Goal: Task Accomplishment & Management: Manage account settings

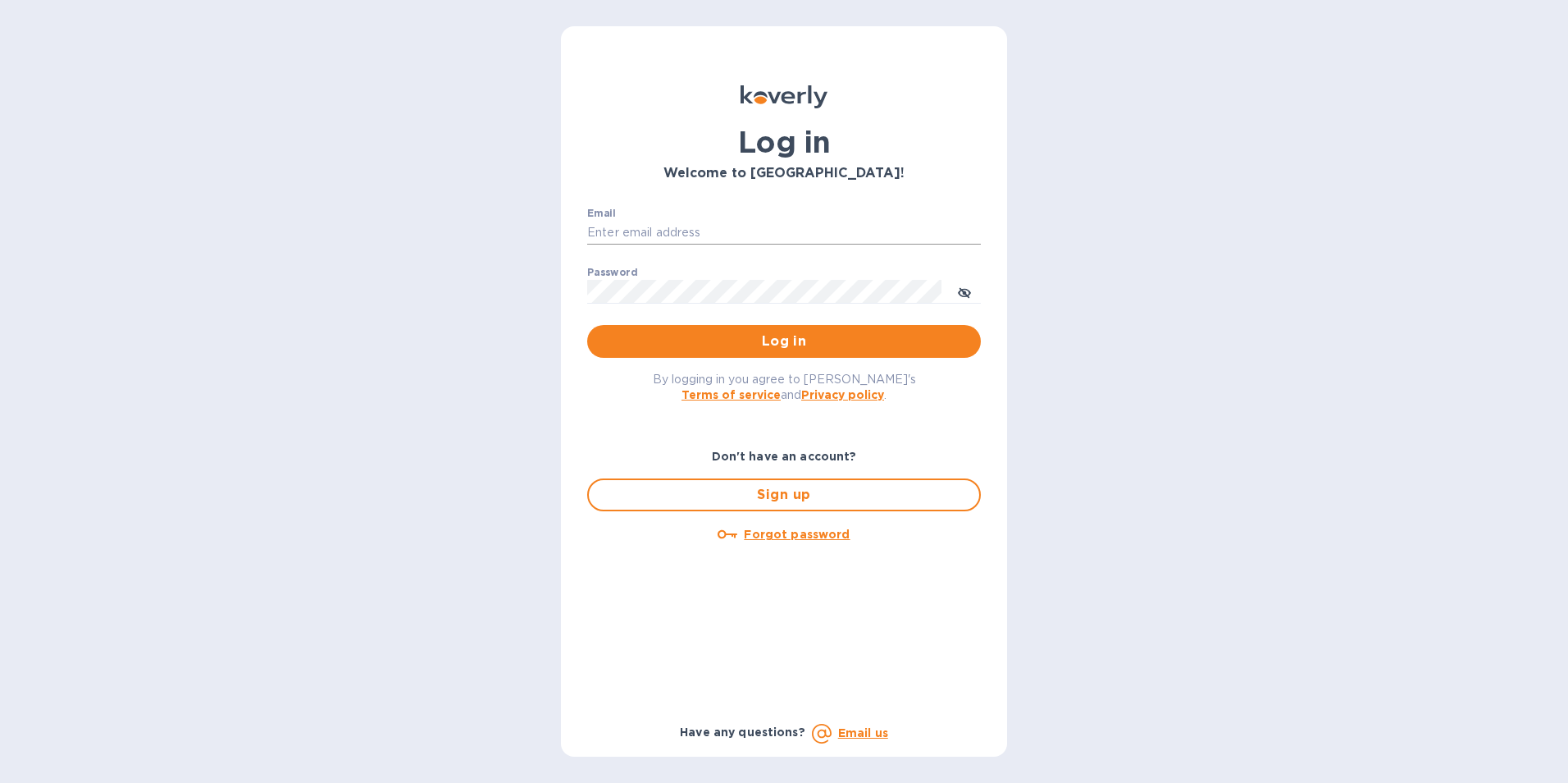
click at [626, 228] on input "Email" at bounding box center [784, 233] width 393 height 25
type input "[EMAIL_ADDRESS][DOMAIN_NAME]"
click at [961, 291] on icon "toggle password visibility" at bounding box center [965, 293] width 13 height 8
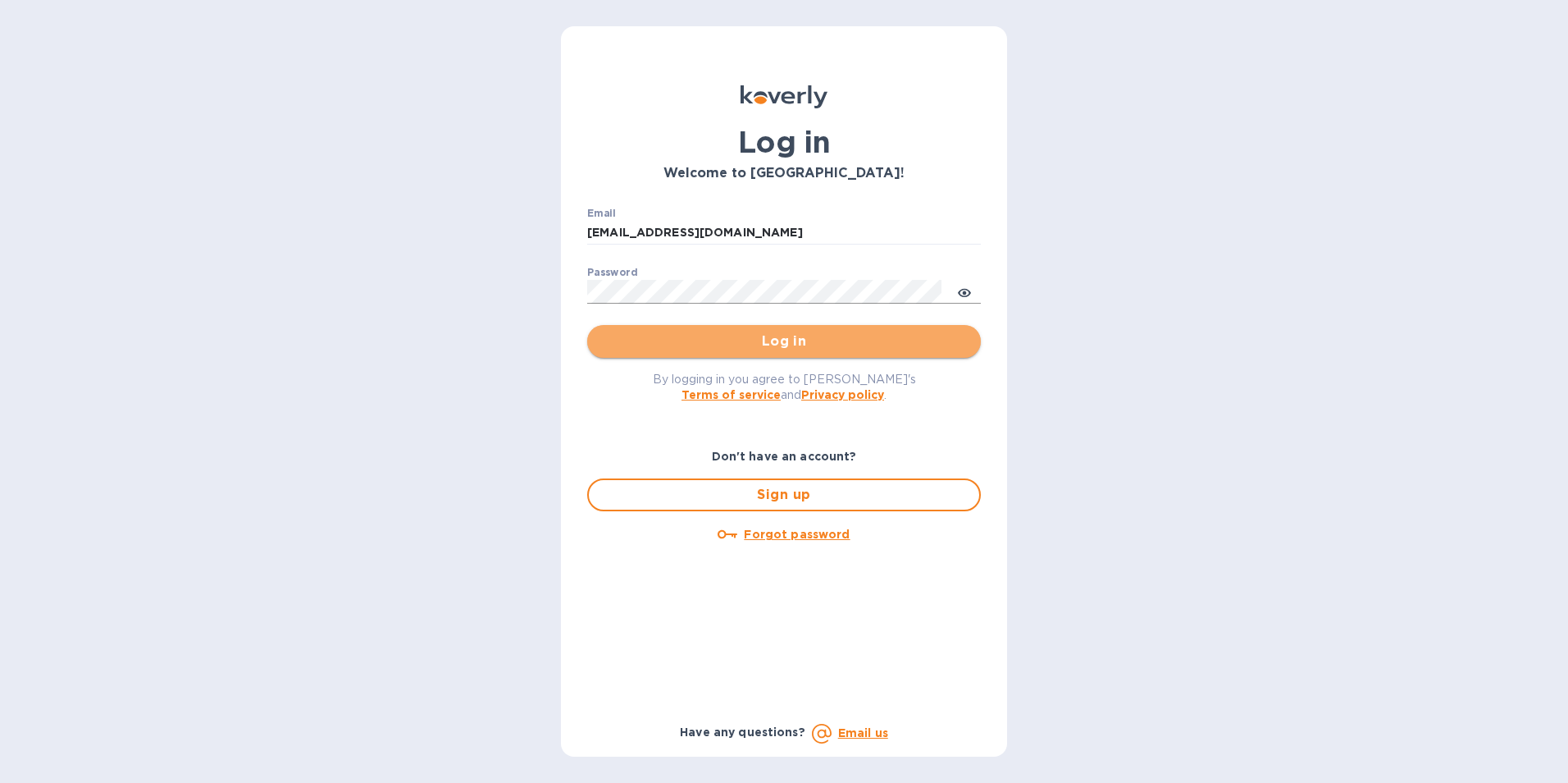
click at [941, 333] on span "Log in" at bounding box center [784, 341] width 368 height 20
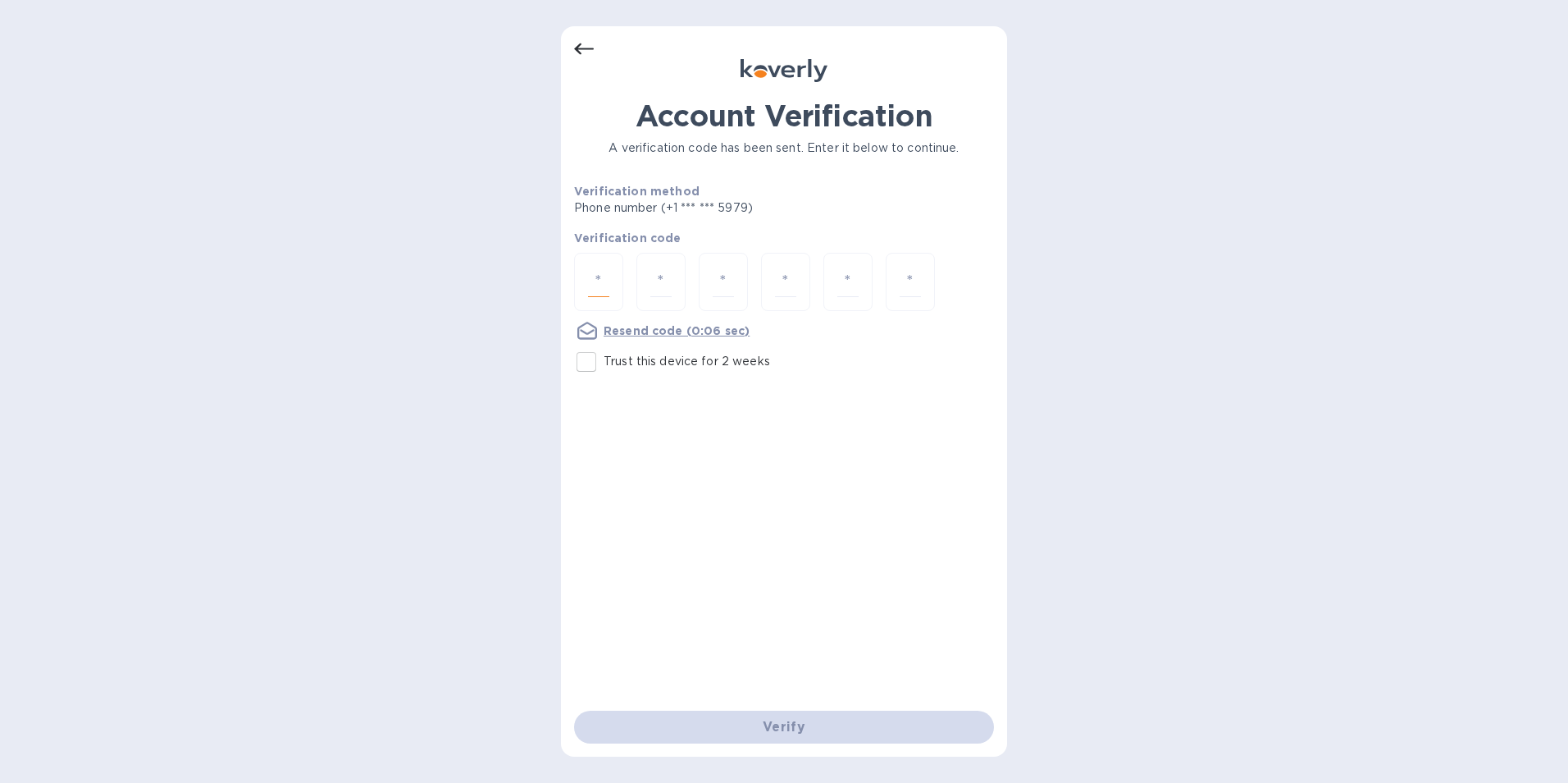
click at [597, 278] on input "number" at bounding box center [599, 281] width 22 height 31
type input "7"
type input "2"
type input "3"
type input "9"
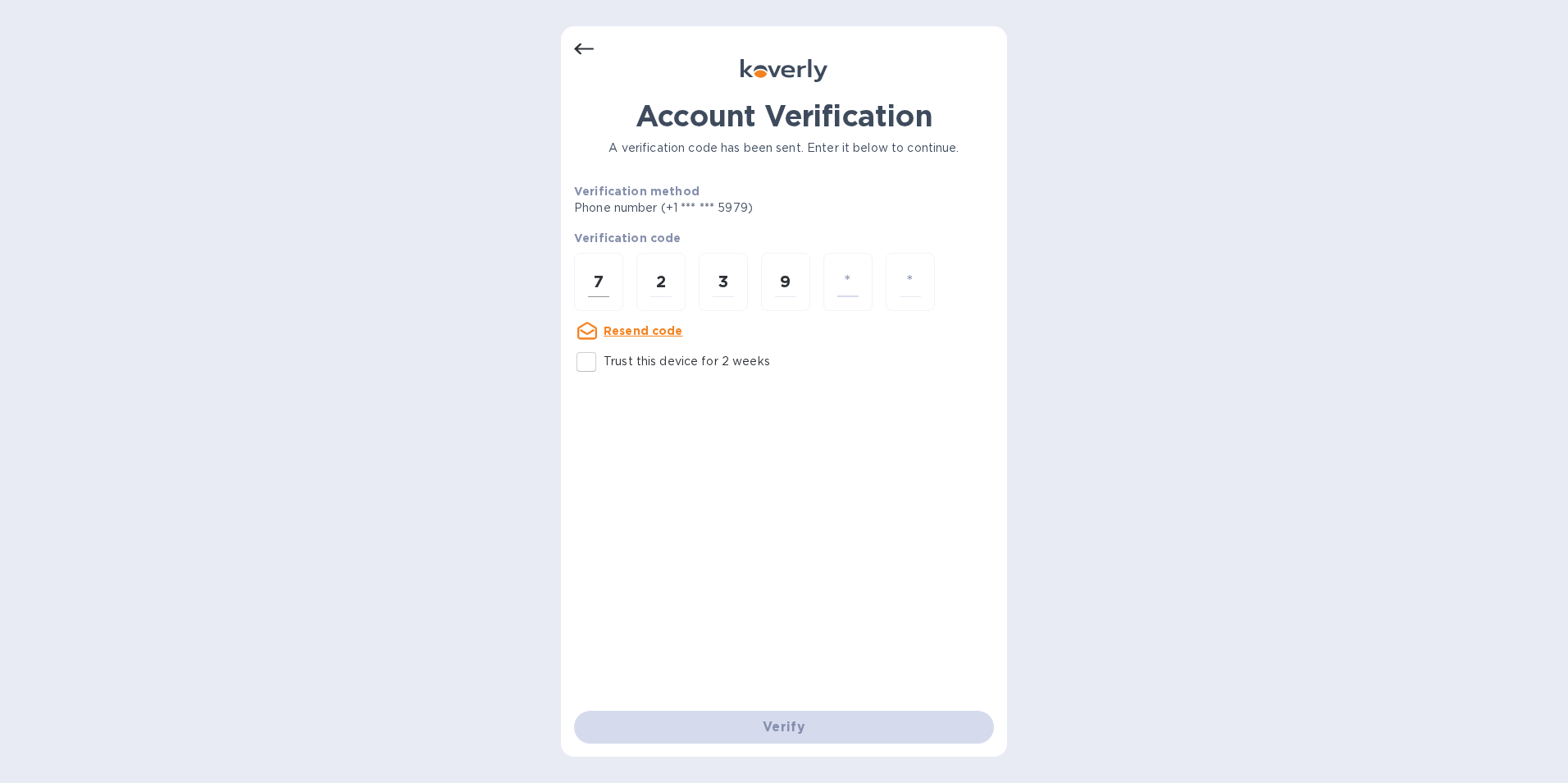
type input "6"
type input "8"
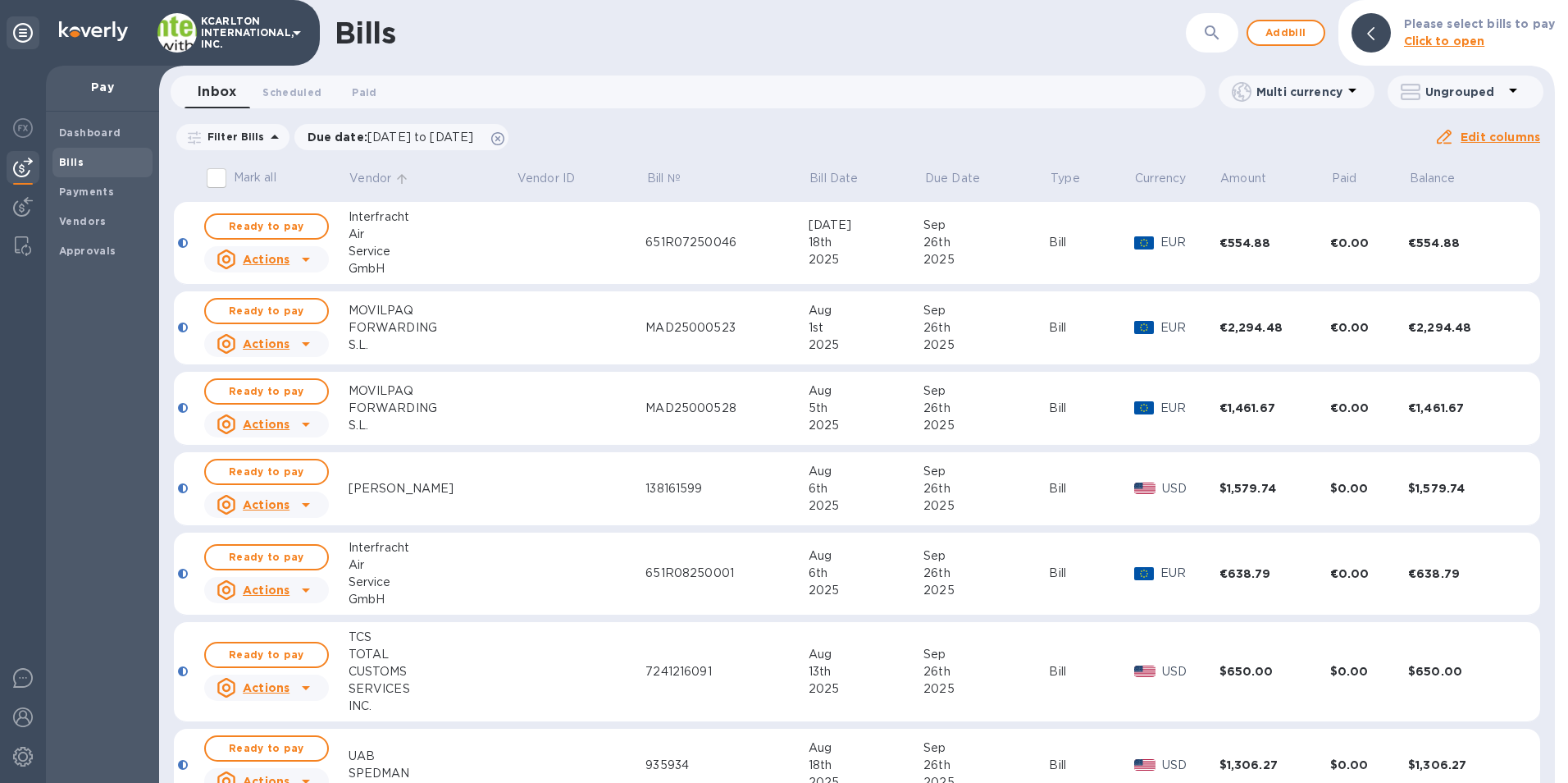
click at [366, 174] on p "Vendor" at bounding box center [370, 179] width 42 height 17
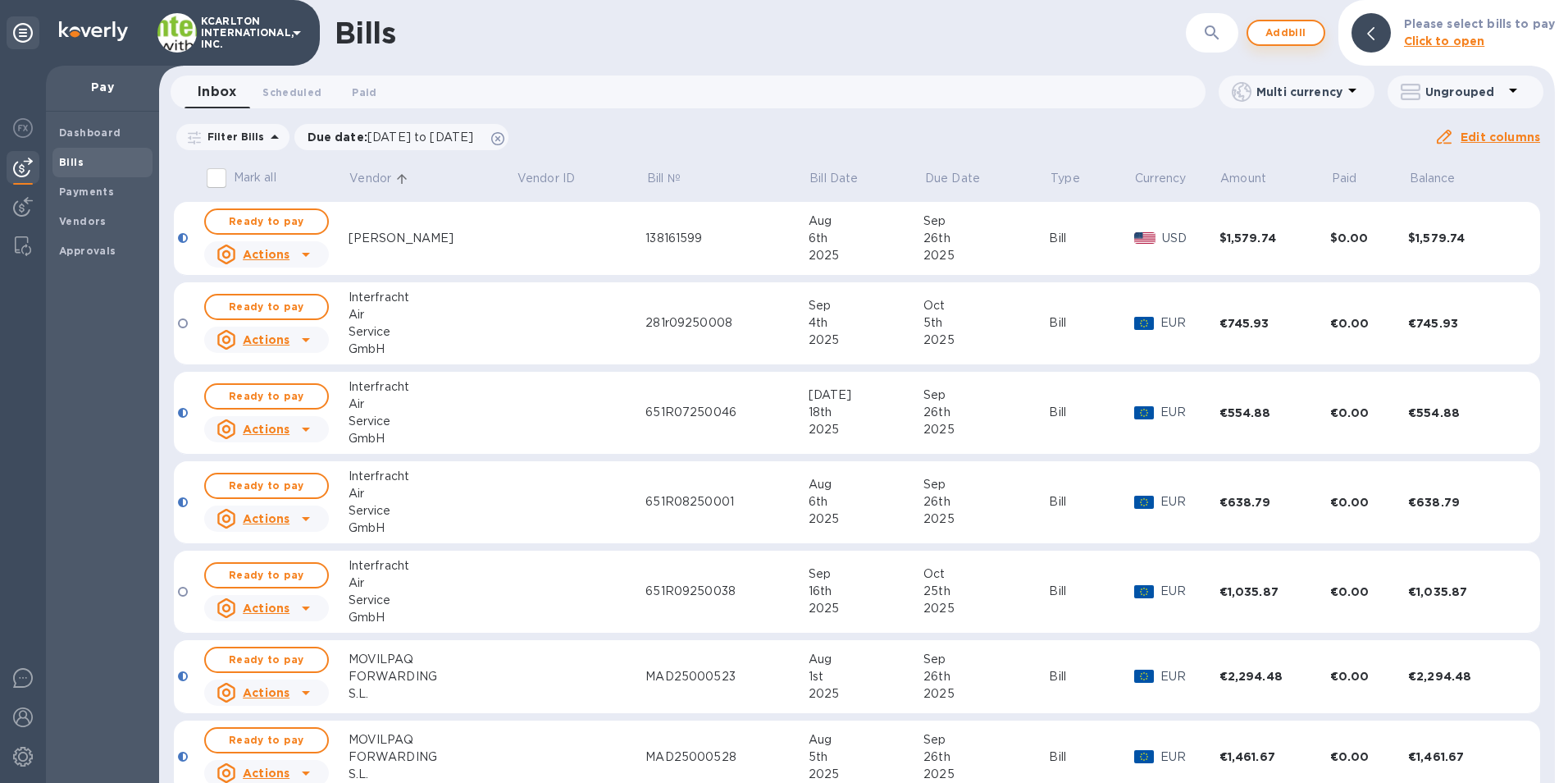
click at [1279, 35] on span "Add bill" at bounding box center [1286, 33] width 49 height 20
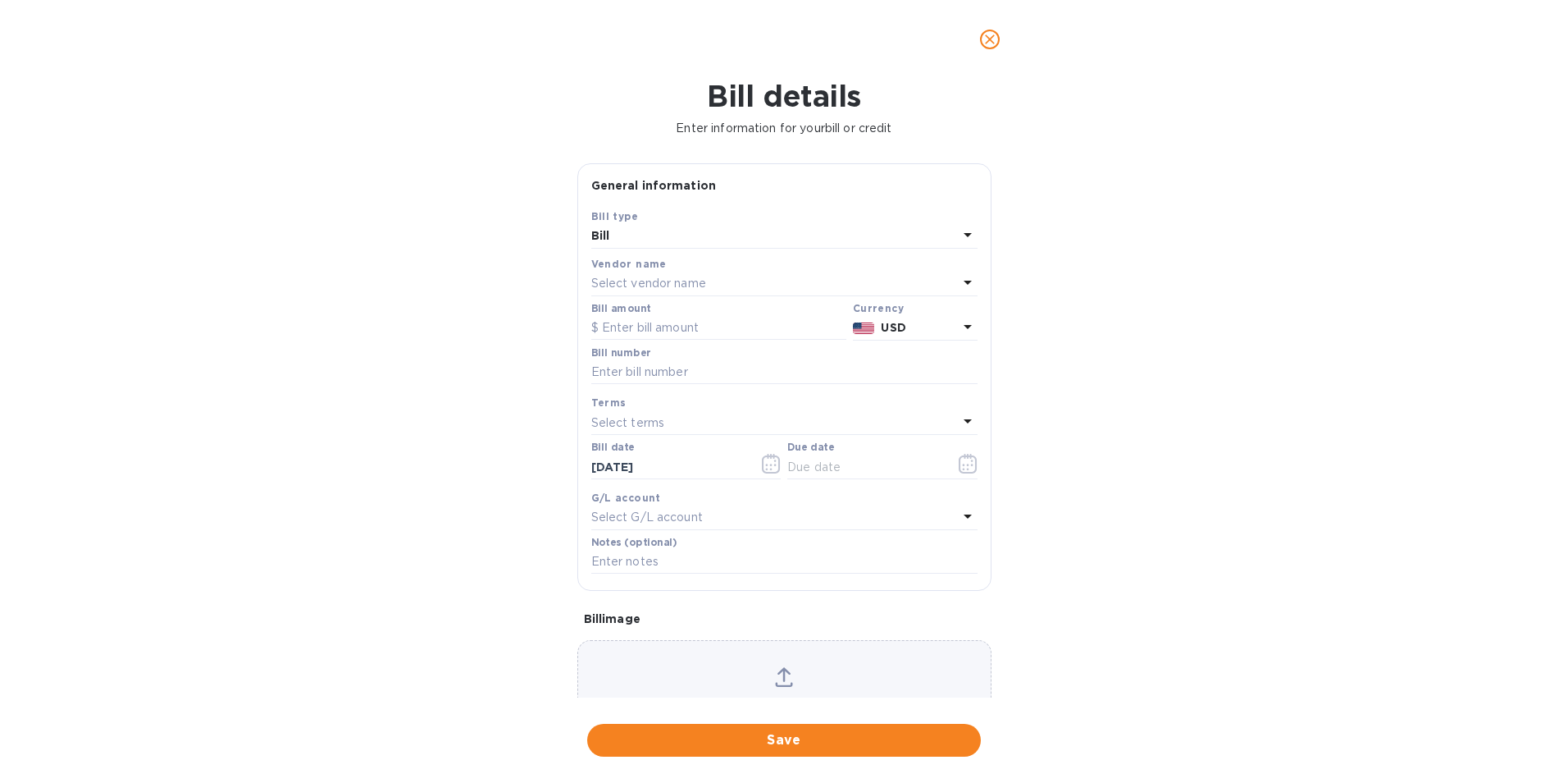
click at [724, 277] on div "Select vendor name" at bounding box center [774, 284] width 367 height 23
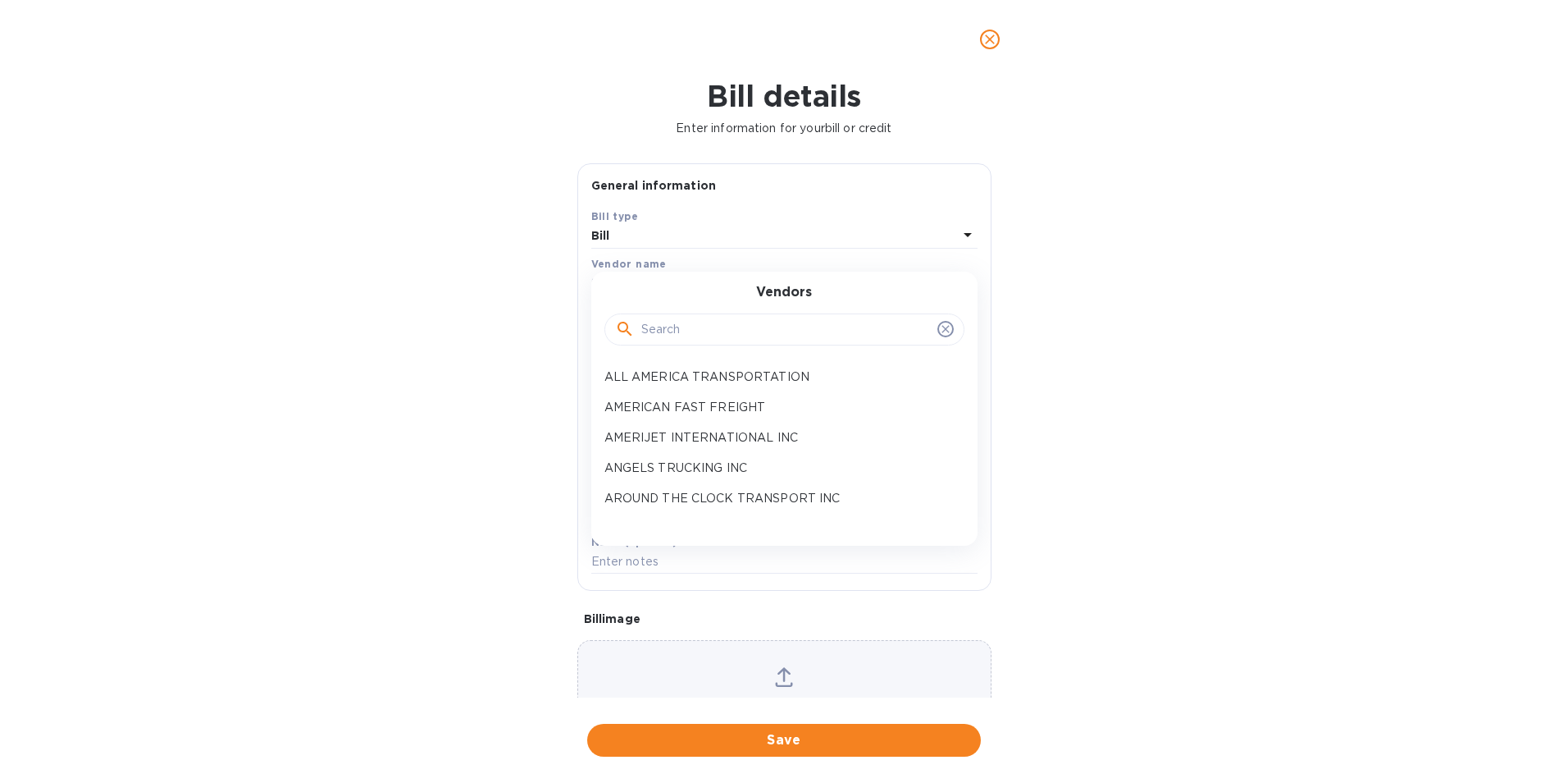
click at [721, 323] on input "text" at bounding box center [786, 330] width 290 height 25
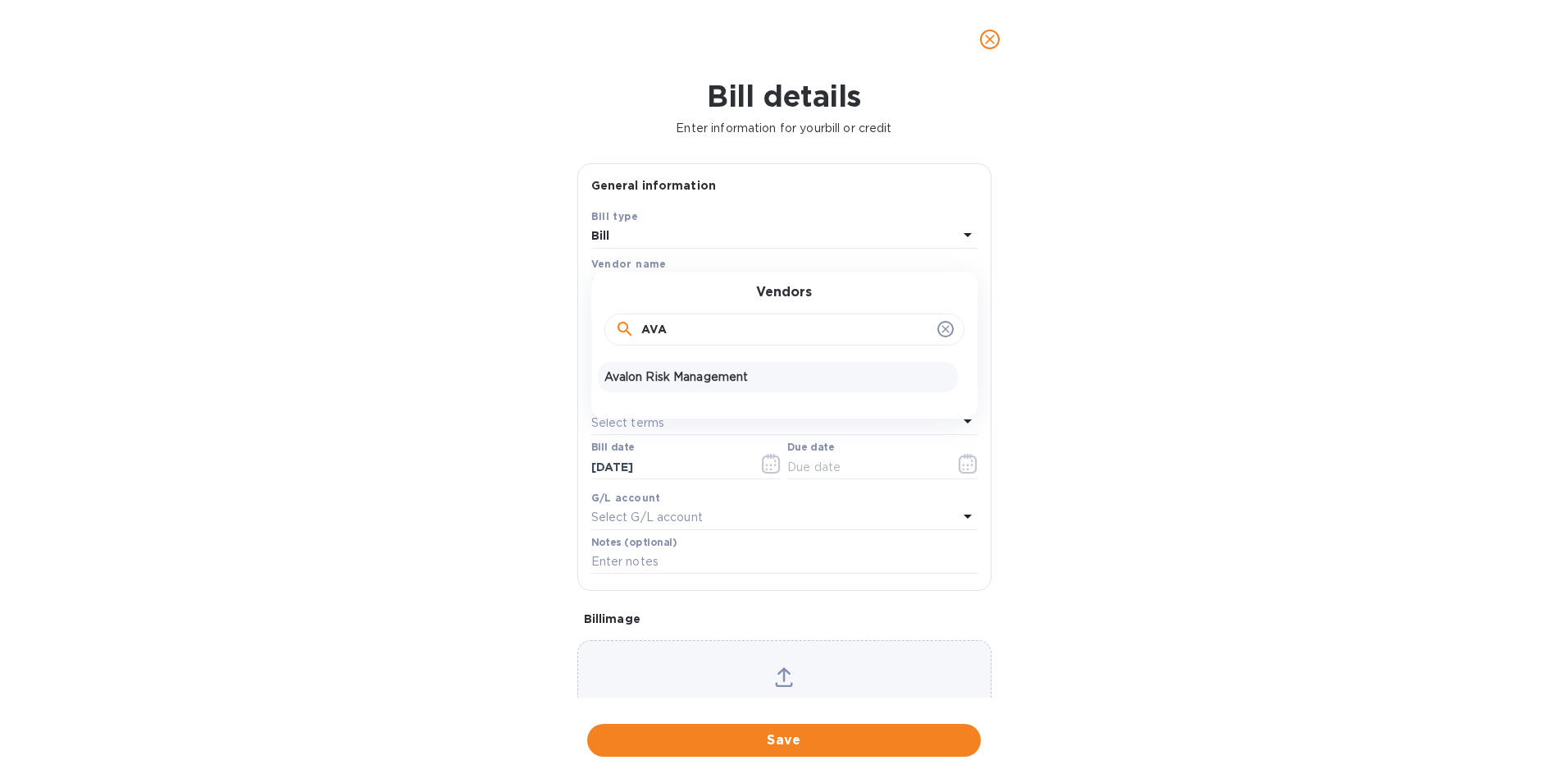
type input "AVA"
click at [729, 374] on p "Avalon Risk Management" at bounding box center [778, 377] width 347 height 17
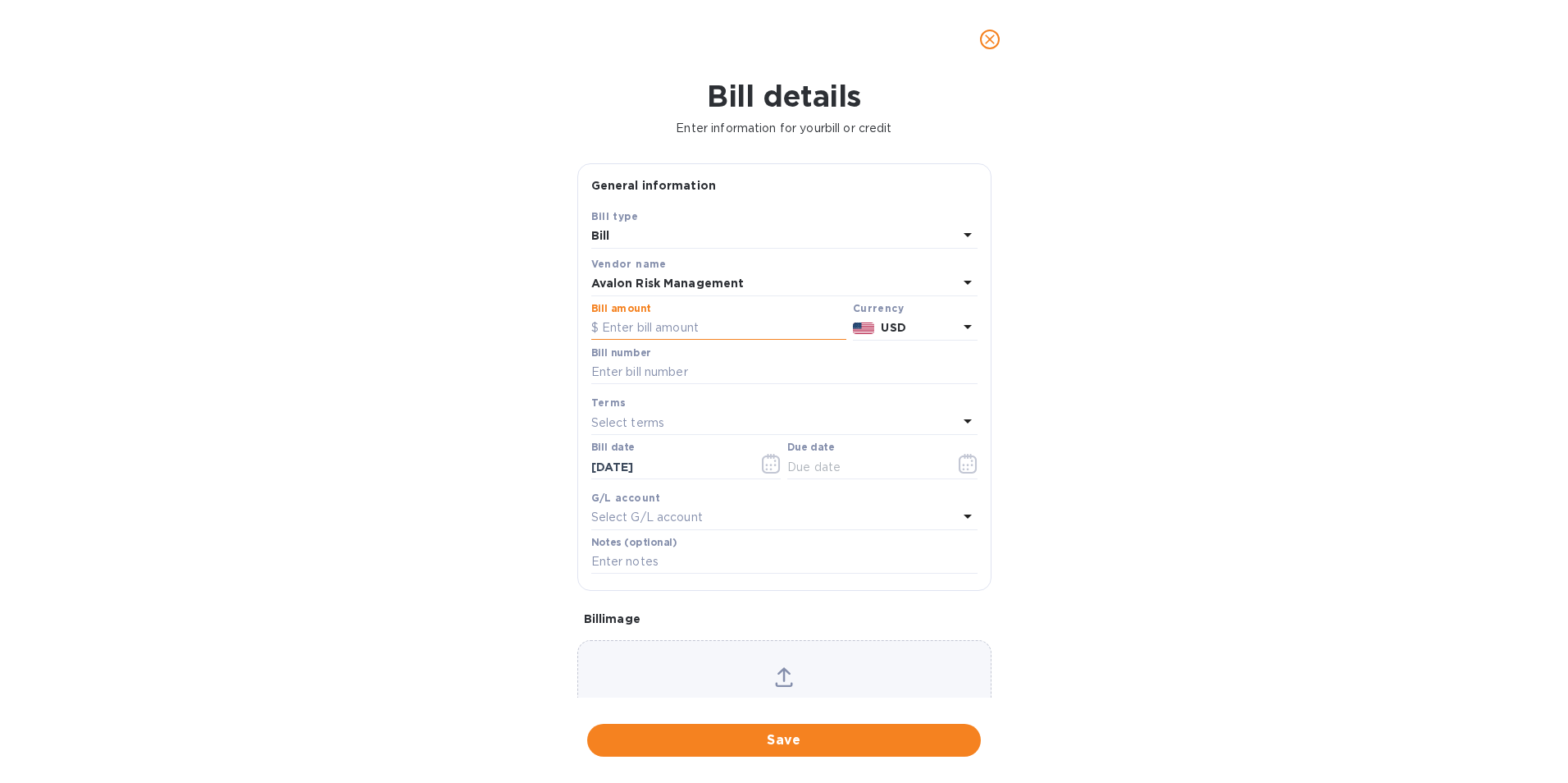
click at [708, 322] on input "text" at bounding box center [718, 328] width 255 height 25
type input "229.80"
click at [703, 371] on input "text" at bounding box center [784, 373] width 386 height 25
type input "1031670"
click at [970, 456] on icon "button" at bounding box center [968, 463] width 19 height 20
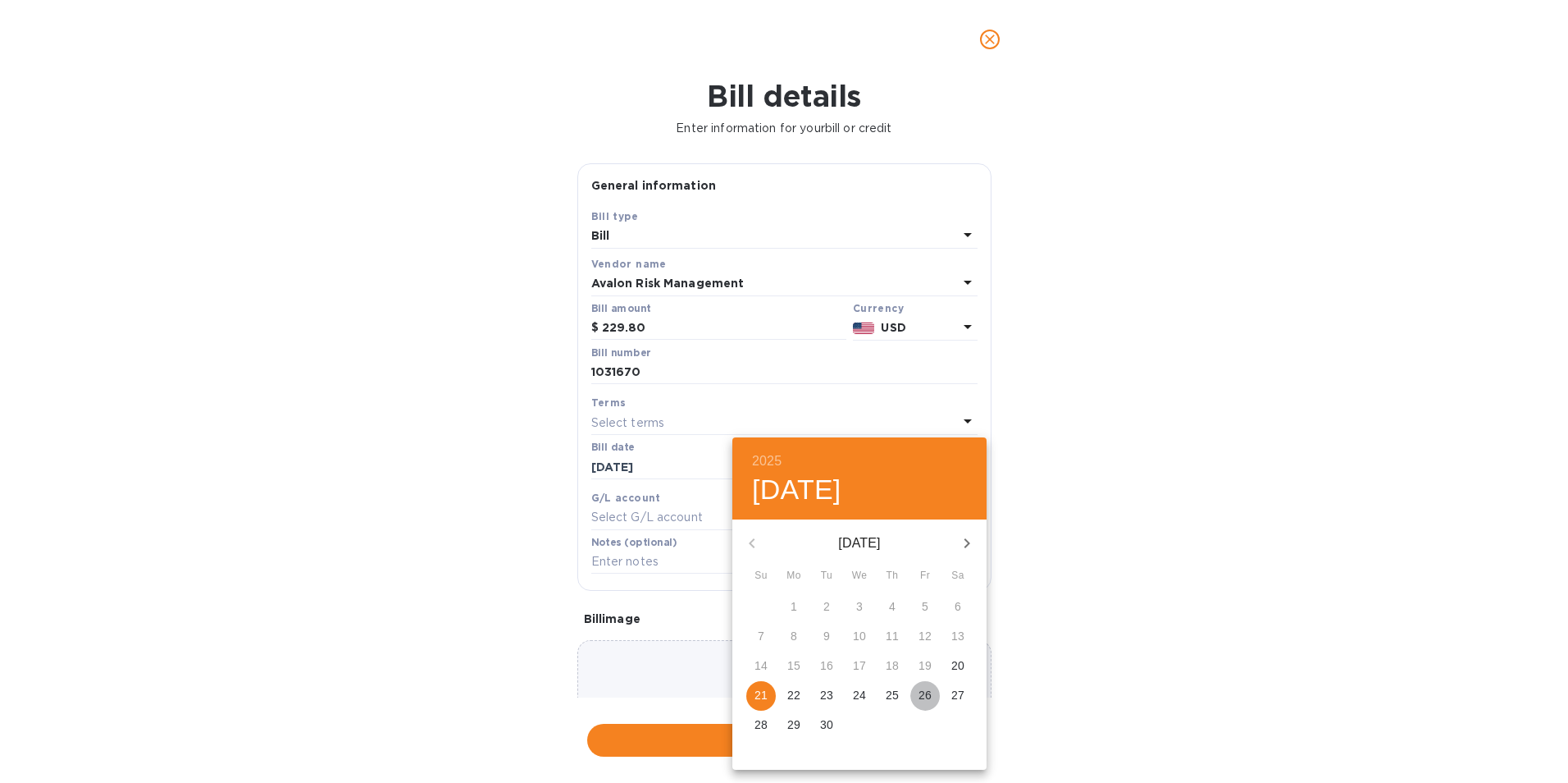
click at [935, 695] on span "26" at bounding box center [926, 695] width 30 height 17
type input "[DATE]"
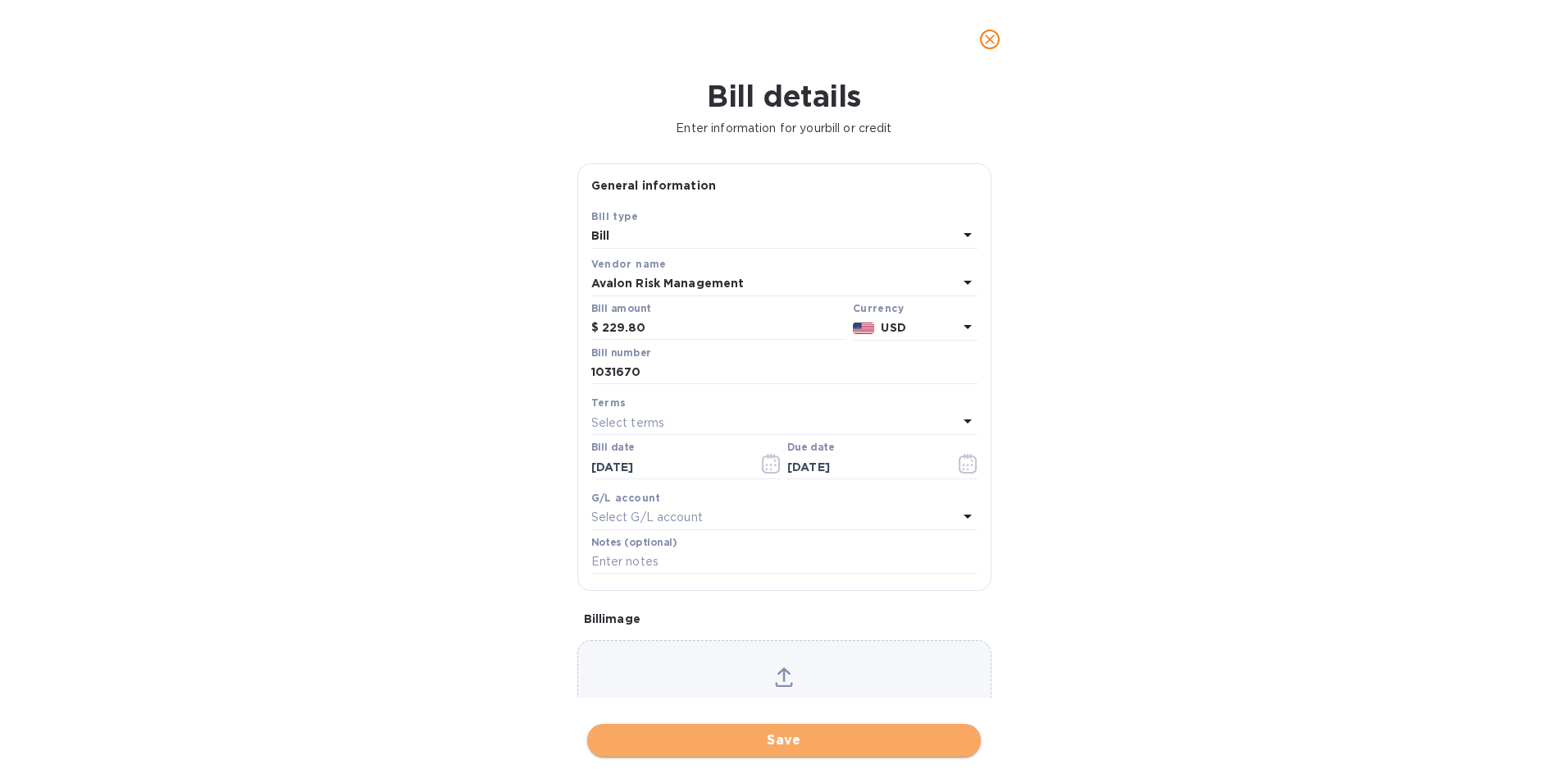
click at [789, 740] on span "Save" at bounding box center [784, 740] width 368 height 20
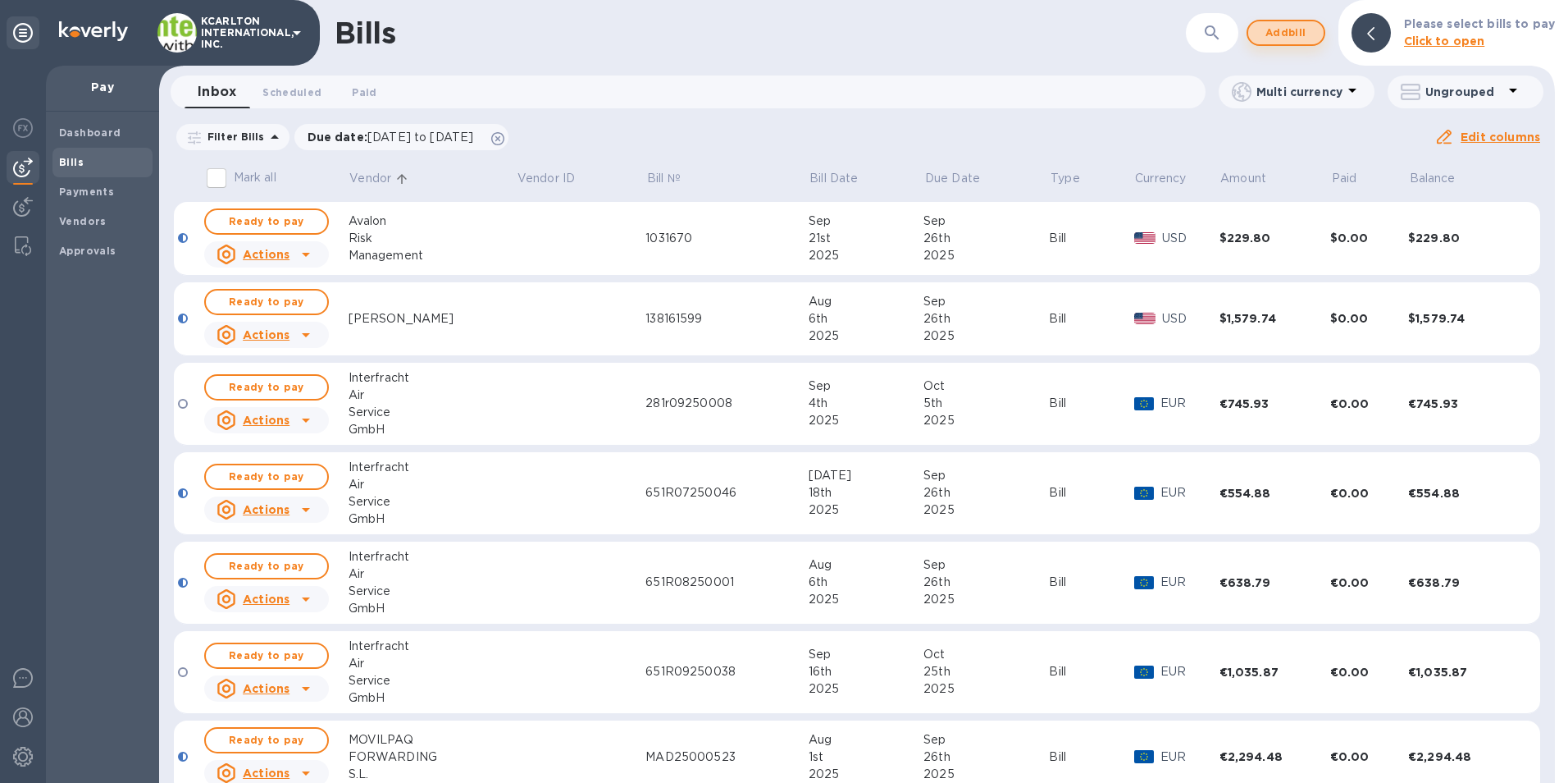
click at [1307, 38] on span "Add bill" at bounding box center [1286, 33] width 49 height 20
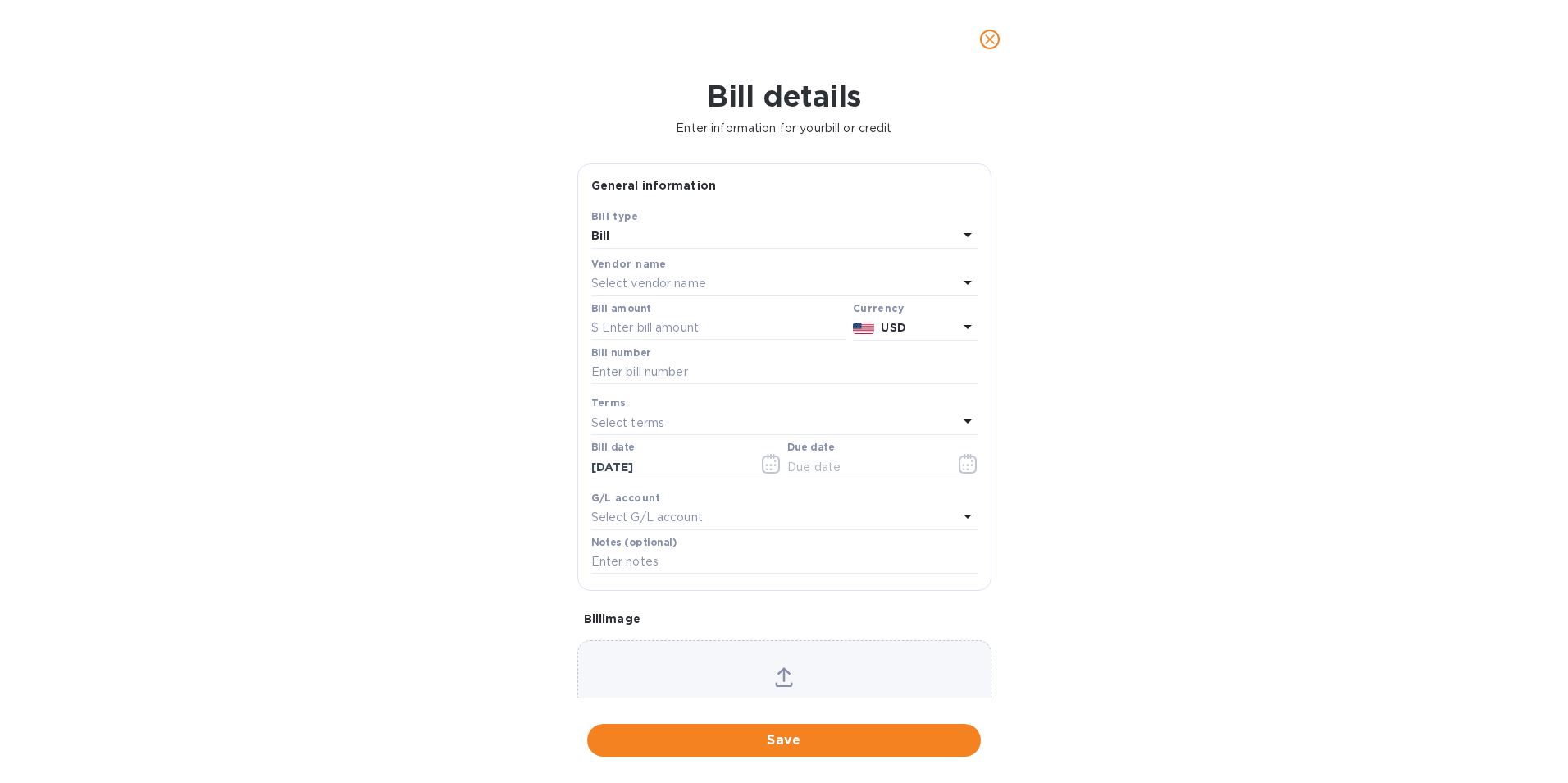
click at [637, 281] on p "Select vendor name" at bounding box center [648, 283] width 115 height 17
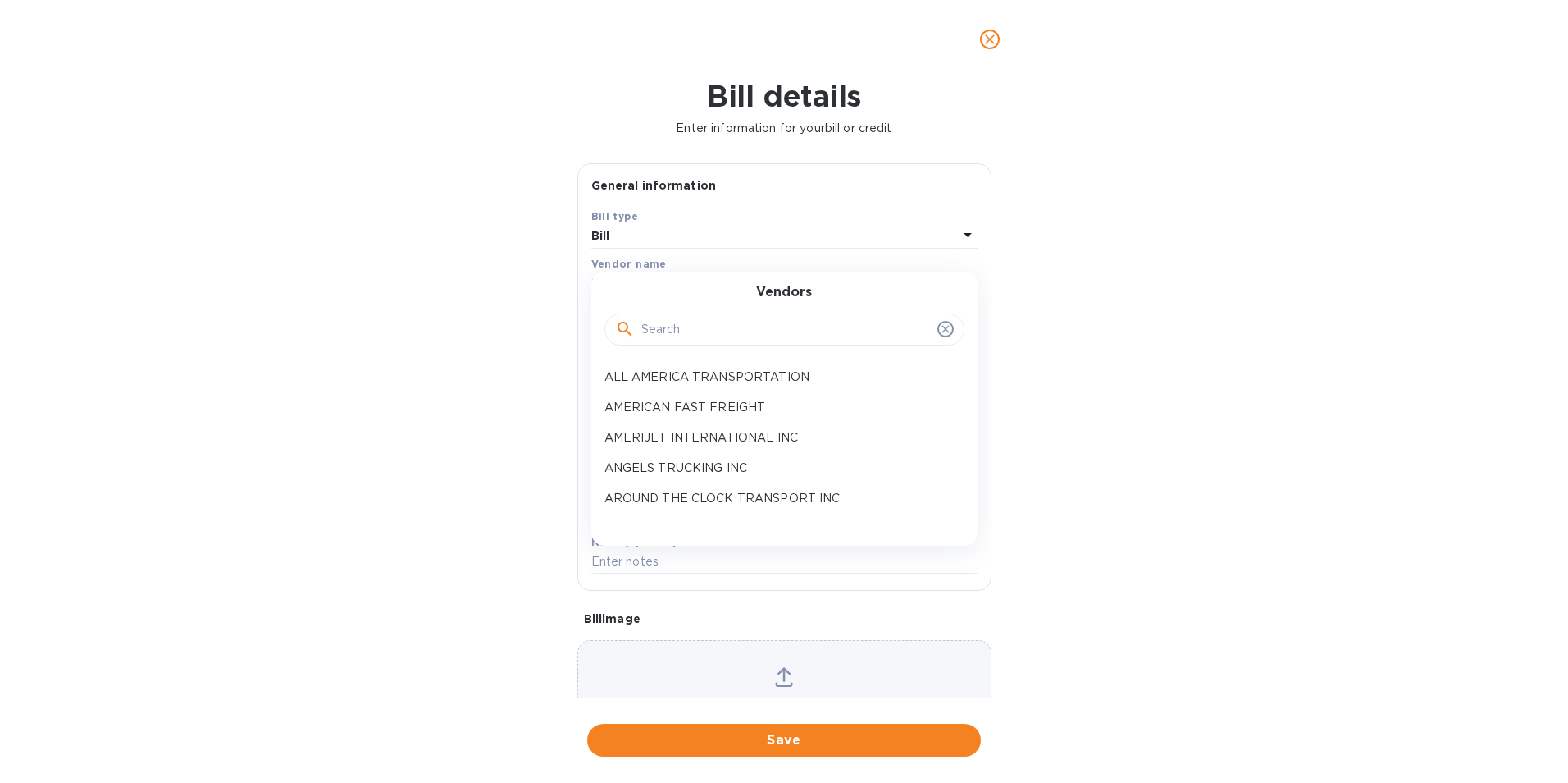
click at [657, 336] on input "text" at bounding box center [786, 330] width 290 height 25
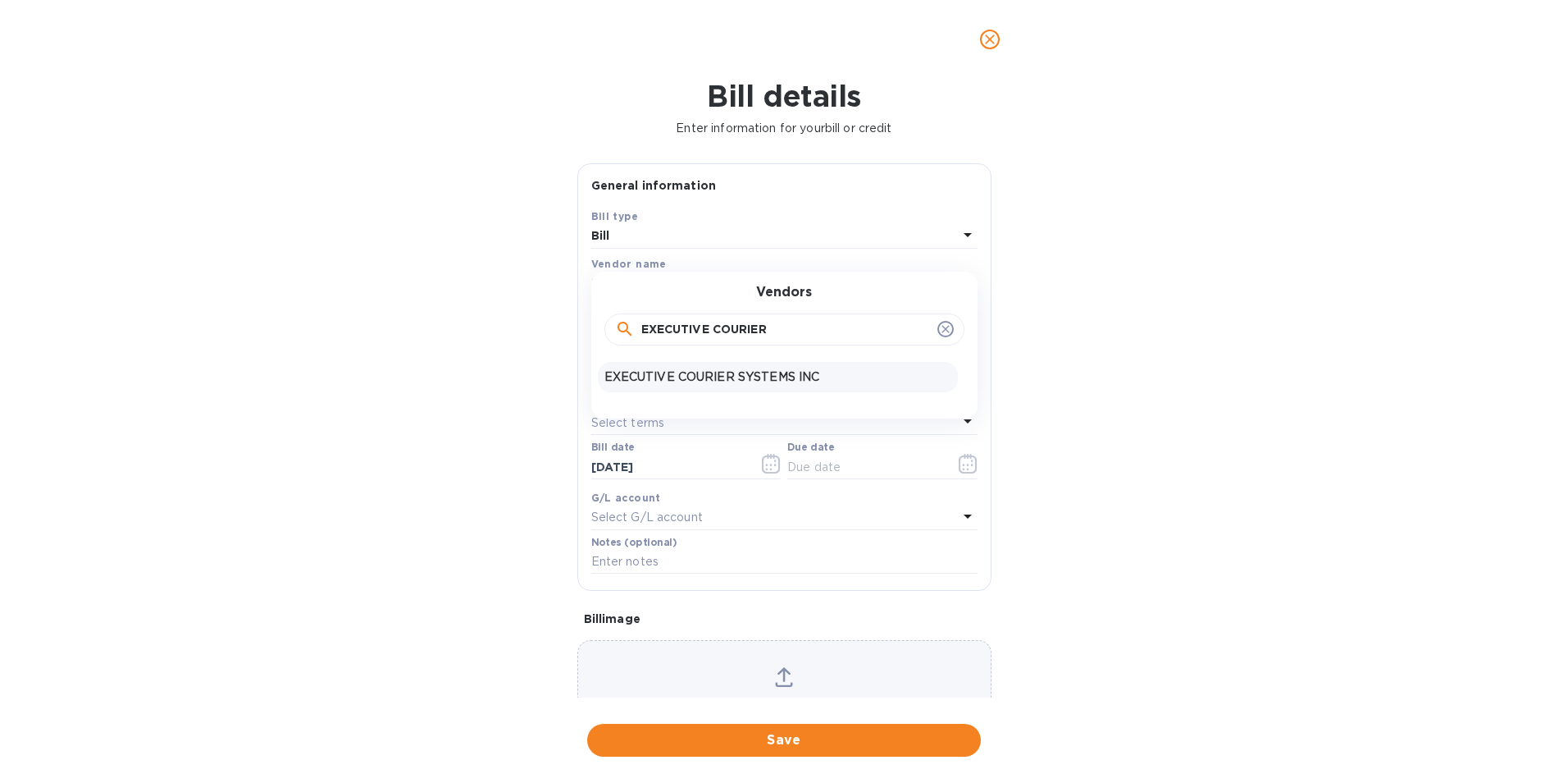
type input "EXECUTIVE COURIER"
click at [666, 366] on div "EXECUTIVE COURIER SYSTEMS INC" at bounding box center [778, 377] width 360 height 31
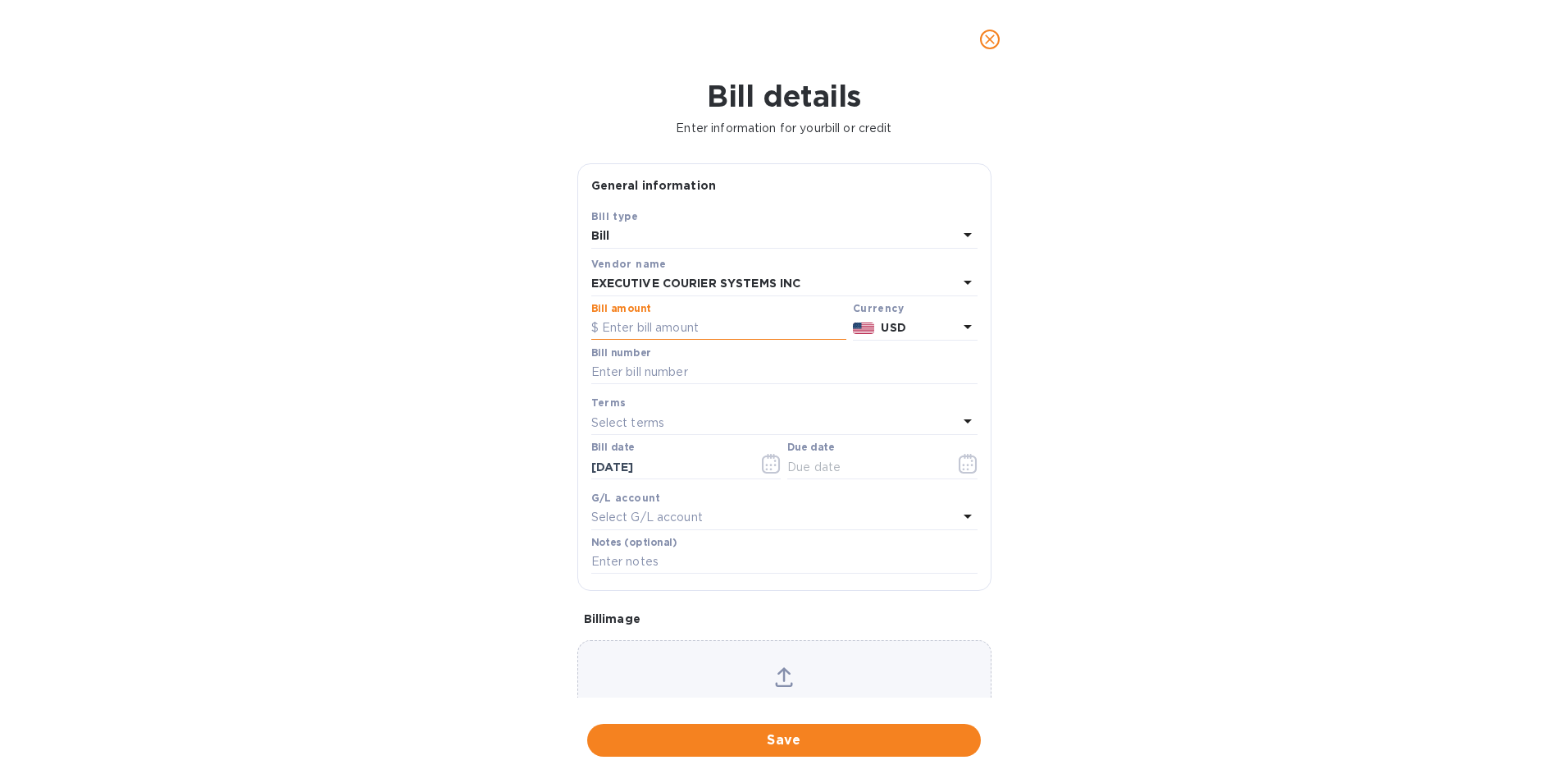
click at [668, 332] on input "text" at bounding box center [718, 328] width 255 height 25
type input "3,309.90"
click at [642, 368] on input "text" at bounding box center [784, 373] width 386 height 25
type input "09172025318"
click at [965, 471] on icon "button" at bounding box center [968, 463] width 19 height 20
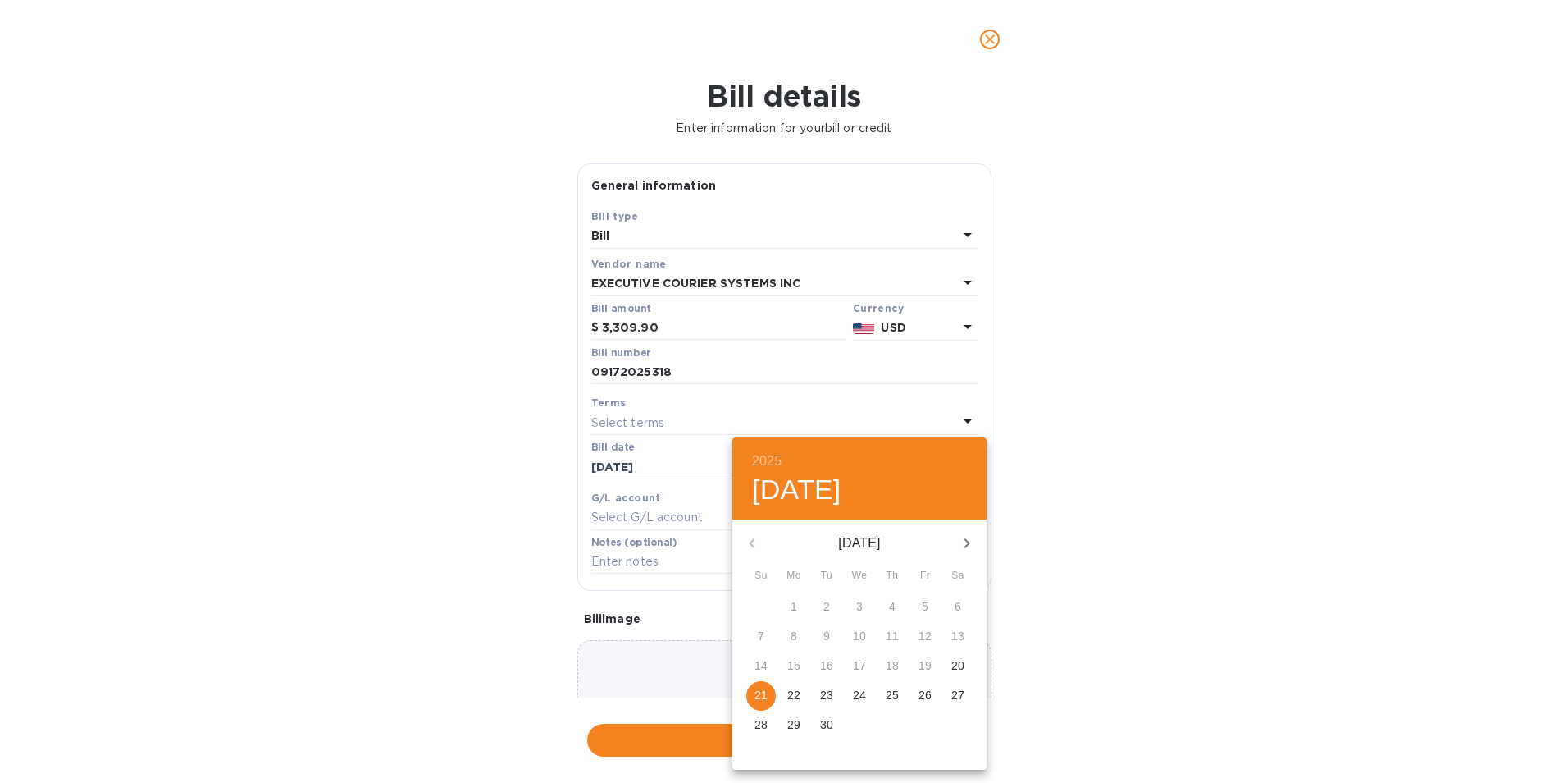
click at [929, 688] on p "26" at bounding box center [926, 695] width 13 height 17
type input "[DATE]"
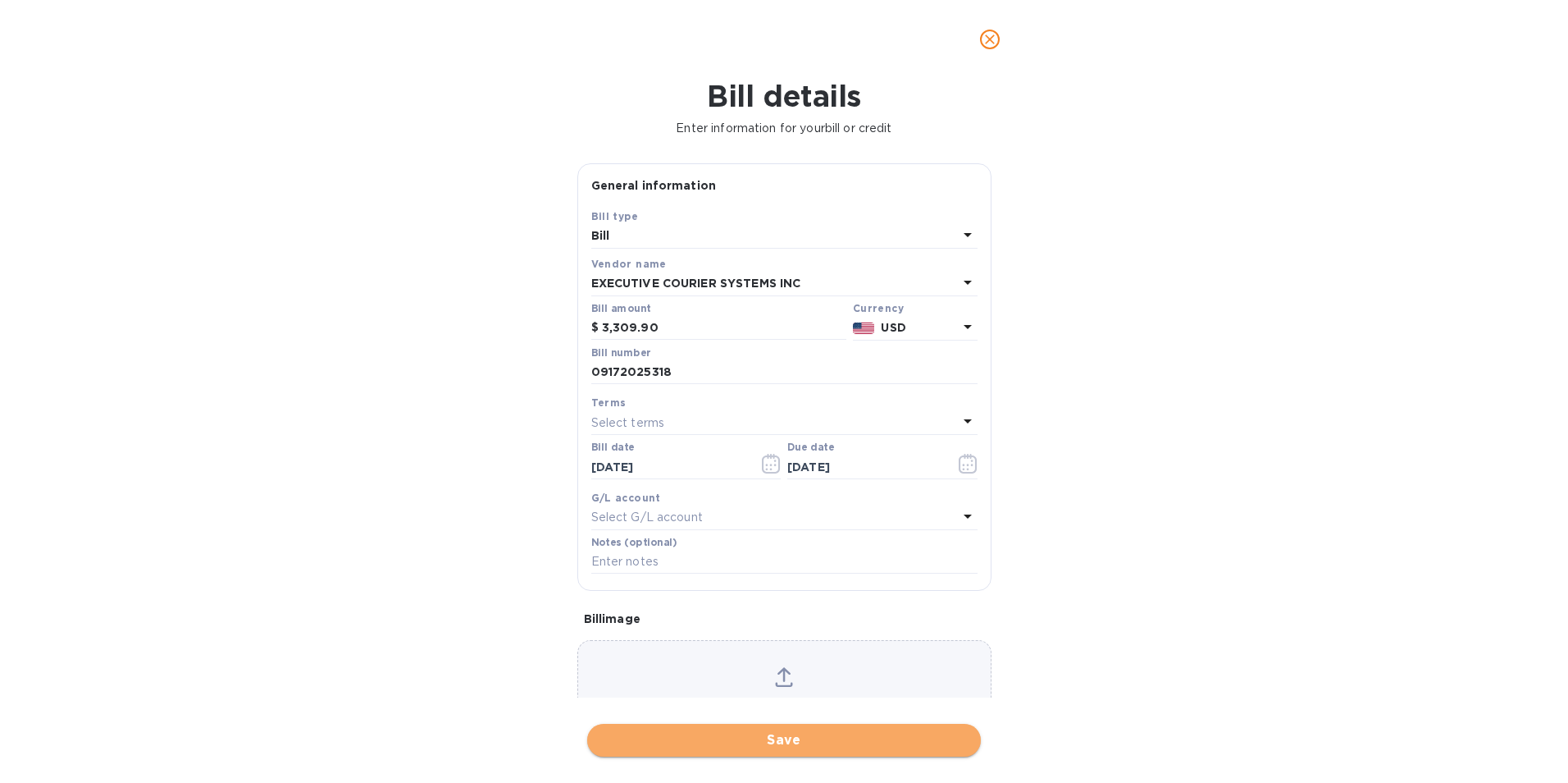
click at [872, 739] on span "Save" at bounding box center [784, 740] width 368 height 20
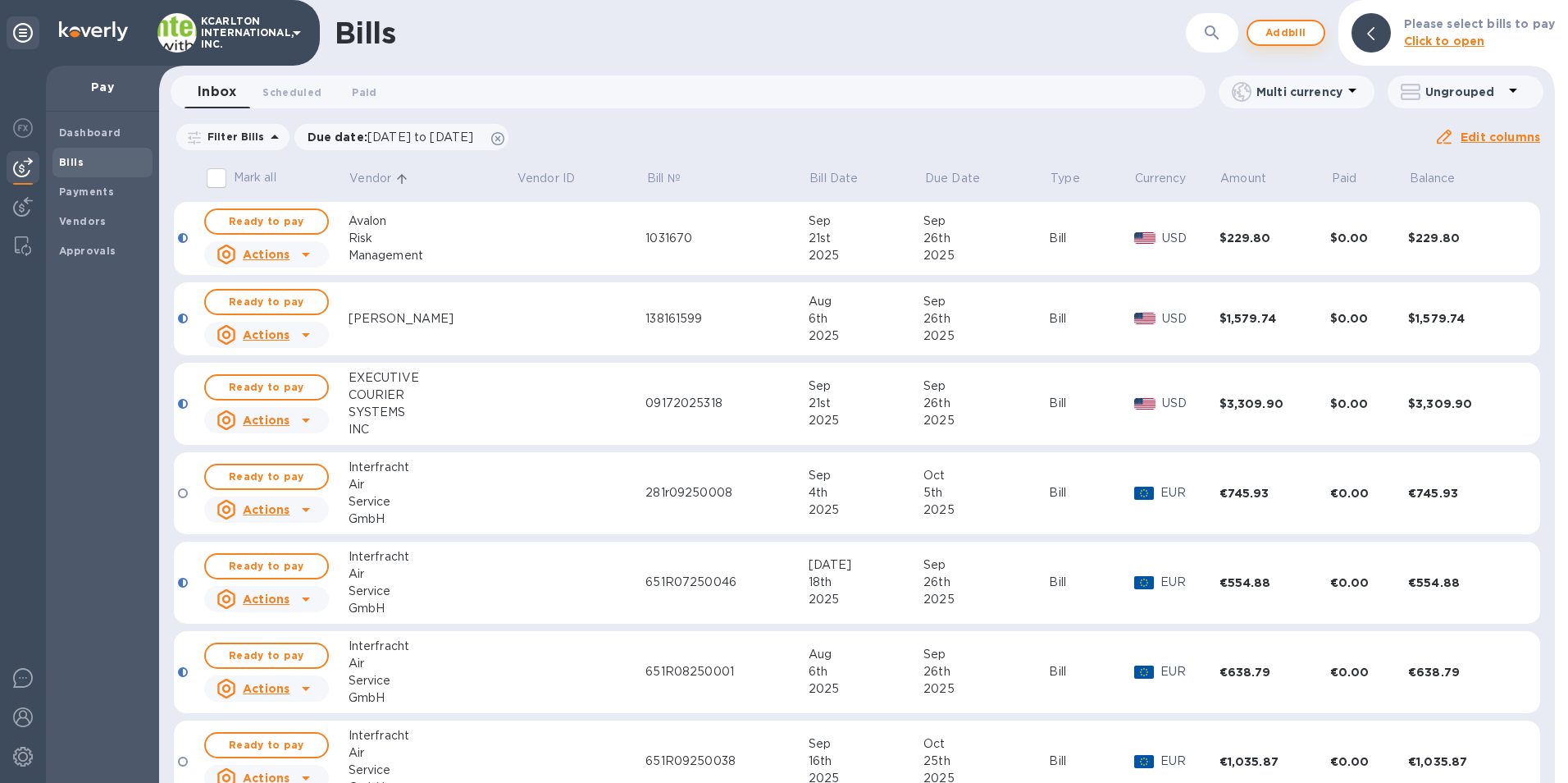
click at [1272, 43] on button "Add bill" at bounding box center [1286, 33] width 79 height 27
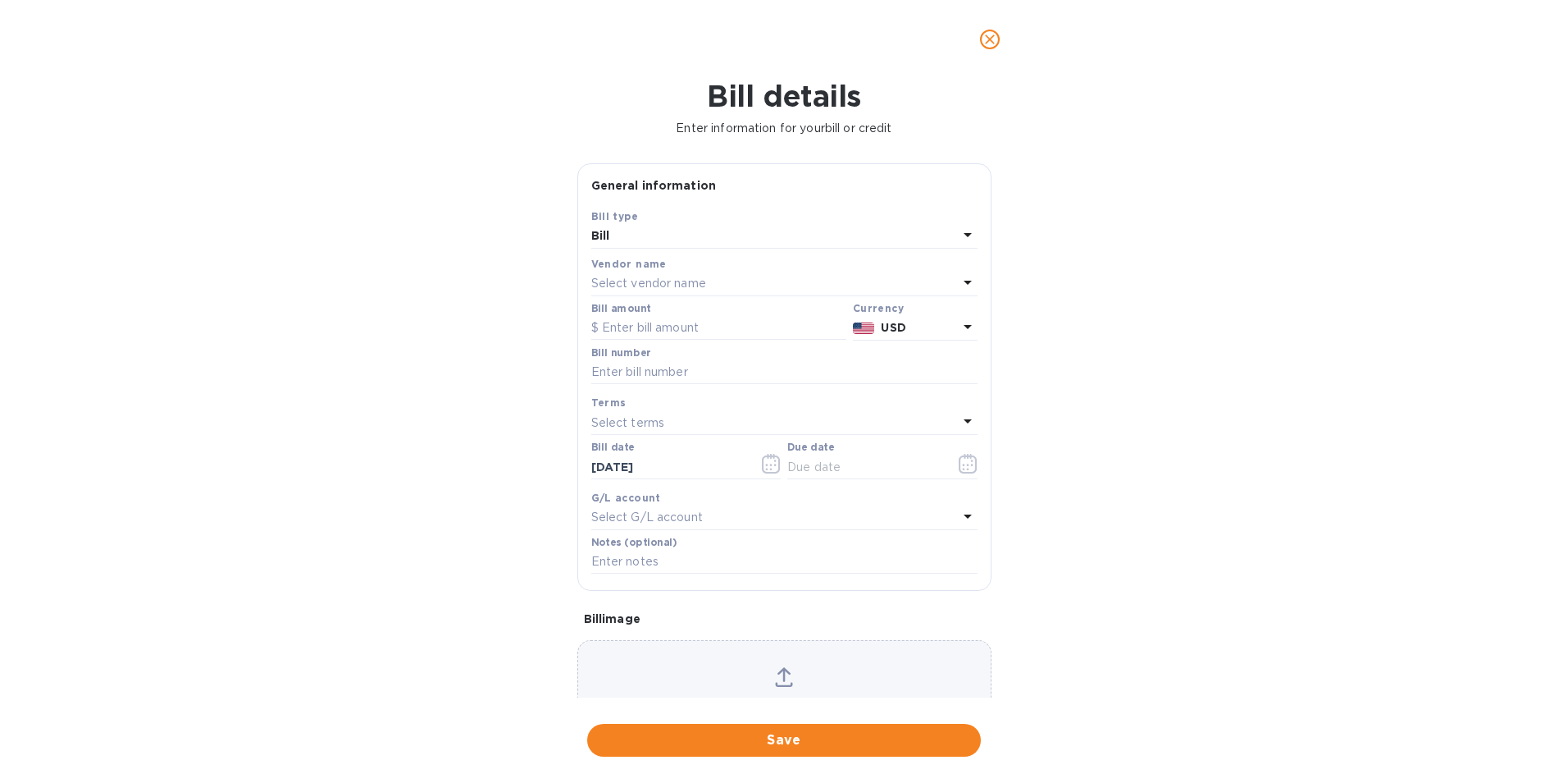
click at [618, 285] on p "Select vendor name" at bounding box center [648, 283] width 115 height 17
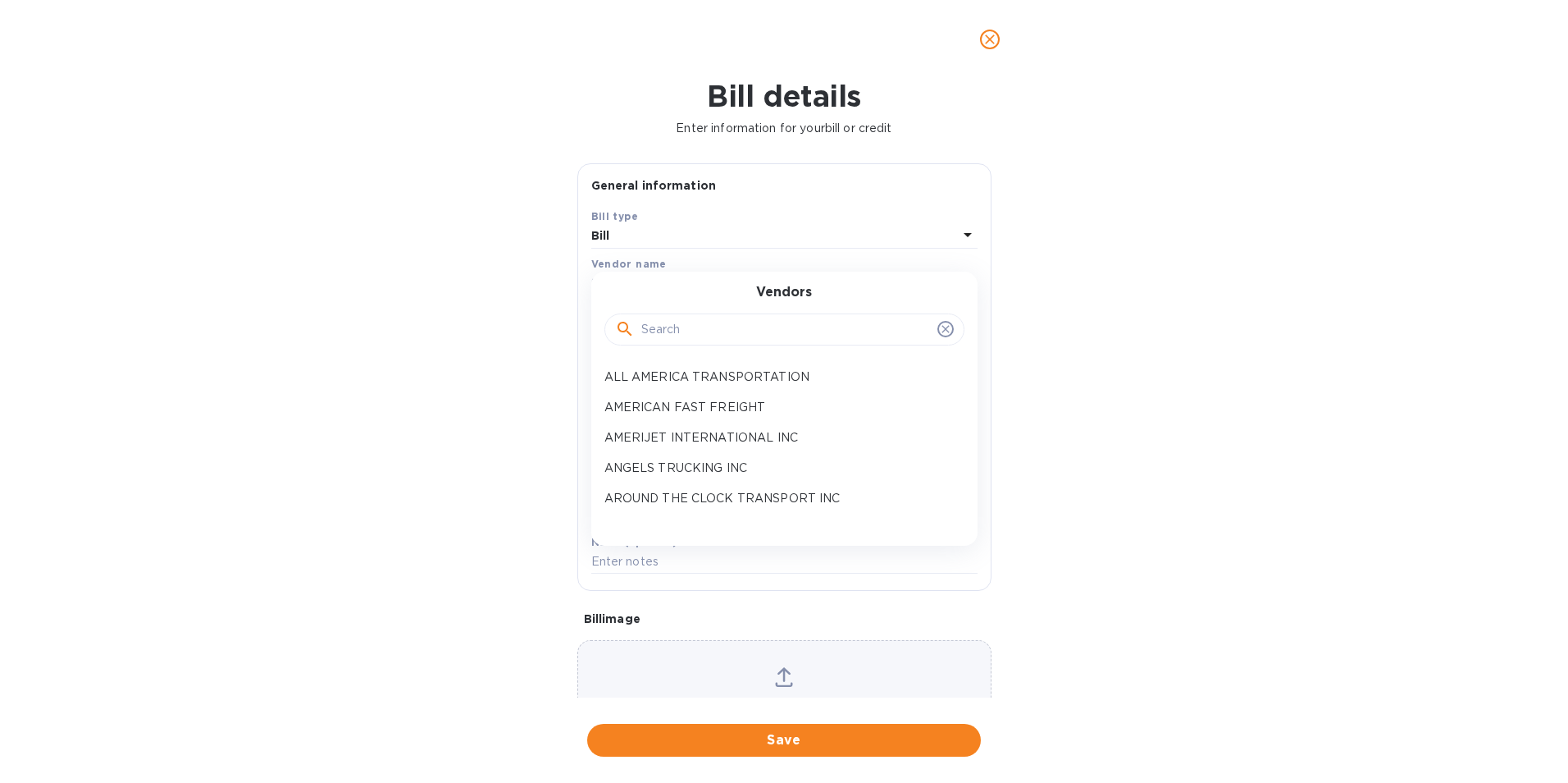
click at [636, 331] on div at bounding box center [784, 330] width 339 height 25
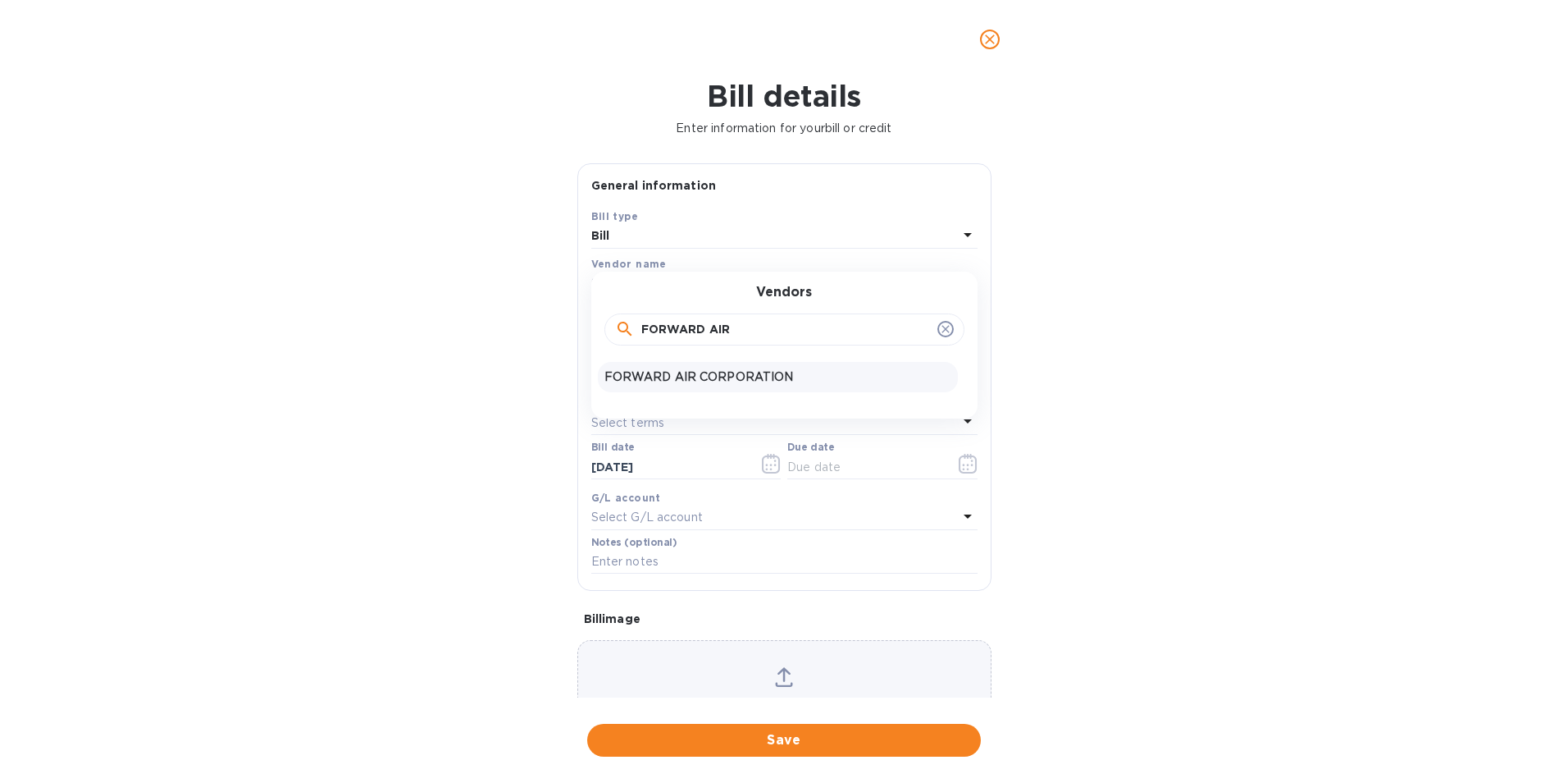
type input "FORWARD AIR"
click at [653, 375] on p "FORWARD AIR CORPORATION" at bounding box center [778, 377] width 347 height 17
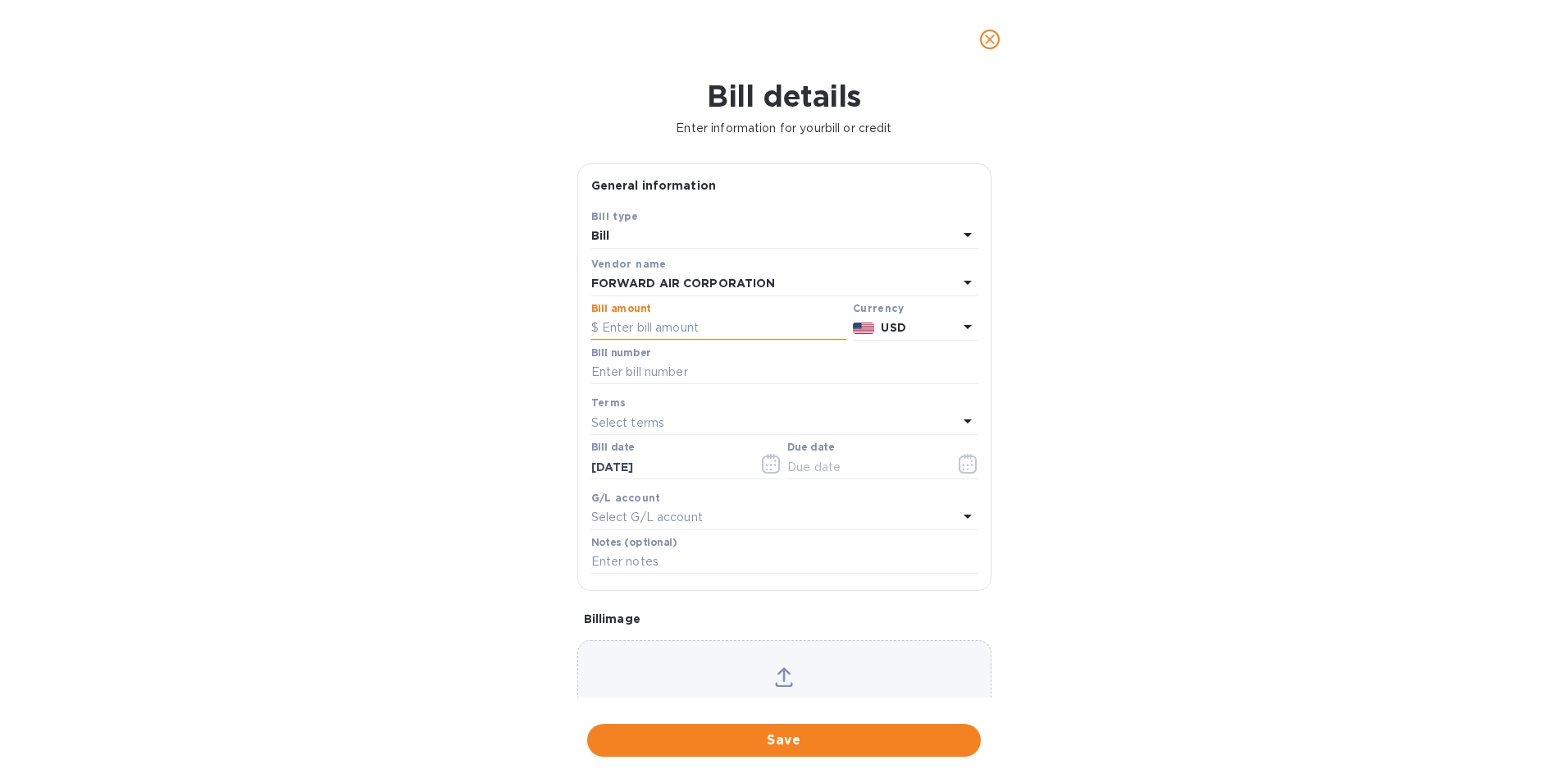
click at [661, 325] on input "text" at bounding box center [718, 328] width 255 height 25
type input "530.33"
click at [658, 367] on input "text" at bounding box center [784, 373] width 386 height 25
type input "361833"
click at [968, 464] on icon "button" at bounding box center [968, 463] width 19 height 20
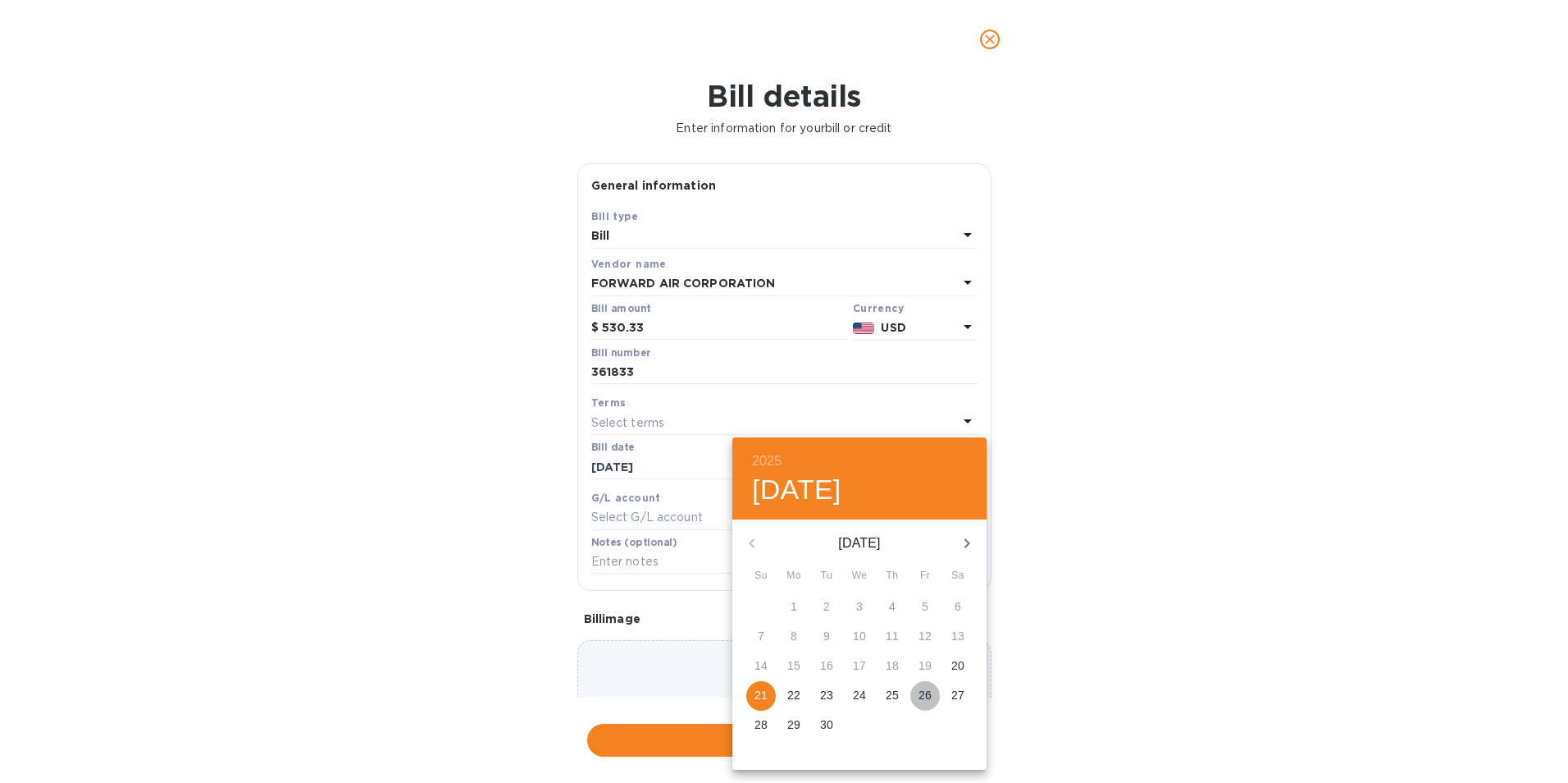
click at [926, 697] on p "26" at bounding box center [926, 695] width 13 height 17
type input "[DATE]"
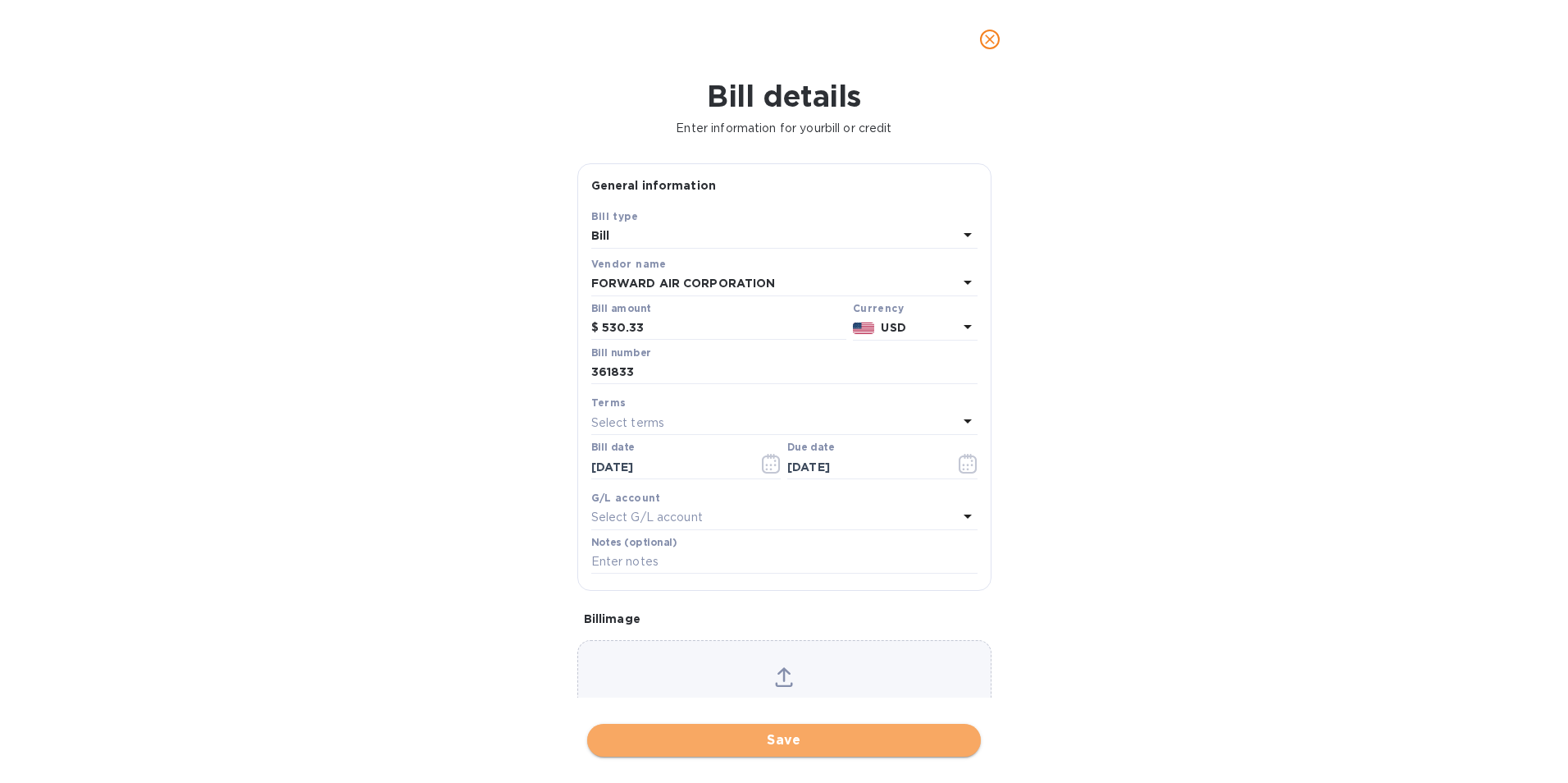
click at [887, 742] on span "Save" at bounding box center [784, 740] width 368 height 20
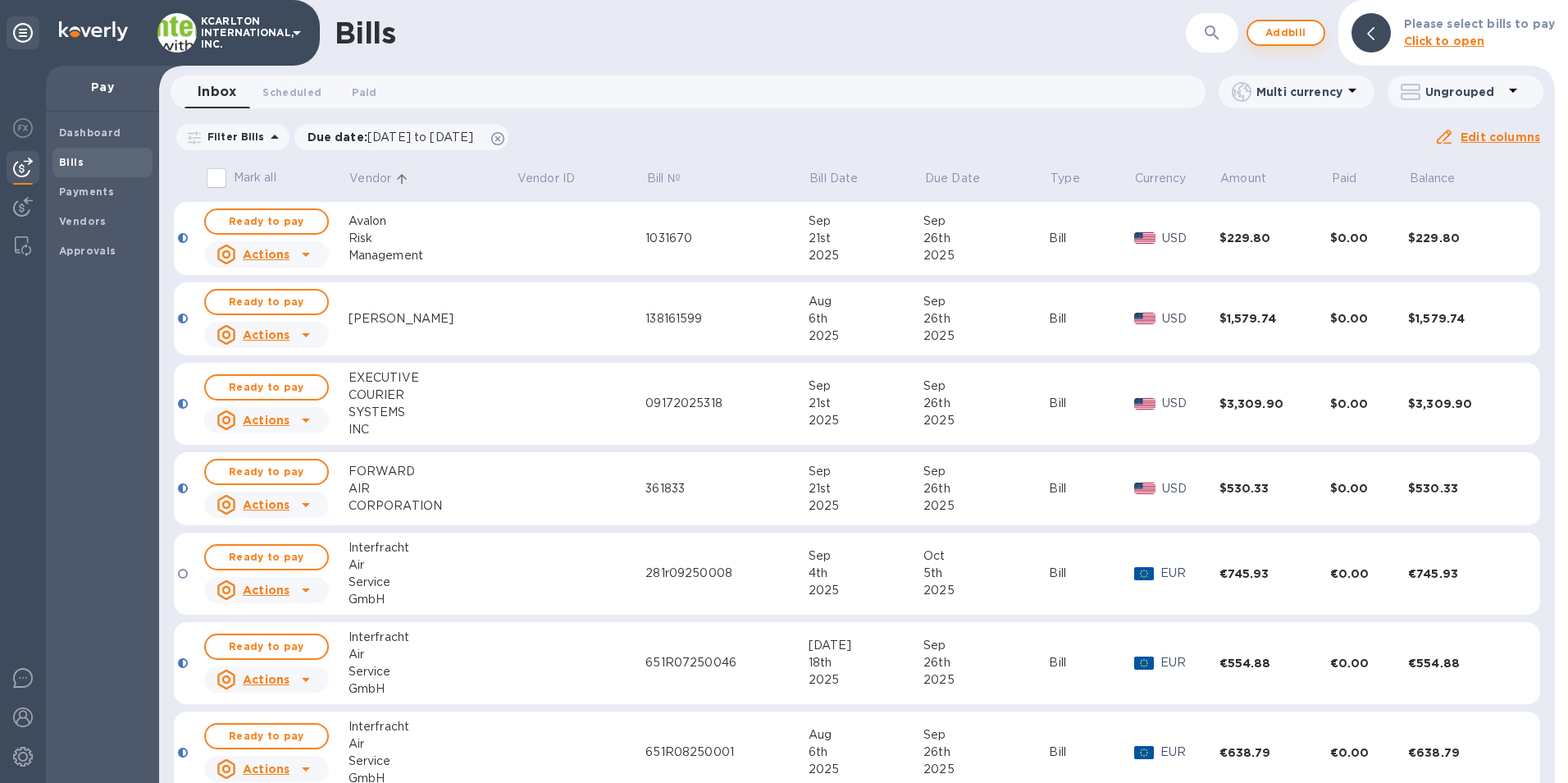
click at [1281, 35] on span "Add bill" at bounding box center [1286, 33] width 49 height 20
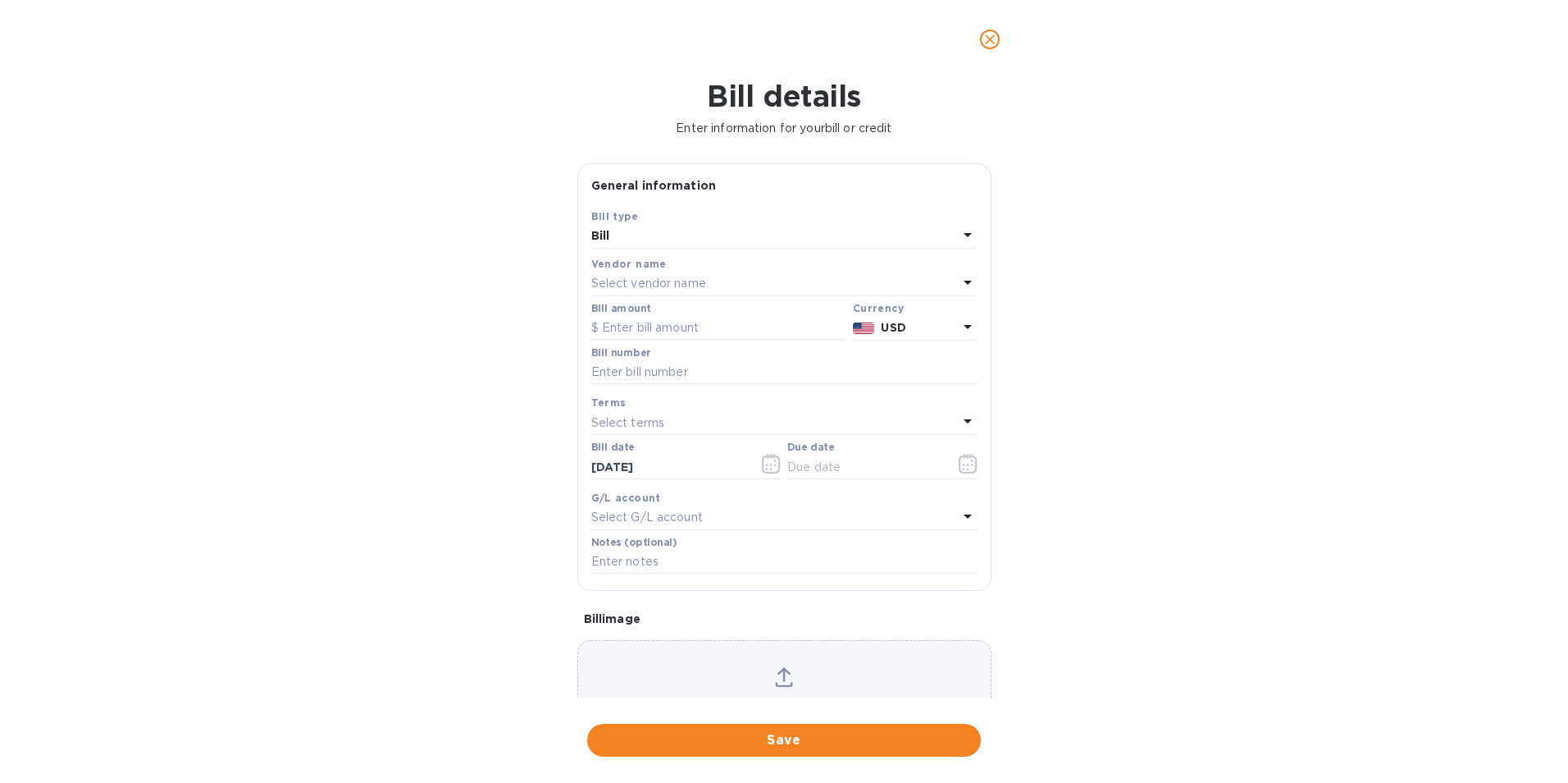
click at [620, 281] on p "Select vendor name" at bounding box center [648, 283] width 115 height 17
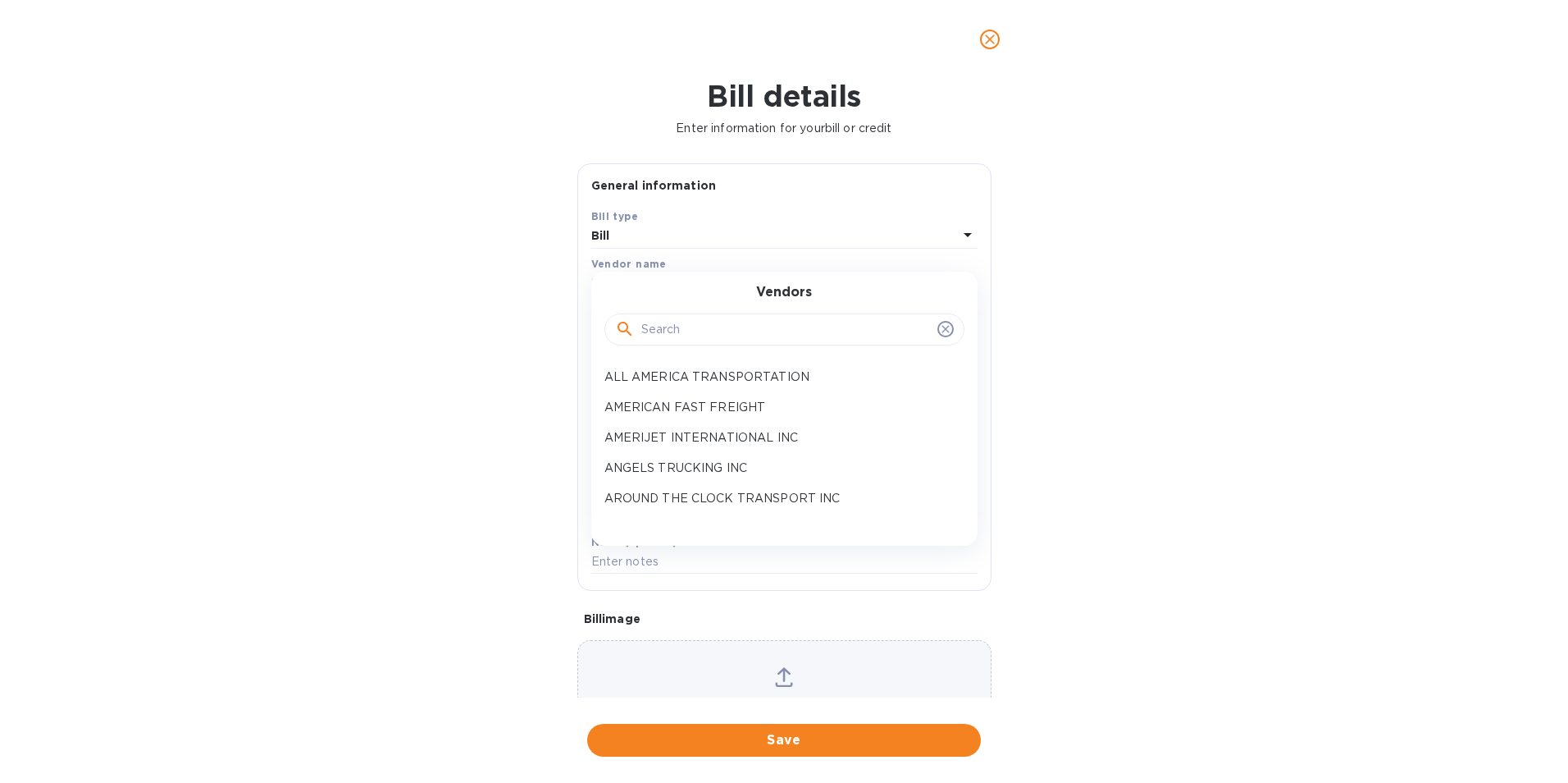
click at [671, 330] on input "text" at bounding box center [786, 330] width 290 height 25
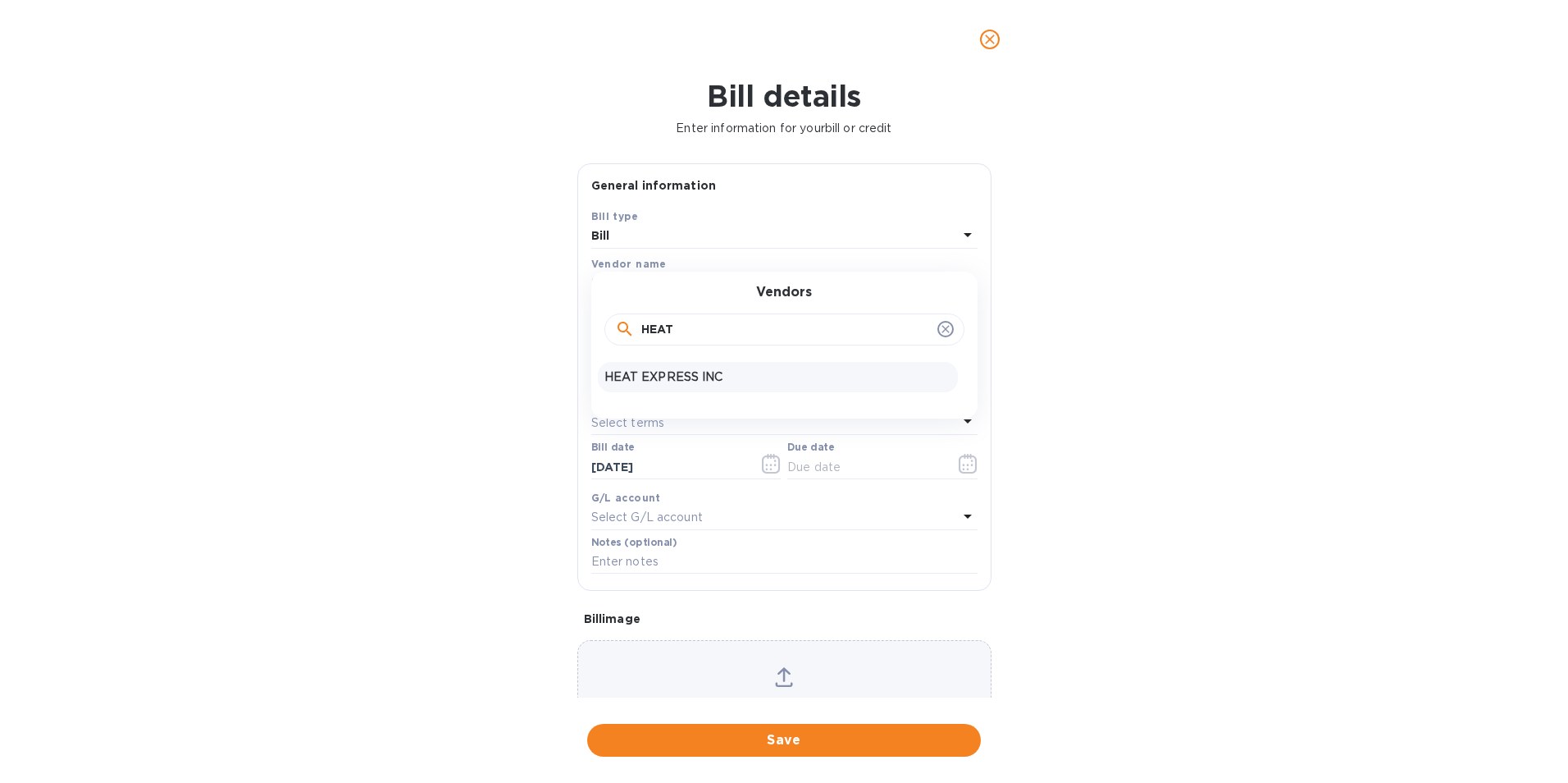
type input "HEAT"
click at [669, 369] on p "HEAT EXPRESS INC" at bounding box center [778, 377] width 347 height 17
click at [676, 329] on input "text" at bounding box center [718, 328] width 255 height 25
type input "211"
click at [672, 365] on input "text" at bounding box center [784, 373] width 386 height 25
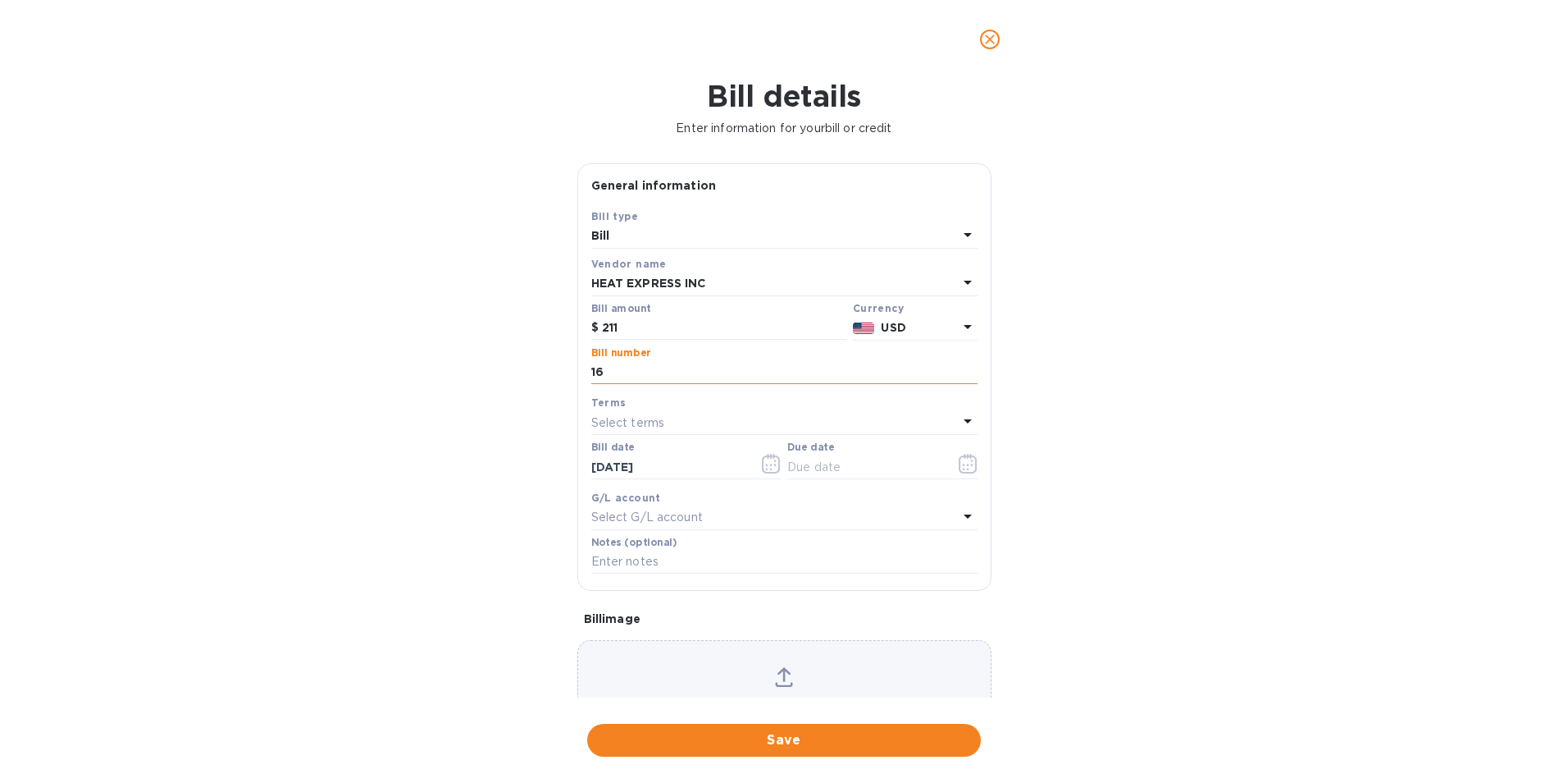
type input "1"
click at [647, 325] on input "211" at bounding box center [724, 328] width 244 height 25
type input "21,100"
click at [653, 364] on input "text" at bounding box center [784, 373] width 386 height 25
type input "168835"
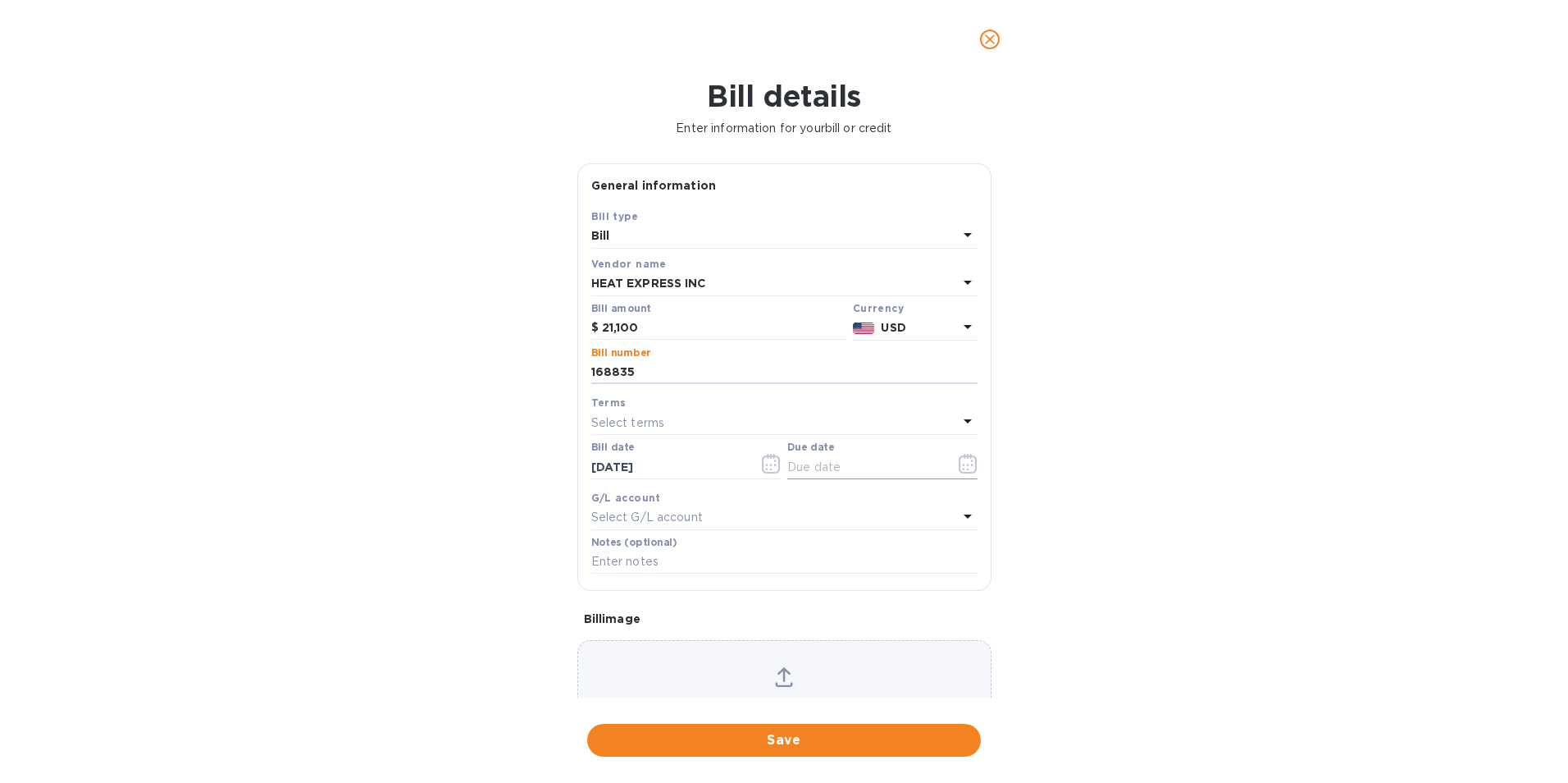
click at [970, 464] on icon "button" at bounding box center [968, 463] width 18 height 20
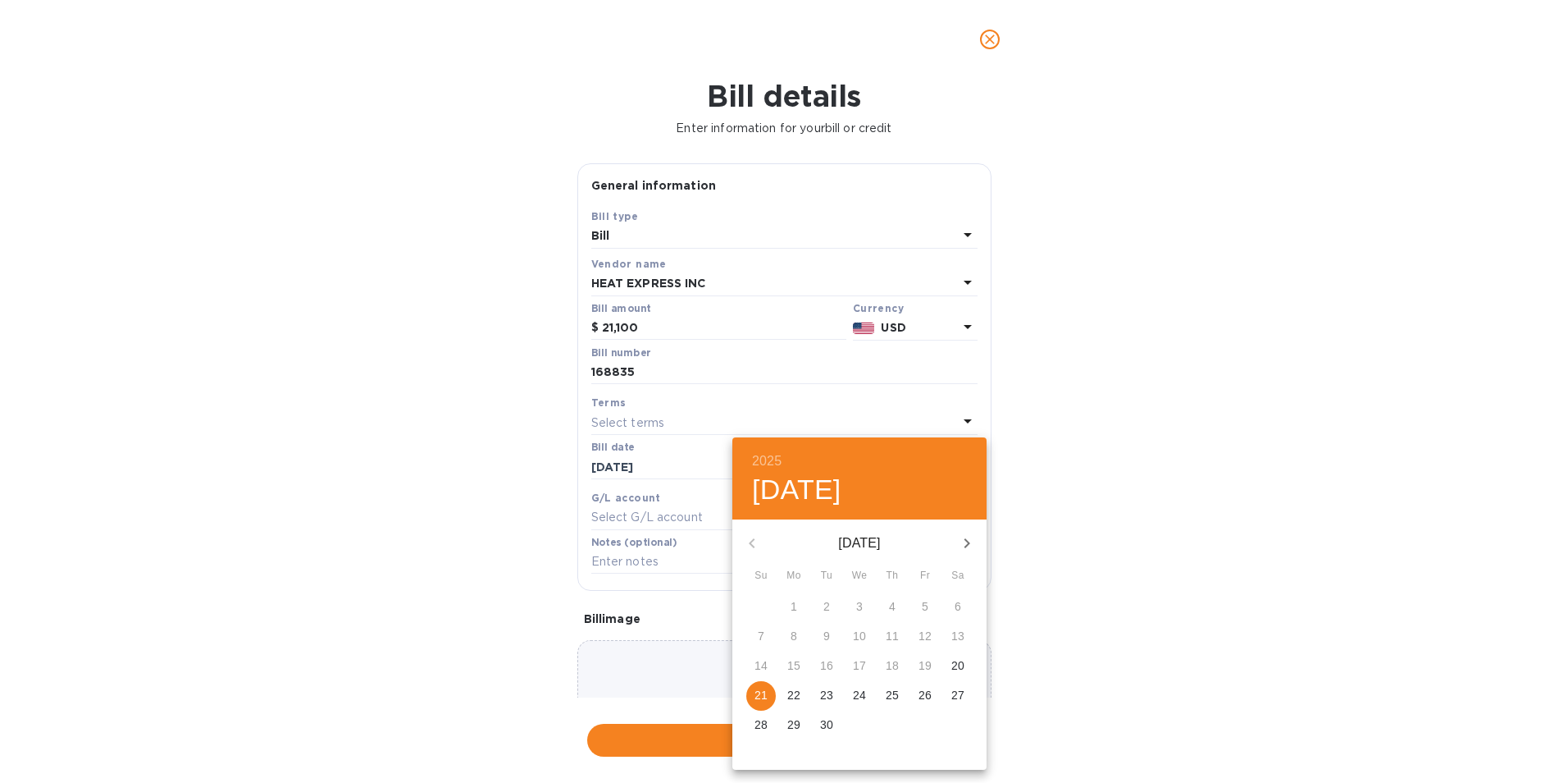
click at [929, 692] on p "26" at bounding box center [926, 695] width 13 height 17
type input "[DATE]"
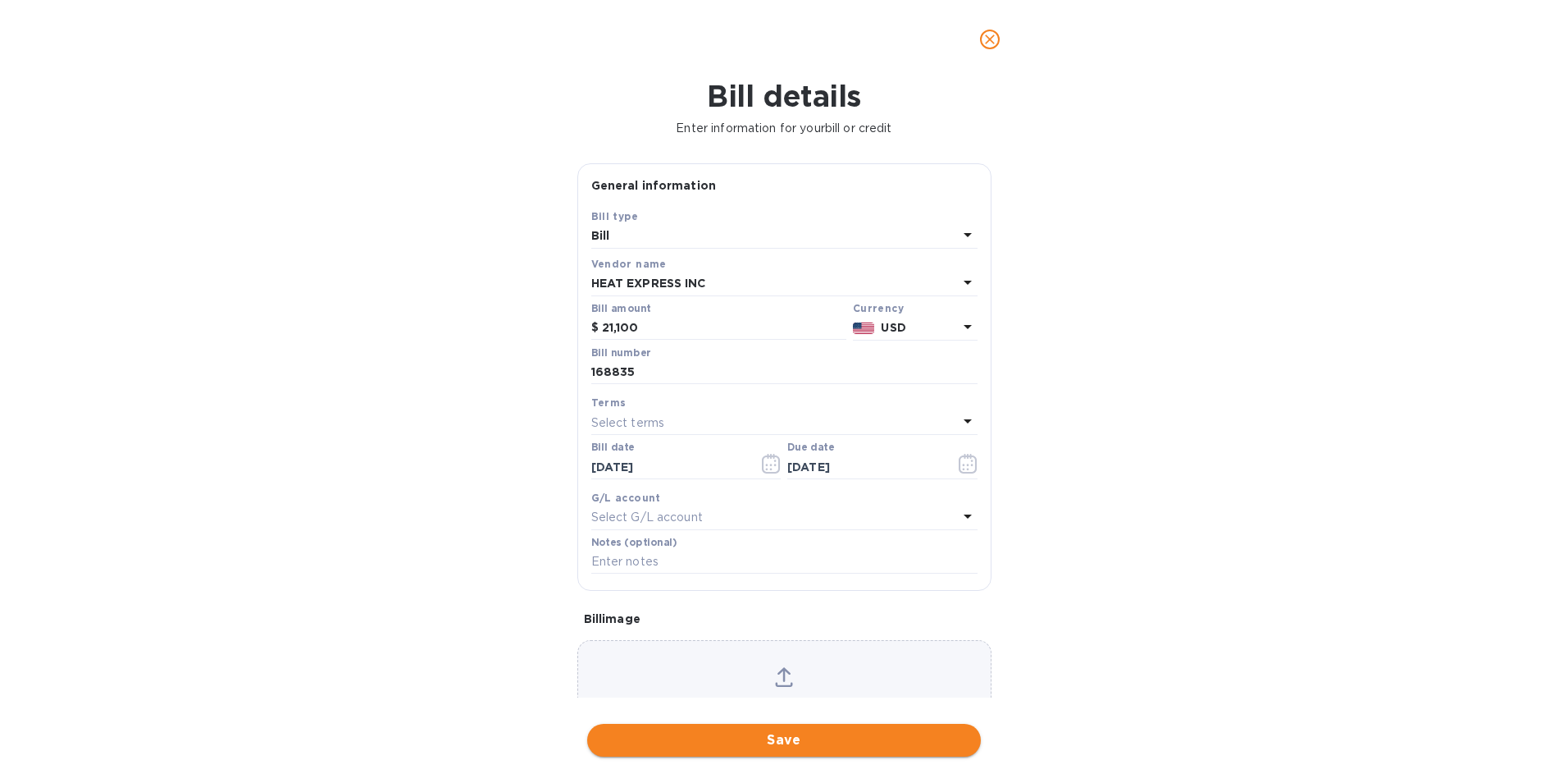
click at [813, 741] on span "Save" at bounding box center [784, 740] width 368 height 20
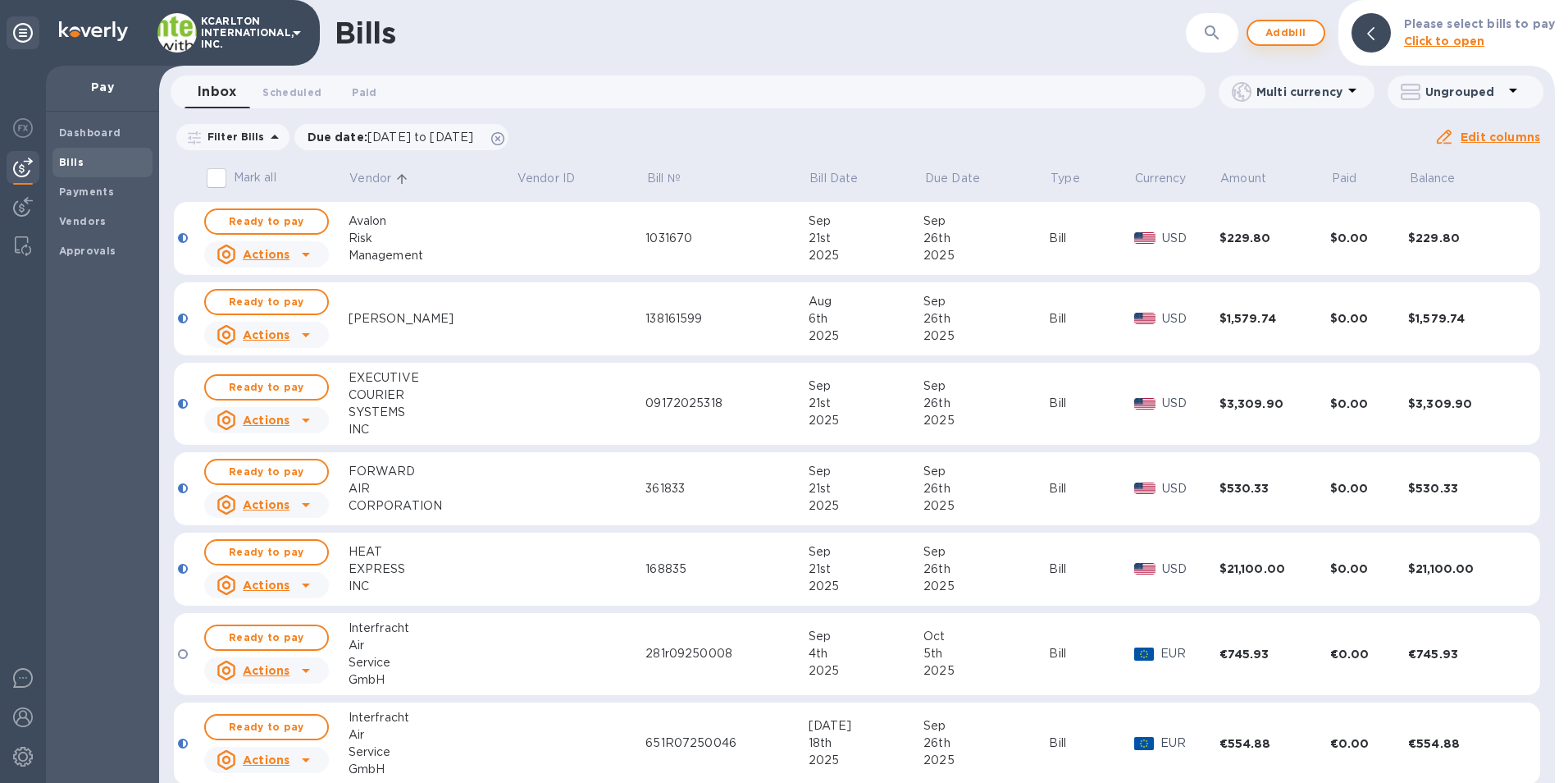
click at [1291, 25] on span "Add bill" at bounding box center [1286, 33] width 49 height 20
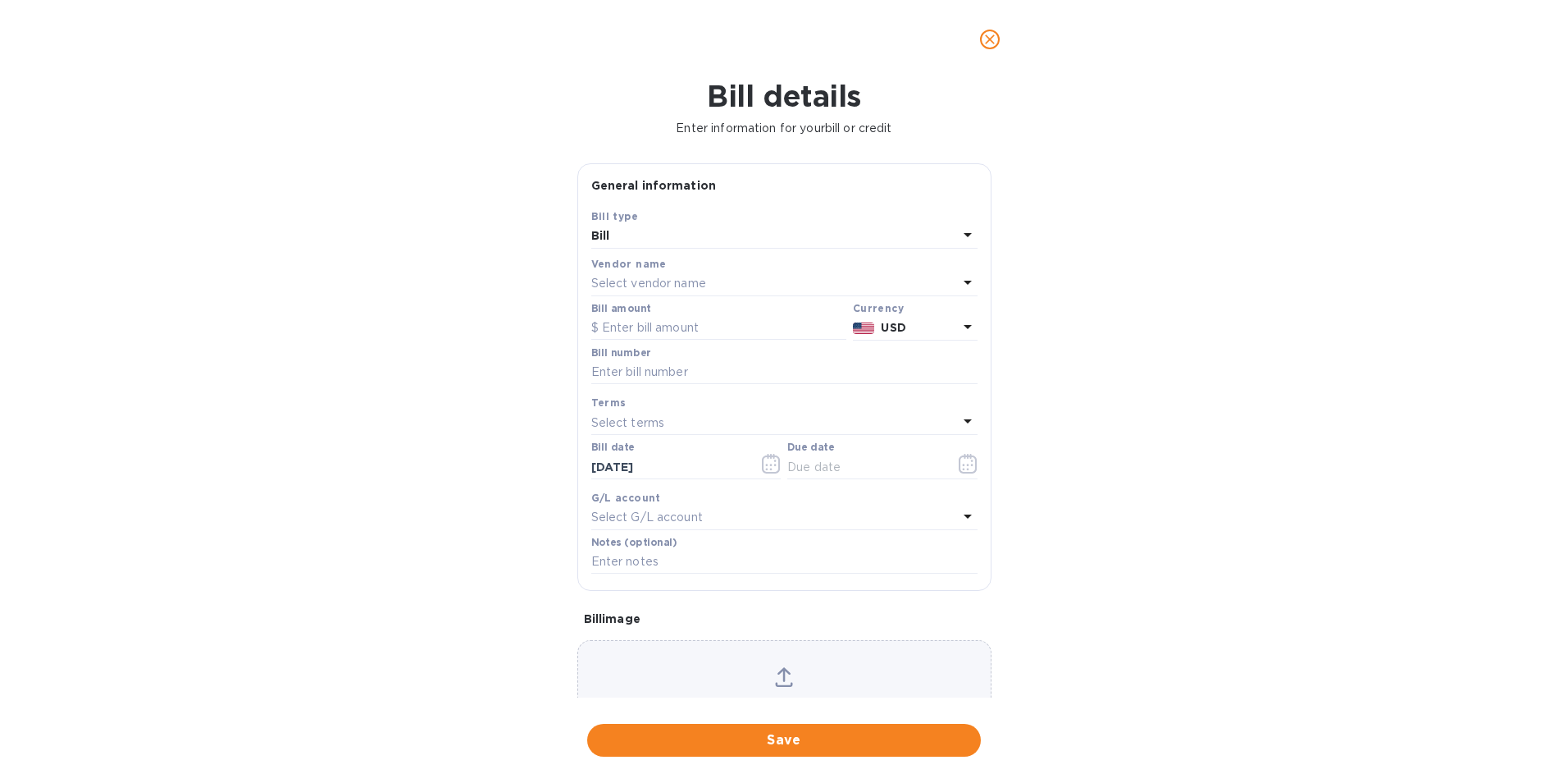
click at [667, 288] on p "Select vendor name" at bounding box center [648, 283] width 115 height 17
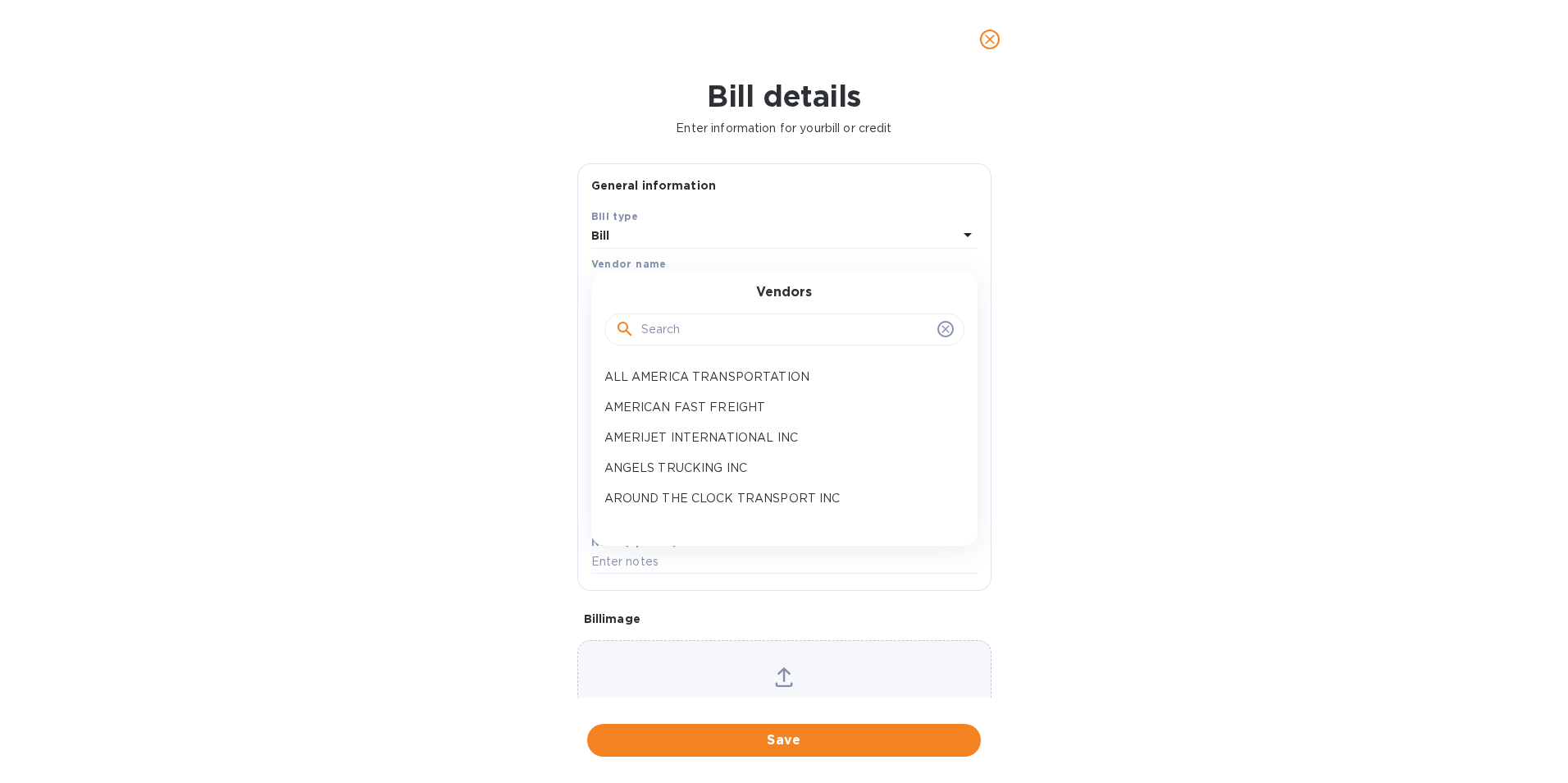
click at [689, 322] on input "text" at bounding box center [786, 330] width 290 height 25
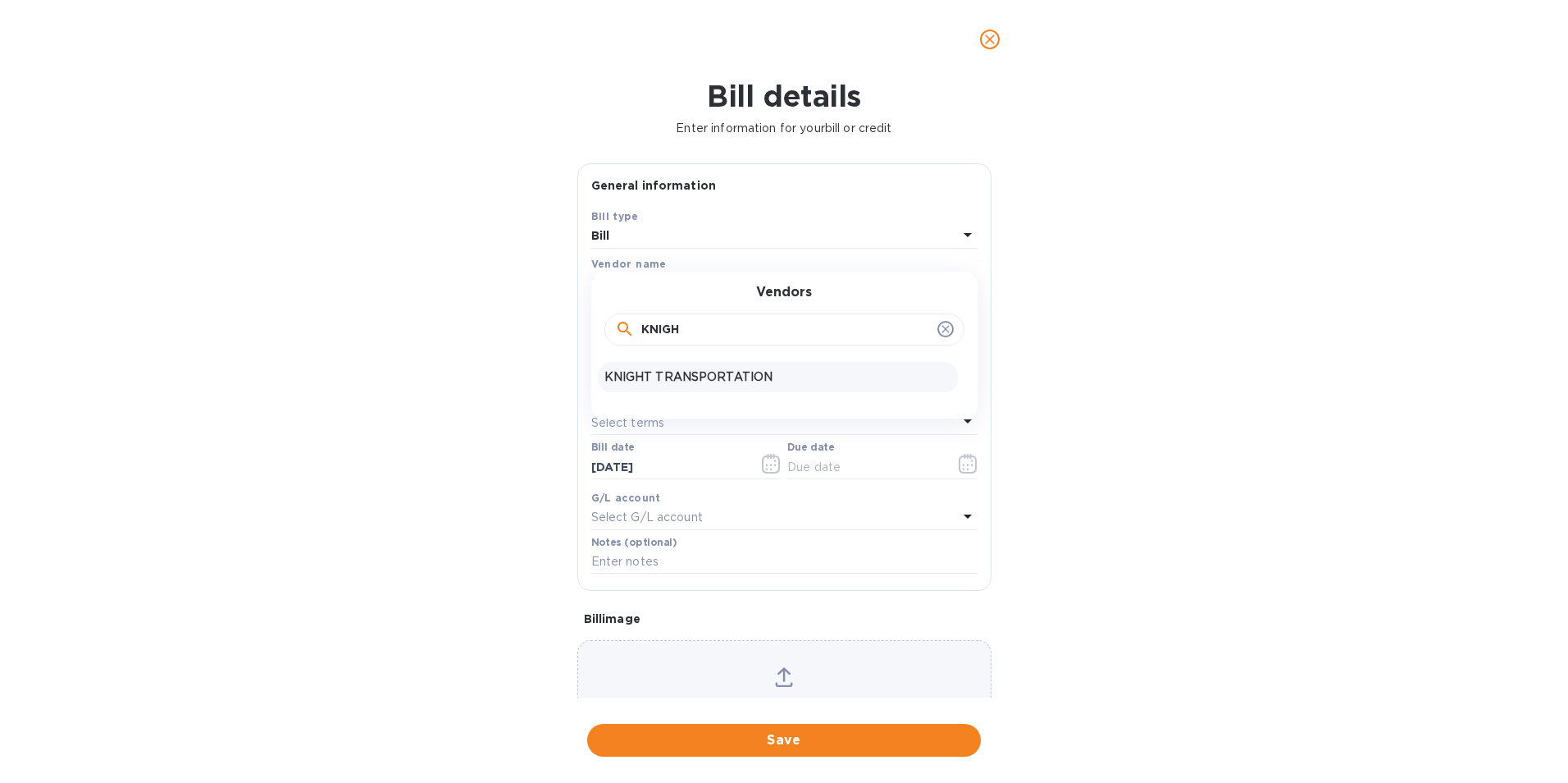
type input "KNIGH"
click at [689, 373] on p "KNIGHT TRANSPORTATION" at bounding box center [778, 377] width 347 height 17
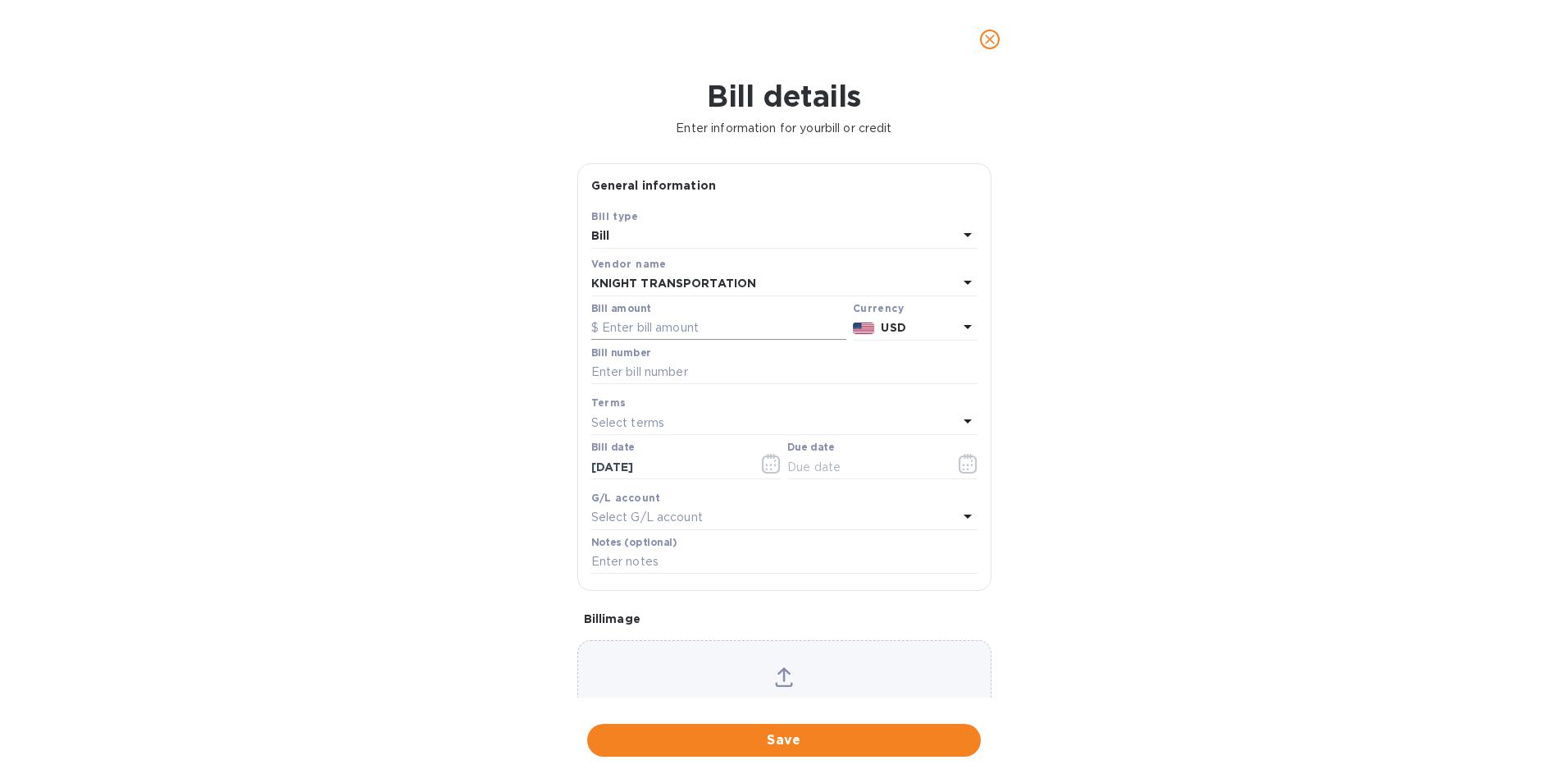
click at [669, 325] on input "text" at bounding box center [718, 328] width 255 height 25
type input "1,327.00"
click at [690, 377] on input "text" at bounding box center [784, 373] width 386 height 25
type input "4183681"
click at [962, 466] on icon "button" at bounding box center [963, 464] width 2 height 2
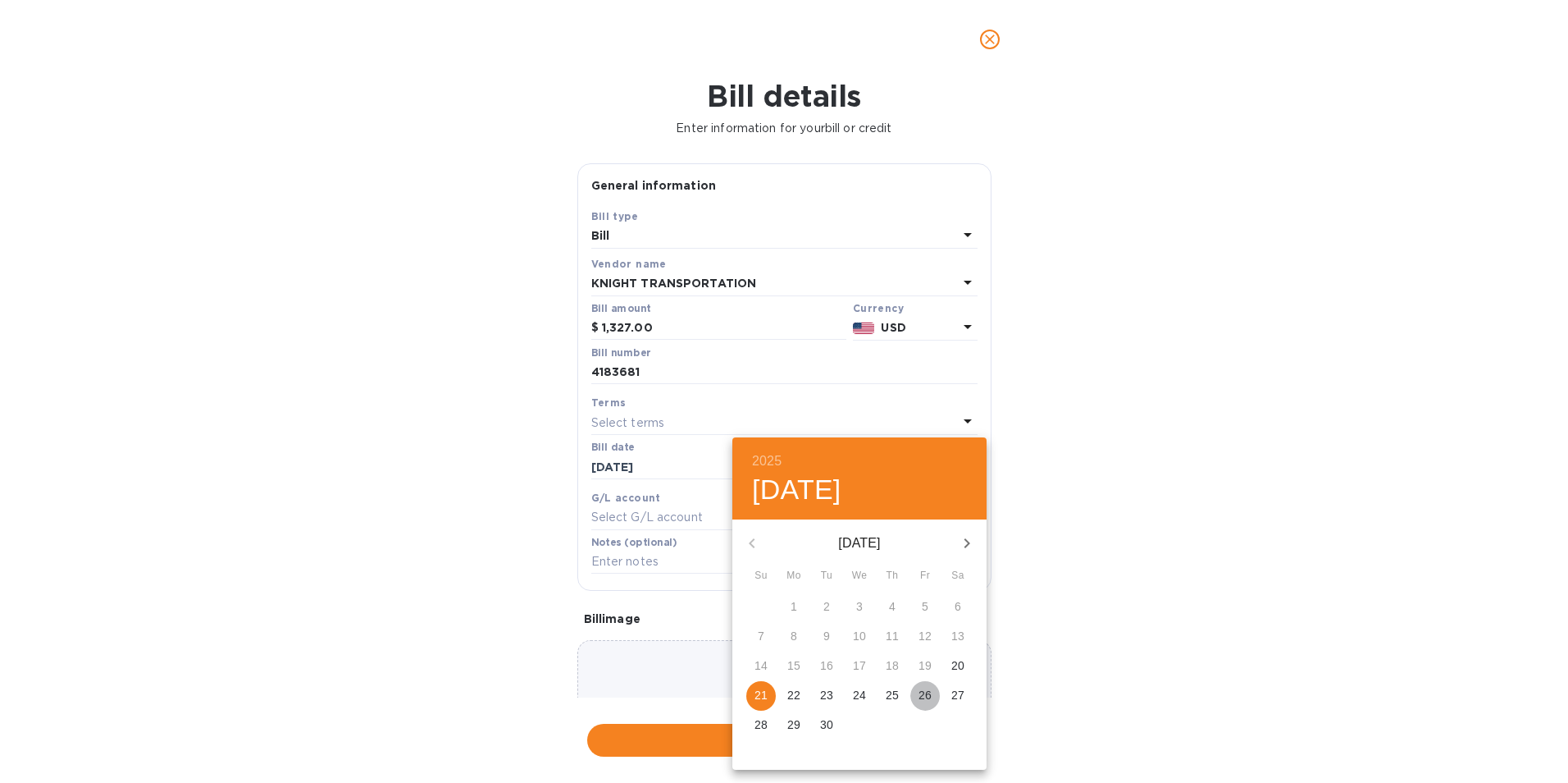
click at [935, 700] on span "26" at bounding box center [926, 695] width 30 height 17
type input "[DATE]"
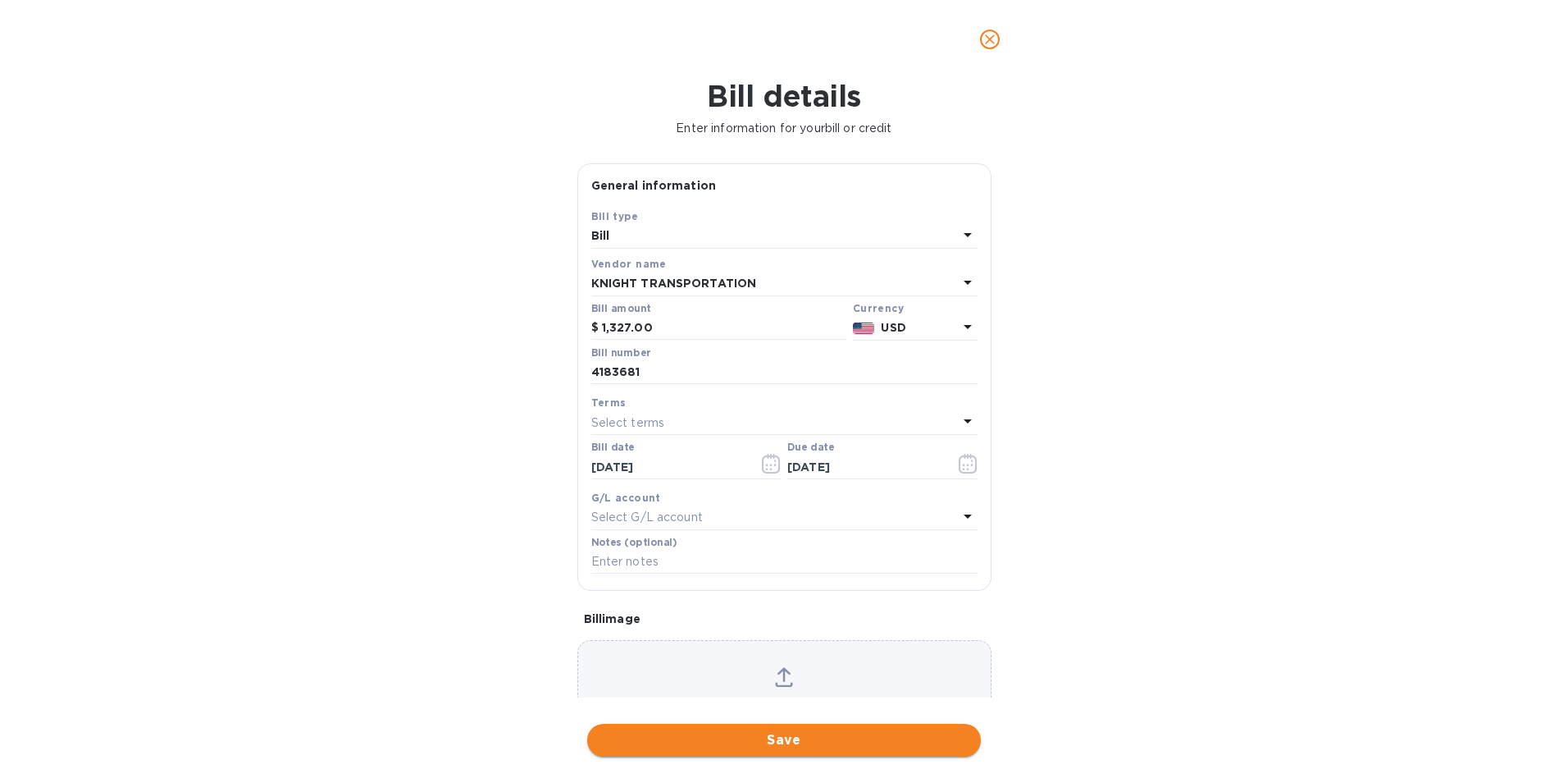
click at [898, 737] on span "Save" at bounding box center [784, 740] width 368 height 20
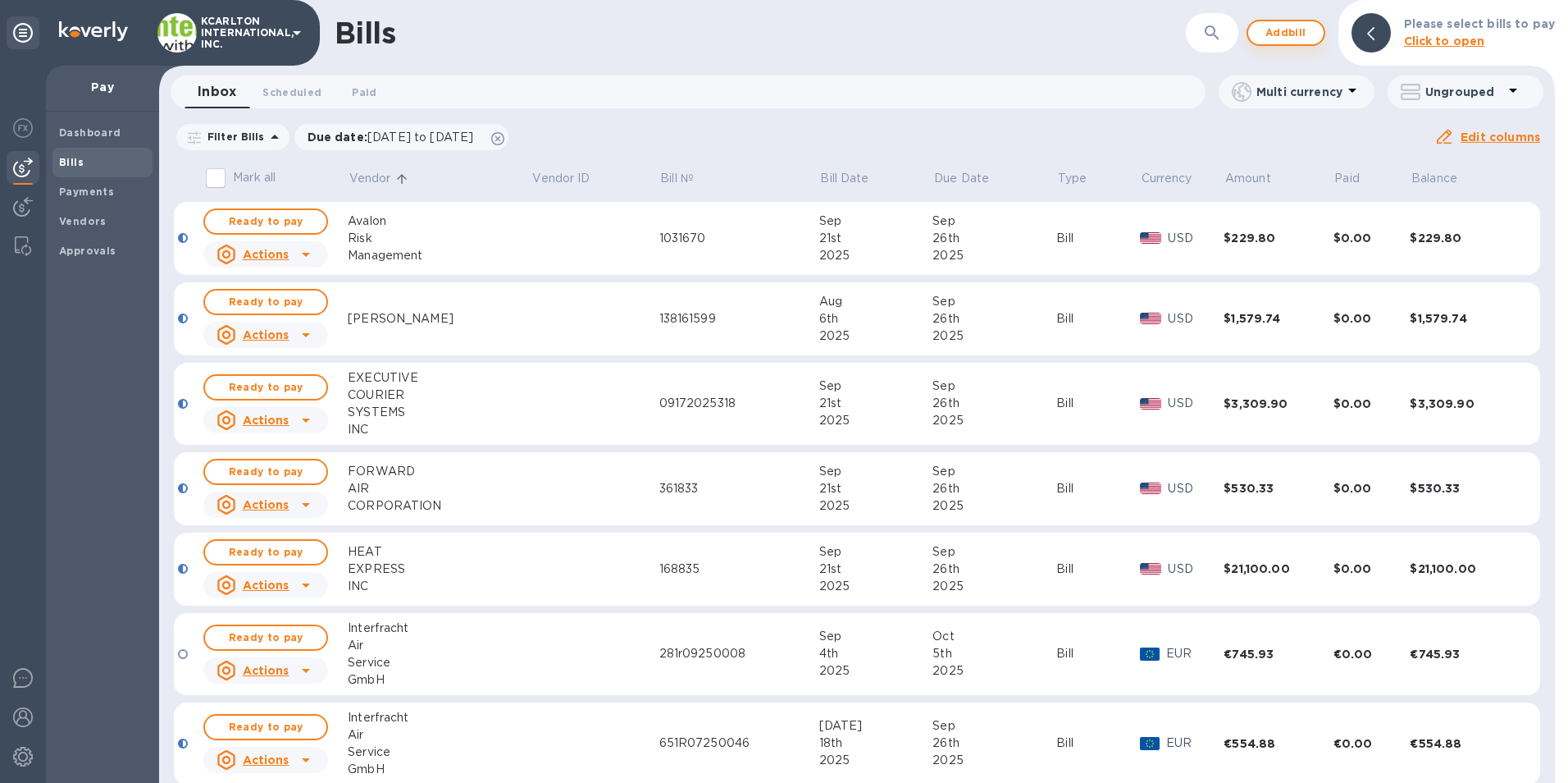
click at [1281, 34] on span "Add bill" at bounding box center [1286, 33] width 49 height 20
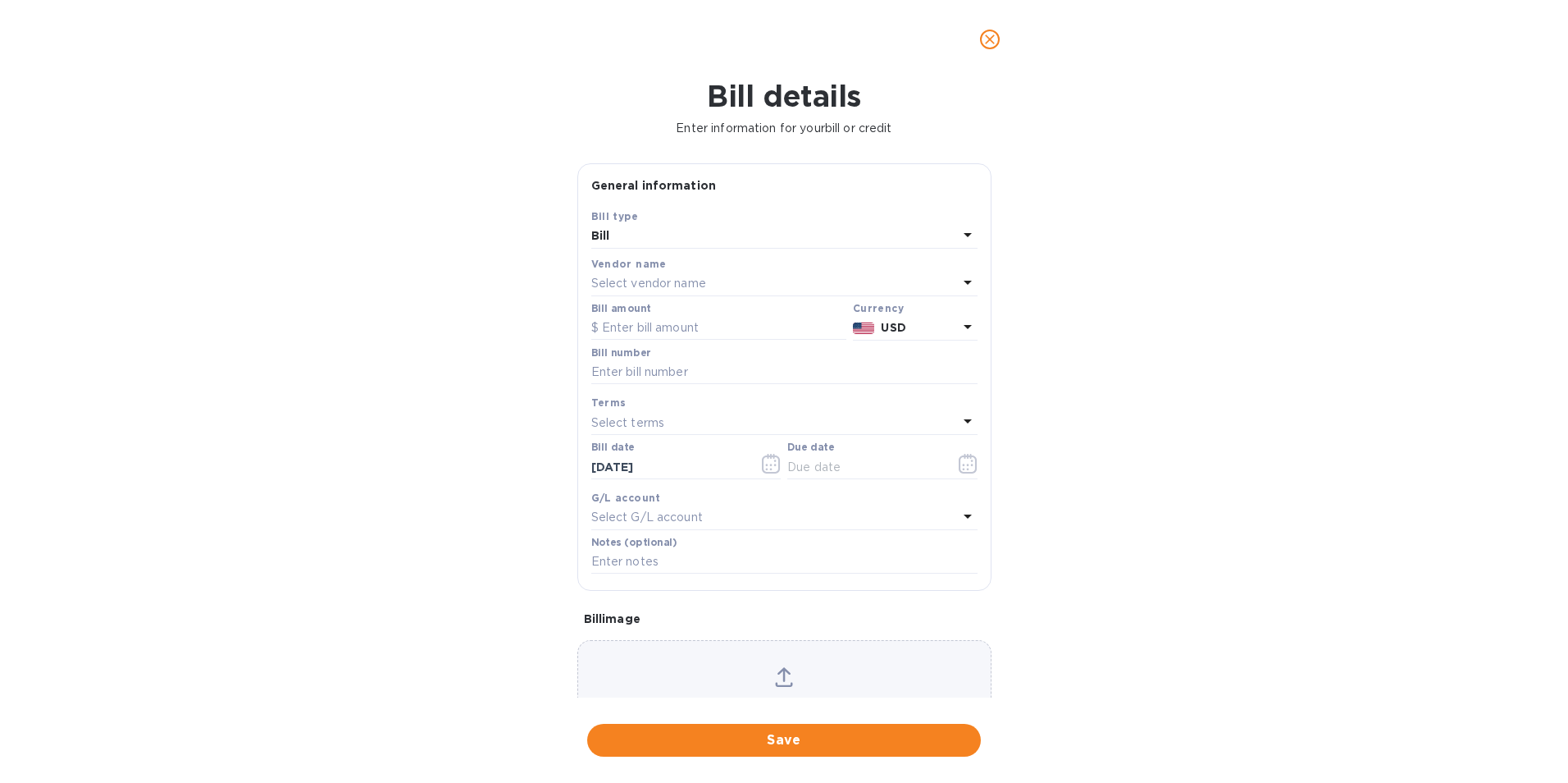
click at [641, 285] on p "Select vendor name" at bounding box center [648, 283] width 115 height 17
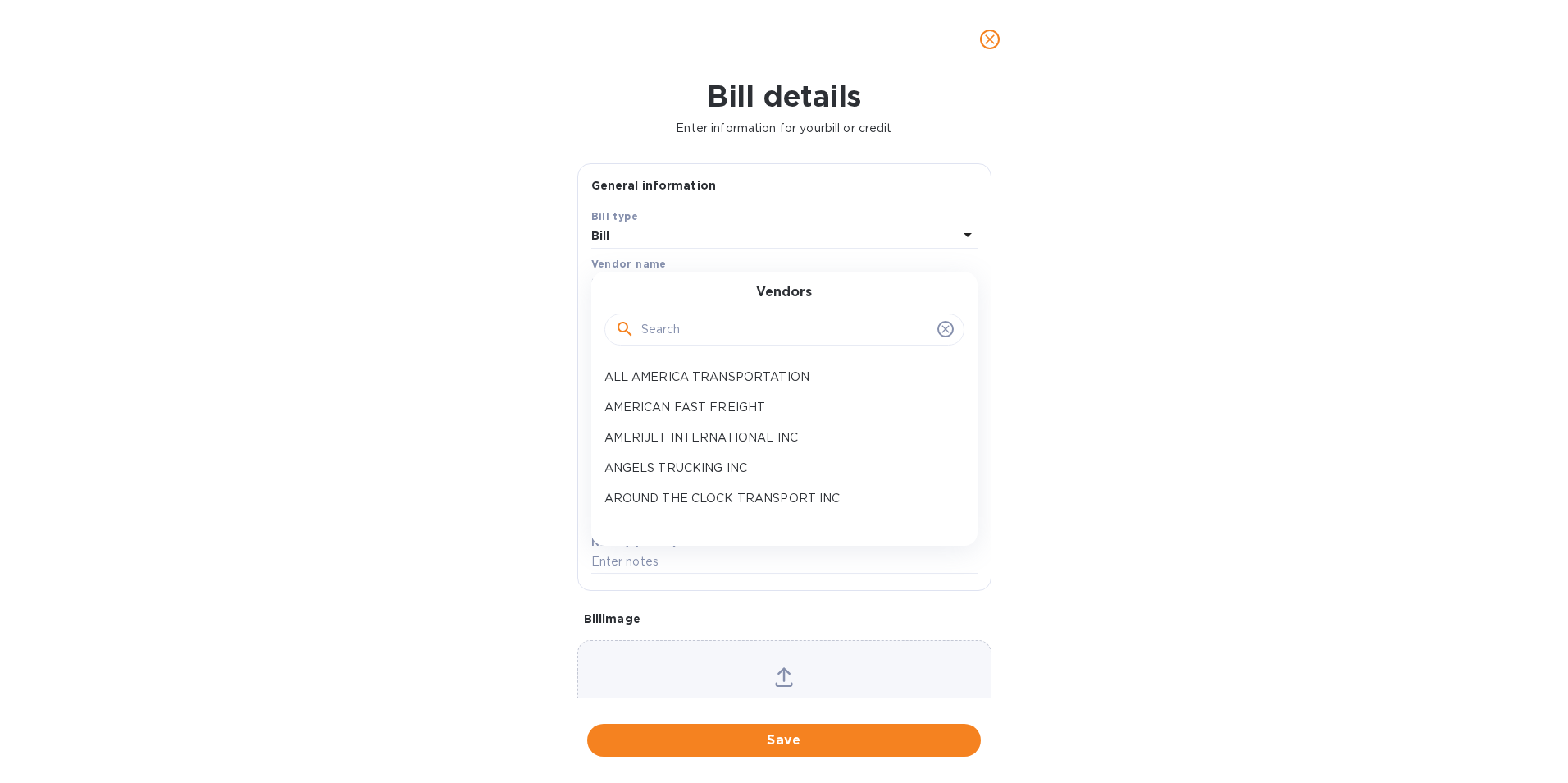
click at [662, 335] on input "text" at bounding box center [786, 330] width 290 height 25
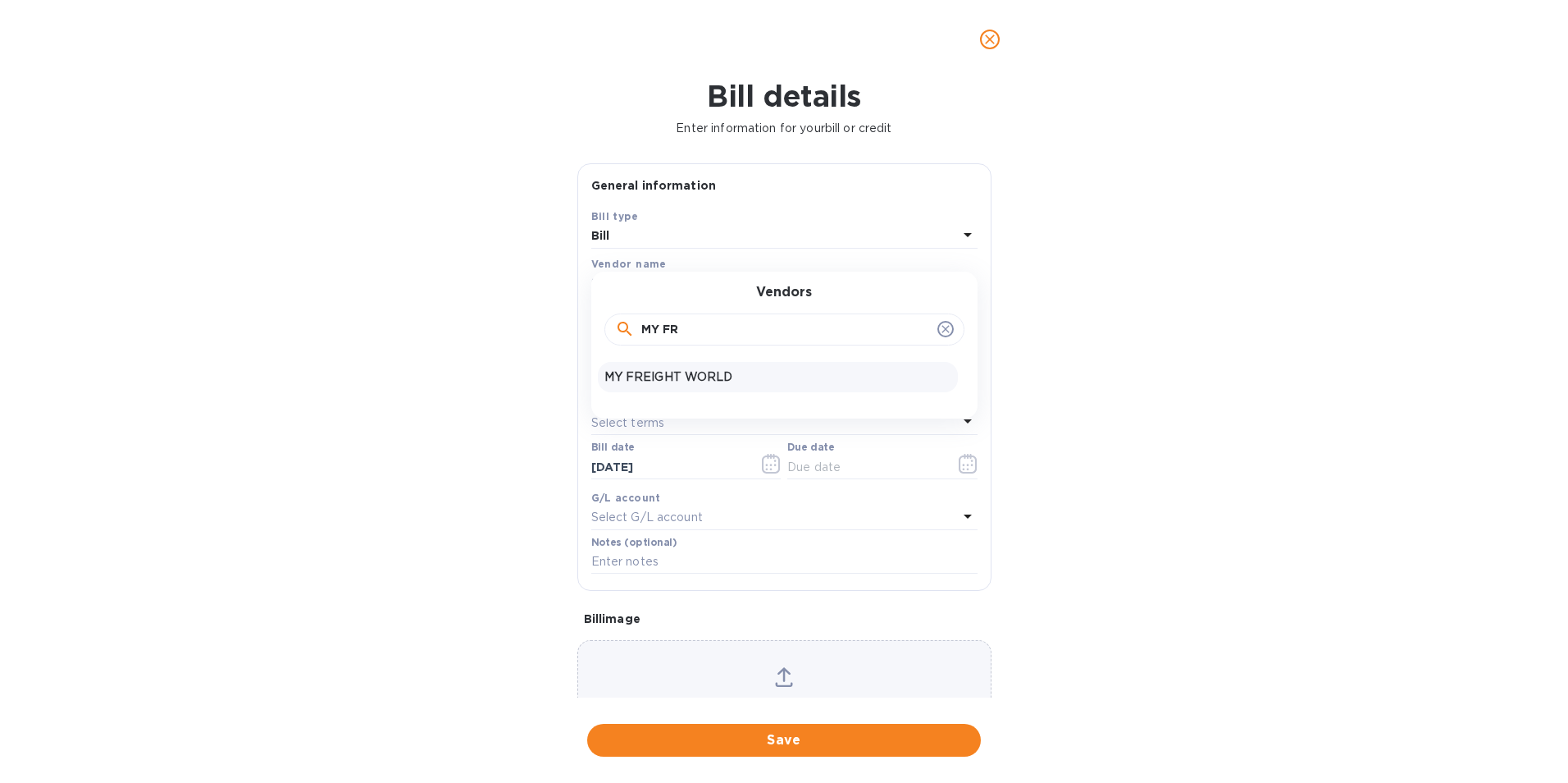
type input "MY FR"
click at [758, 373] on p "MY FREIGHT WORLD" at bounding box center [778, 377] width 347 height 17
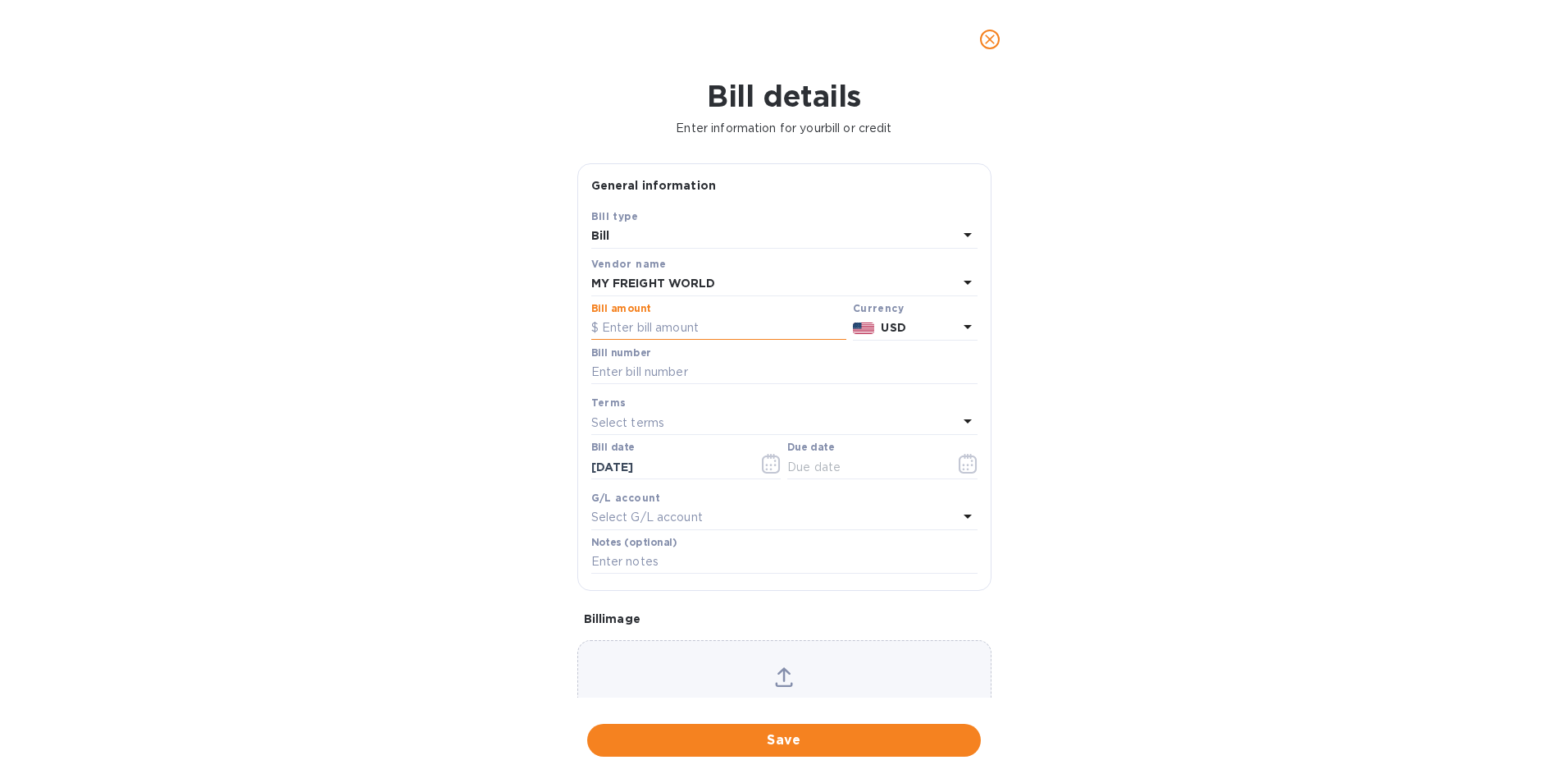
click at [602, 325] on input "text" at bounding box center [718, 328] width 255 height 25
type input "598.01"
click at [623, 366] on input "text" at bounding box center [784, 373] width 386 height 25
click at [696, 369] on input "FRN39697INV1," at bounding box center [784, 373] width 386 height 25
type input "FRN39697INV1, 39544"
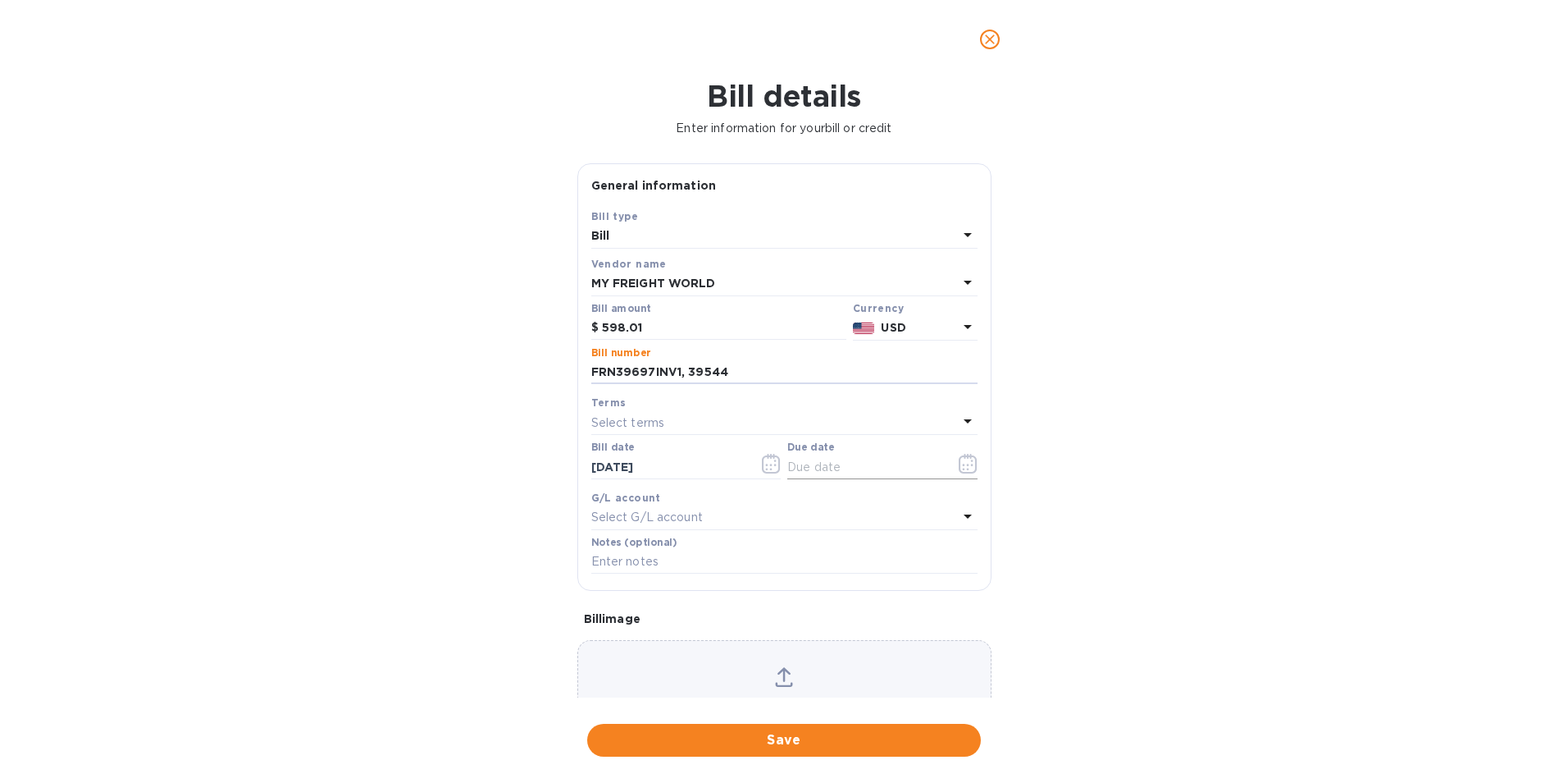
click at [959, 467] on icon "button" at bounding box center [968, 463] width 19 height 20
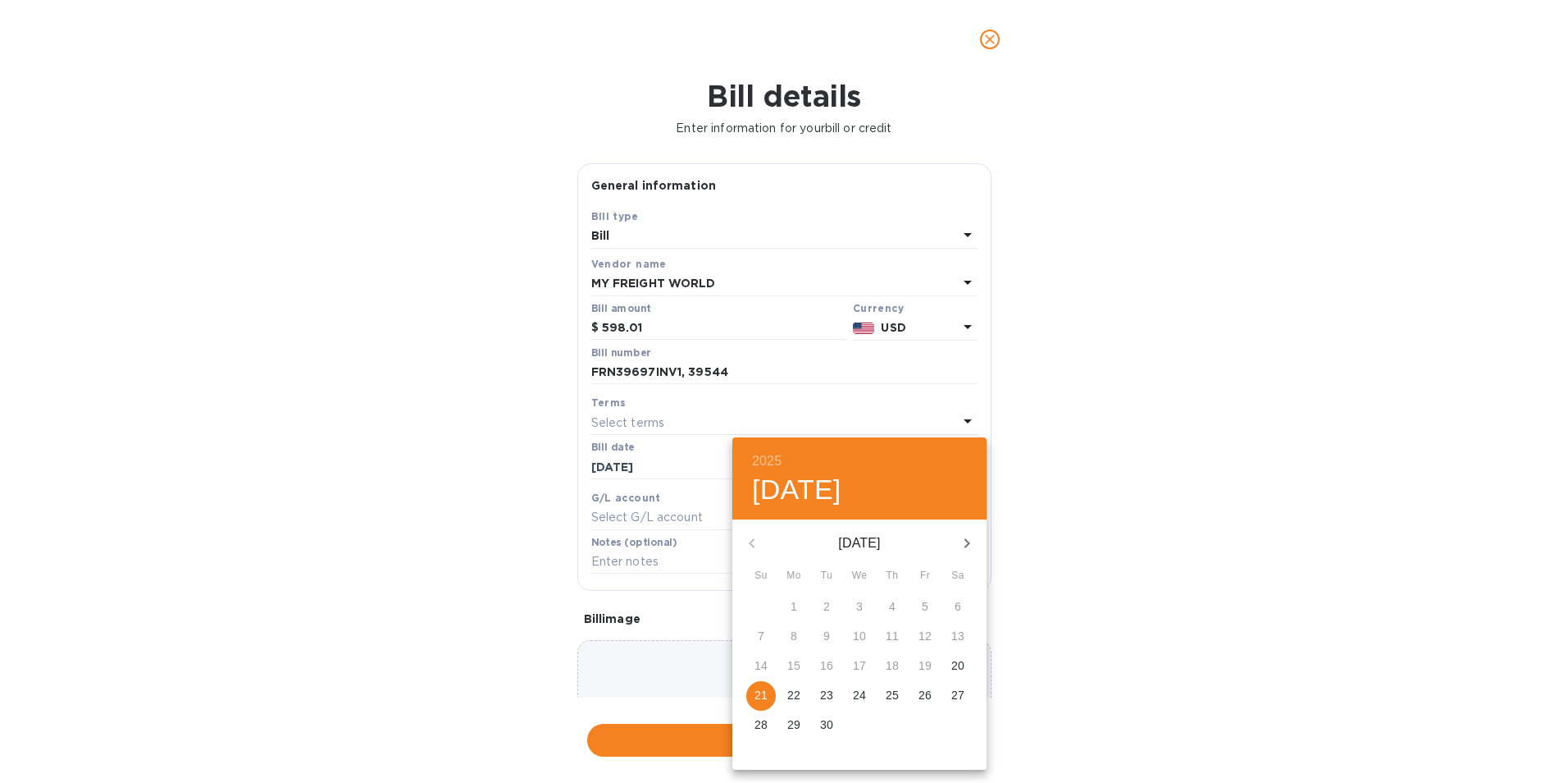
click at [922, 697] on p "26" at bounding box center [926, 695] width 13 height 17
type input "[DATE]"
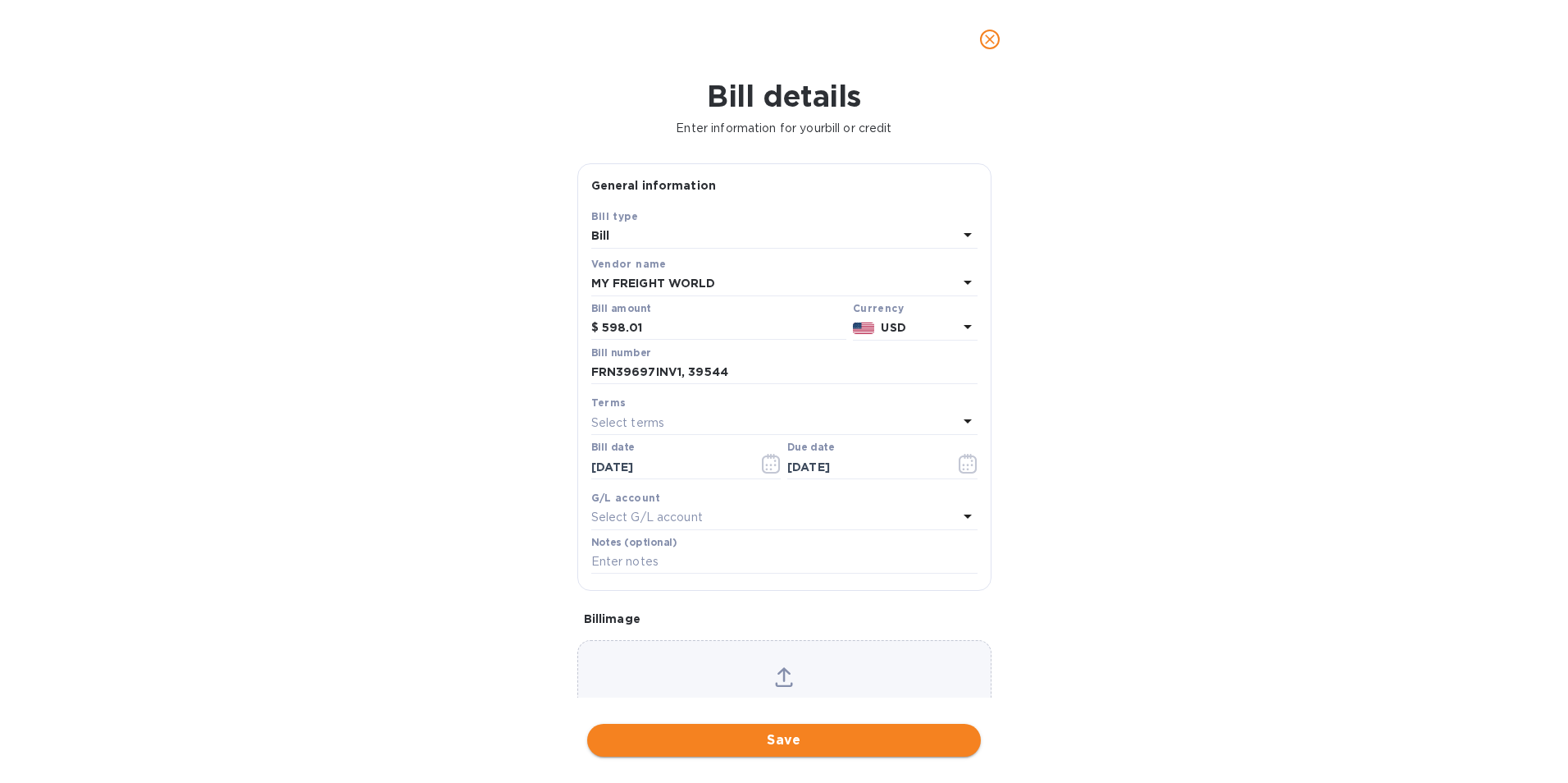
drag, startPoint x: 827, startPoint y: 734, endPoint x: 598, endPoint y: 678, distance: 235.7
click at [825, 734] on span "Save" at bounding box center [784, 740] width 368 height 20
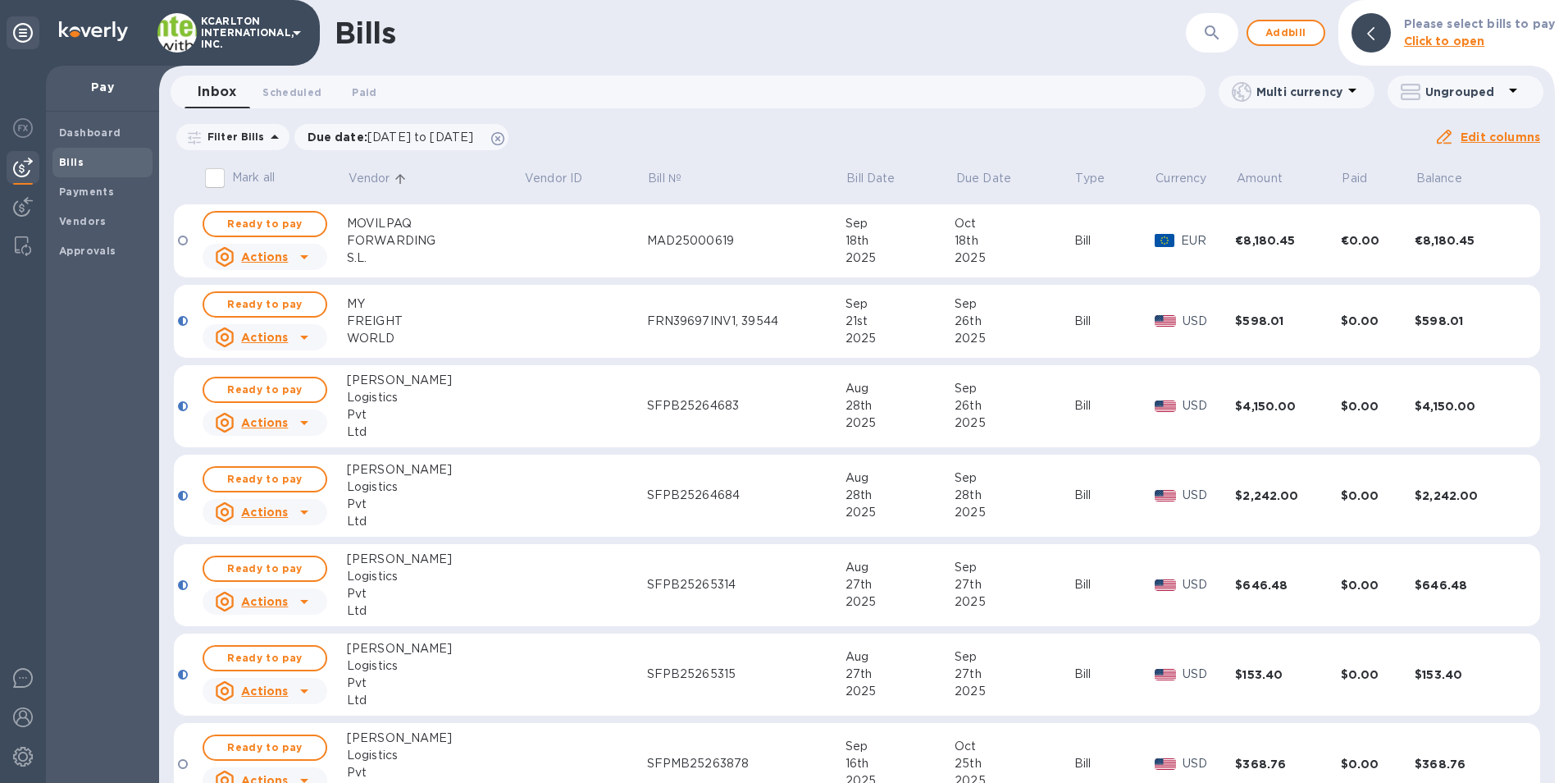
scroll to position [1313, 0]
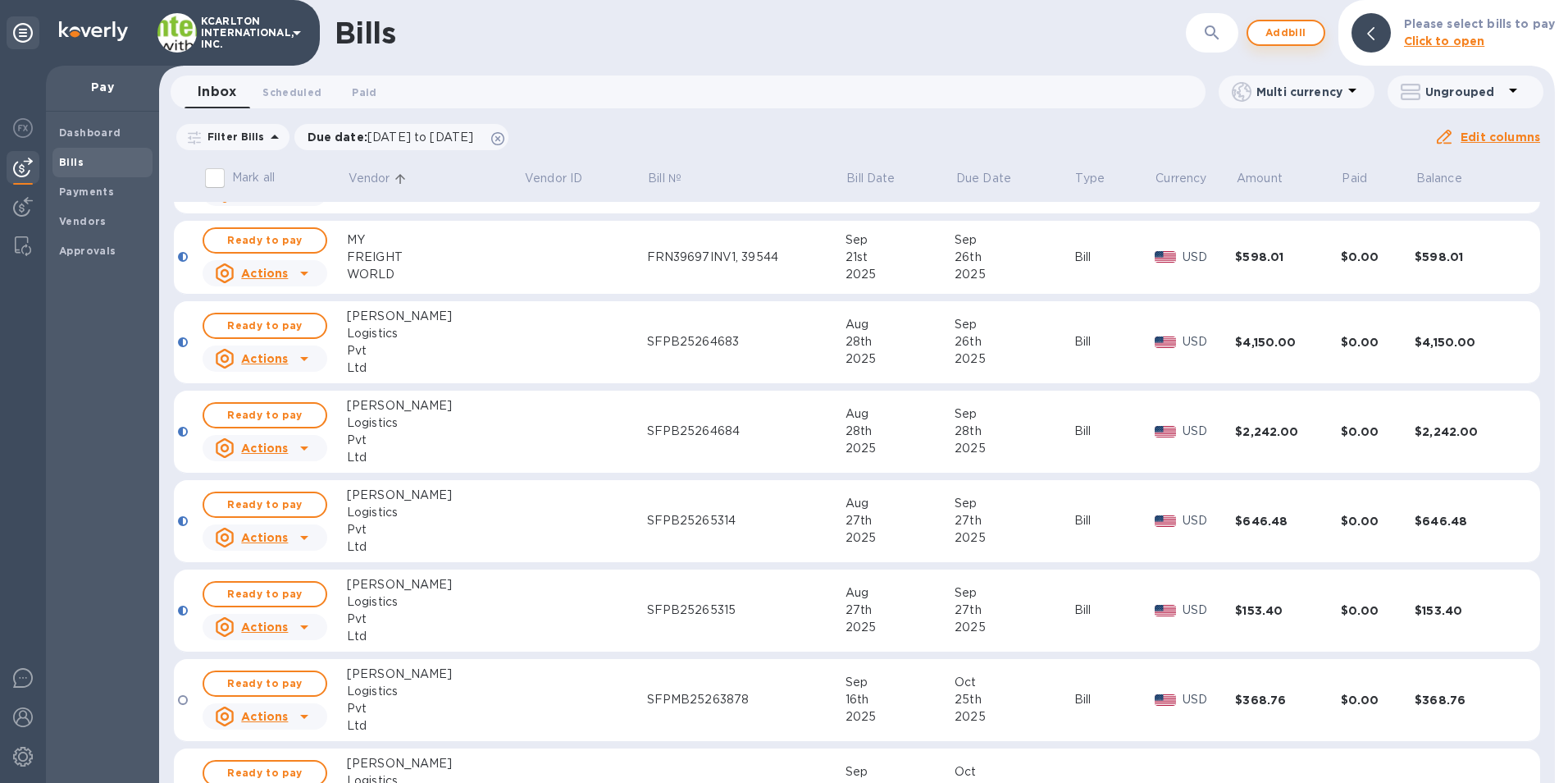
click at [1285, 32] on span "Add bill" at bounding box center [1286, 33] width 49 height 20
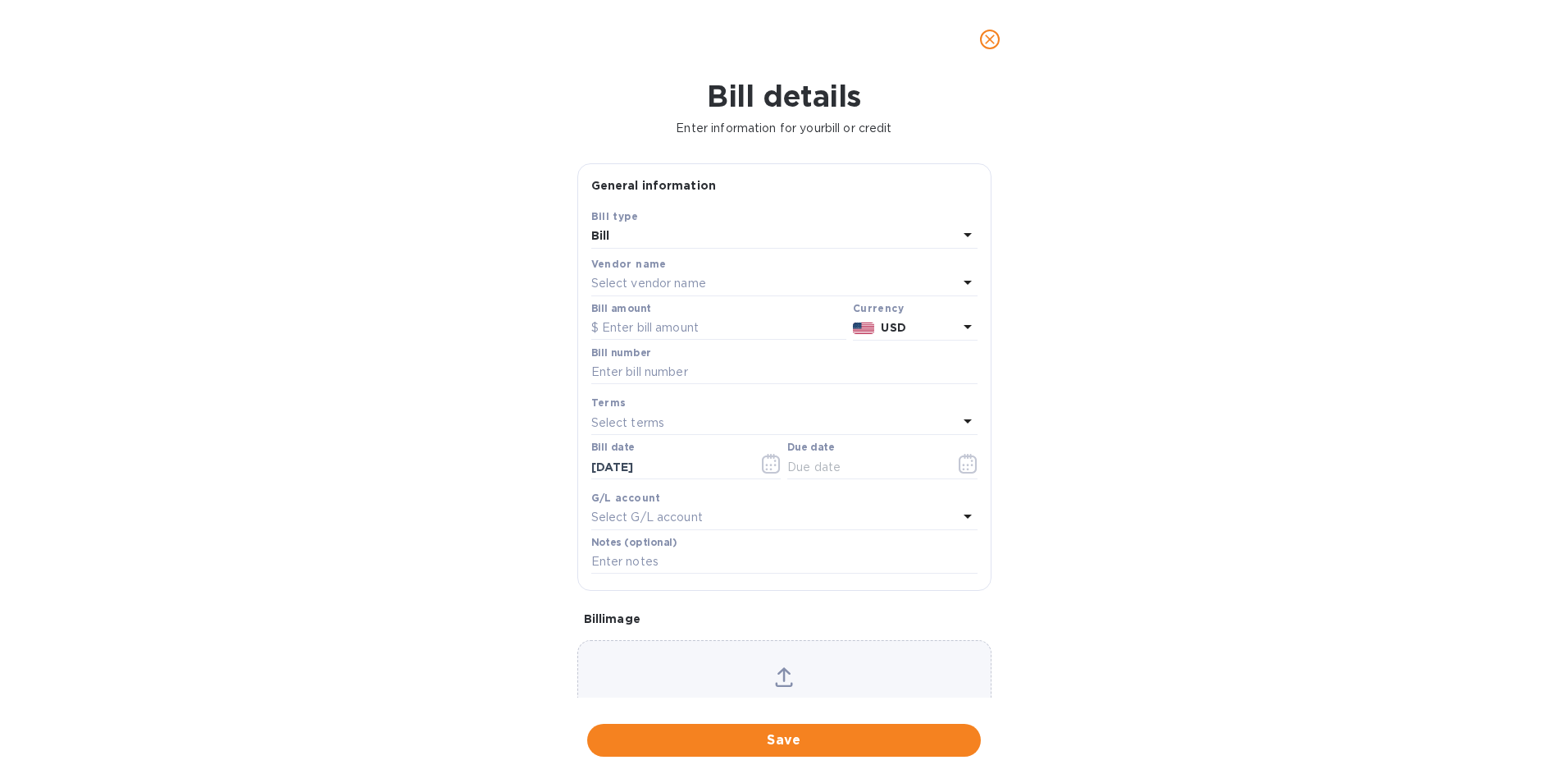
click at [660, 282] on p "Select vendor name" at bounding box center [648, 283] width 115 height 17
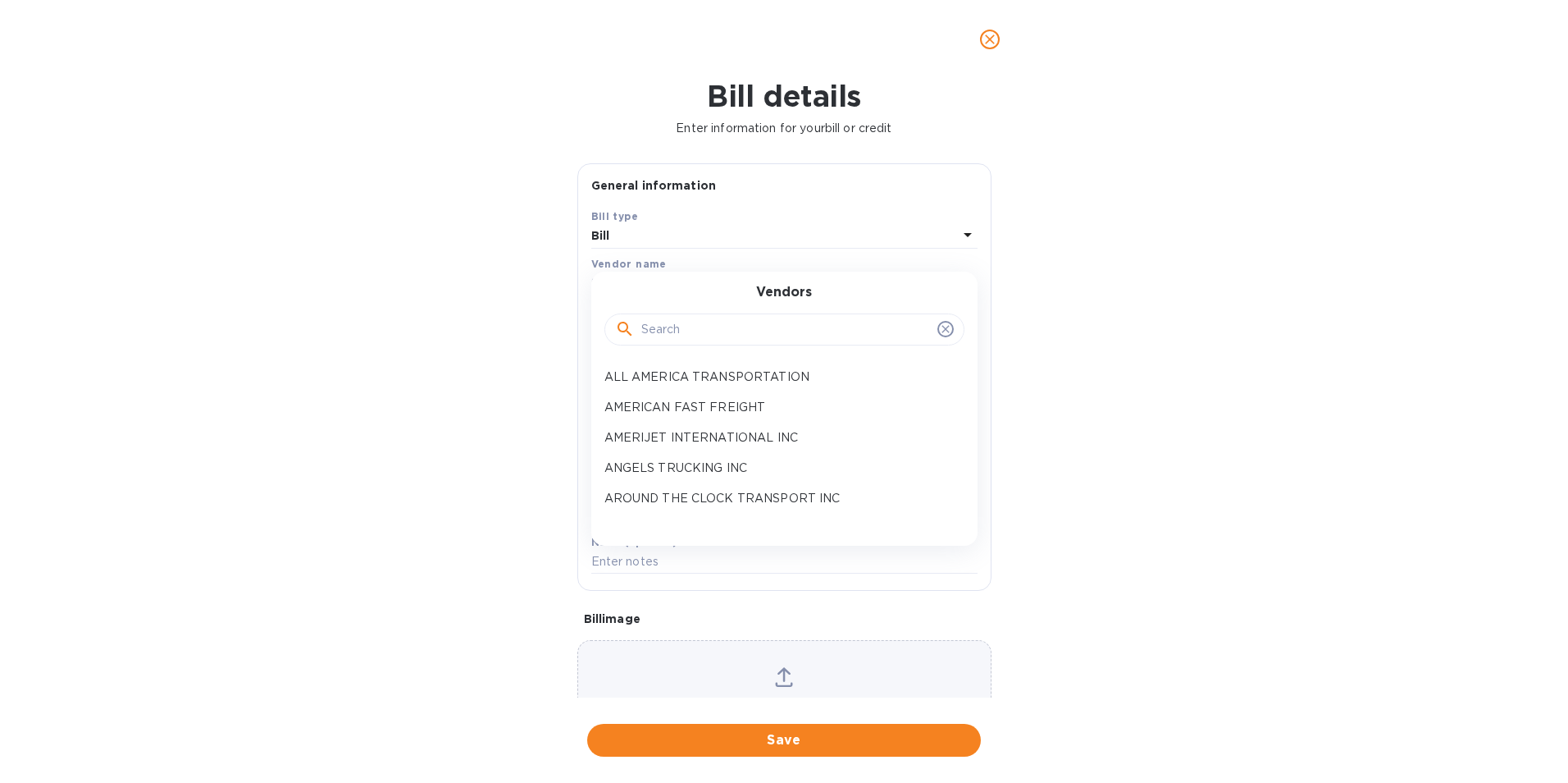
click at [672, 325] on input "text" at bounding box center [786, 330] width 290 height 25
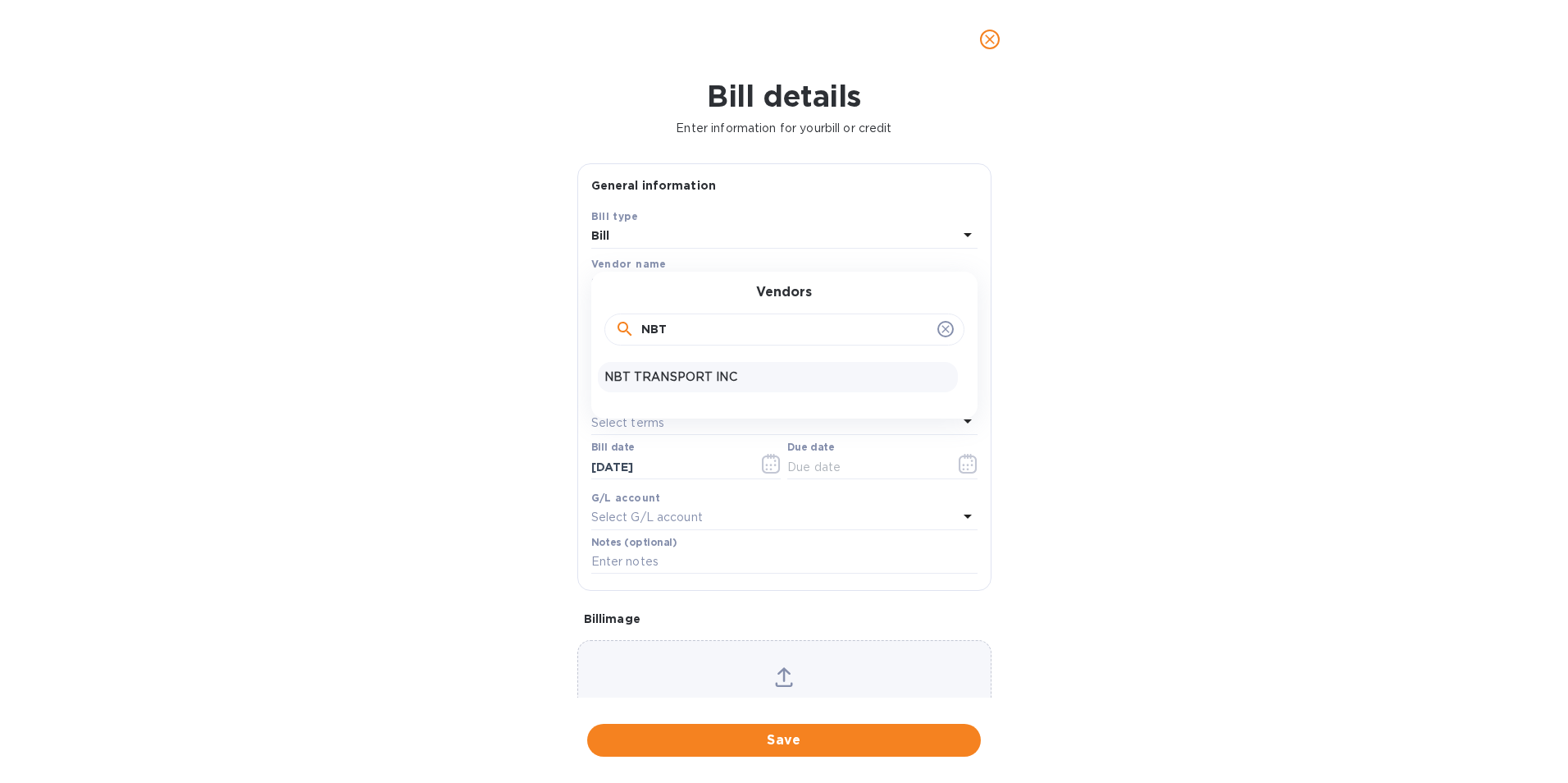
type input "NBT"
click at [674, 372] on p "NBT TRANSPORT INC" at bounding box center [778, 377] width 347 height 17
click at [677, 325] on input "text" at bounding box center [718, 328] width 255 height 25
type input "3,030.00"
click at [663, 369] on input "text" at bounding box center [784, 373] width 386 height 25
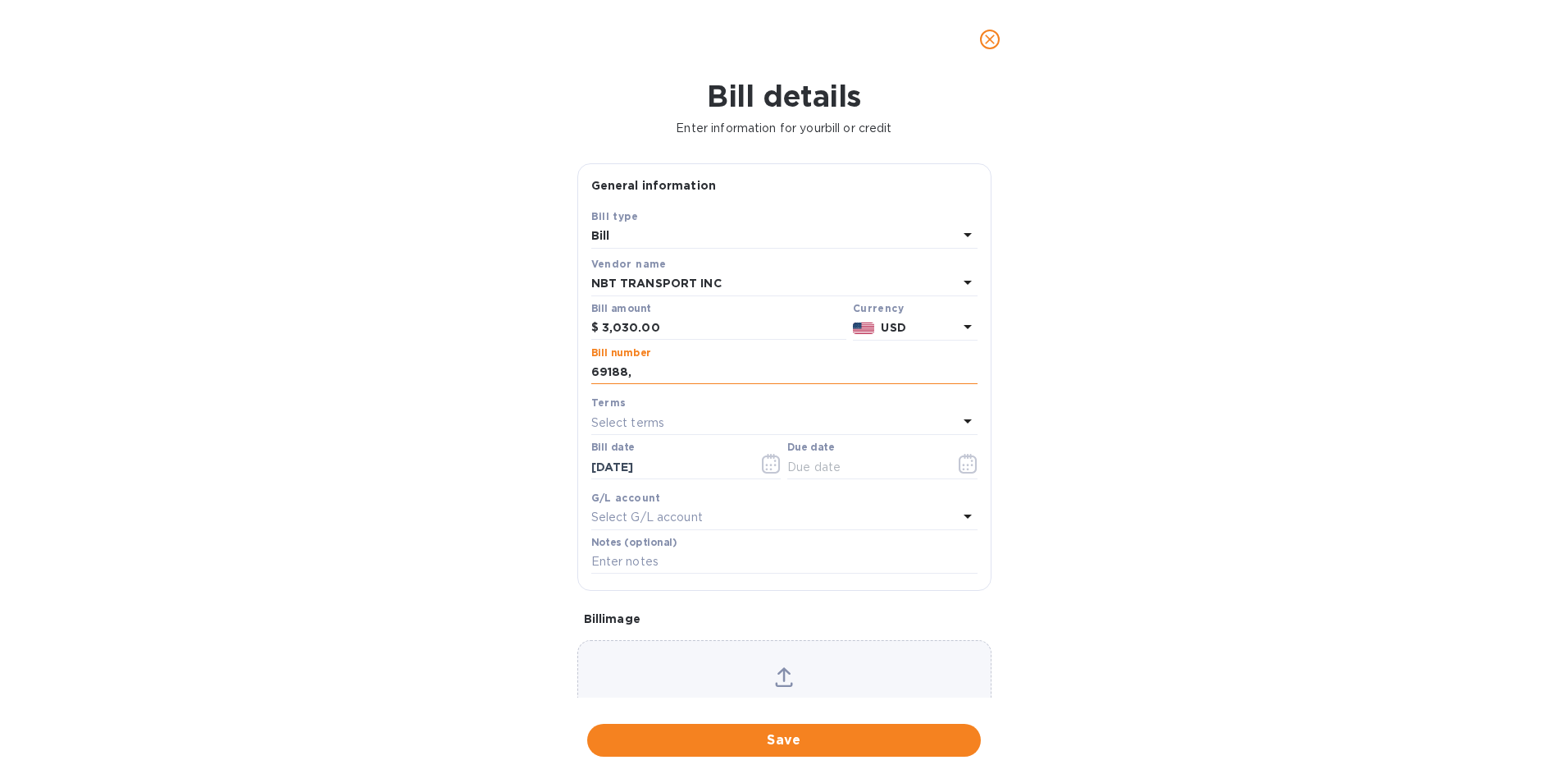
click at [647, 374] on input "69188," at bounding box center [784, 373] width 386 height 25
click at [677, 376] on input "69188, 69186" at bounding box center [784, 373] width 386 height 25
type input "69188, 69186, 69213"
click at [966, 467] on icon "button" at bounding box center [968, 463] width 19 height 20
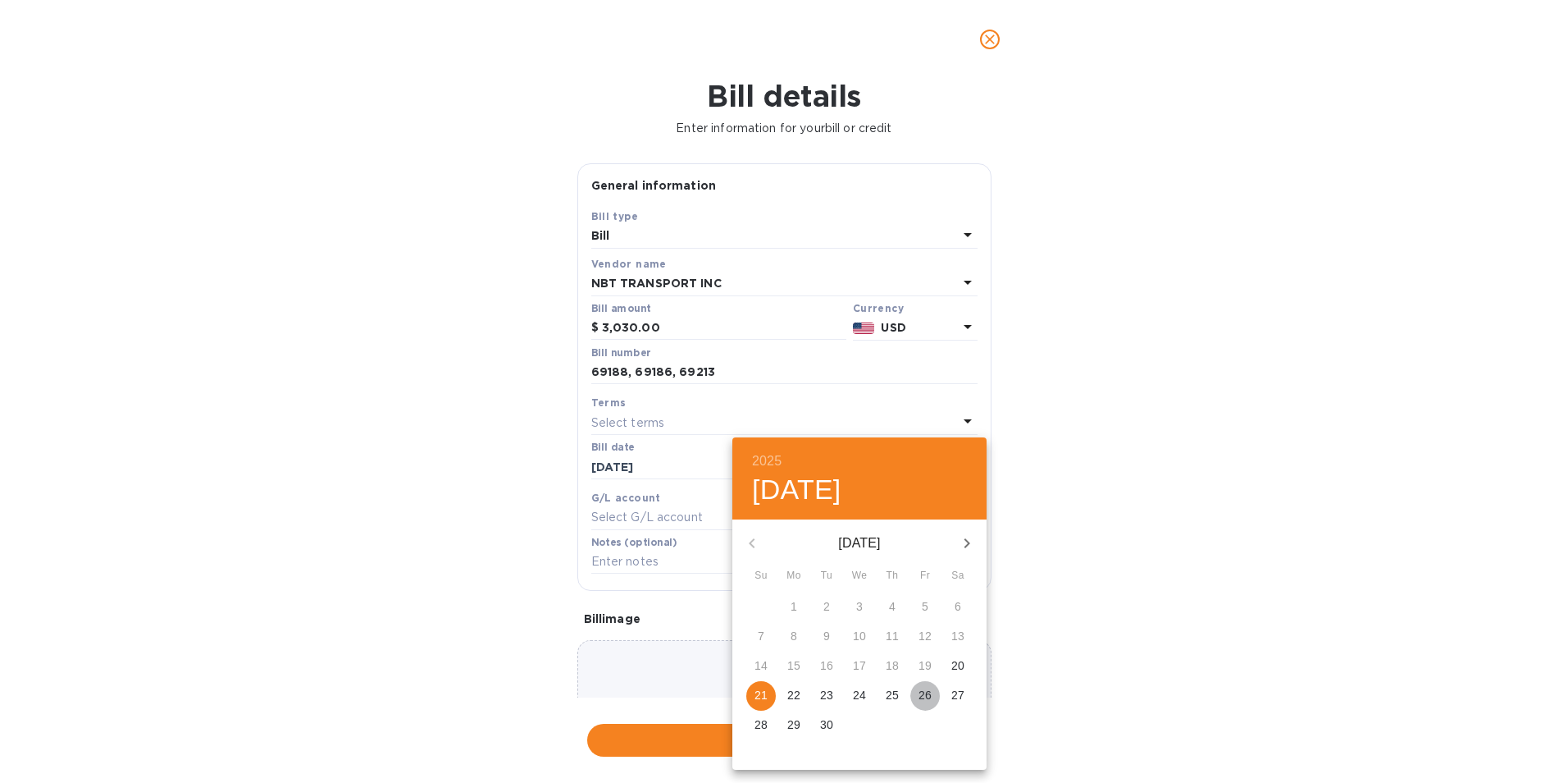
click at [932, 690] on p "26" at bounding box center [926, 695] width 13 height 17
type input "[DATE]"
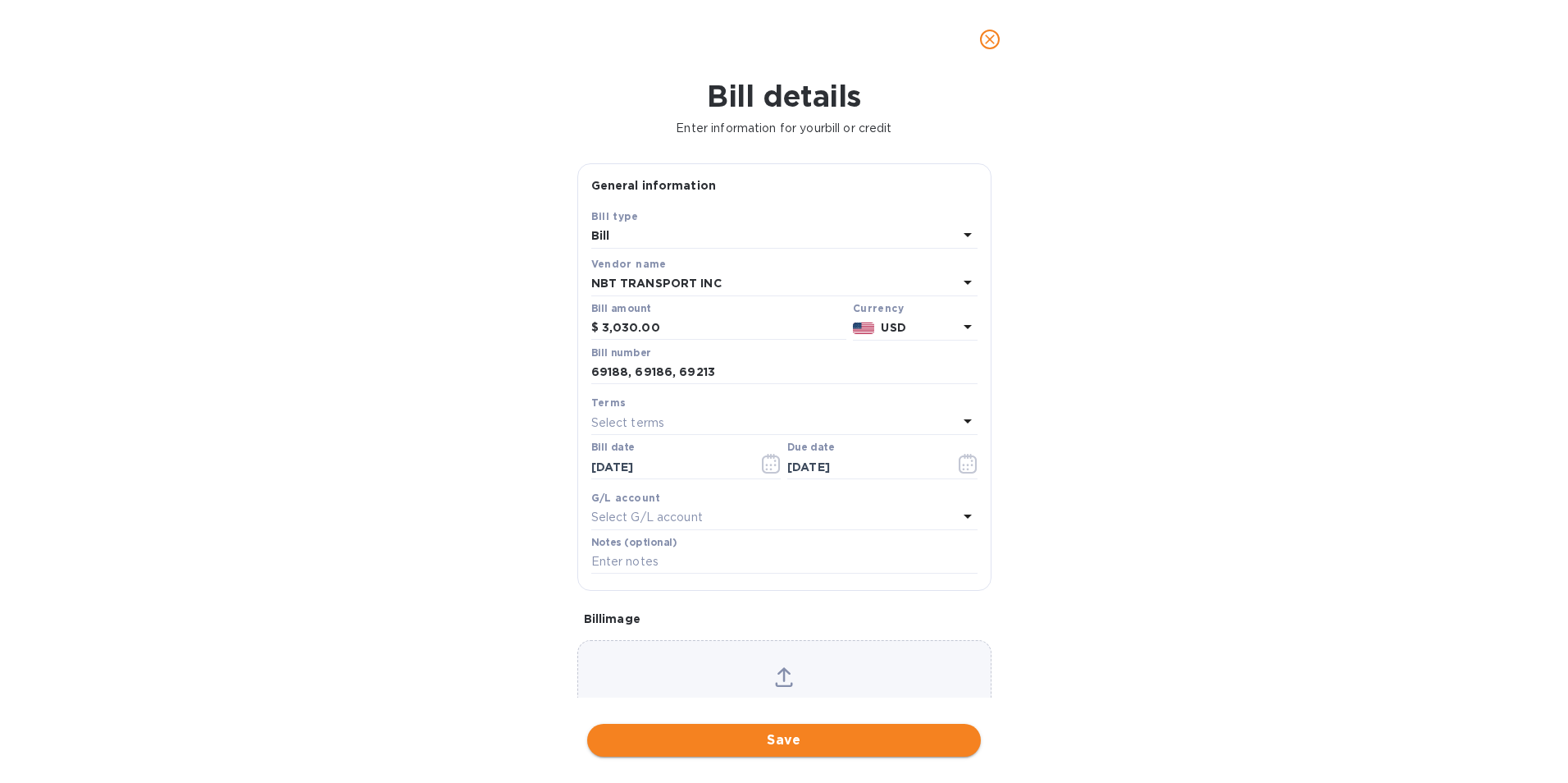
click at [857, 732] on span "Save" at bounding box center [784, 740] width 368 height 20
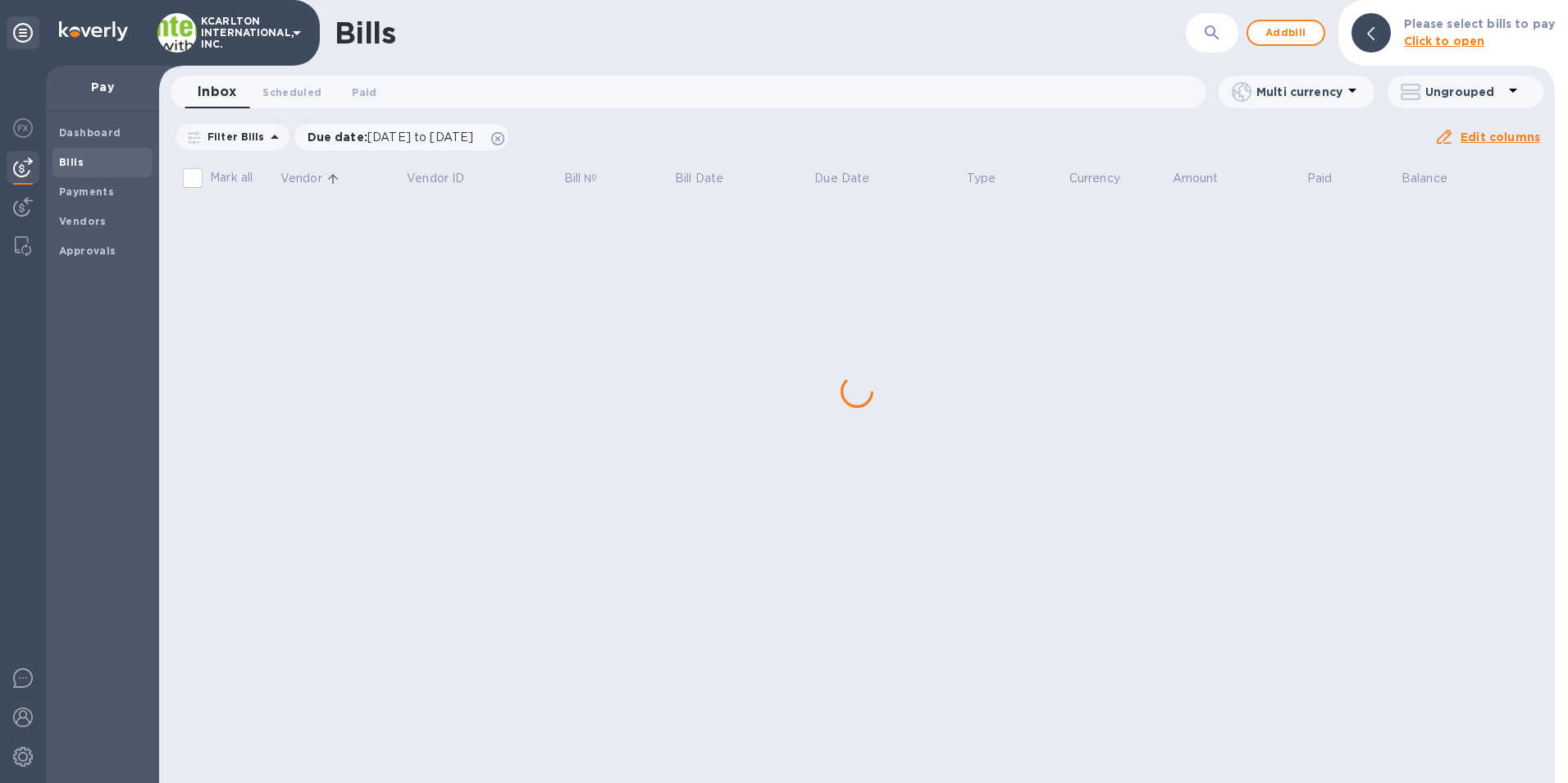
scroll to position [0, 0]
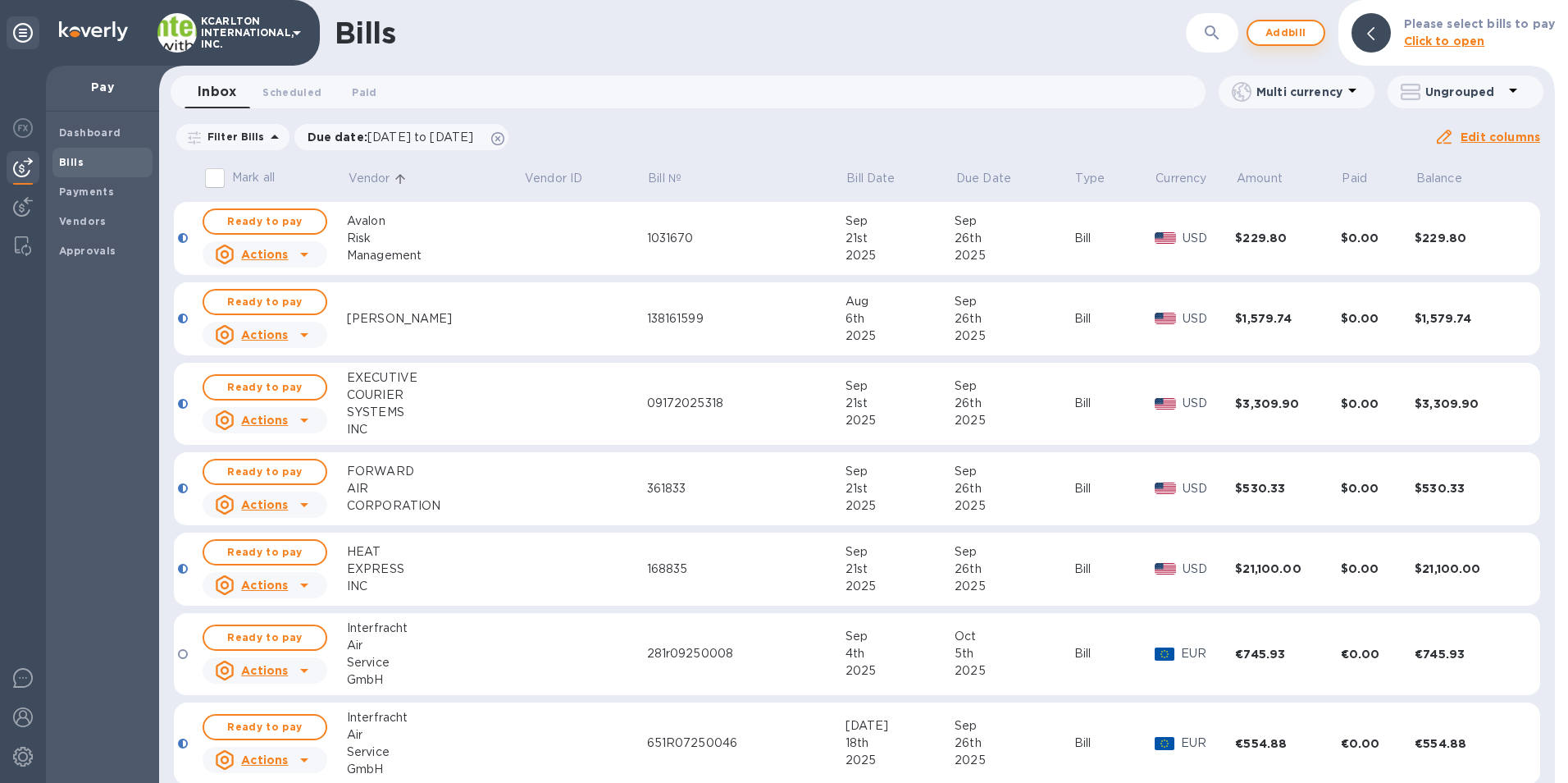
click at [1304, 22] on button "Add bill" at bounding box center [1286, 33] width 79 height 27
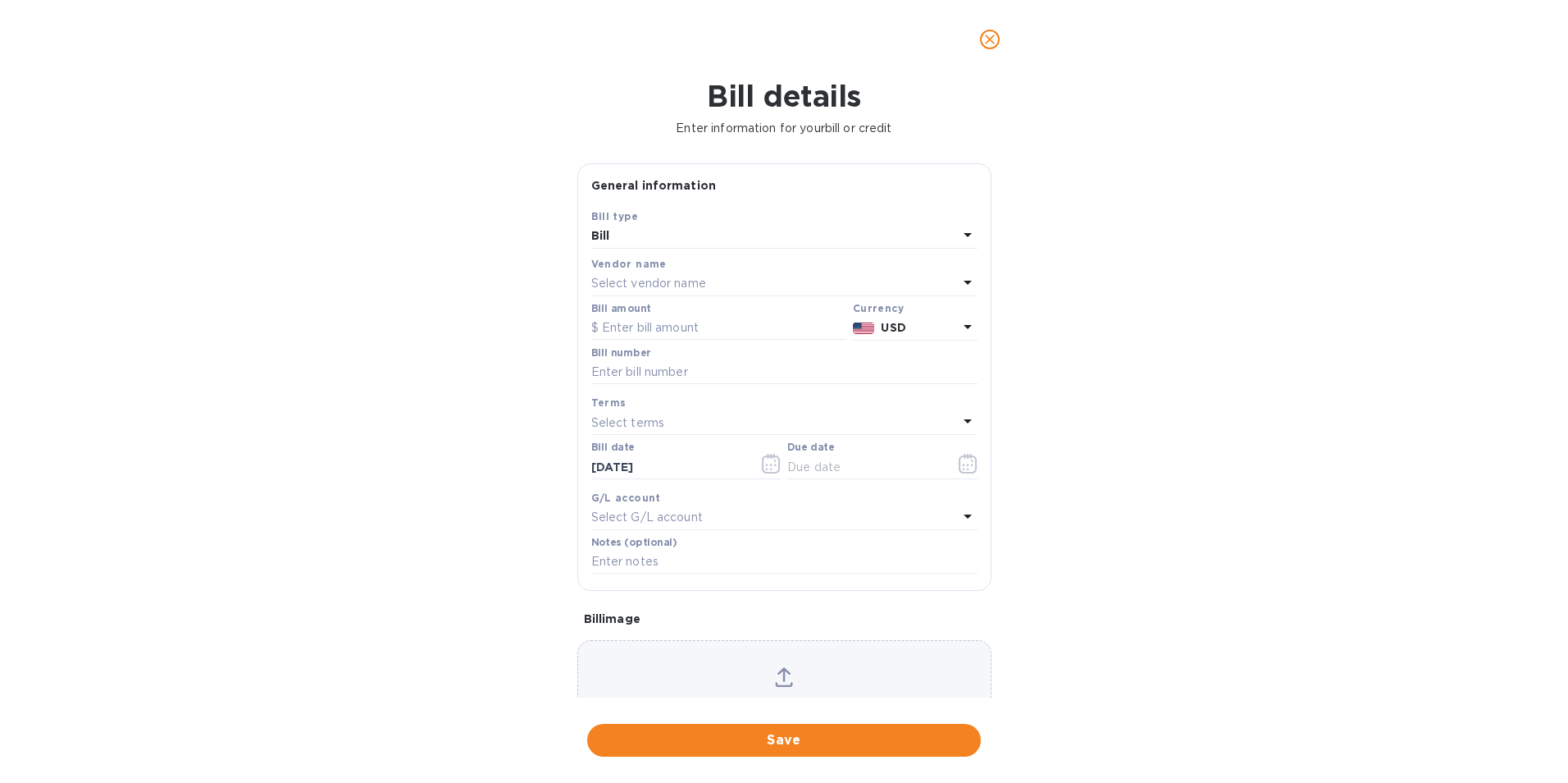
click at [637, 276] on p "Select vendor name" at bounding box center [648, 283] width 115 height 17
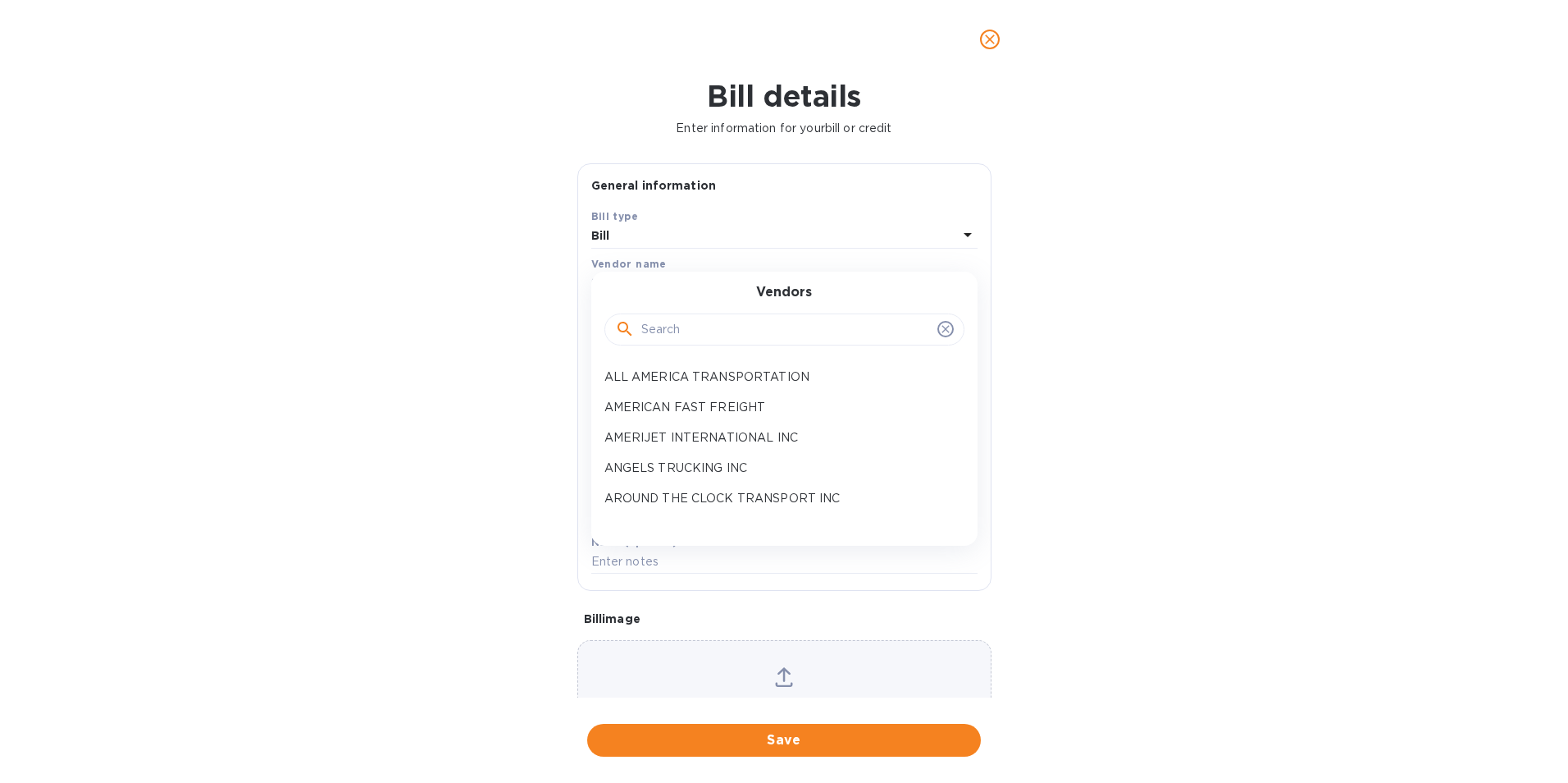
click at [654, 333] on input "text" at bounding box center [786, 330] width 290 height 25
type input "CAR"
click at [669, 369] on p "CARIBBEAN SHIPPING SERVICES INC" at bounding box center [778, 377] width 347 height 17
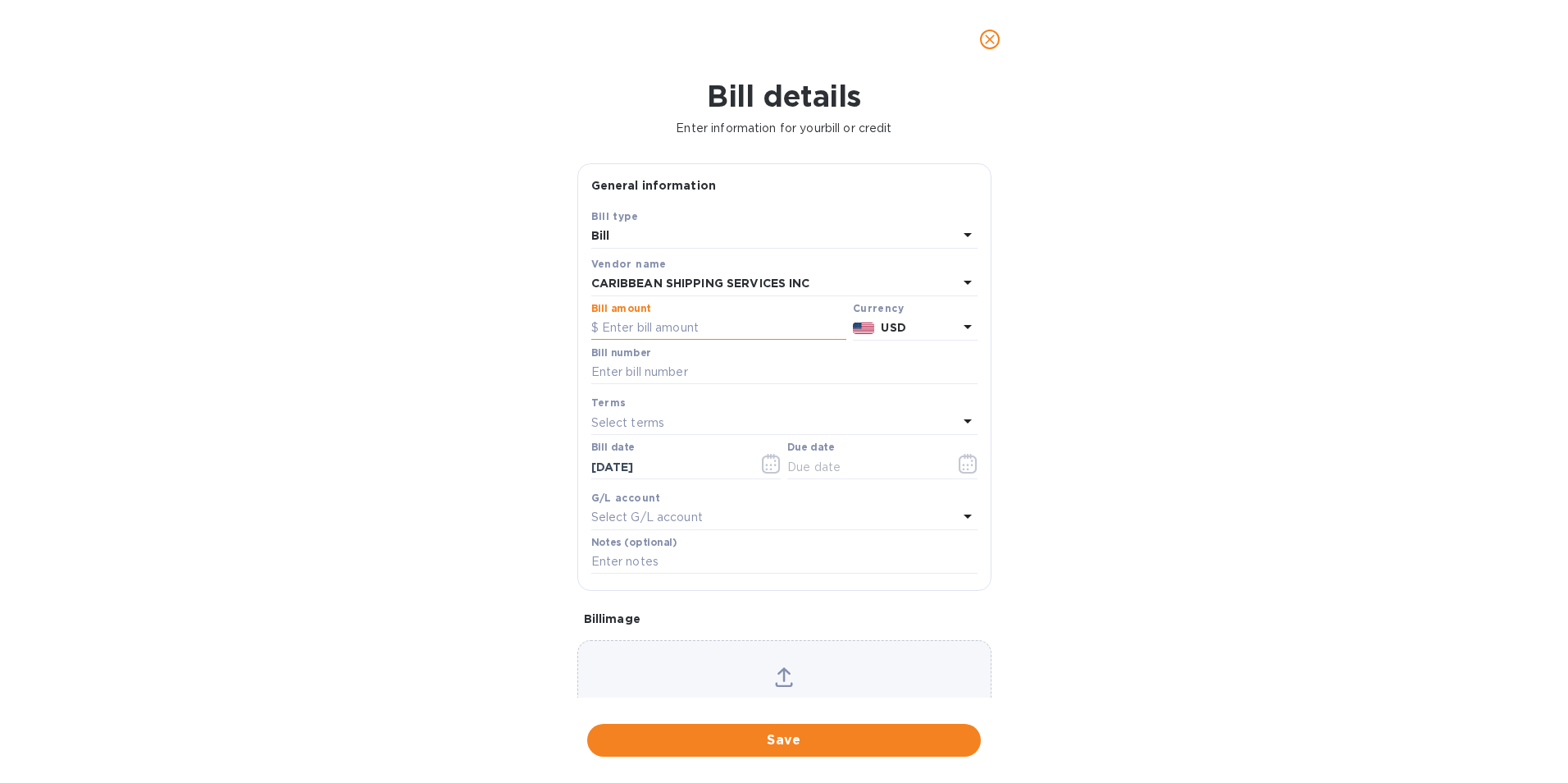
click at [681, 333] on input "text" at bounding box center [718, 328] width 255 height 25
type input "23,826.00"
click at [616, 368] on input "text" at bounding box center [784, 373] width 386 height 25
click at [659, 376] on input "F0067632," at bounding box center [784, 373] width 386 height 25
type input "F0067632, F0068732"
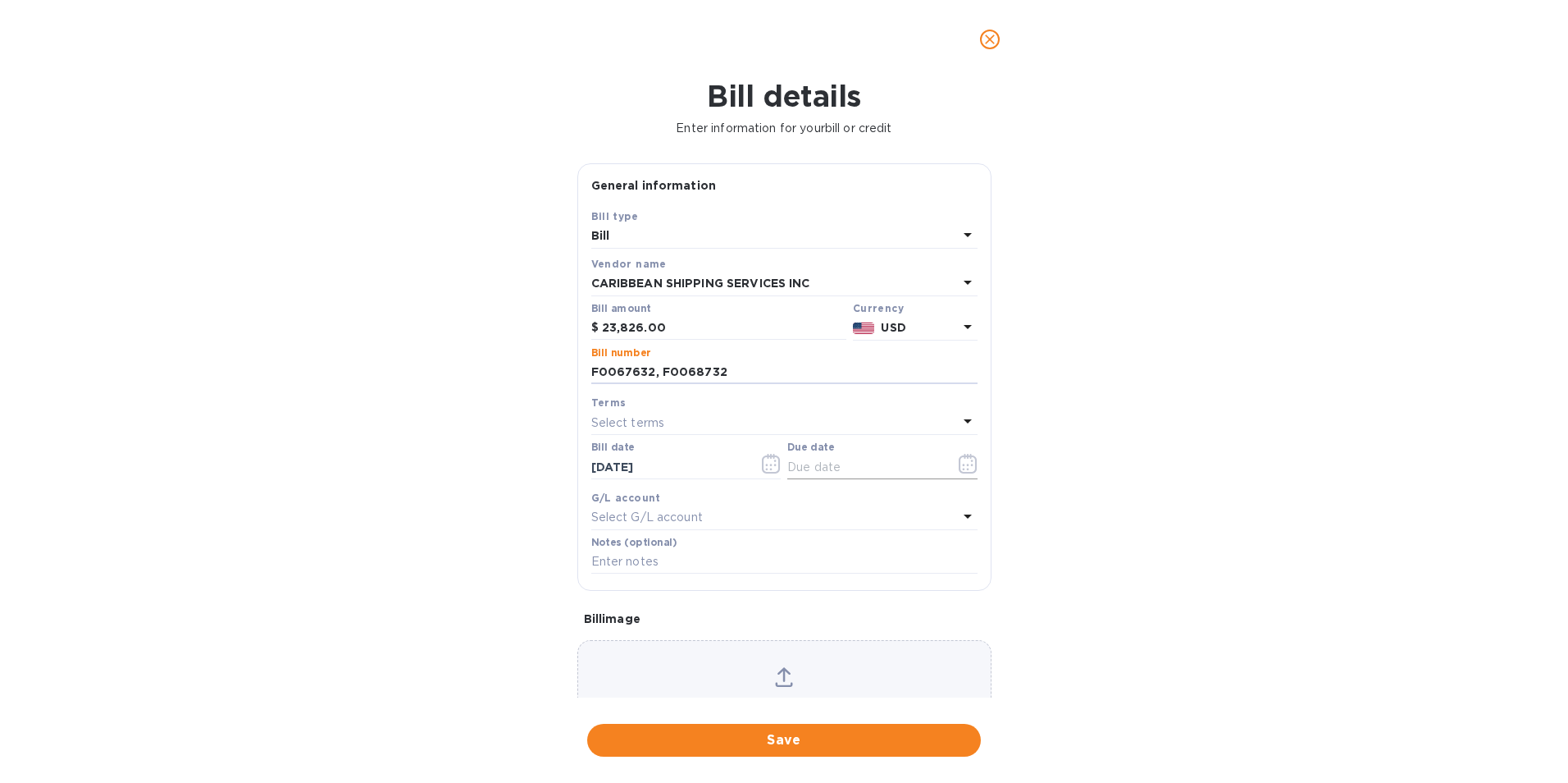
click at [966, 470] on icon "button" at bounding box center [968, 463] width 19 height 20
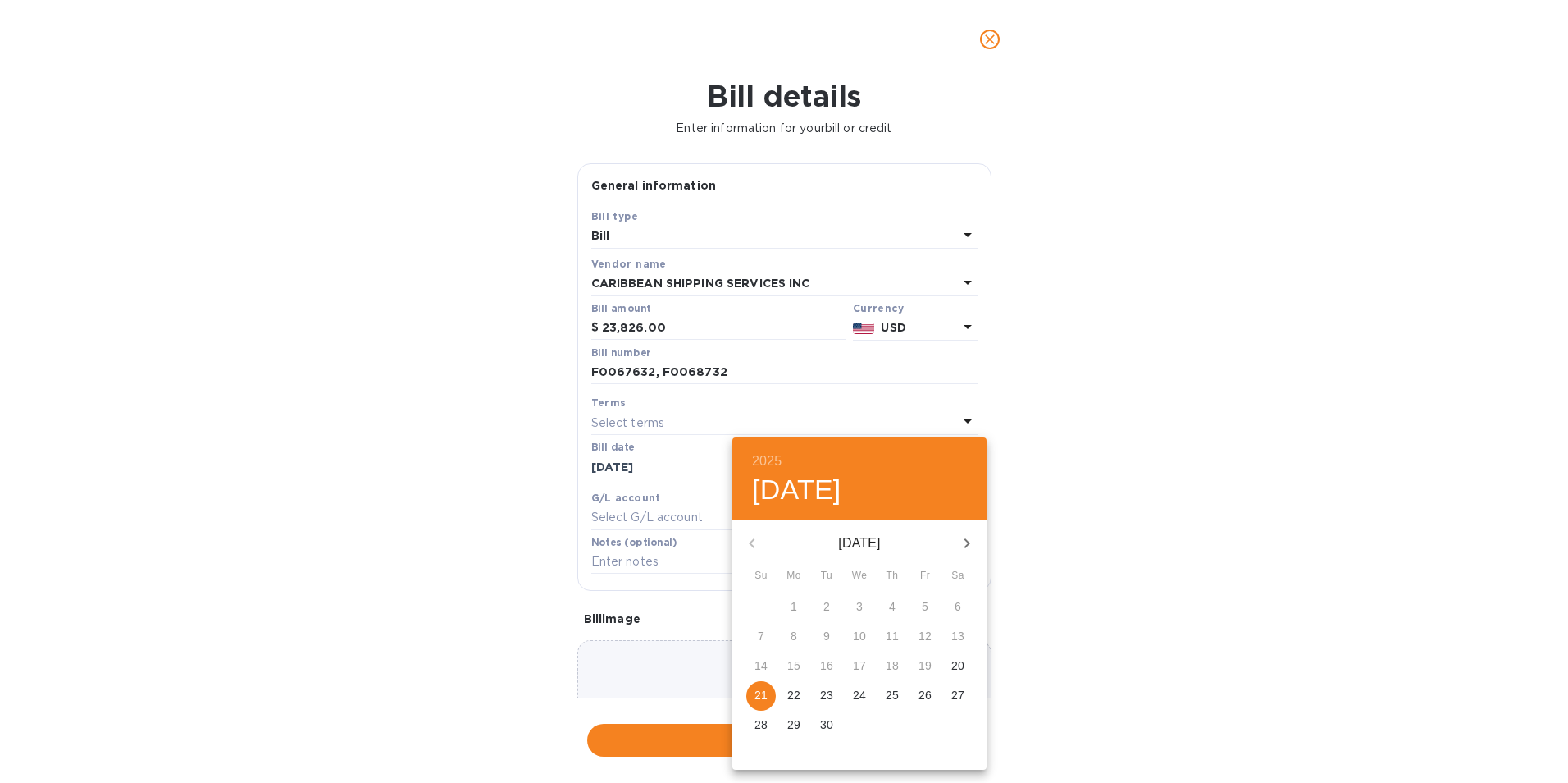
click at [924, 688] on p "26" at bounding box center [926, 695] width 13 height 17
type input "[DATE]"
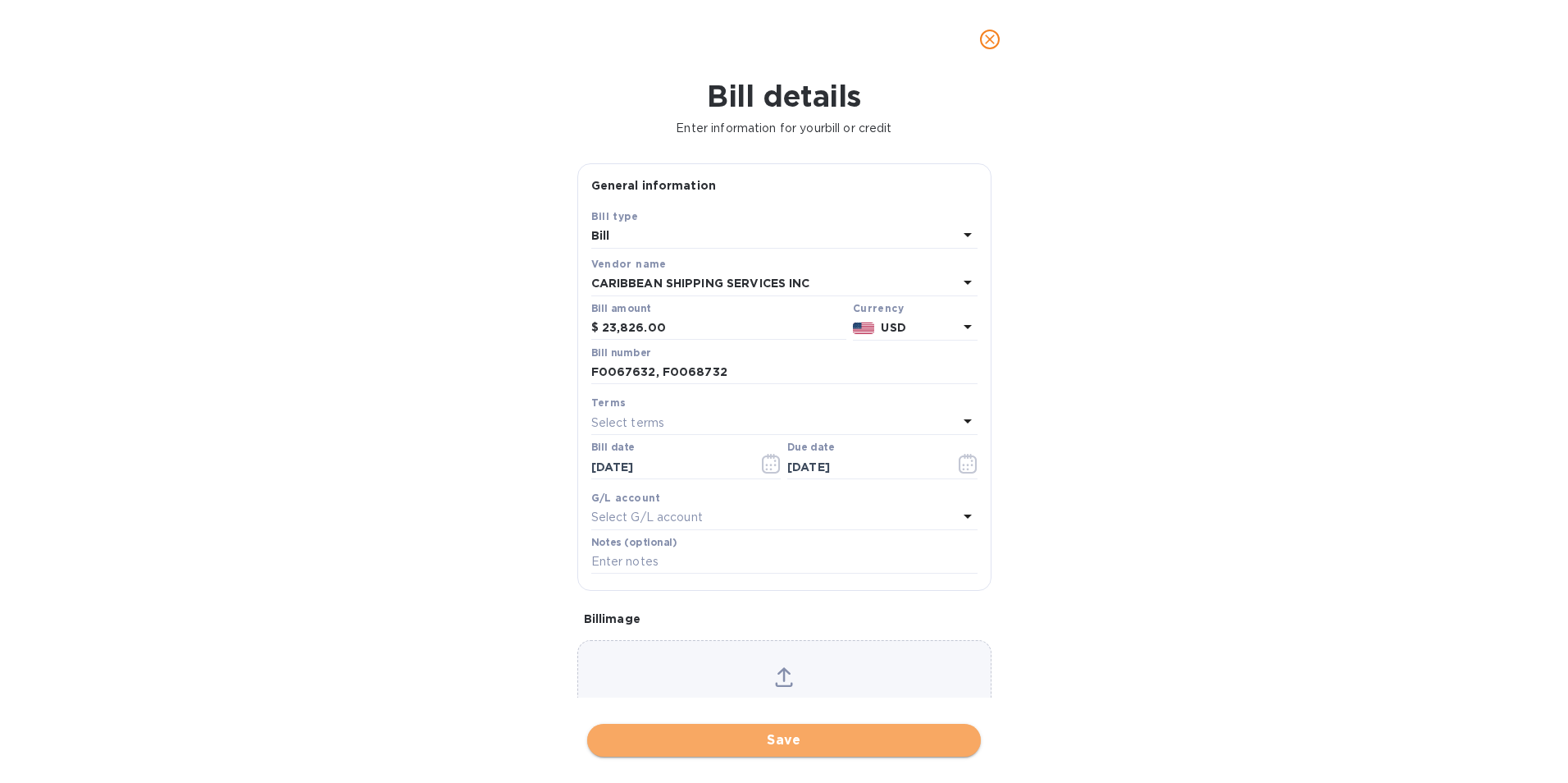
click at [847, 740] on span "Save" at bounding box center [784, 740] width 368 height 20
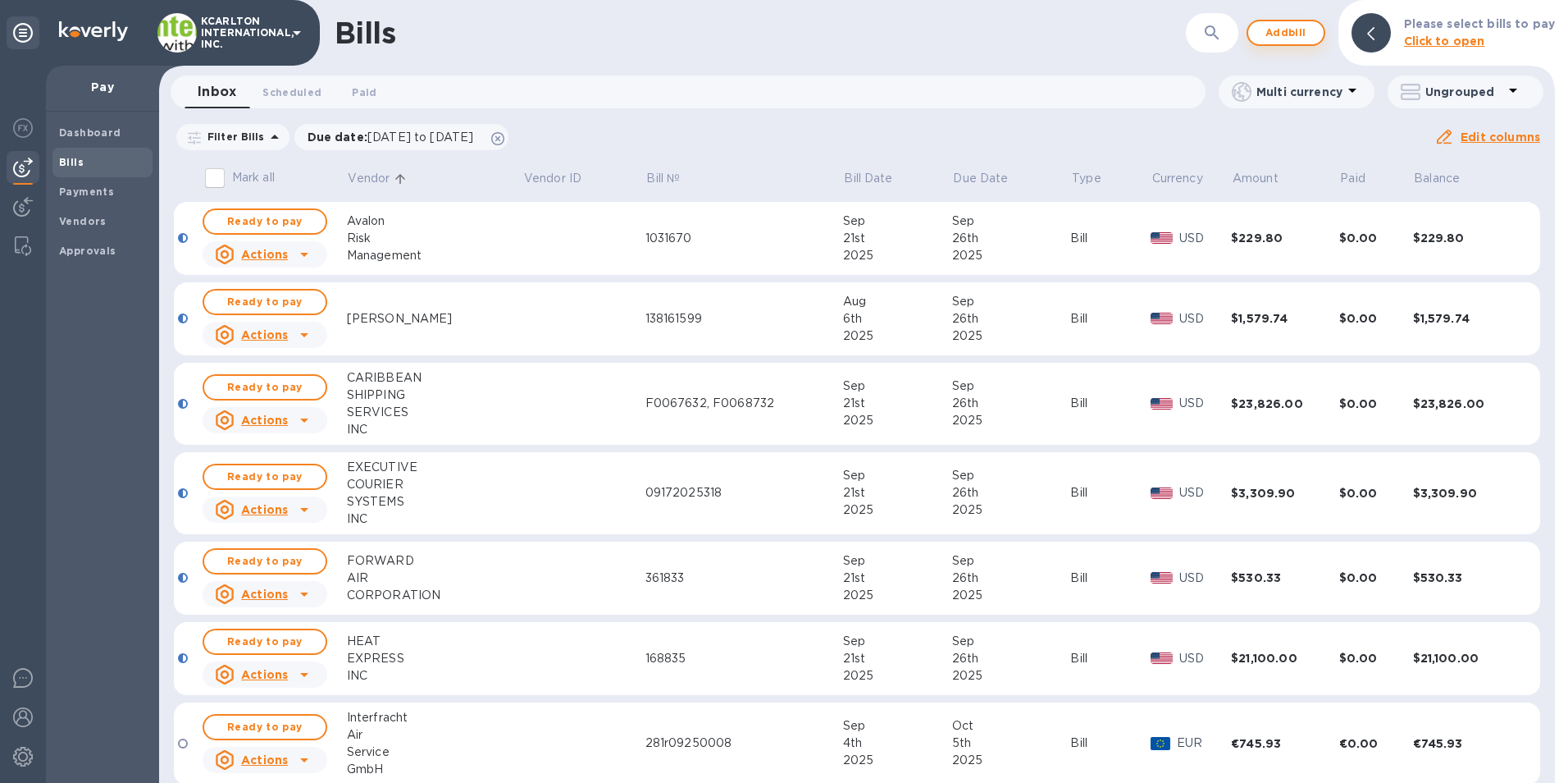
click at [1285, 36] on span "Add bill" at bounding box center [1286, 33] width 49 height 20
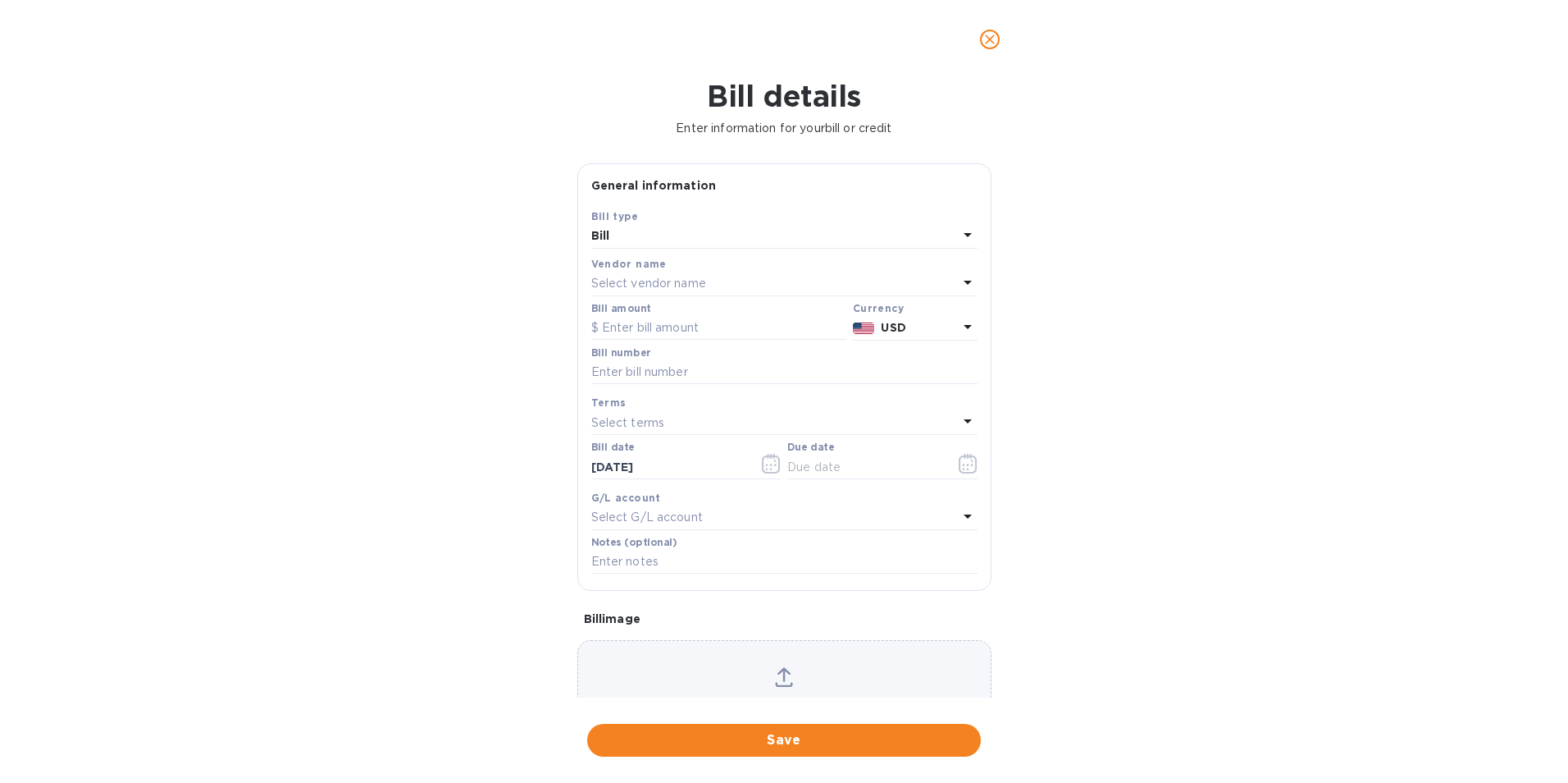
click at [691, 272] on div "Select vendor name" at bounding box center [774, 284] width 367 height 23
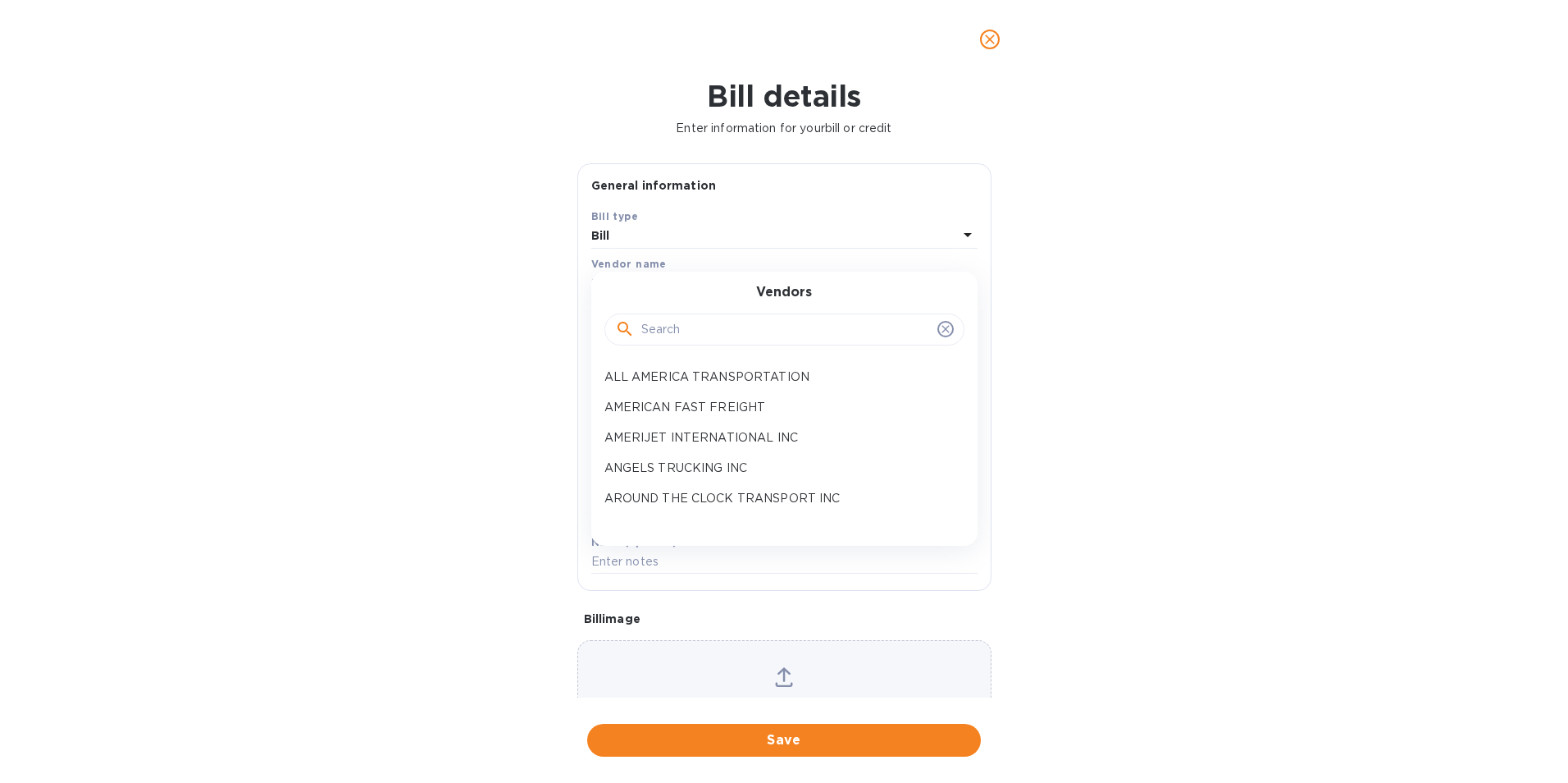
click at [673, 331] on input "text" at bounding box center [786, 330] width 290 height 25
drag, startPoint x: 673, startPoint y: 331, endPoint x: 664, endPoint y: 332, distance: 9.1
click at [664, 332] on input "text" at bounding box center [786, 330] width 290 height 25
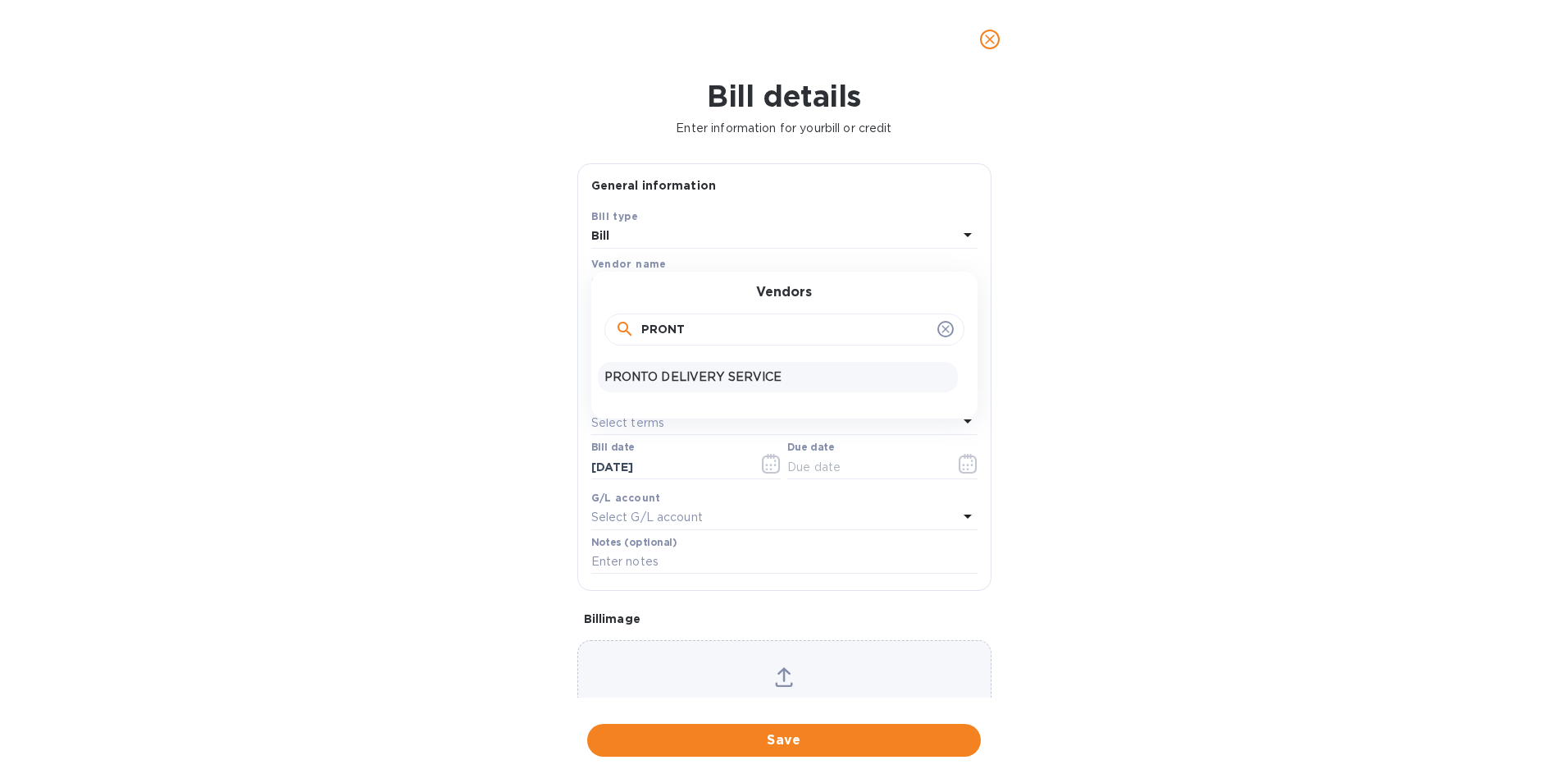
type input "PRONT"
click at [687, 374] on p "PRONTO DELIVERY SERVICE" at bounding box center [778, 377] width 347 height 17
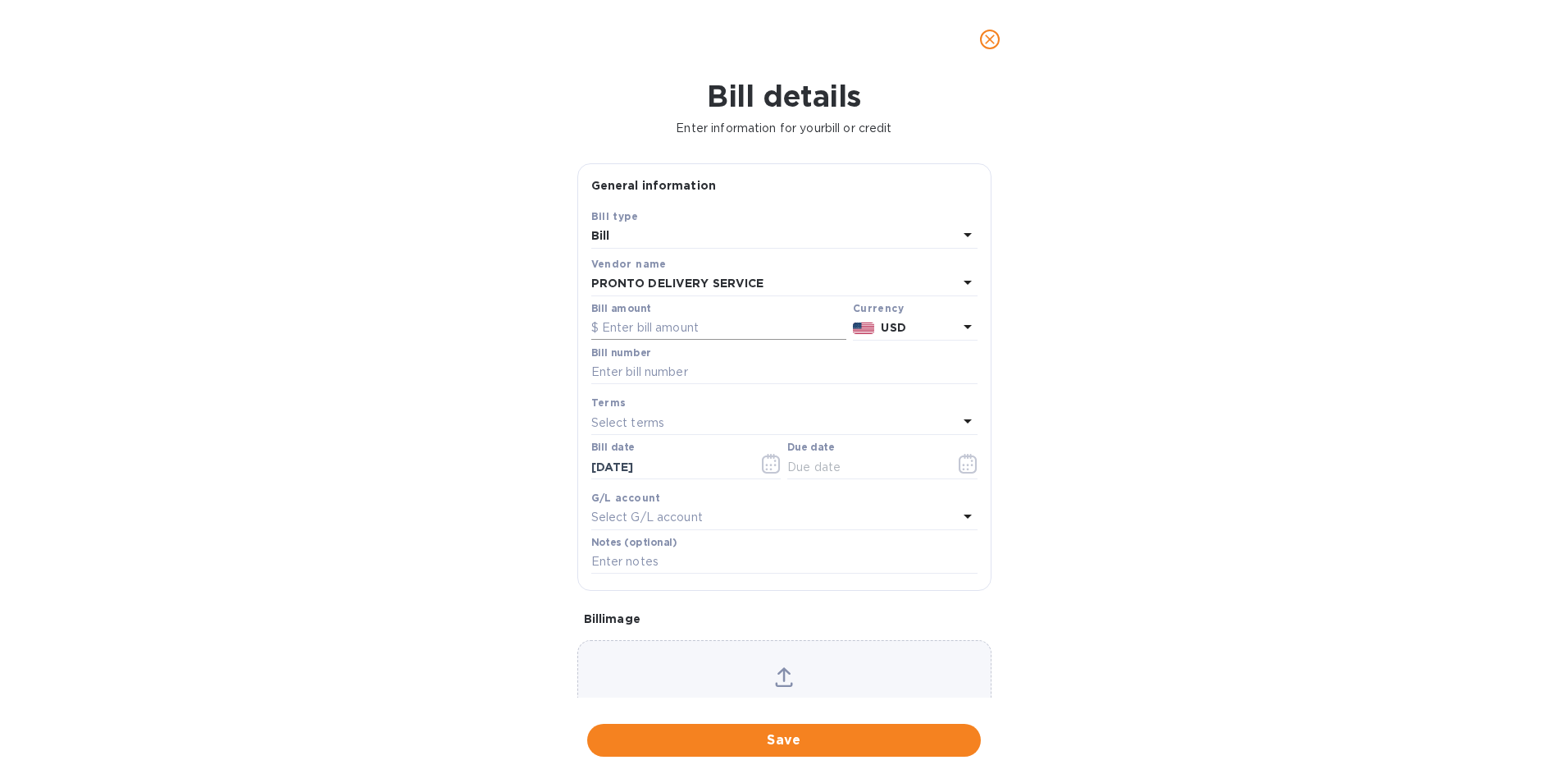
click at [691, 325] on input "text" at bounding box center [718, 328] width 255 height 25
type input "90.28"
click at [598, 374] on input "text" at bounding box center [784, 373] width 386 height 25
type input "23302.497843"
click at [968, 453] on button "button" at bounding box center [968, 463] width 38 height 39
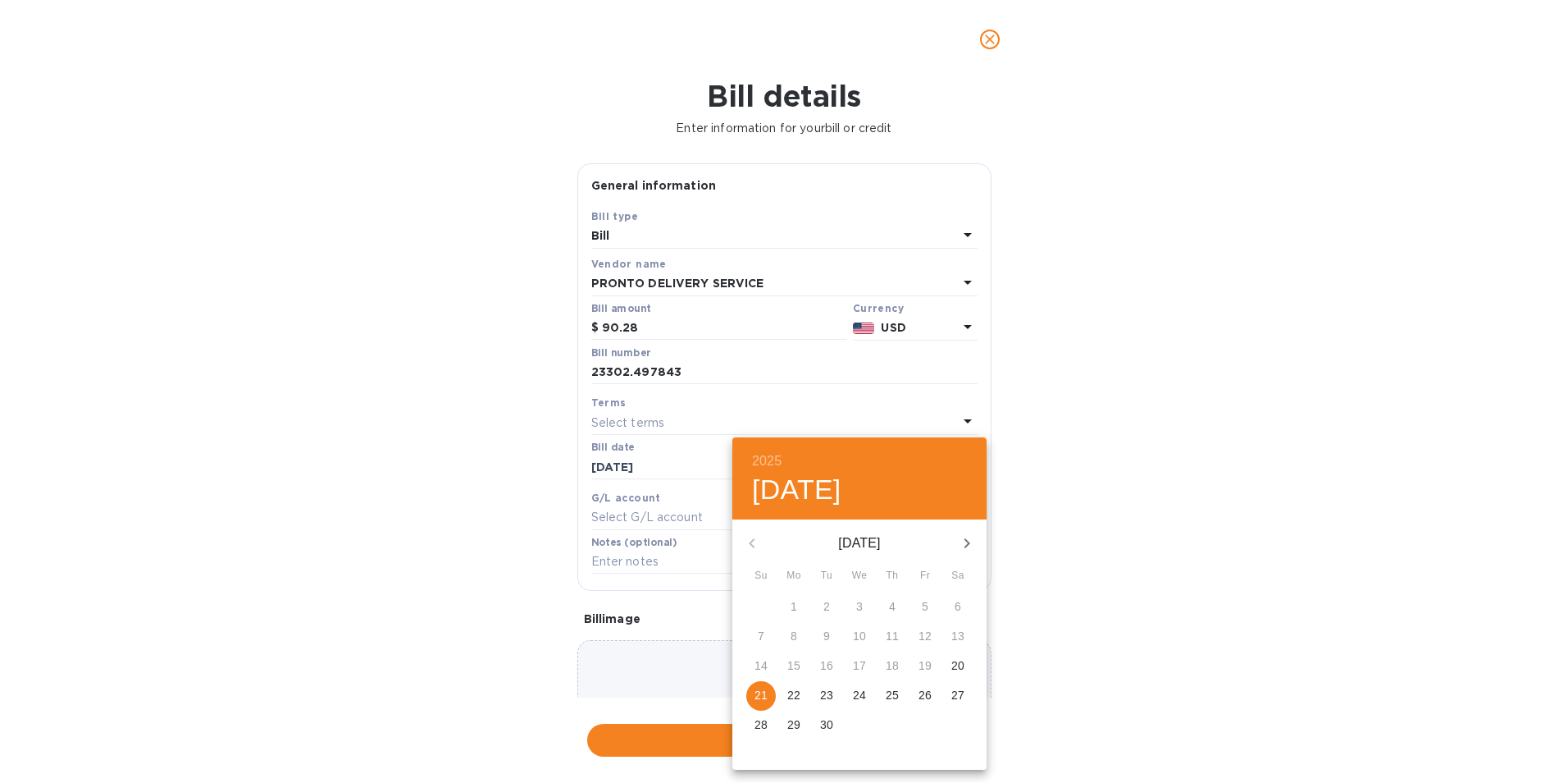
click at [917, 700] on span "26" at bounding box center [926, 695] width 30 height 17
type input "[DATE]"
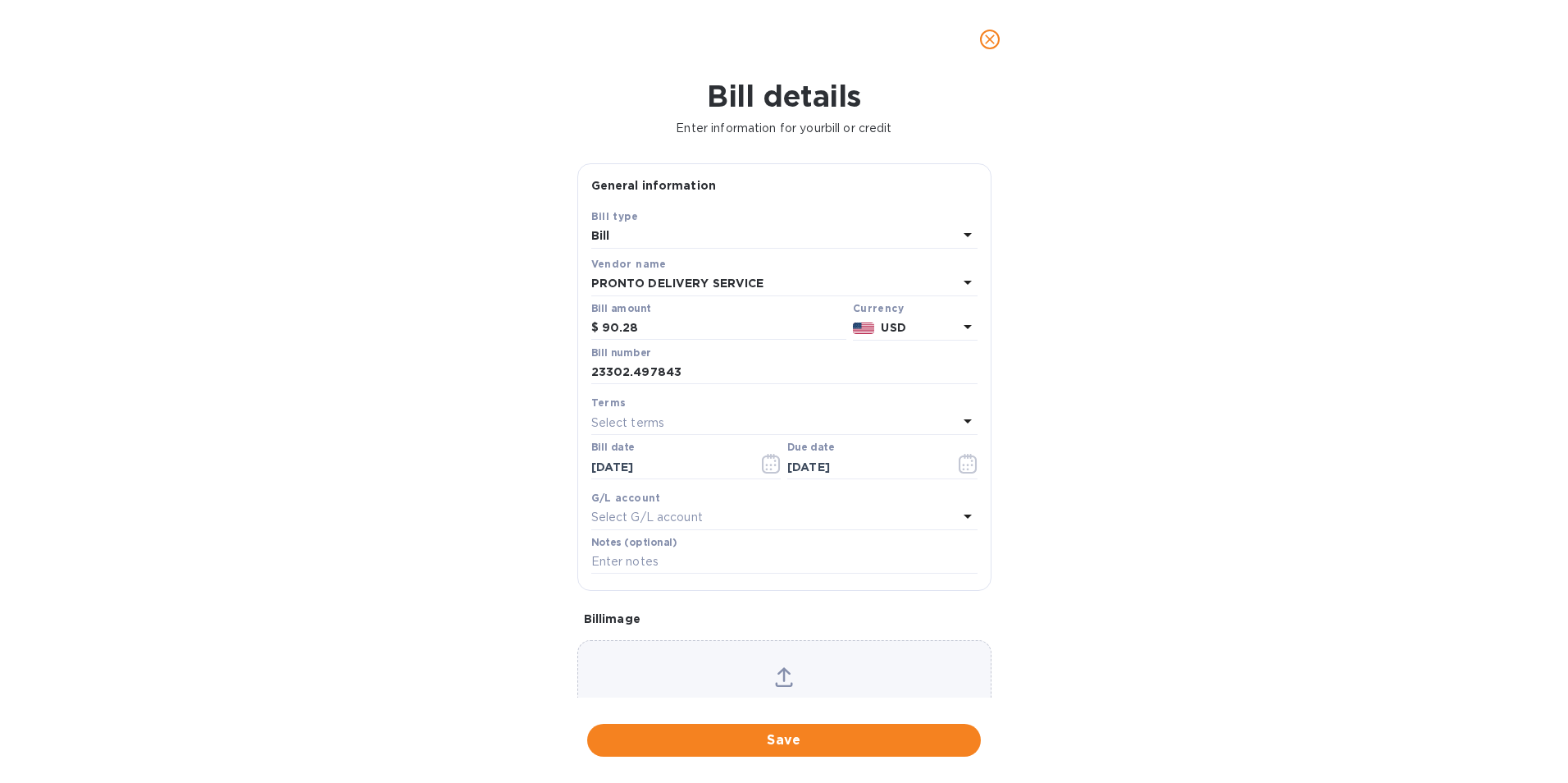
click at [859, 757] on div "Save" at bounding box center [784, 740] width 400 height 39
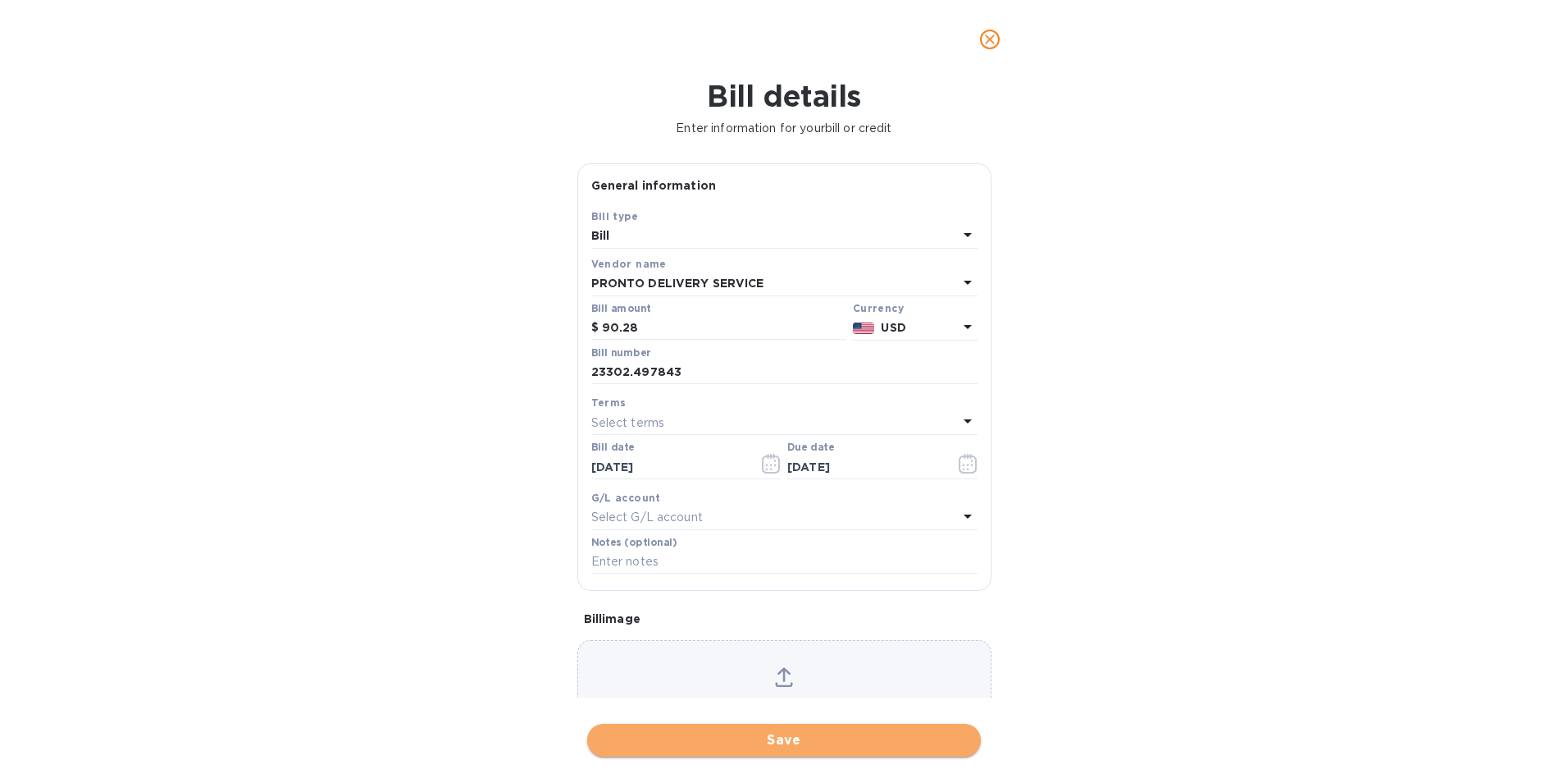
click at [729, 743] on span "Save" at bounding box center [784, 740] width 368 height 20
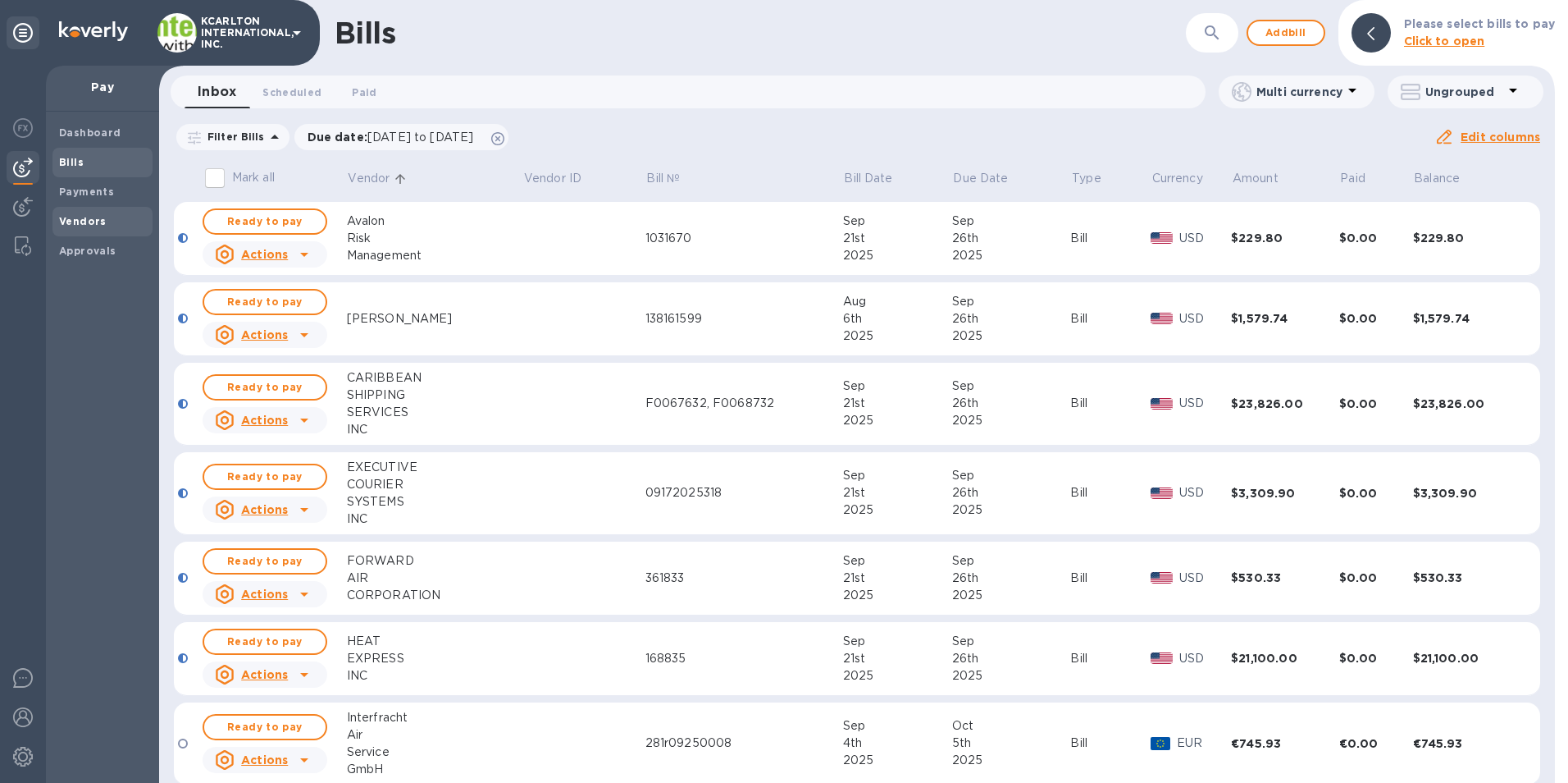
click at [80, 230] on div "Vendors" at bounding box center [102, 222] width 100 height 30
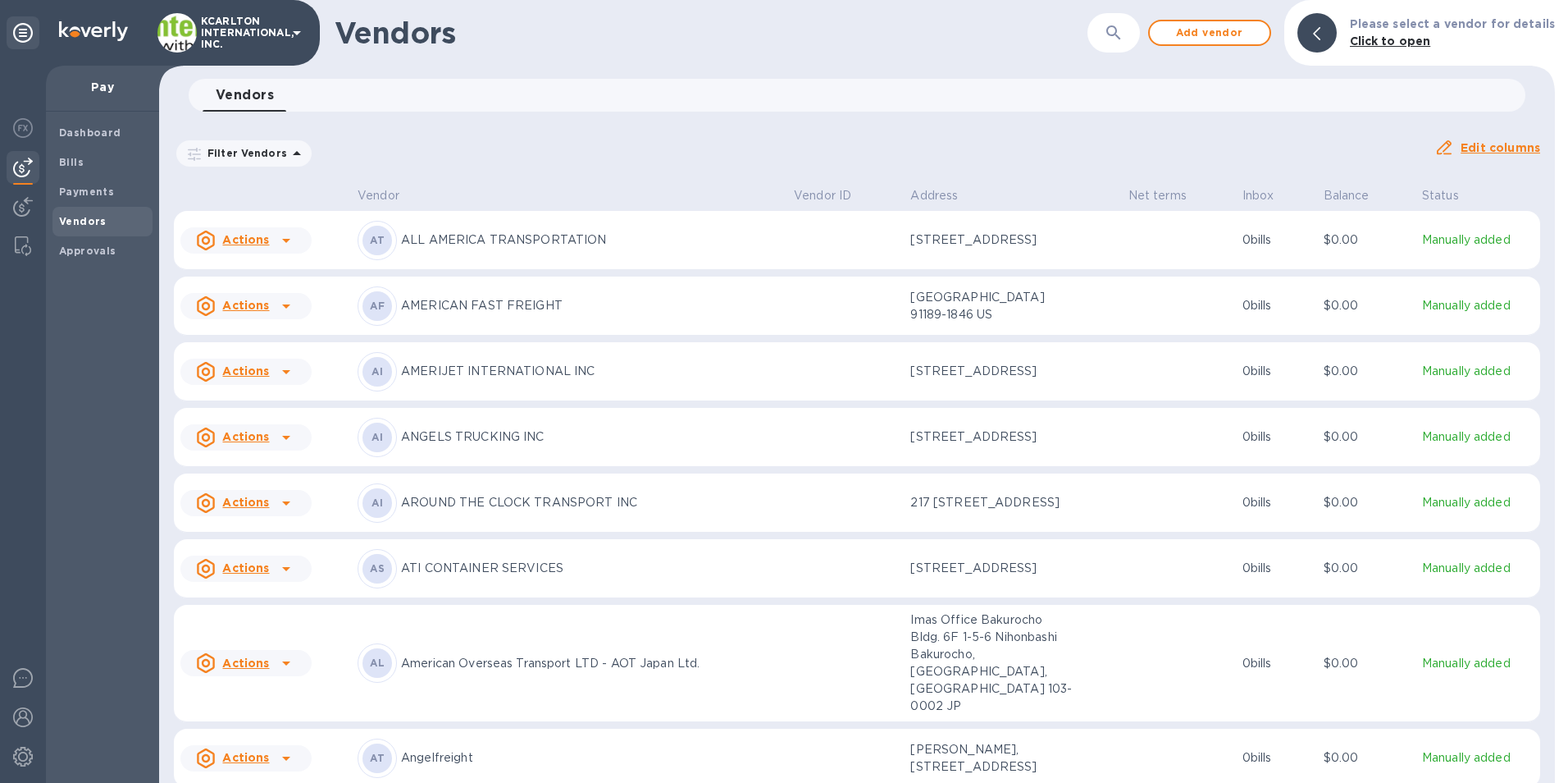
click at [1120, 30] on icon "button" at bounding box center [1114, 33] width 20 height 20
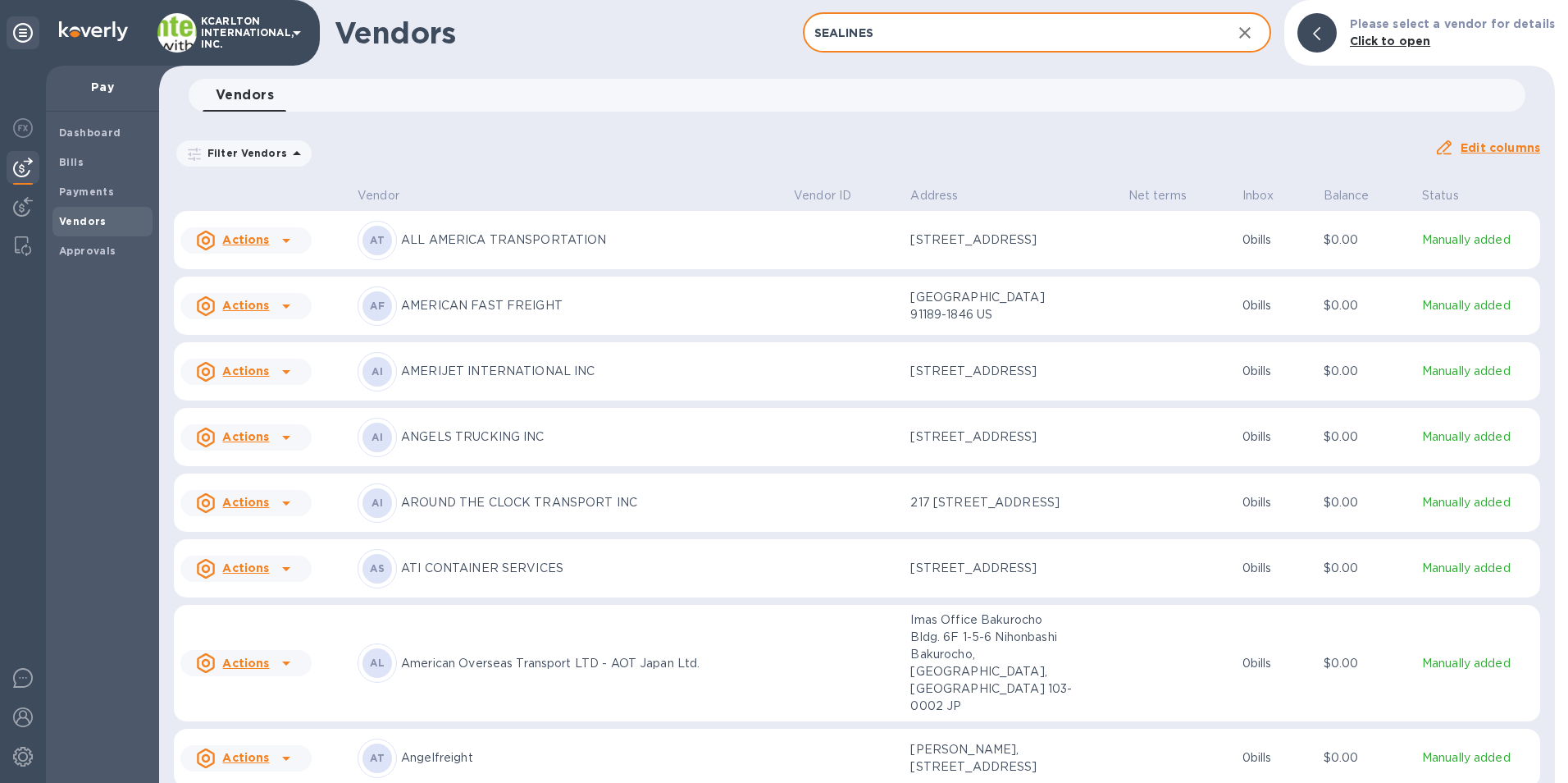
type input "SEALINES"
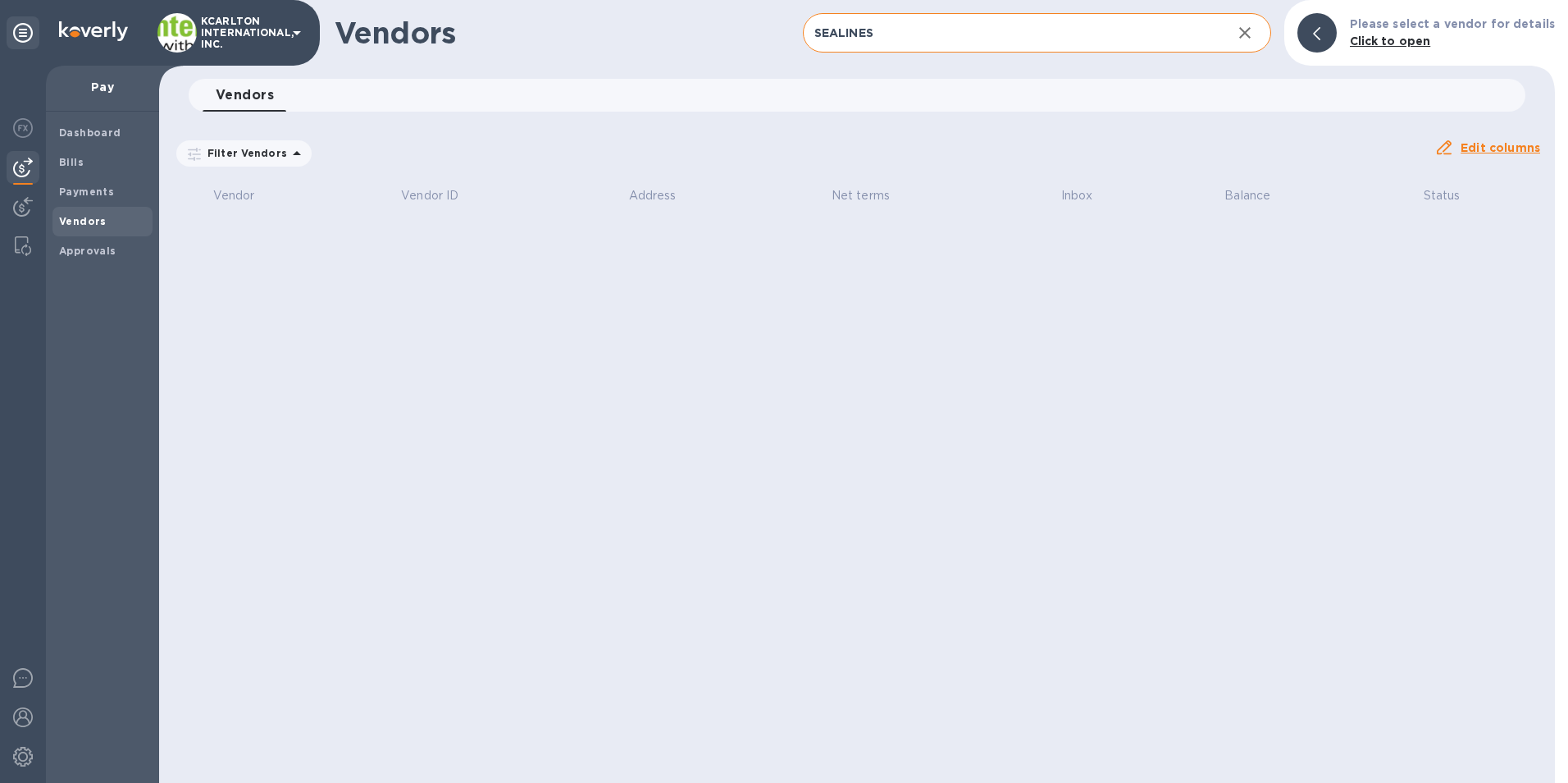
click at [952, 19] on input "SEALINES" at bounding box center [1010, 33] width 416 height 40
drag, startPoint x: 928, startPoint y: 33, endPoint x: 846, endPoint y: 29, distance: 82.1
click at [846, 29] on input "SEALINES" at bounding box center [1010, 33] width 416 height 40
type input "SEA SHIPPING"
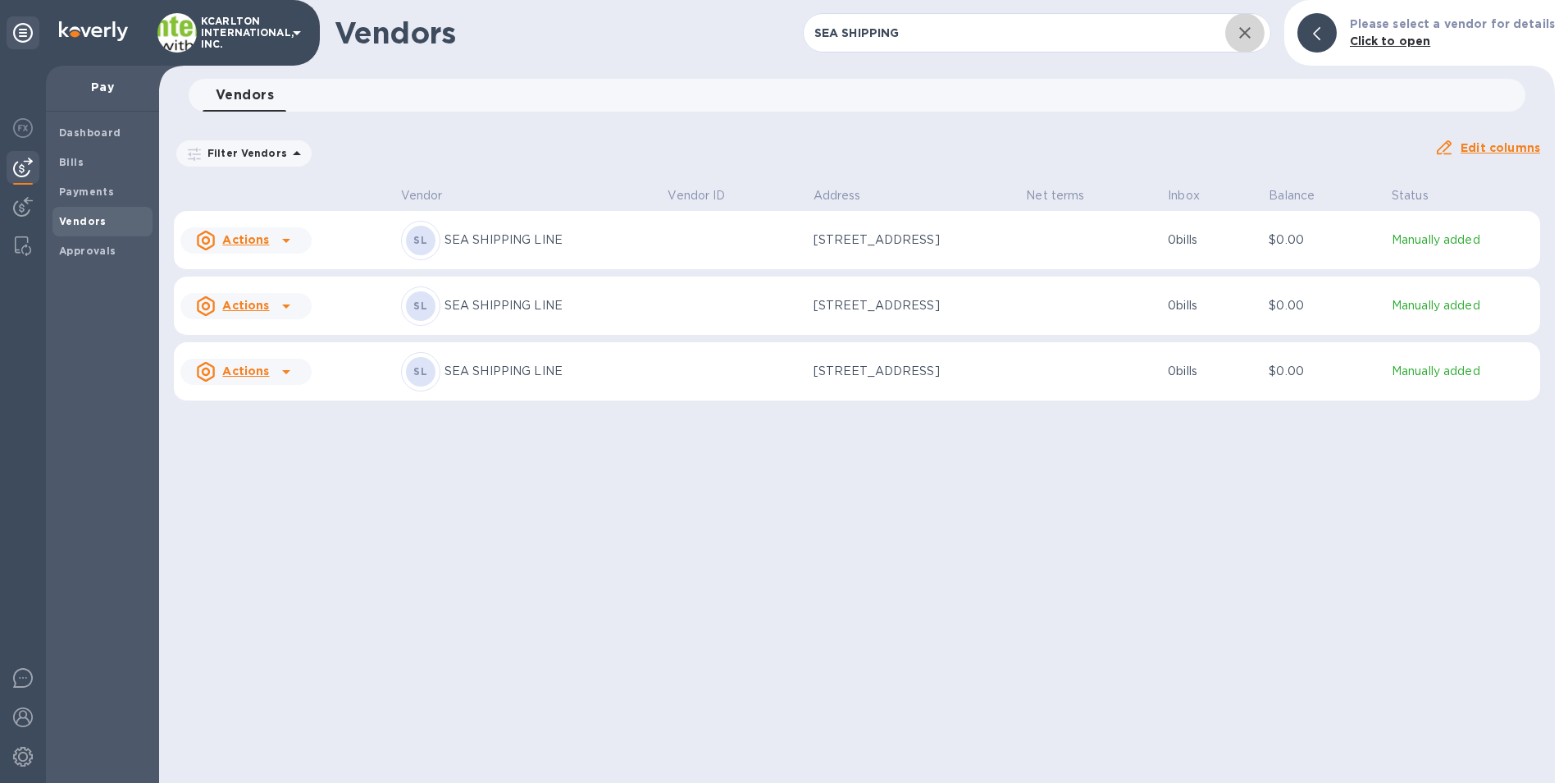
click at [613, 321] on div "SL SEA SHIPPING LINE" at bounding box center [528, 306] width 254 height 39
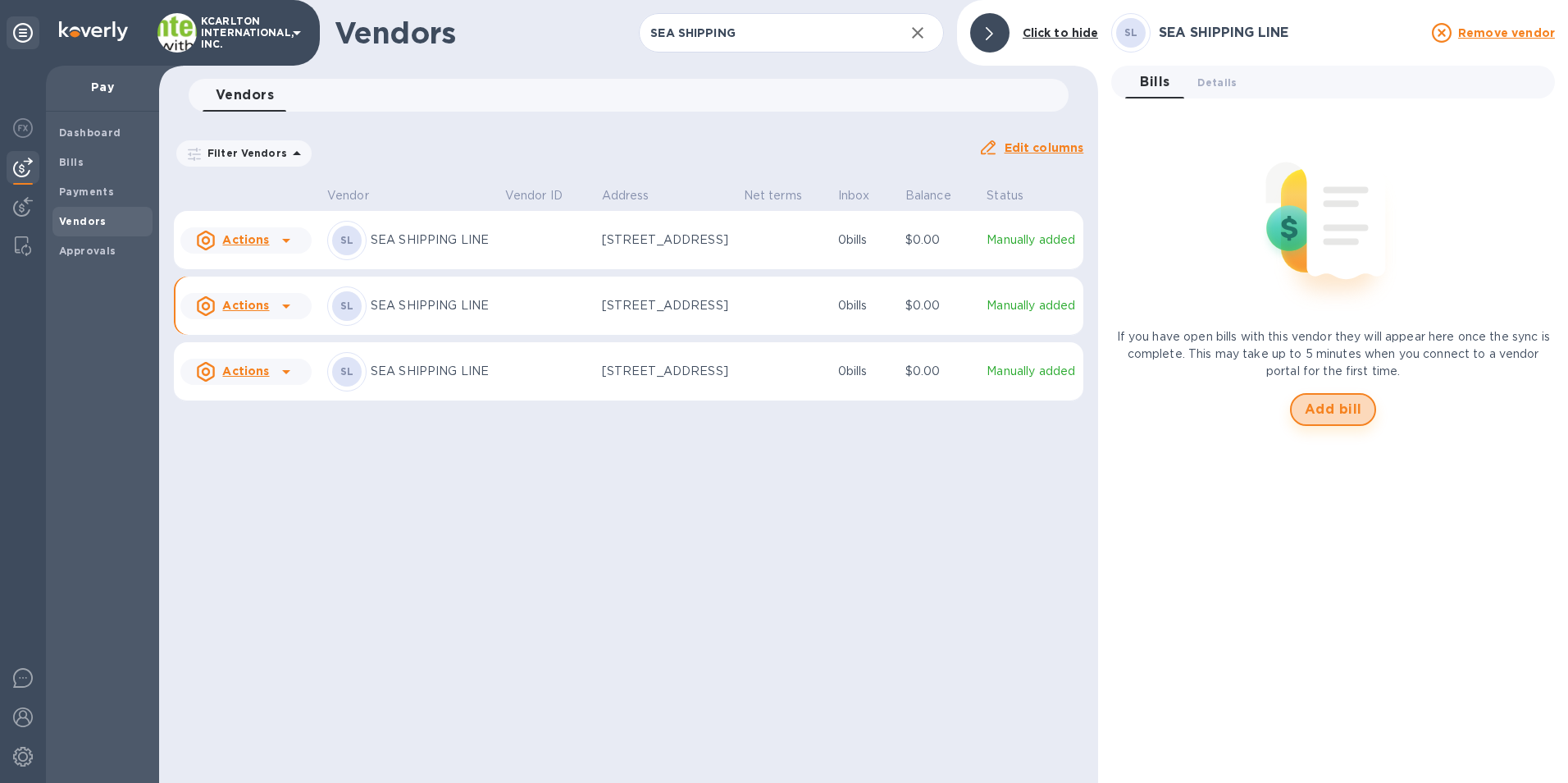
click at [1331, 412] on span "Add bill" at bounding box center [1333, 409] width 57 height 20
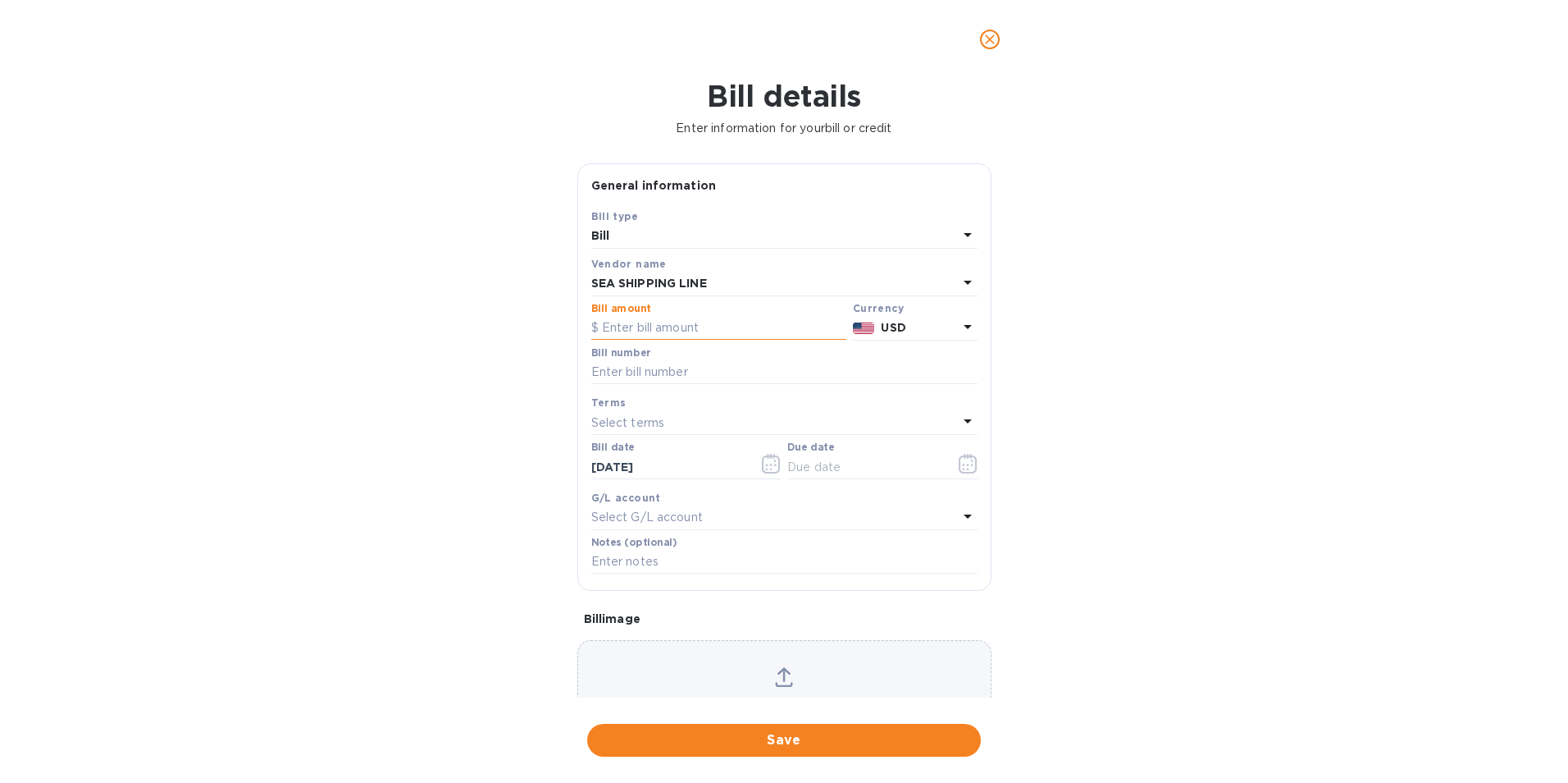
click at [618, 330] on input "text" at bounding box center [718, 328] width 255 height 25
type input "4,330.00"
click at [660, 374] on input "text" at bounding box center [784, 373] width 386 height 25
type input "OEFL108641"
click at [962, 468] on icon "button" at bounding box center [963, 468] width 2 height 2
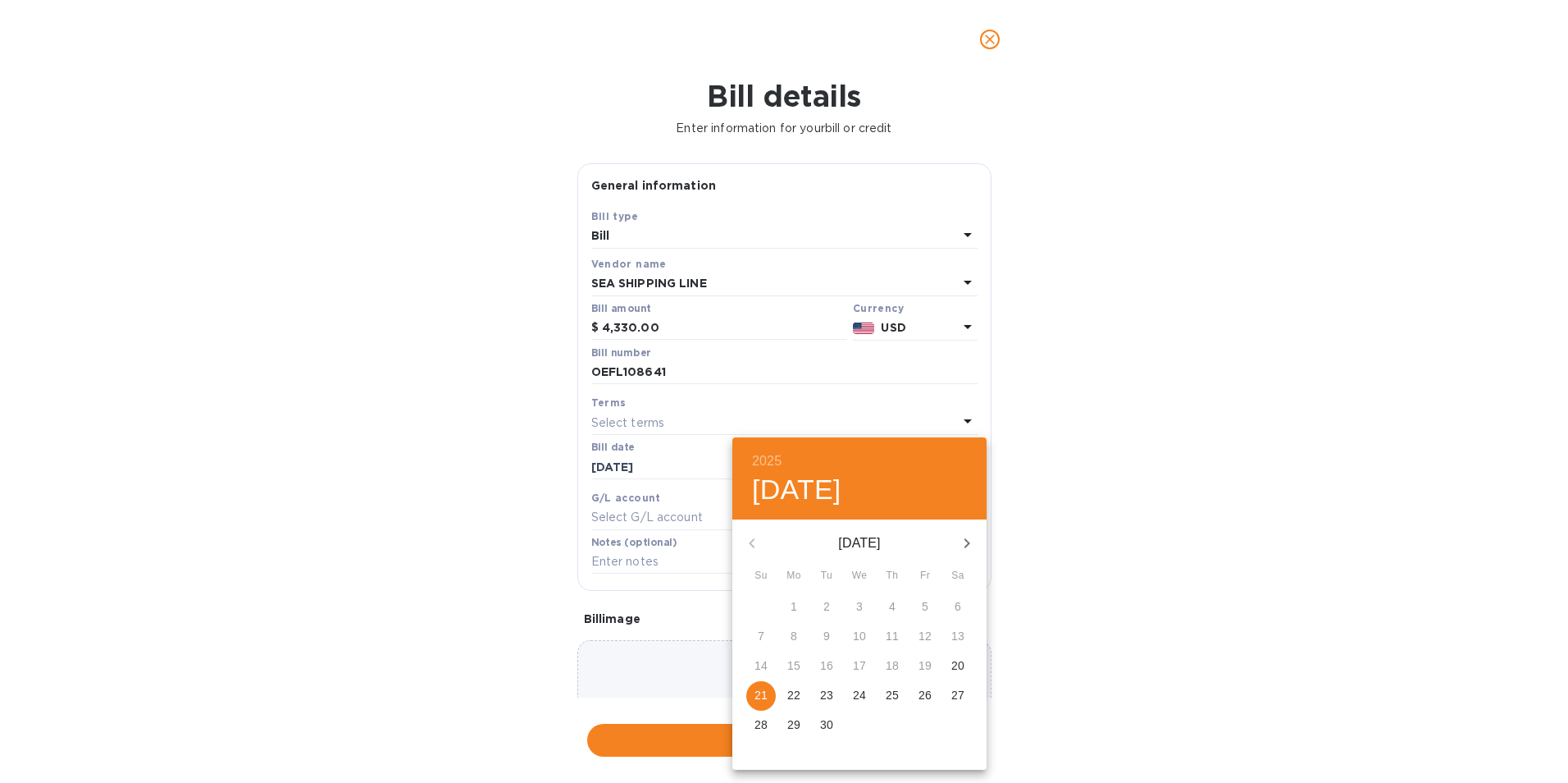
click at [926, 696] on p "26" at bounding box center [926, 695] width 13 height 17
type input "[DATE]"
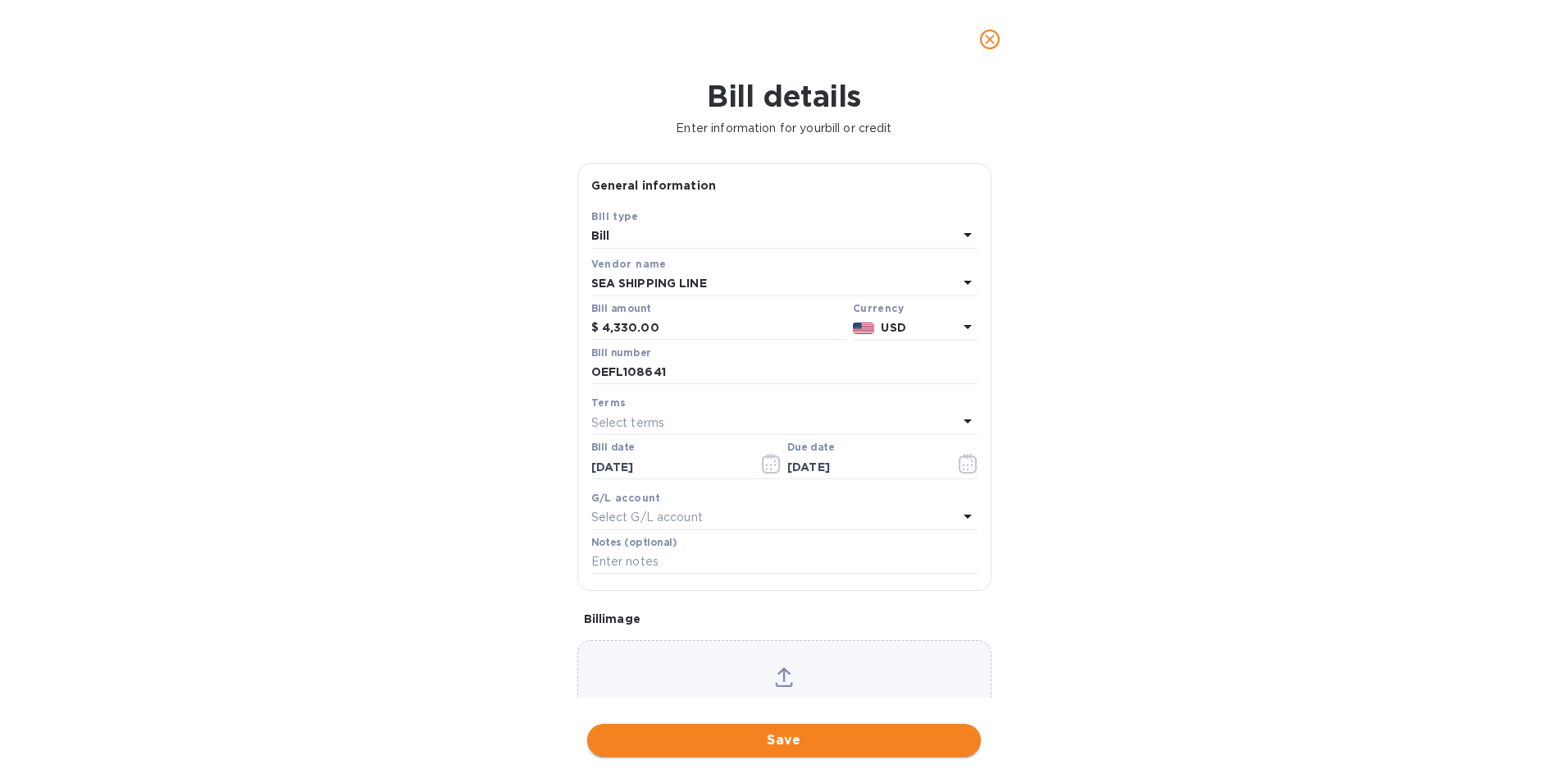
click at [851, 751] on button "Save" at bounding box center [784, 741] width 393 height 33
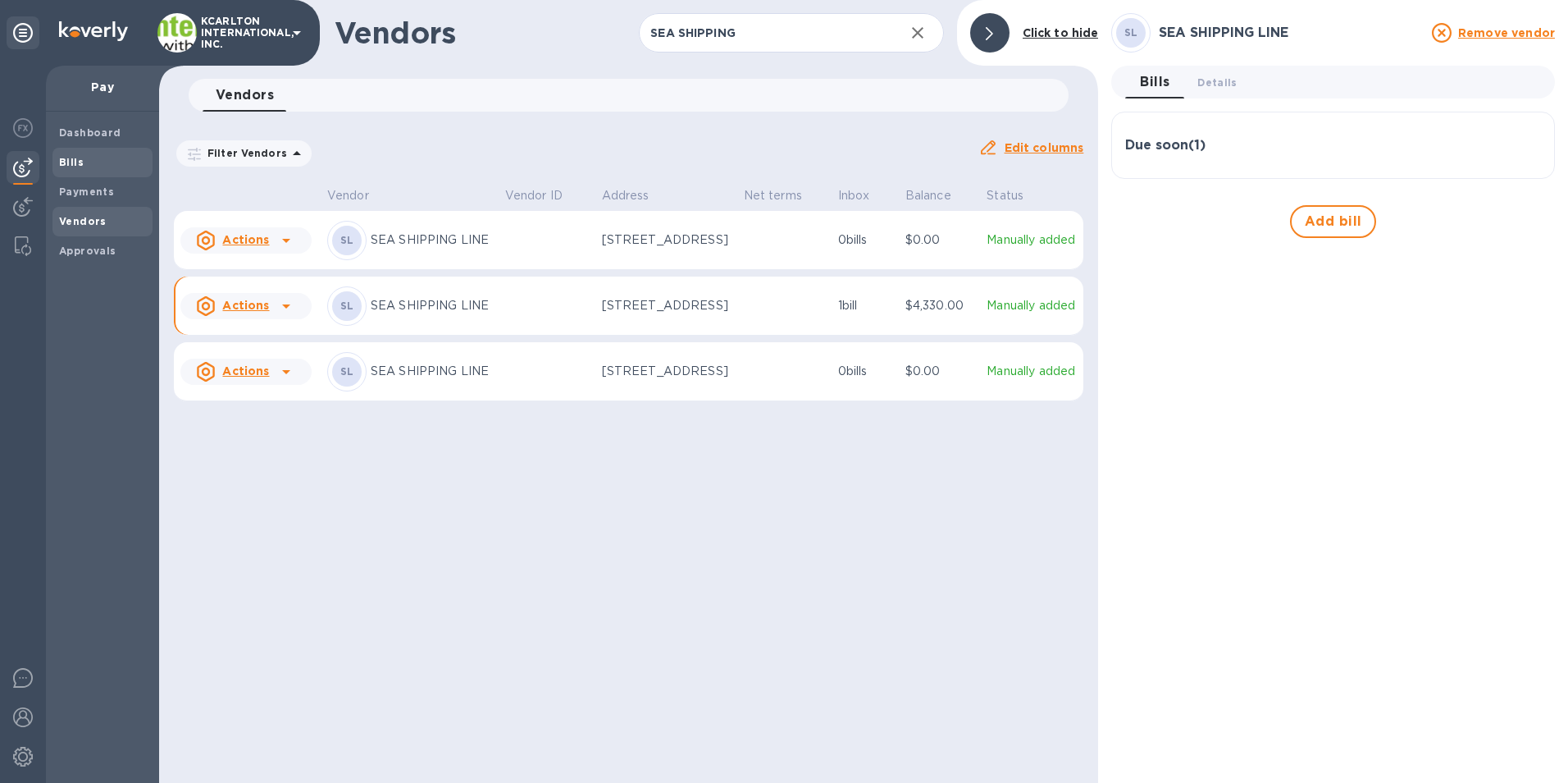
click at [95, 161] on span "Bills" at bounding box center [102, 163] width 87 height 17
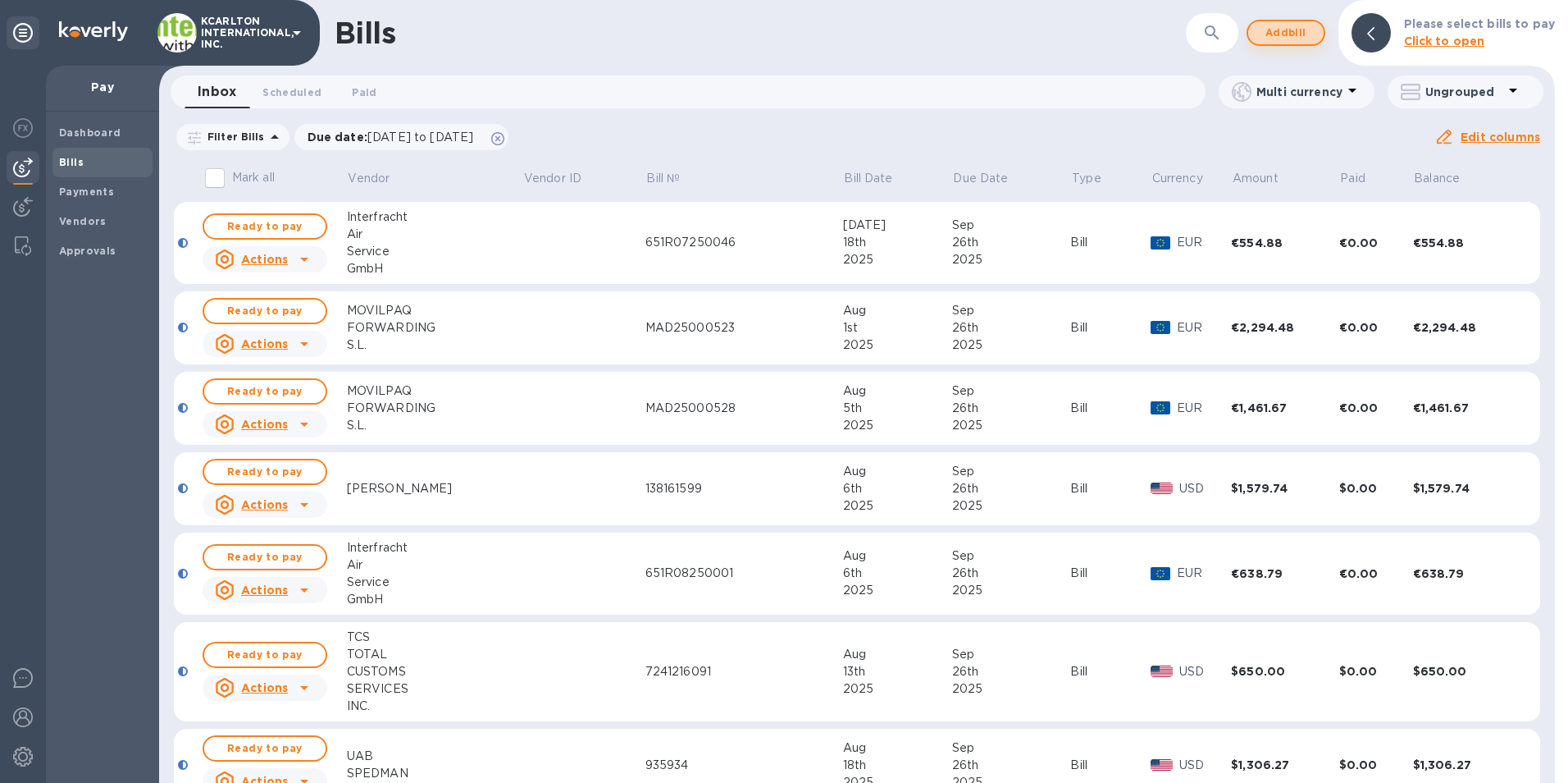
click at [1292, 29] on span "Add bill" at bounding box center [1286, 33] width 49 height 20
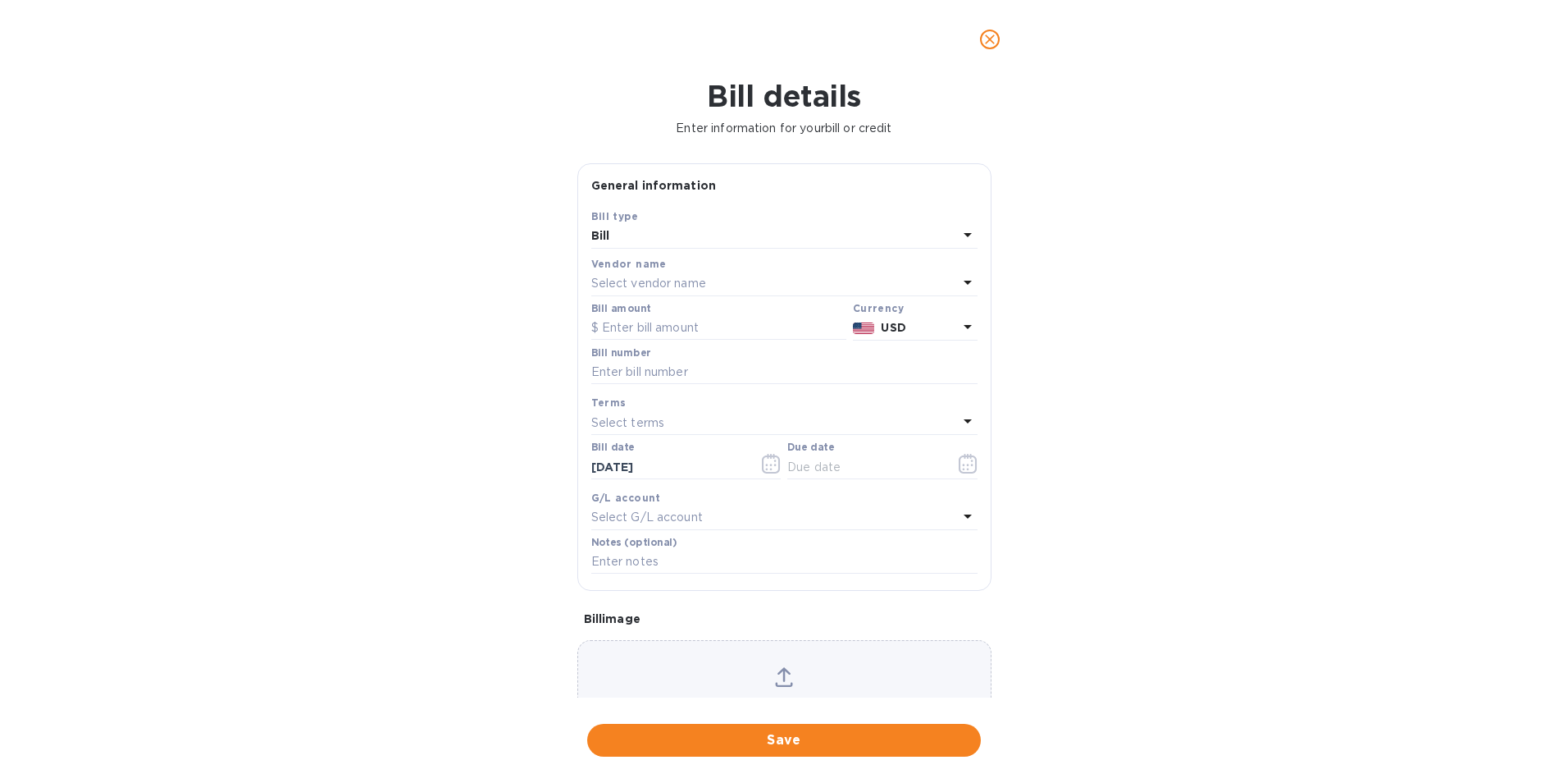
click at [623, 281] on p "Select vendor name" at bounding box center [648, 283] width 115 height 17
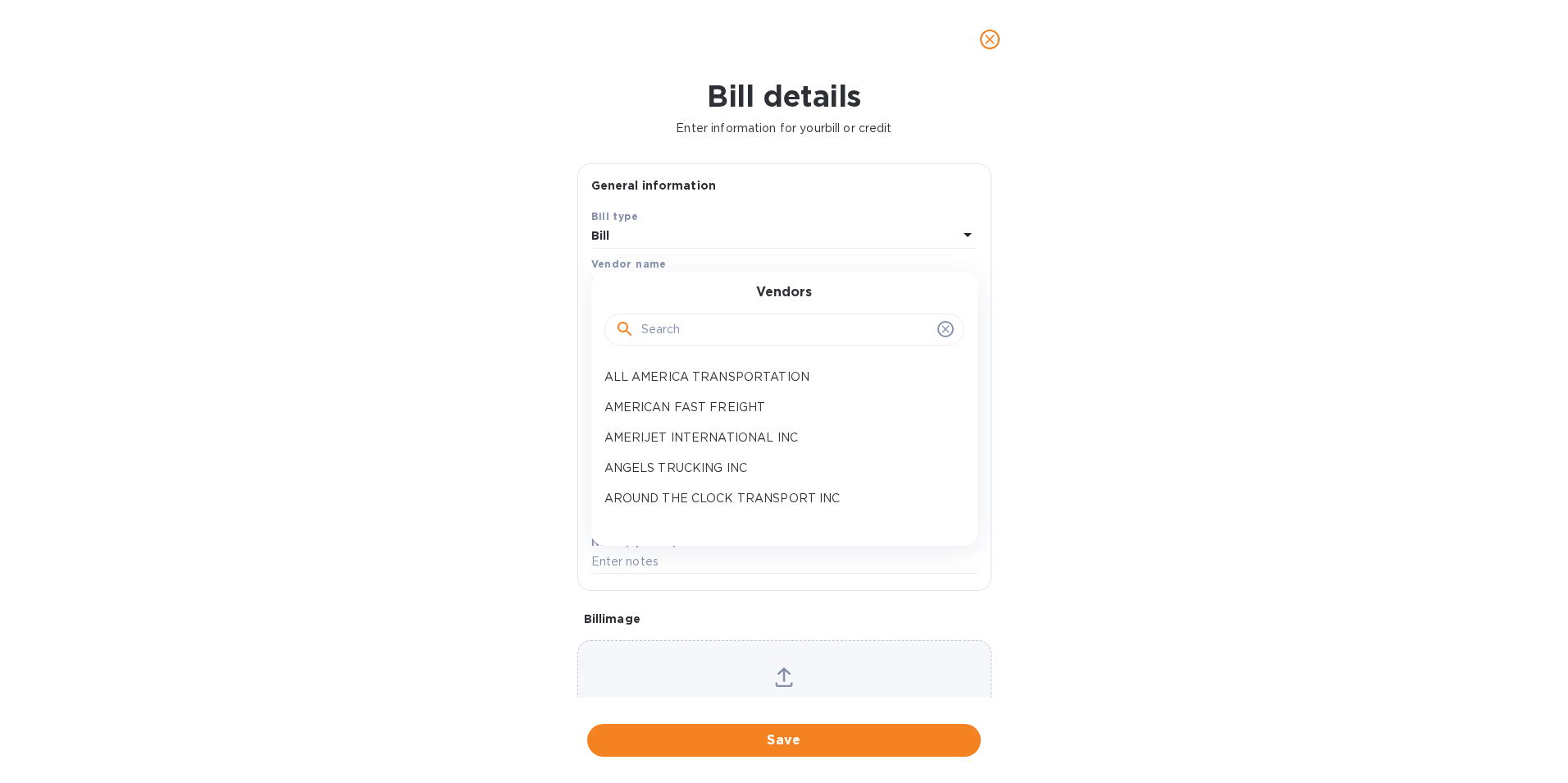
click at [663, 340] on input "text" at bounding box center [786, 330] width 290 height 25
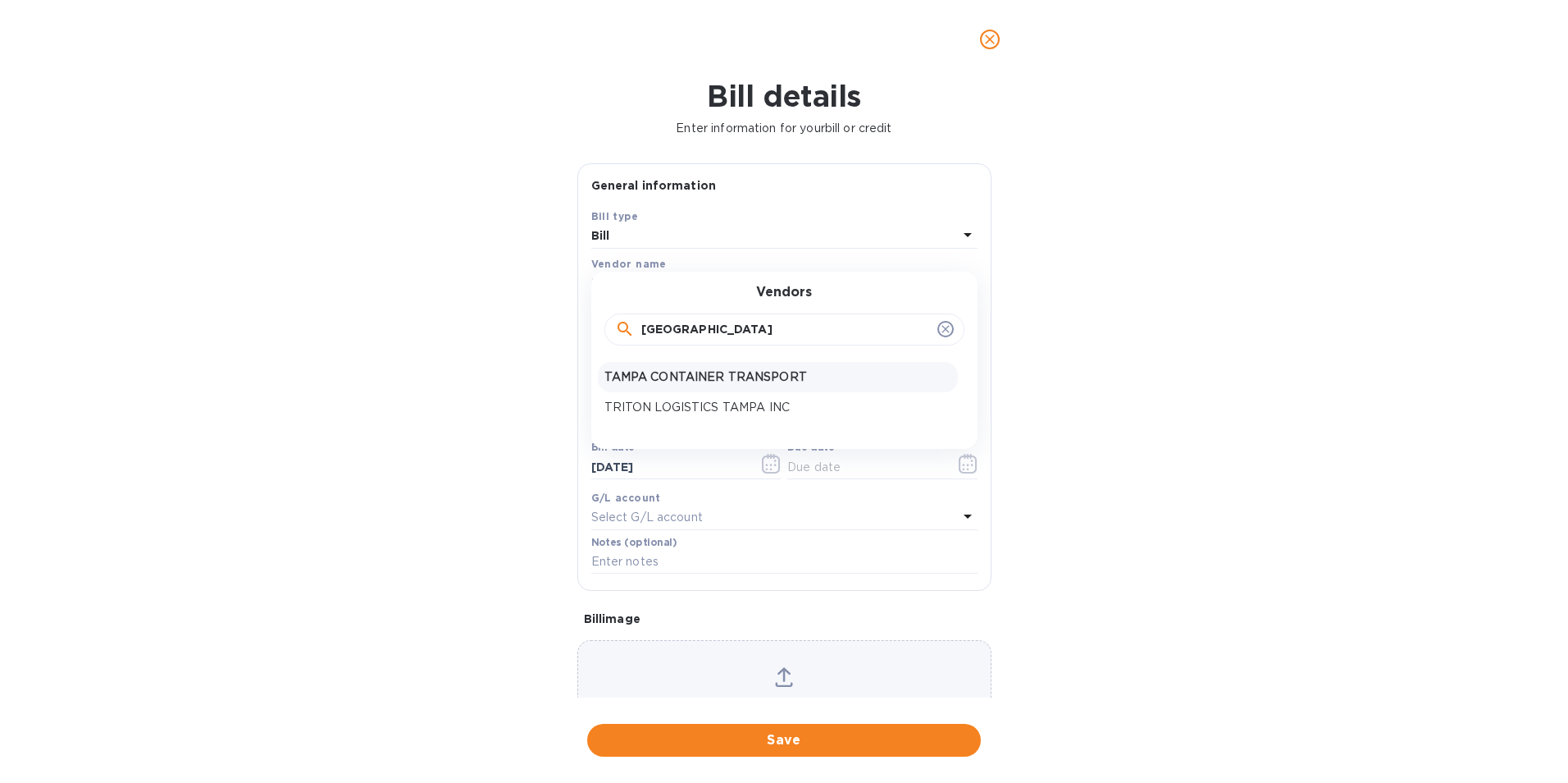
type input "[GEOGRAPHIC_DATA]"
click at [681, 370] on p "TAMPA CONTAINER TRANSPORT" at bounding box center [778, 377] width 347 height 17
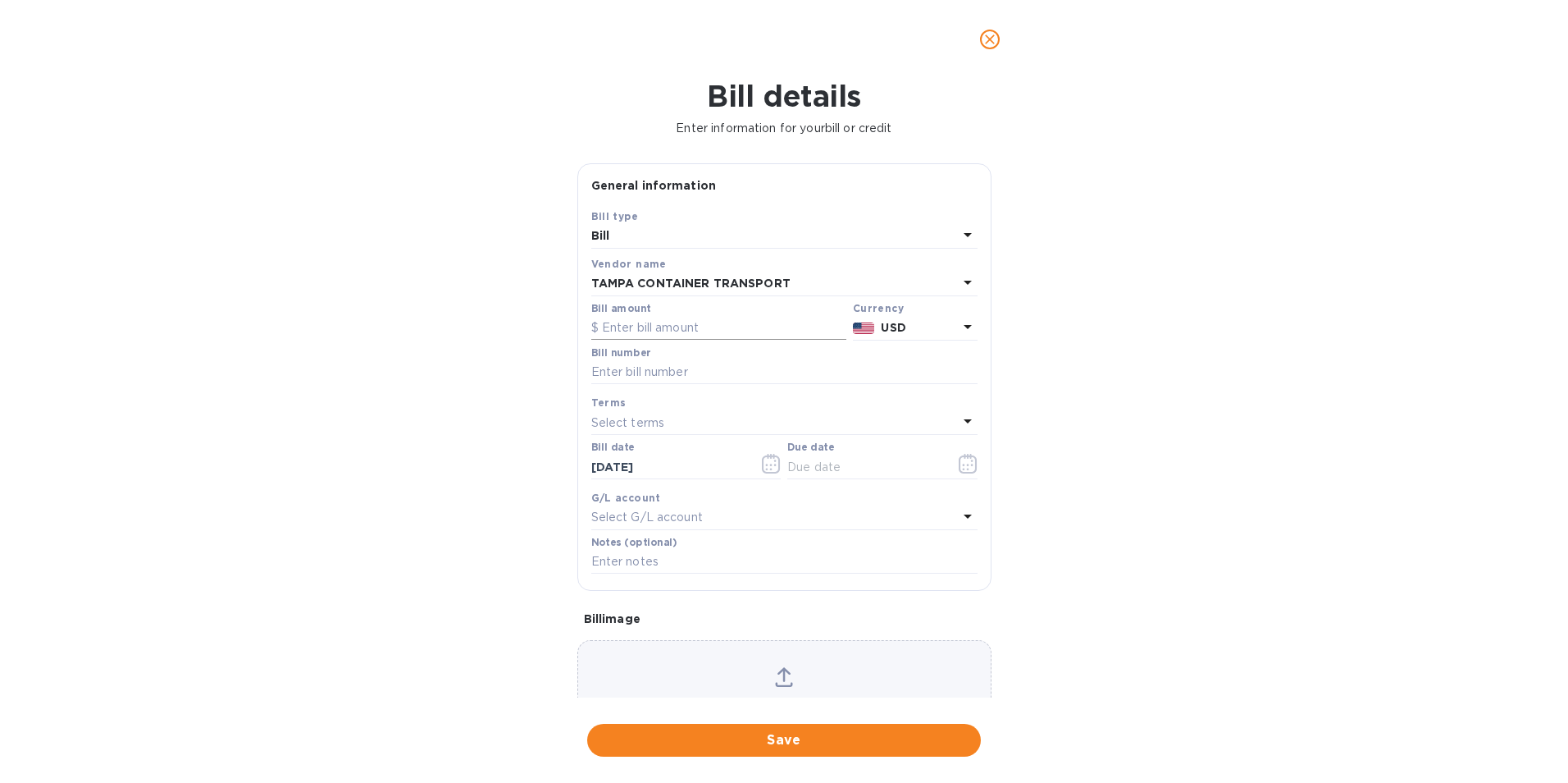
click at [660, 331] on input "text" at bounding box center [718, 328] width 255 height 25
type input "1,201.00"
click at [684, 358] on div "Bill number" at bounding box center [784, 365] width 386 height 37
click at [691, 370] on input "text" at bounding box center [784, 373] width 386 height 25
type input "45366"
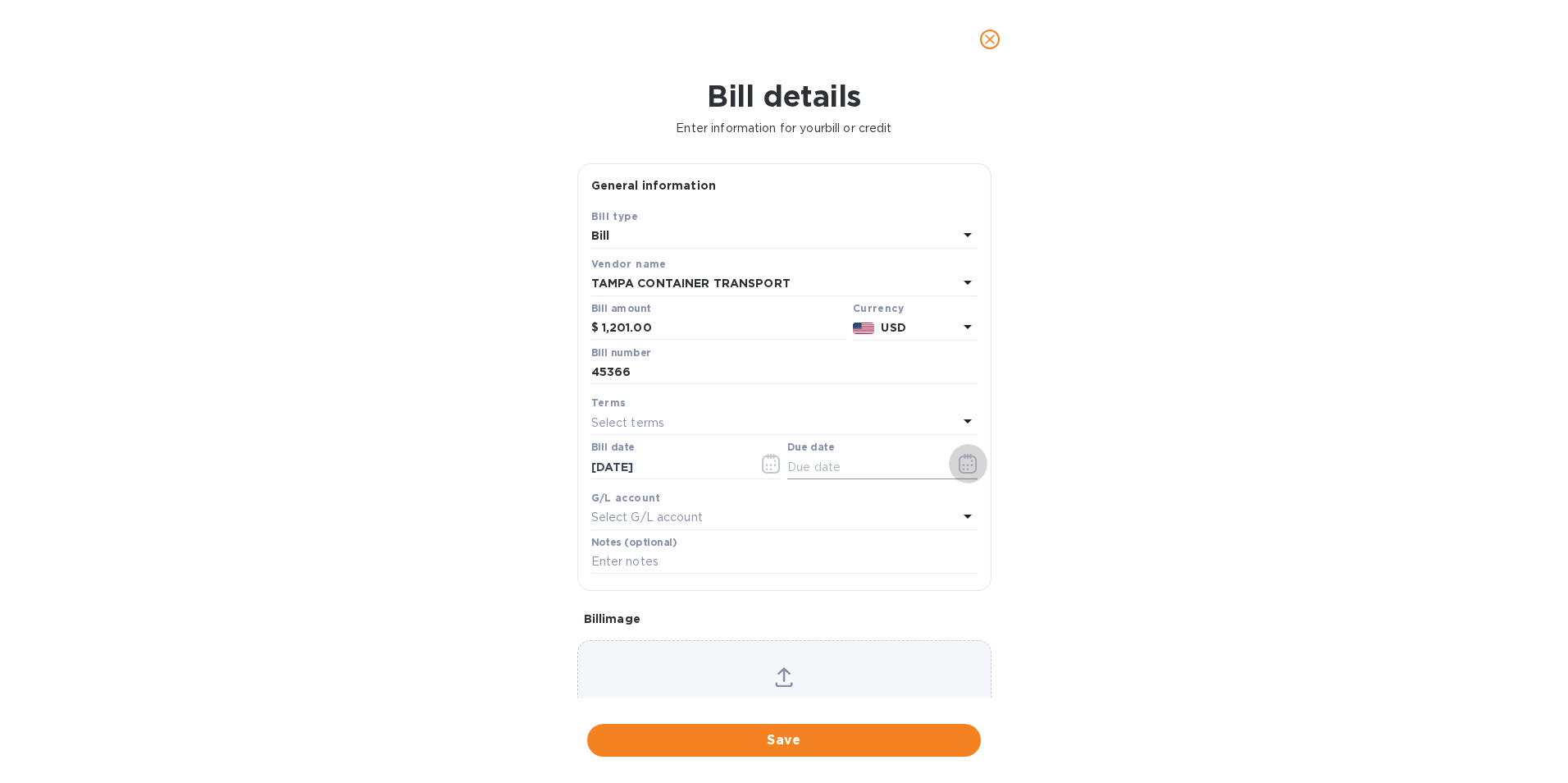
click at [967, 475] on button "button" at bounding box center [968, 463] width 38 height 39
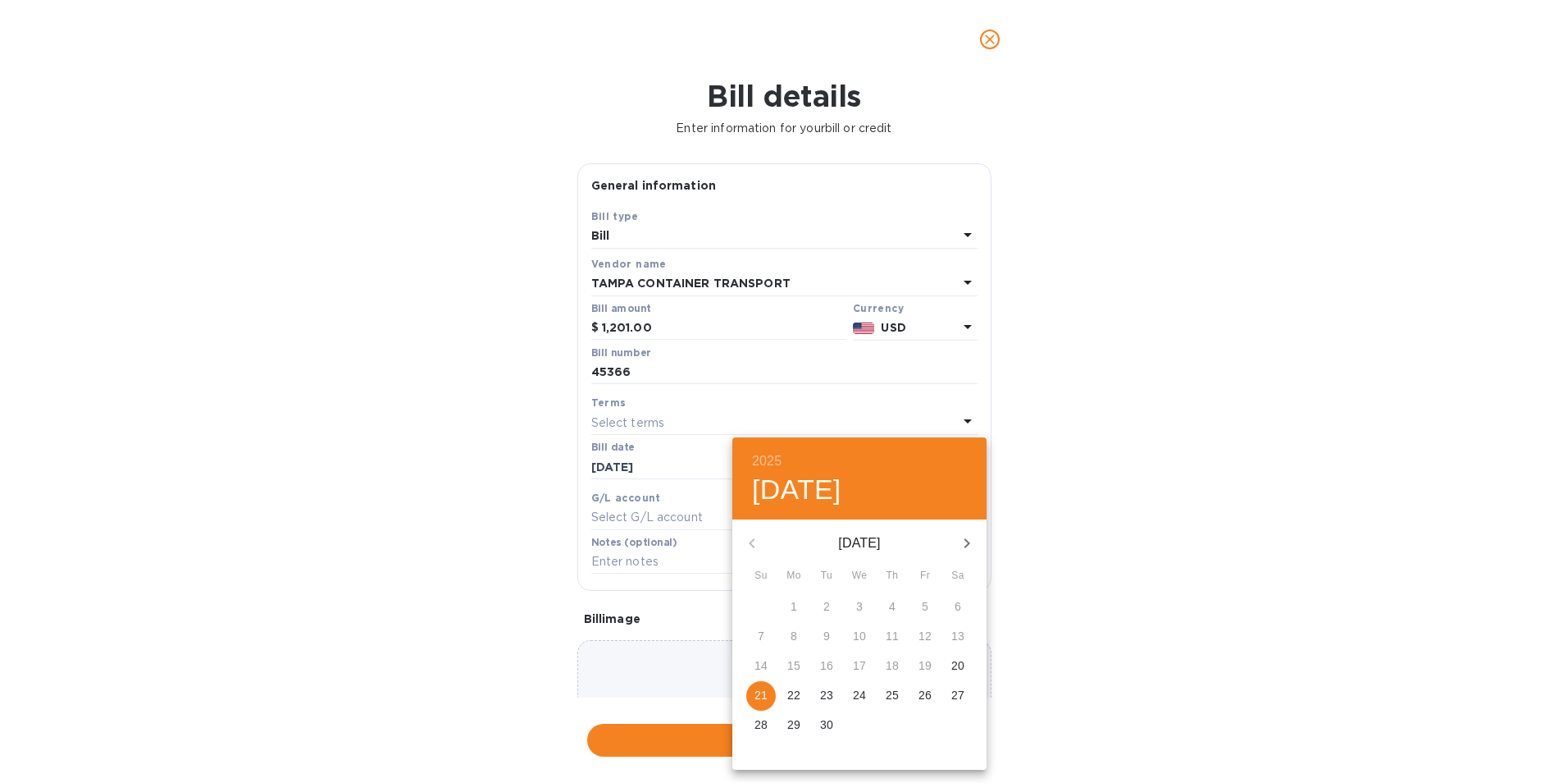
click at [921, 695] on p "26" at bounding box center [926, 695] width 13 height 17
type input "[DATE]"
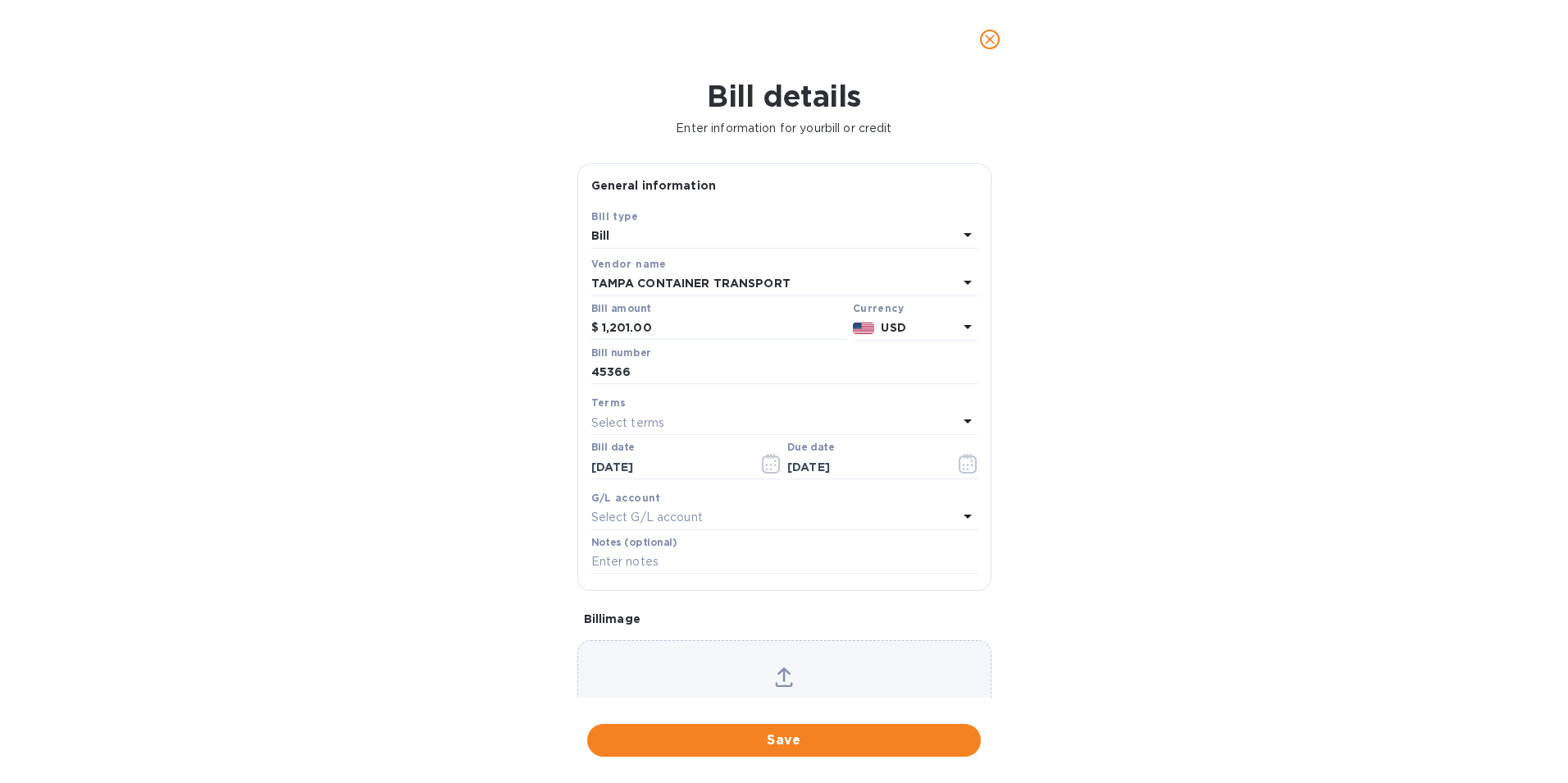
click at [838, 746] on span "Save" at bounding box center [784, 740] width 368 height 20
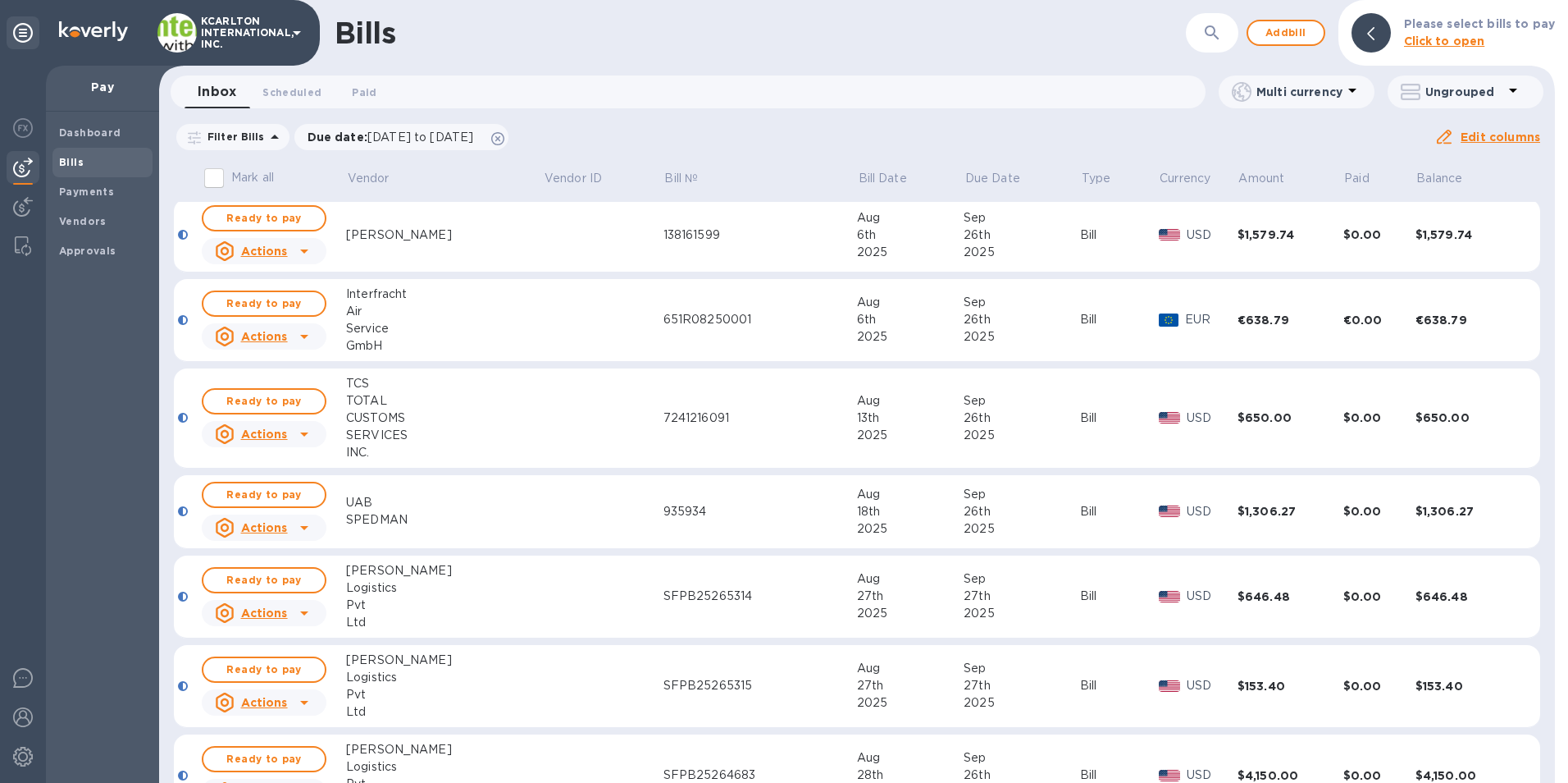
scroll to position [246, 0]
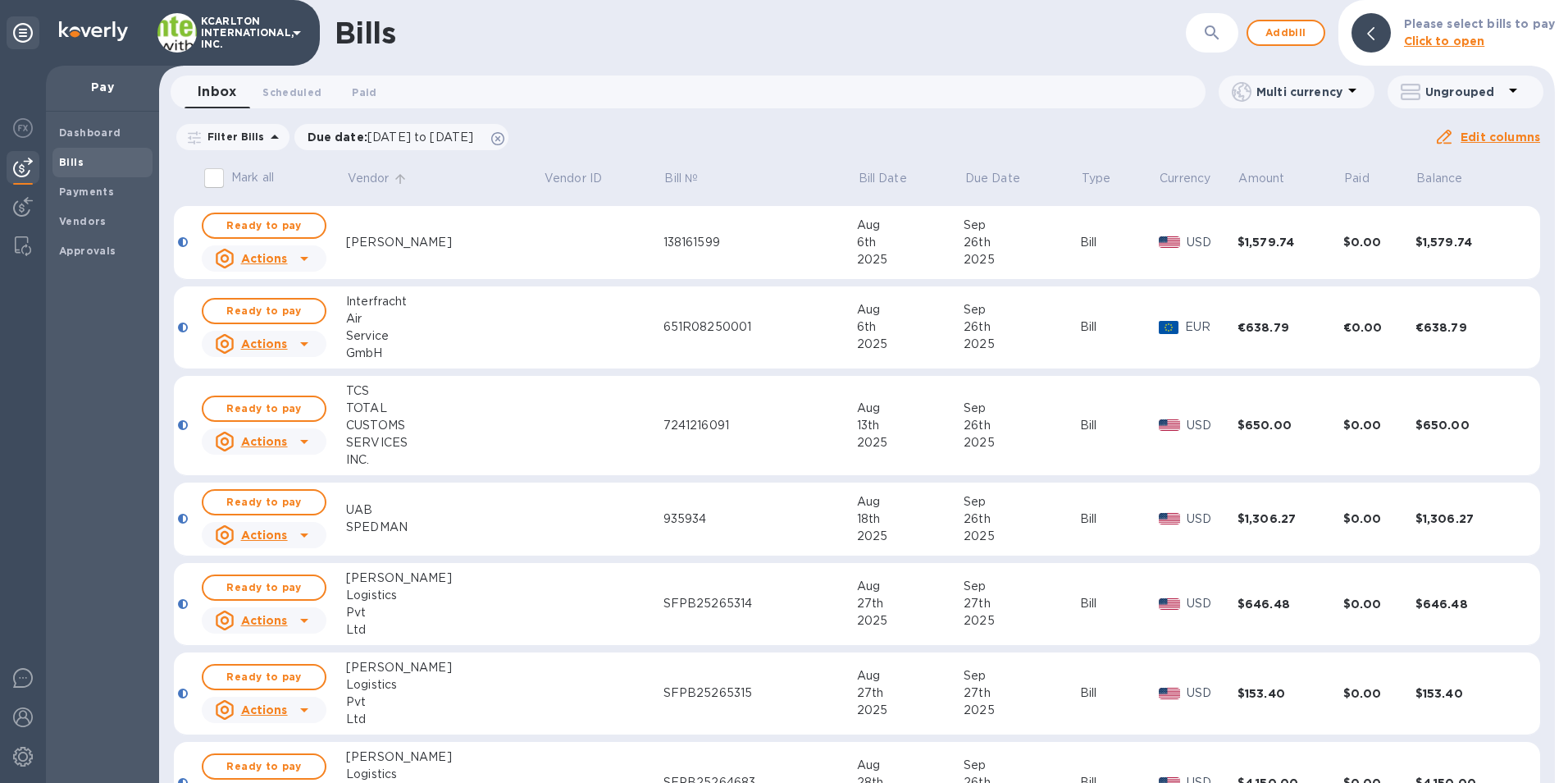
click at [370, 176] on p "Vendor" at bounding box center [369, 179] width 42 height 17
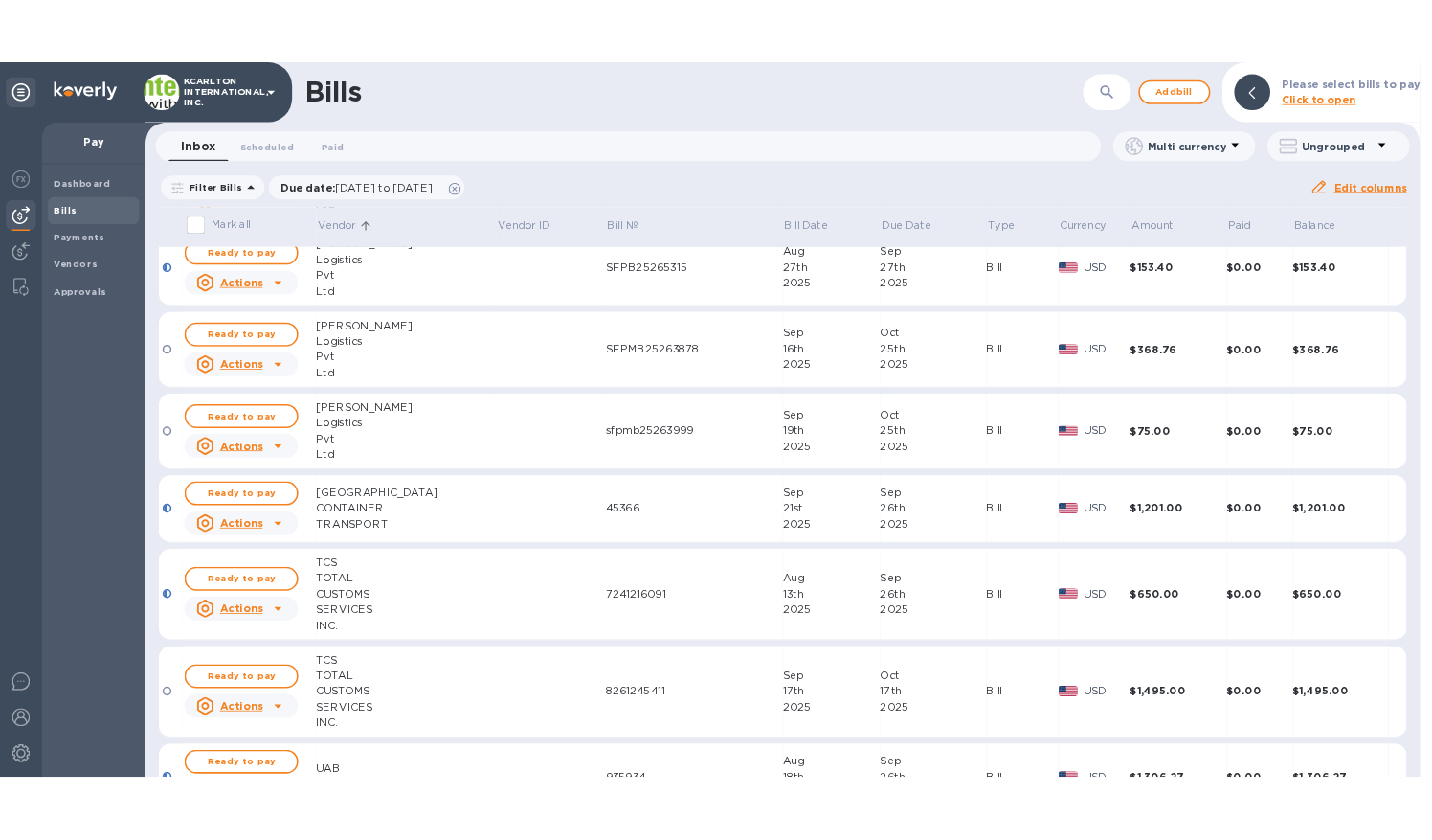
scroll to position [2393, 0]
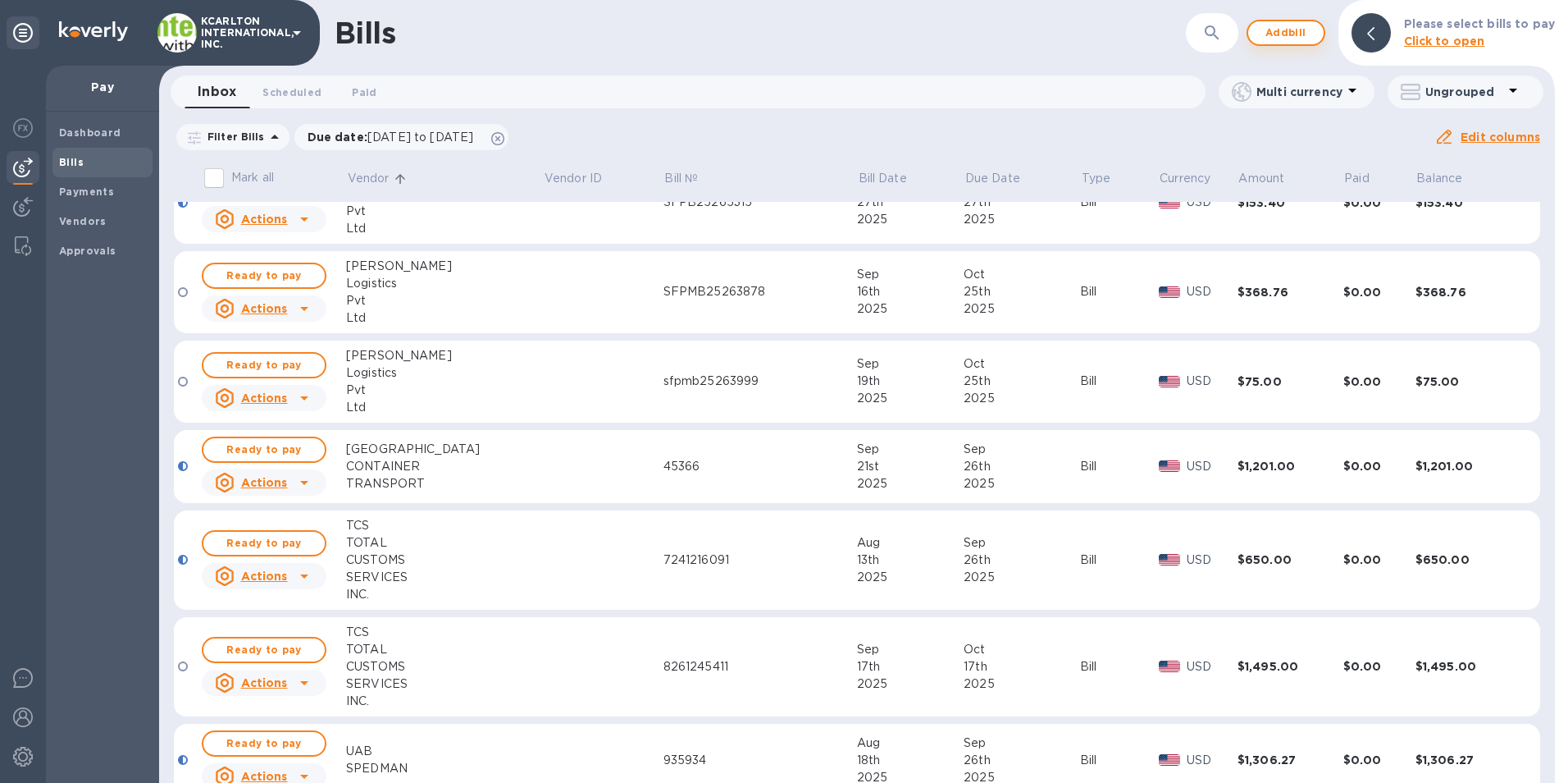
click at [1279, 32] on span "Add bill" at bounding box center [1286, 33] width 49 height 20
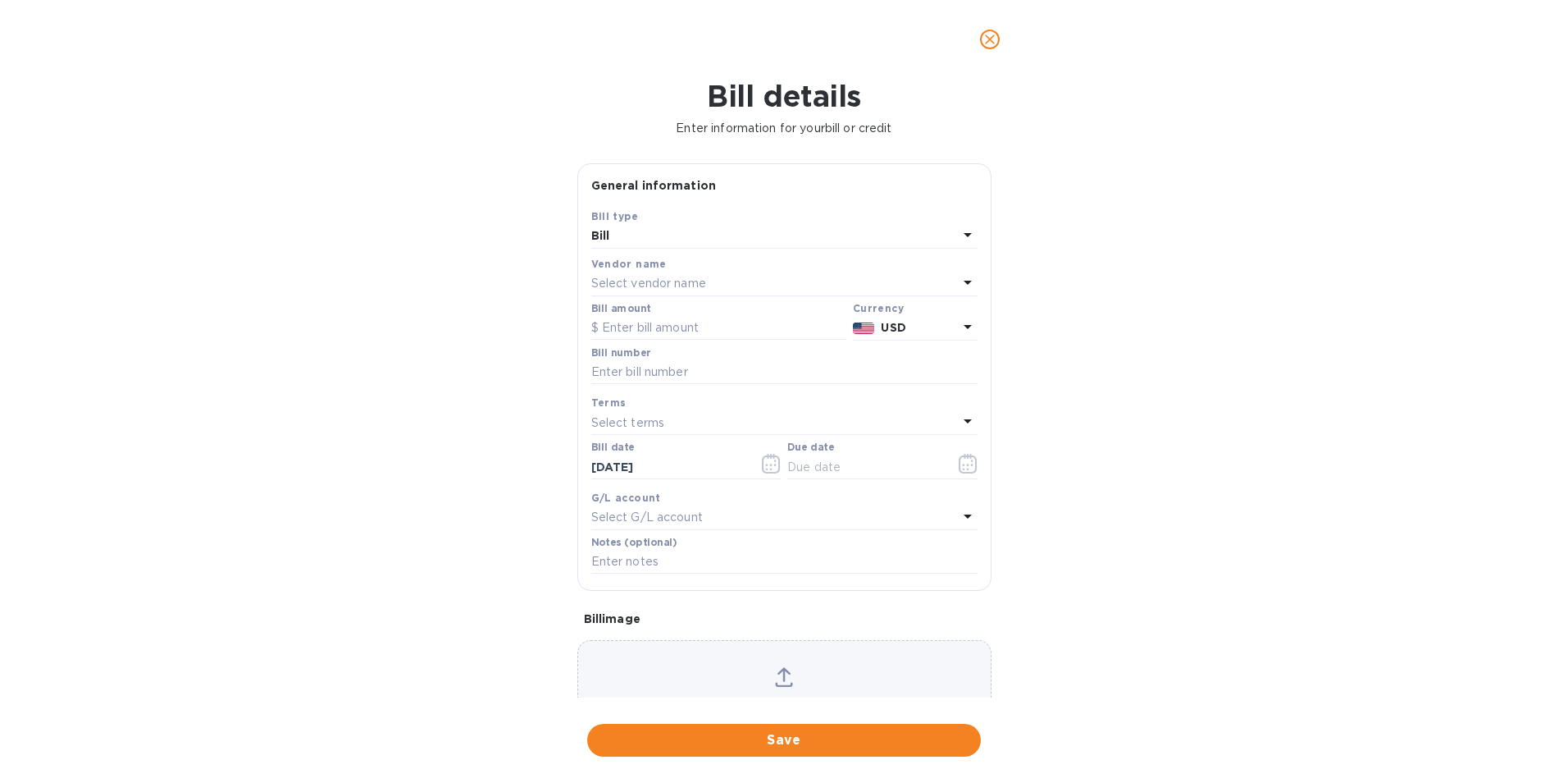
click at [716, 275] on div "Select vendor name" at bounding box center [774, 284] width 367 height 23
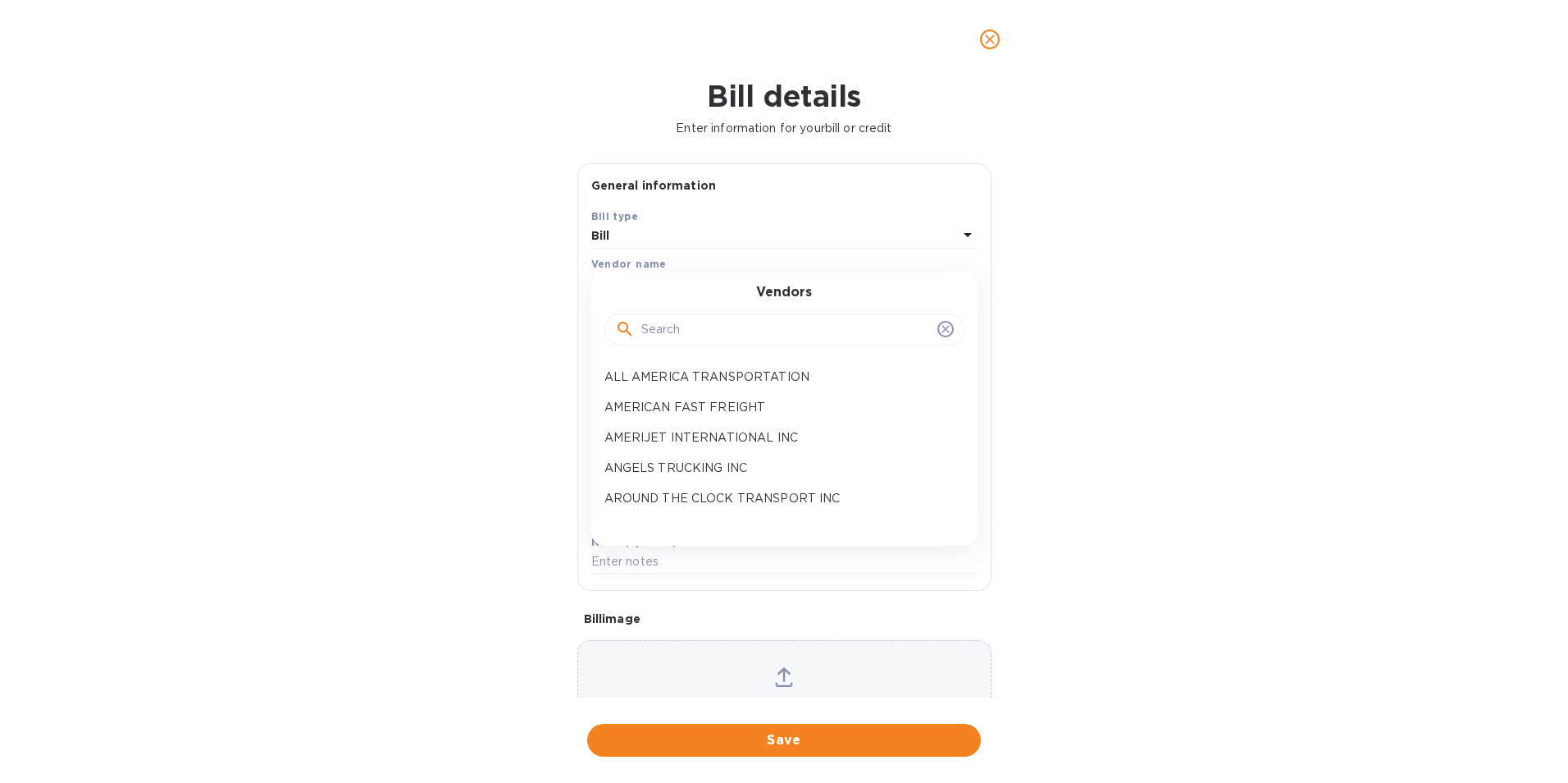
click at [704, 325] on input "text" at bounding box center [786, 330] width 290 height 25
type input "TRITON"
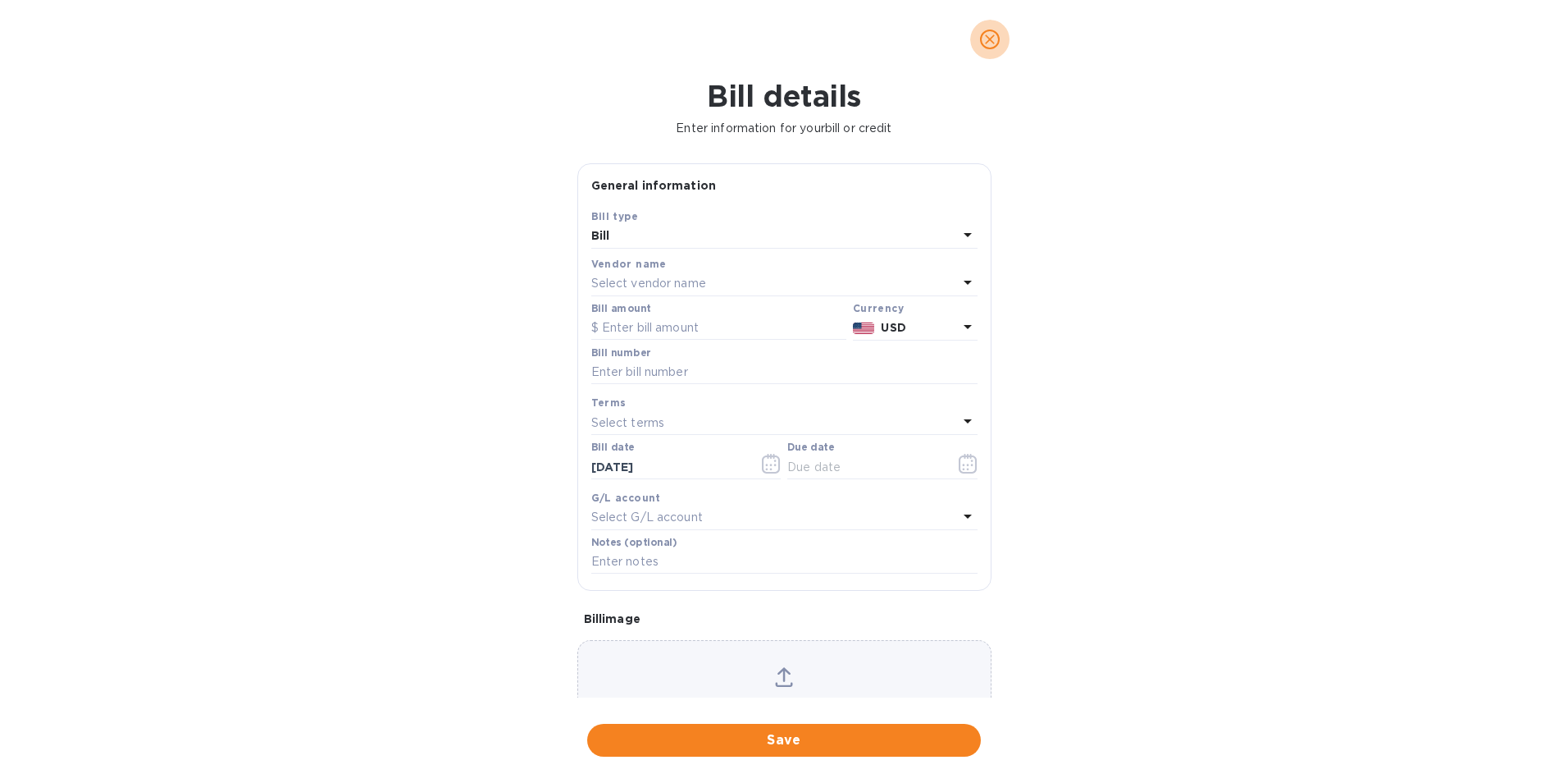
click at [997, 42] on icon "close" at bounding box center [990, 40] width 17 height 17
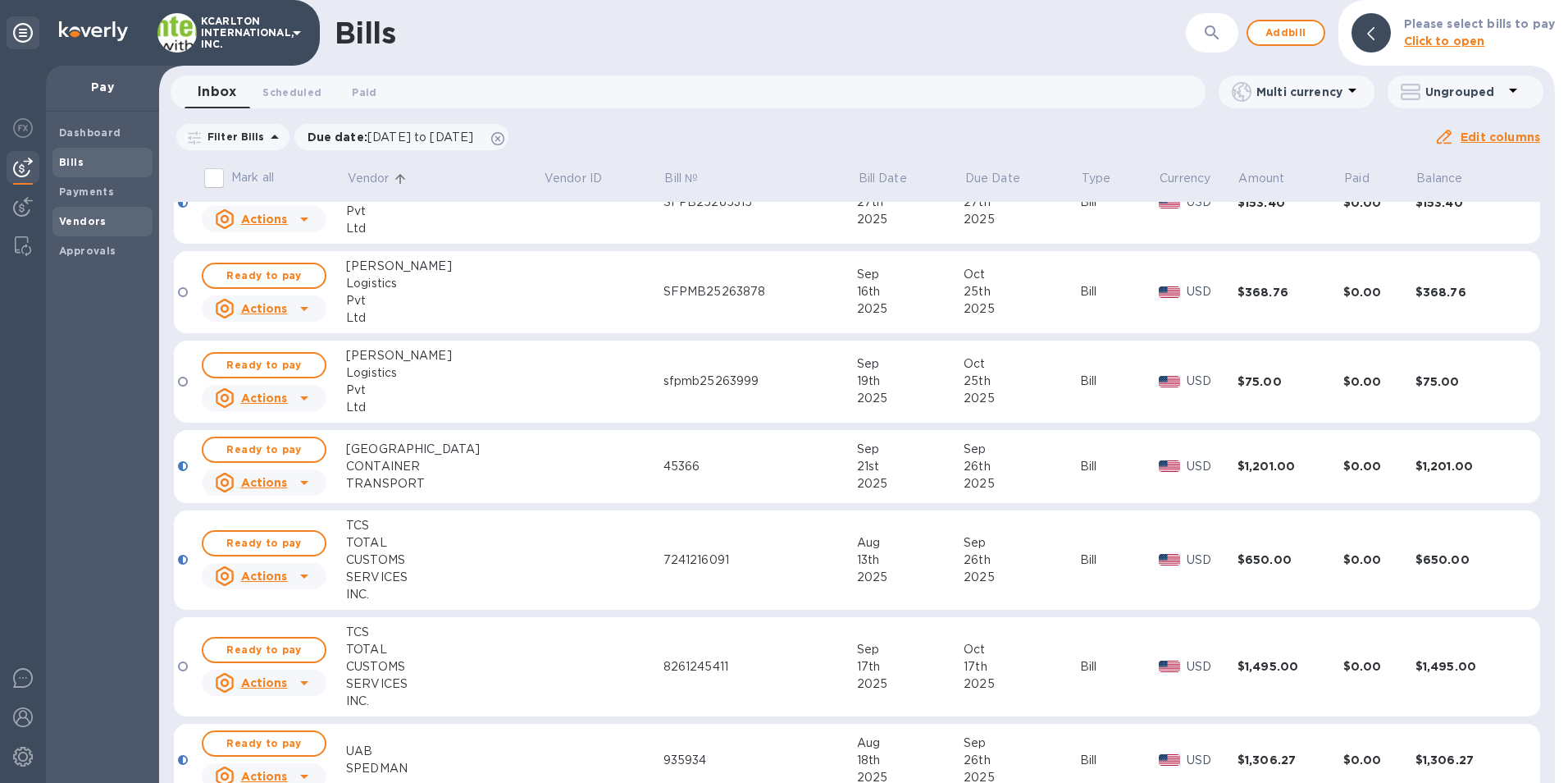
click at [64, 213] on span "Vendors" at bounding box center [82, 222] width 47 height 17
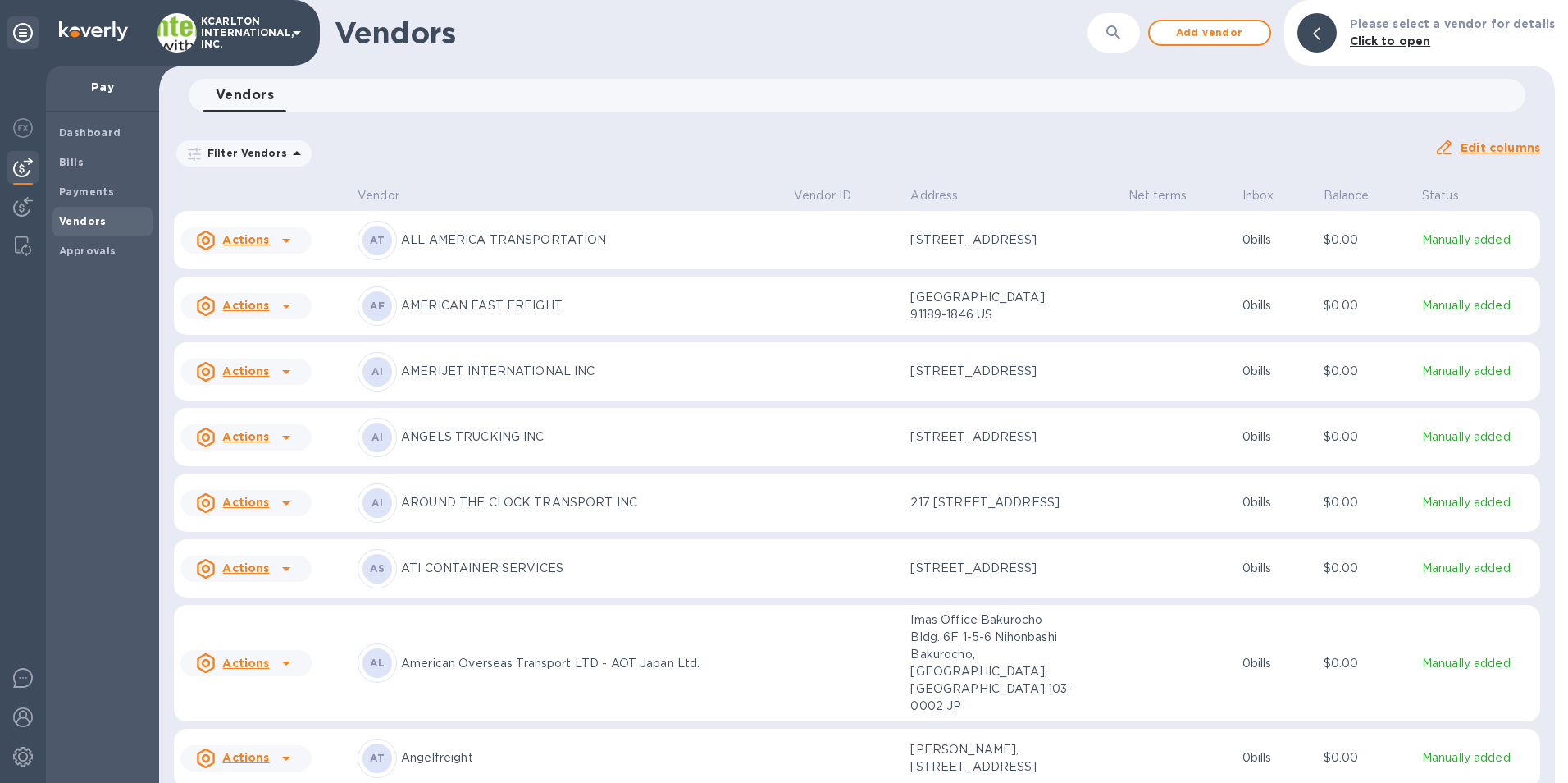
click at [1119, 33] on icon "button" at bounding box center [1114, 33] width 20 height 20
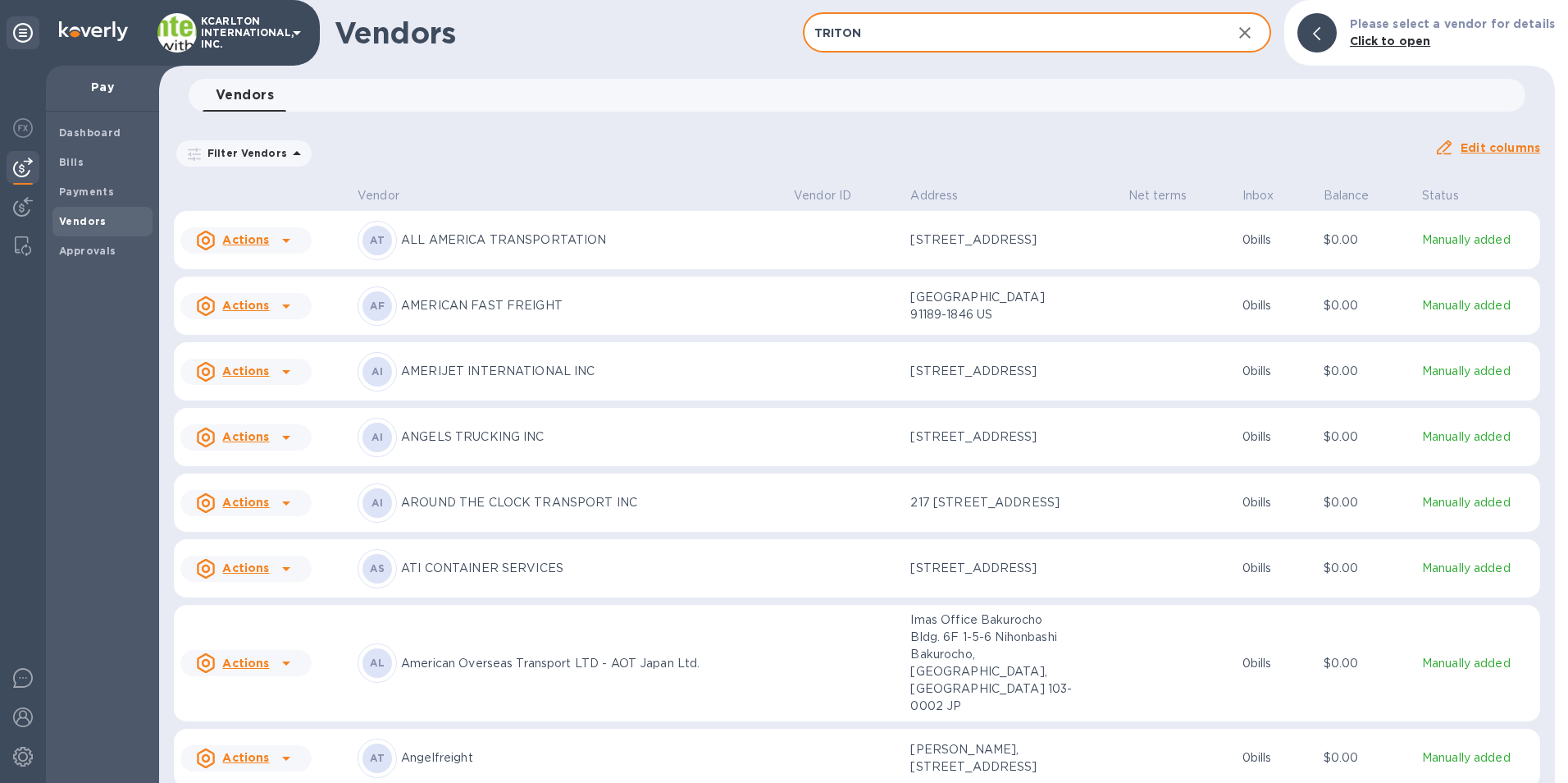
type input "TRITON"
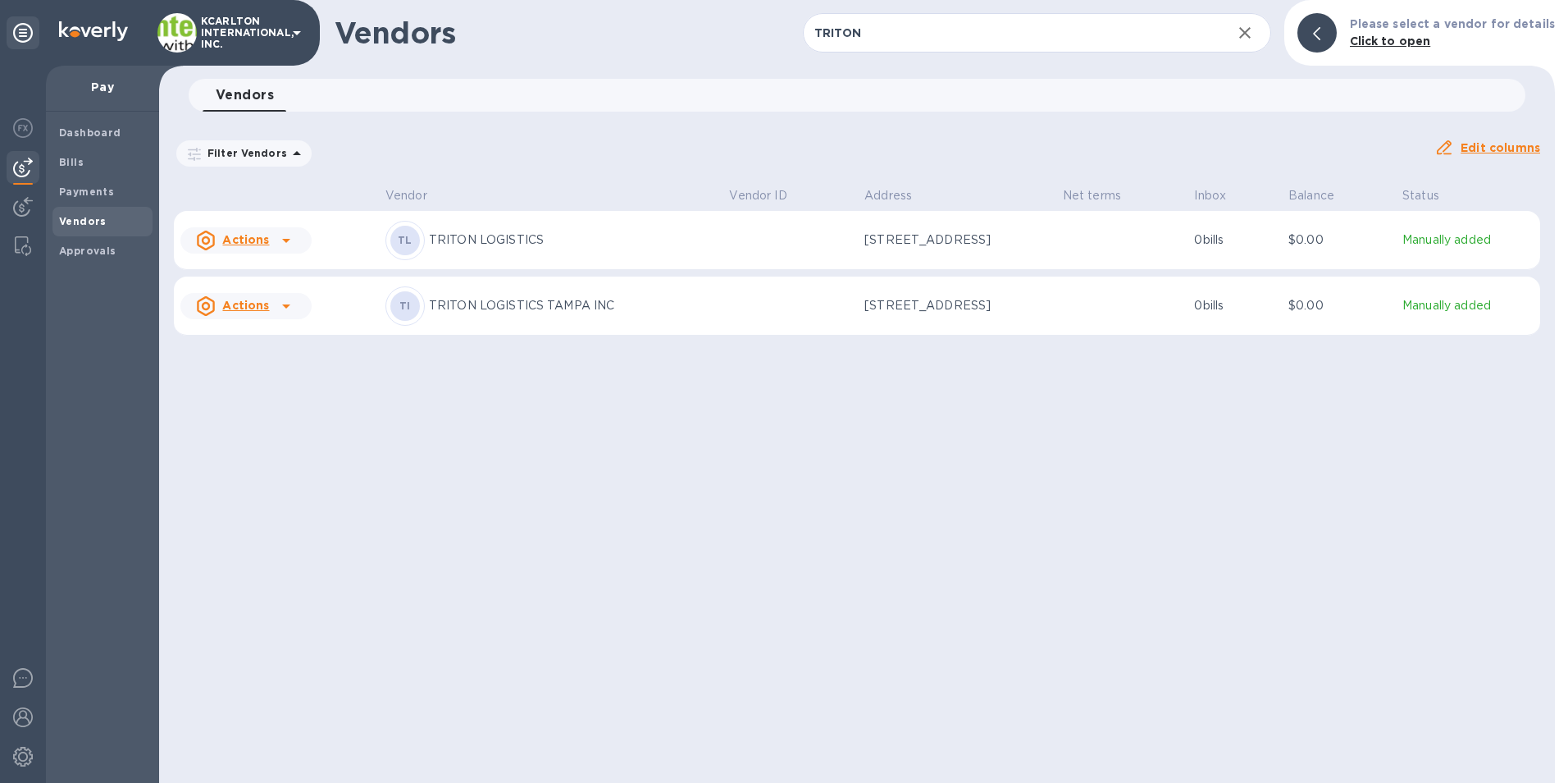
click at [509, 249] on div "TL TRITON LOGISTICS" at bounding box center [550, 240] width 331 height 39
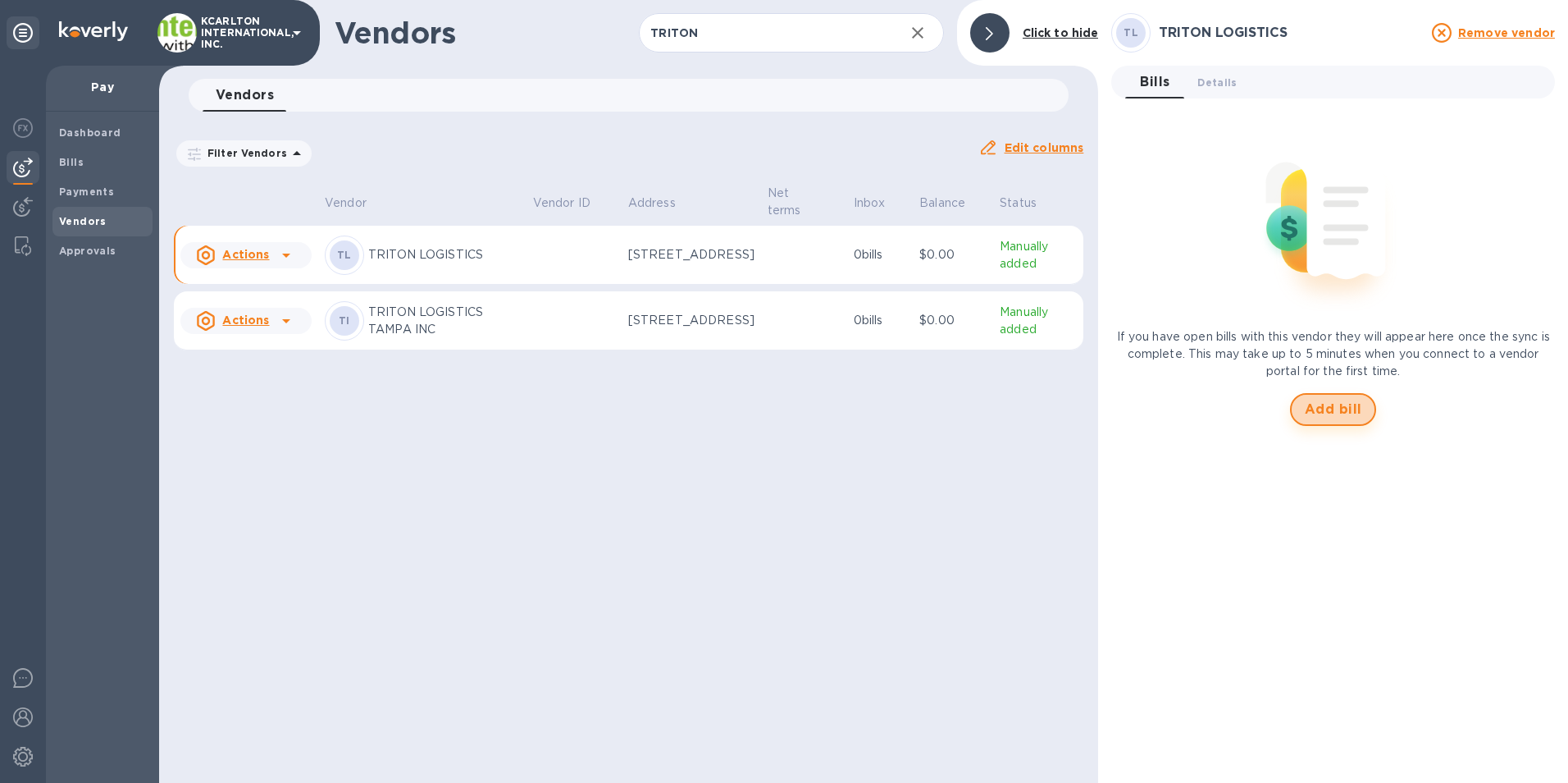
click at [1346, 413] on span "Add bill" at bounding box center [1333, 409] width 57 height 20
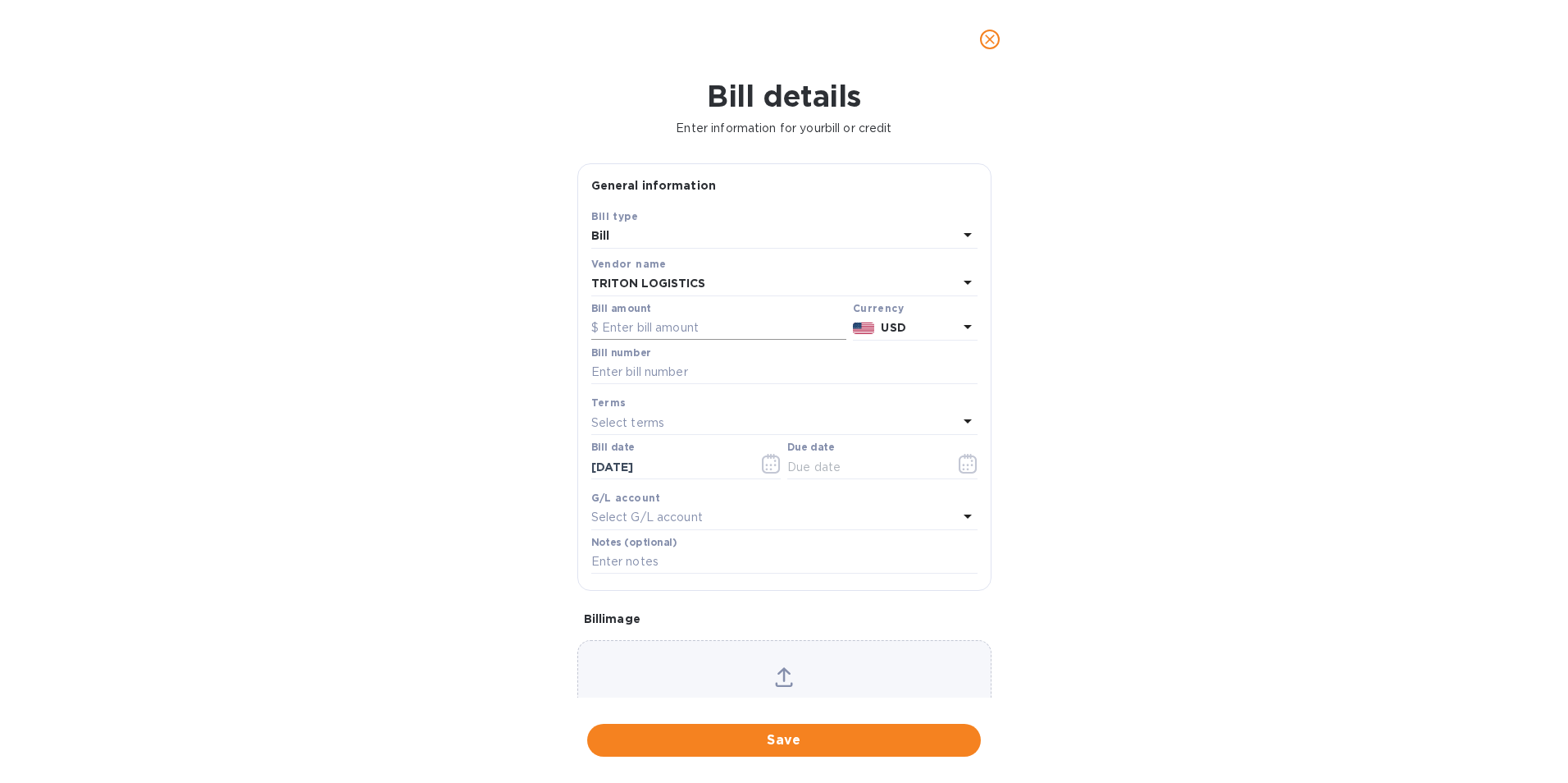
click at [657, 332] on input "text" at bounding box center [718, 328] width 255 height 25
type input "329.22"
click at [681, 366] on input "text" at bounding box center [784, 373] width 386 height 25
type input "4698"
click at [966, 464] on icon "button" at bounding box center [967, 464] width 2 height 2
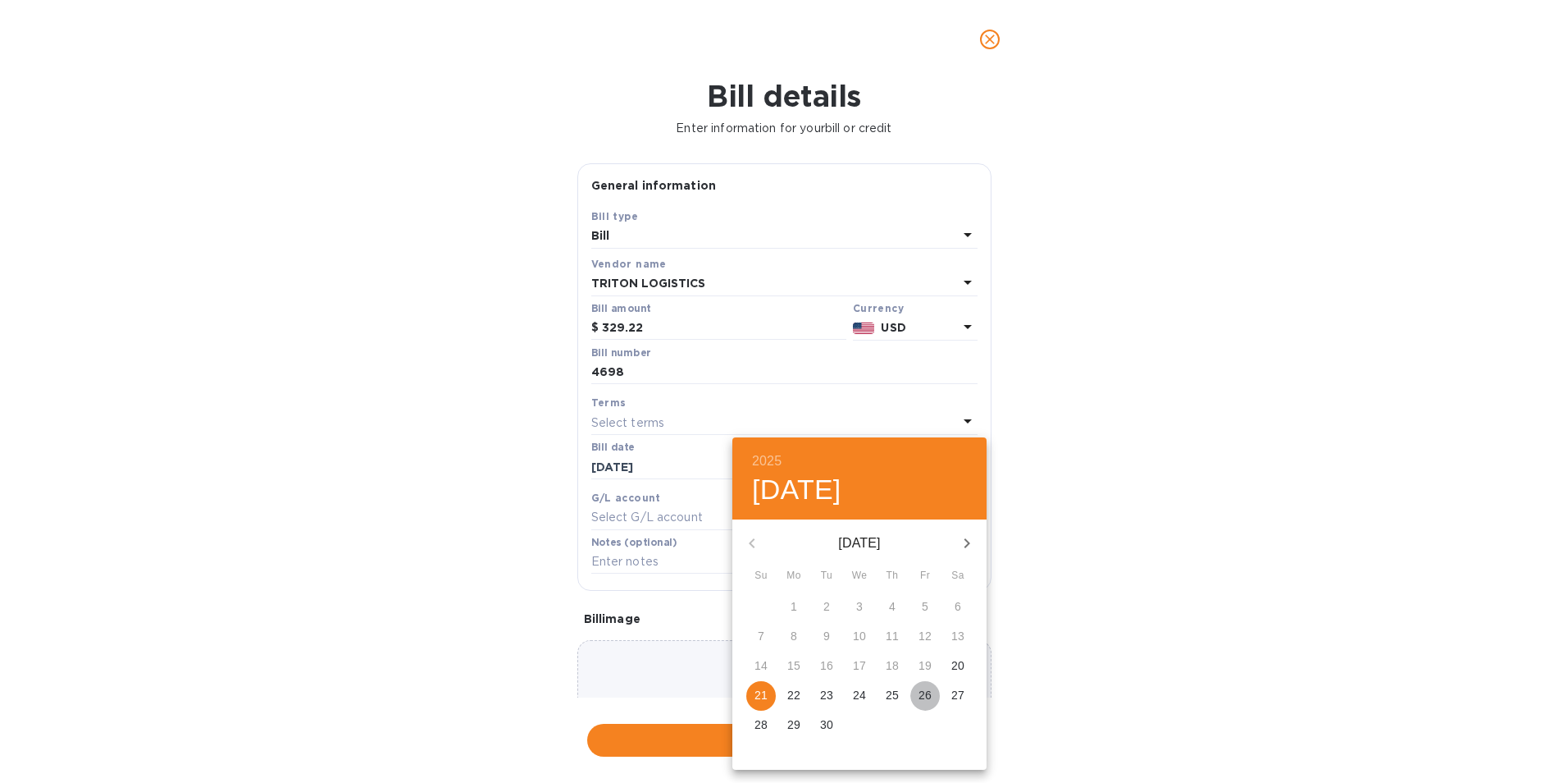
click at [931, 698] on p "26" at bounding box center [926, 695] width 13 height 17
type input "[DATE]"
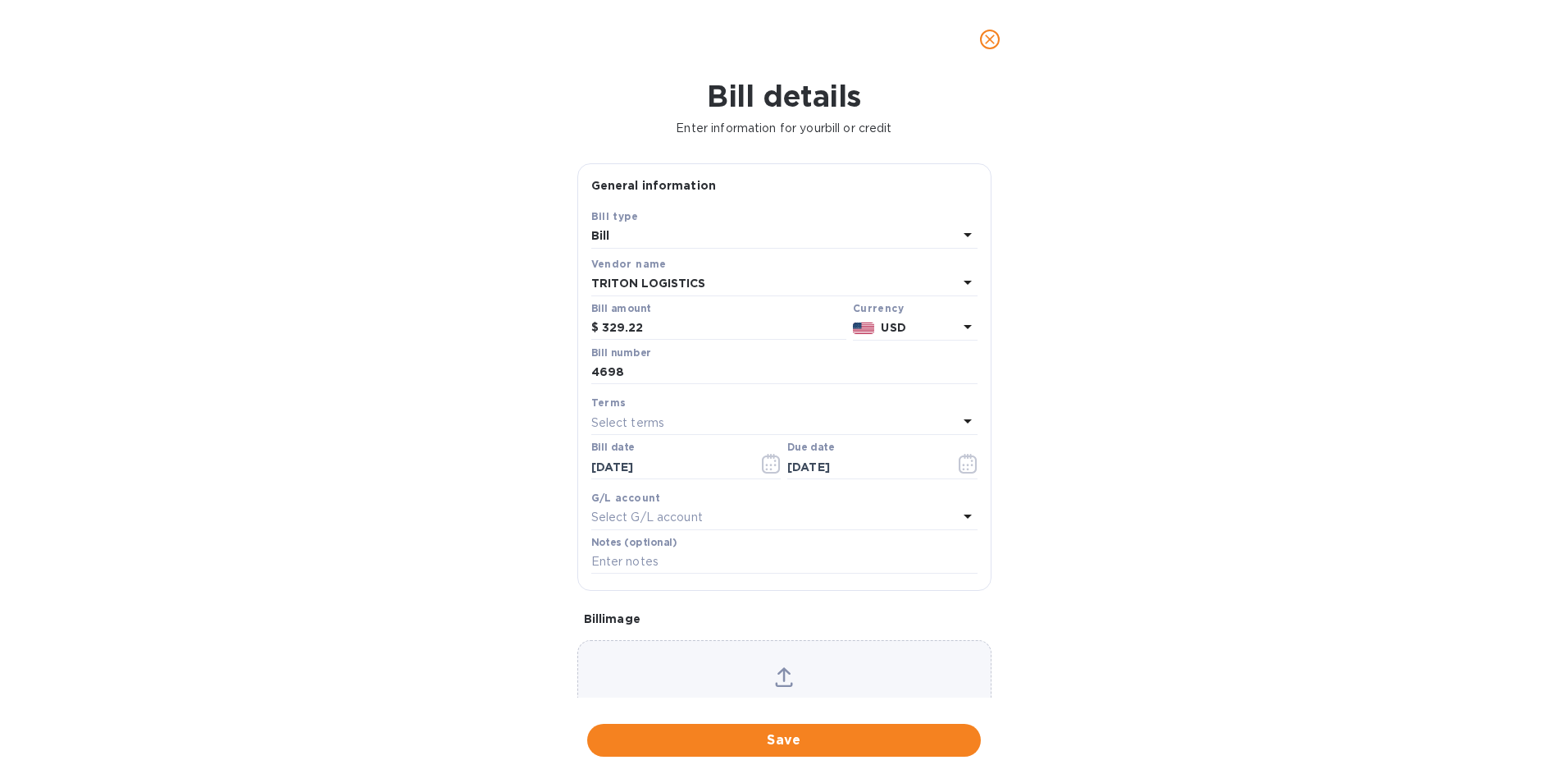
click at [858, 741] on span "Save" at bounding box center [784, 740] width 368 height 20
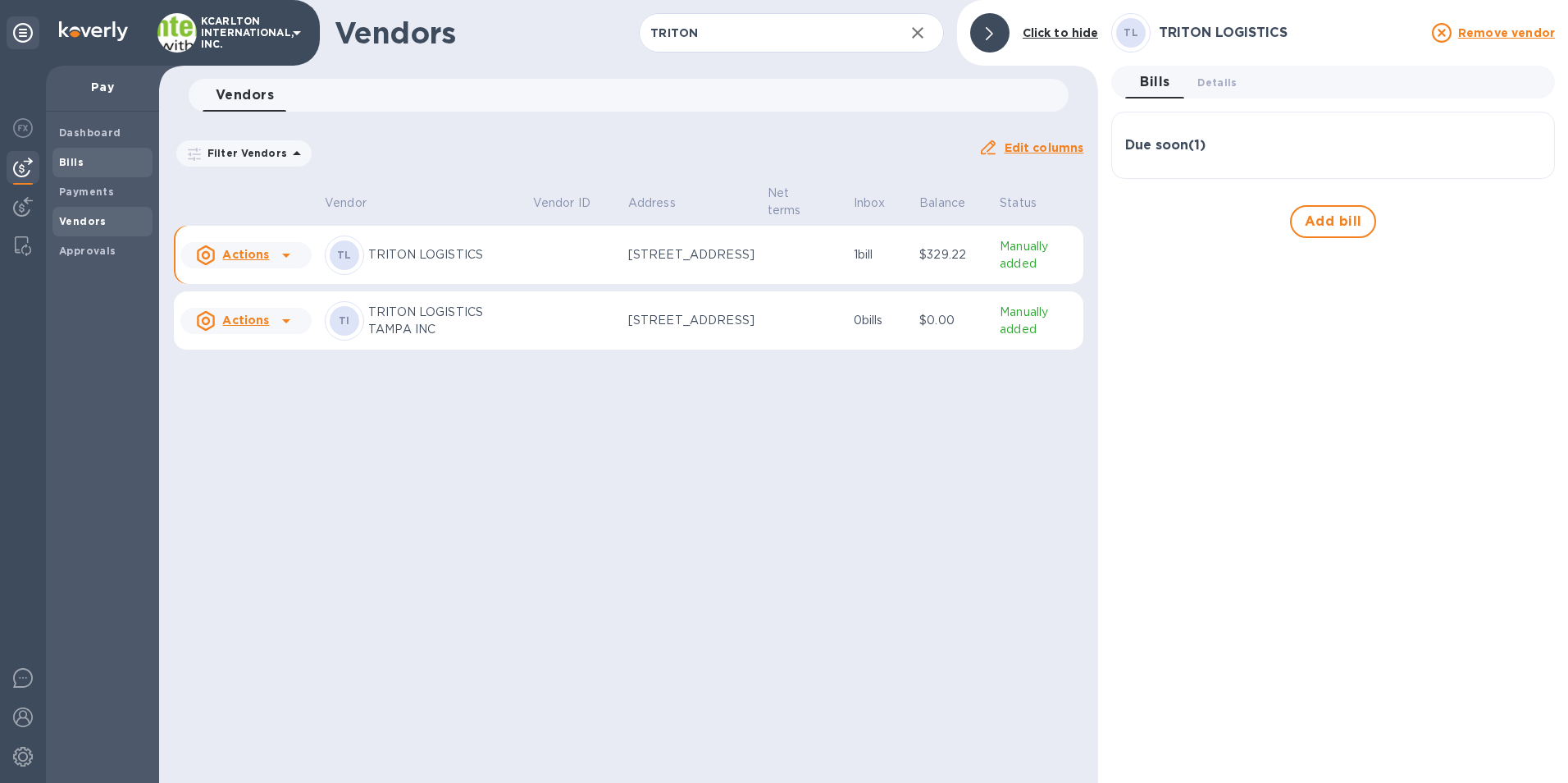
click at [75, 150] on div "Bills" at bounding box center [102, 163] width 100 height 30
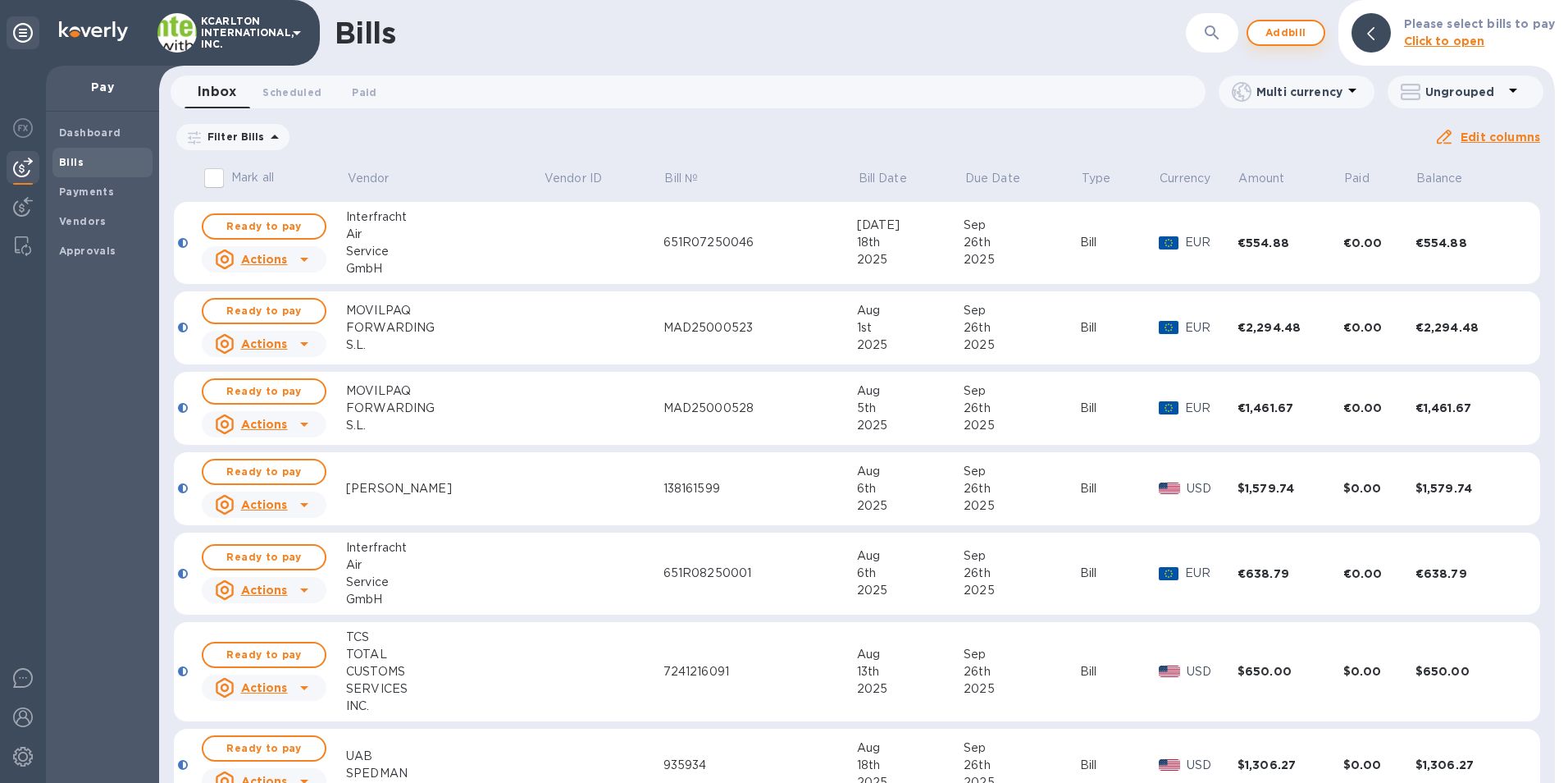
click at [1300, 35] on span "Add bill" at bounding box center [1286, 33] width 49 height 20
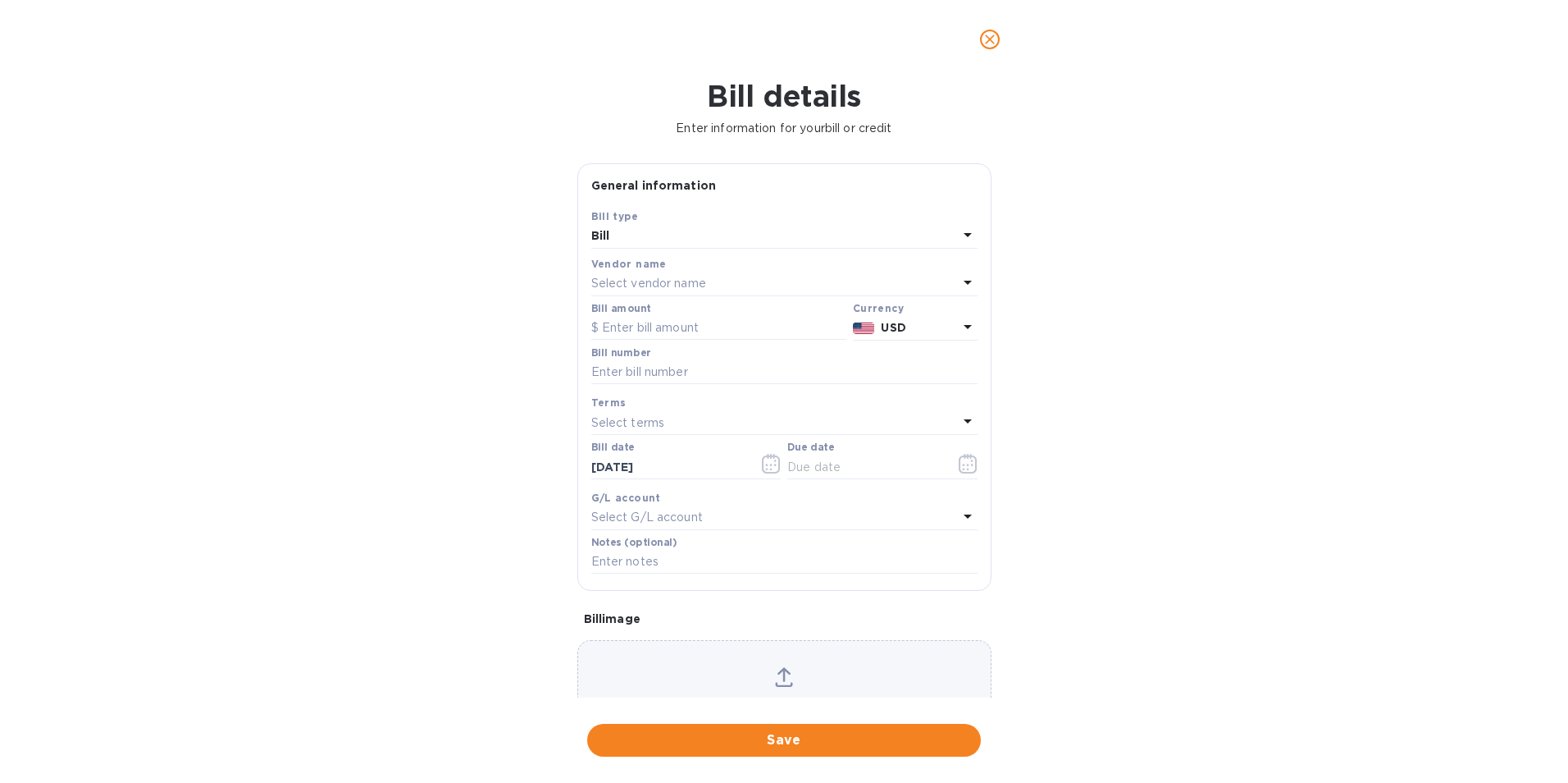
click at [647, 285] on p "Select vendor name" at bounding box center [648, 283] width 115 height 17
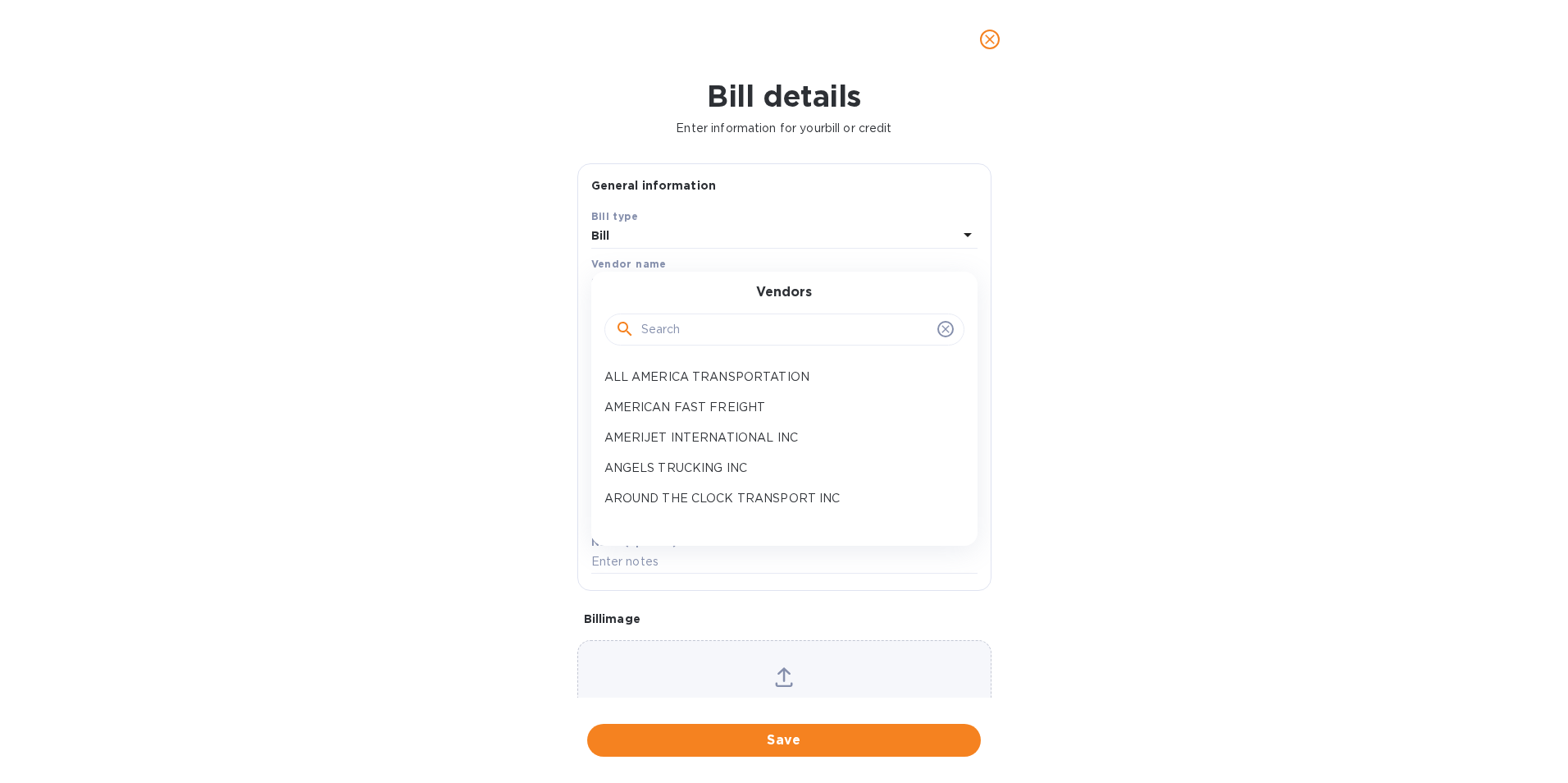
click at [662, 326] on input "text" at bounding box center [786, 330] width 290 height 25
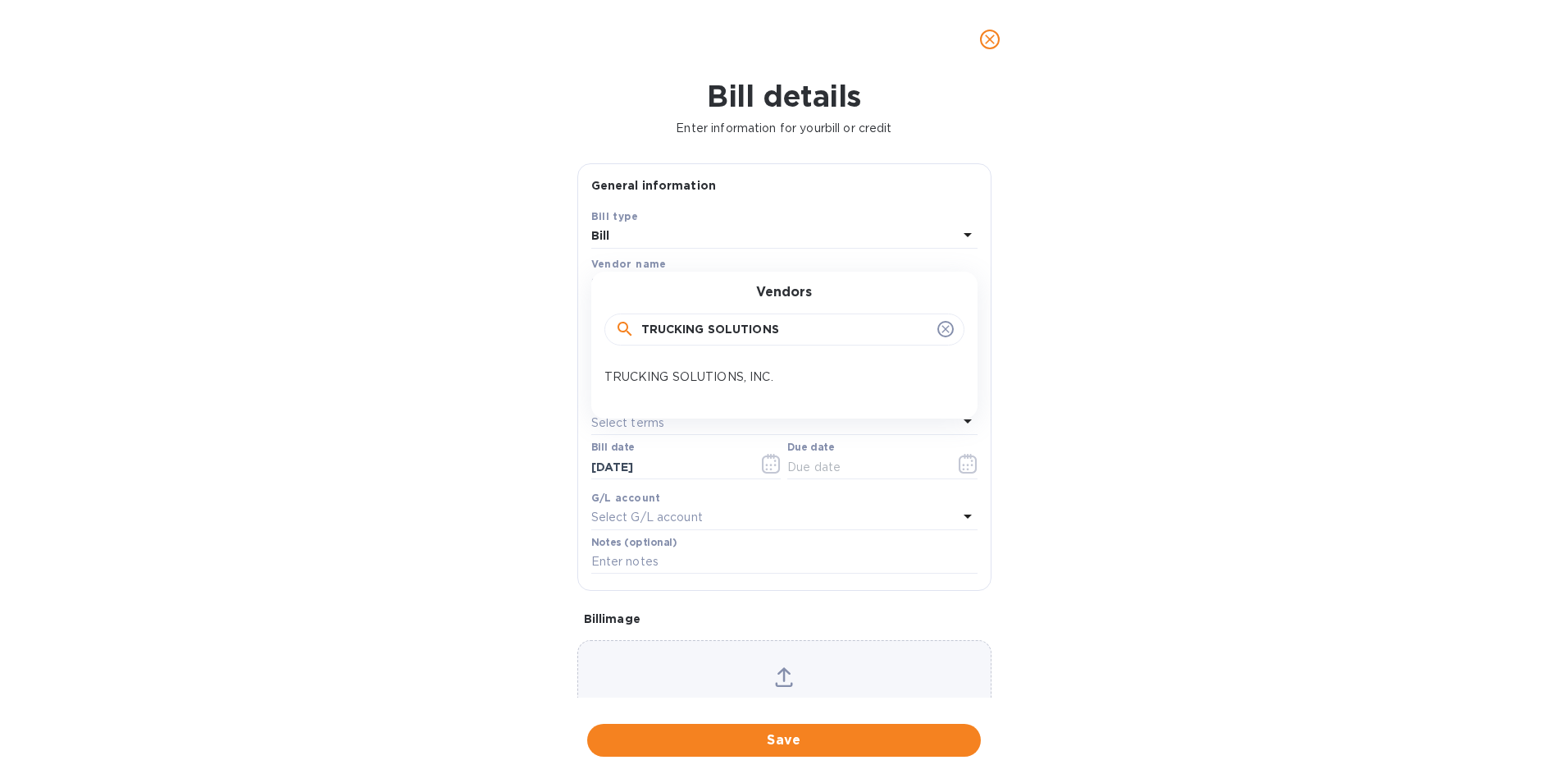
type input "TRUCKING SOLUTIONS"
click at [684, 428] on div "Select terms" at bounding box center [774, 423] width 367 height 23
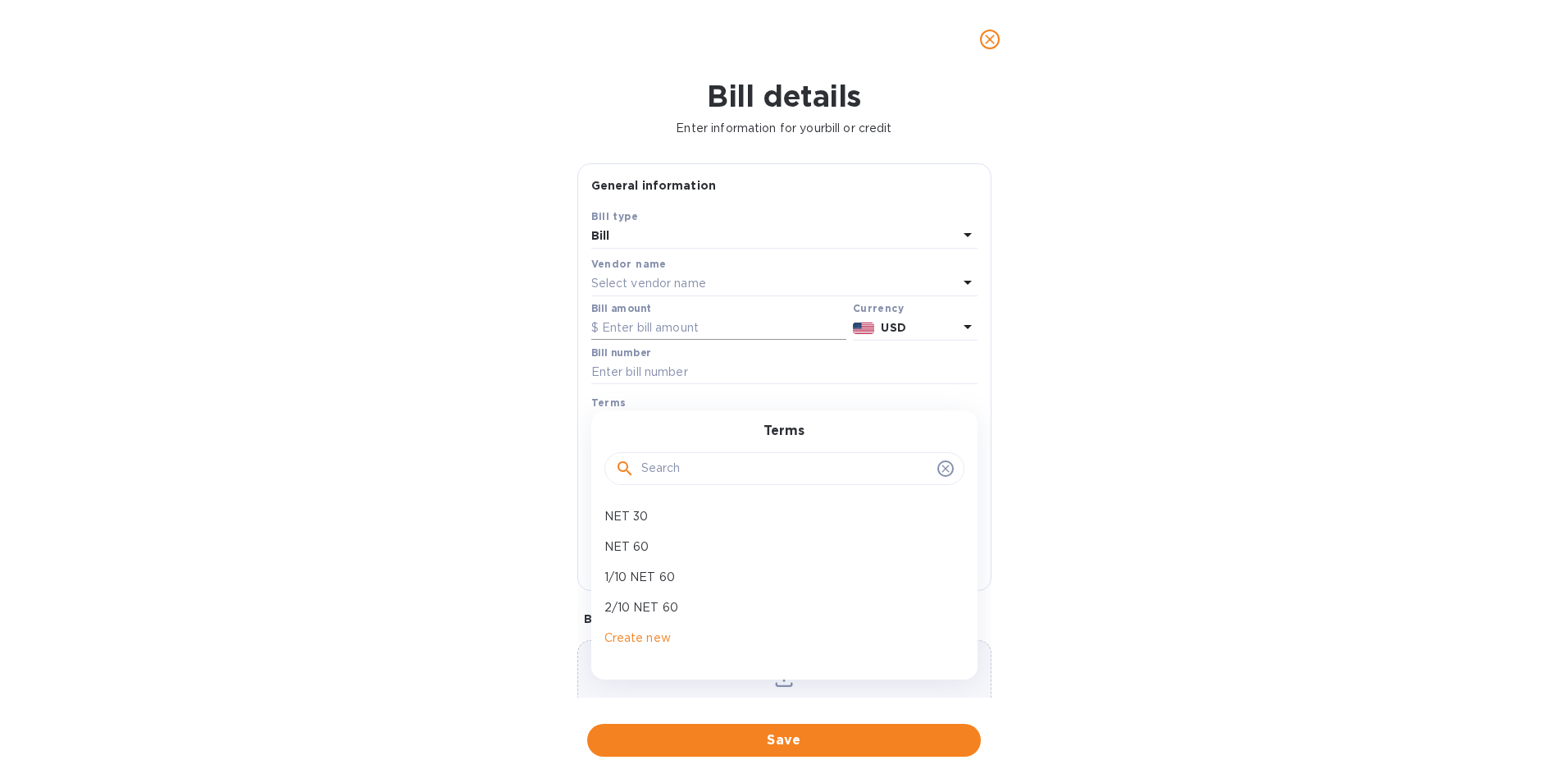
click at [675, 321] on input "text" at bounding box center [718, 328] width 255 height 25
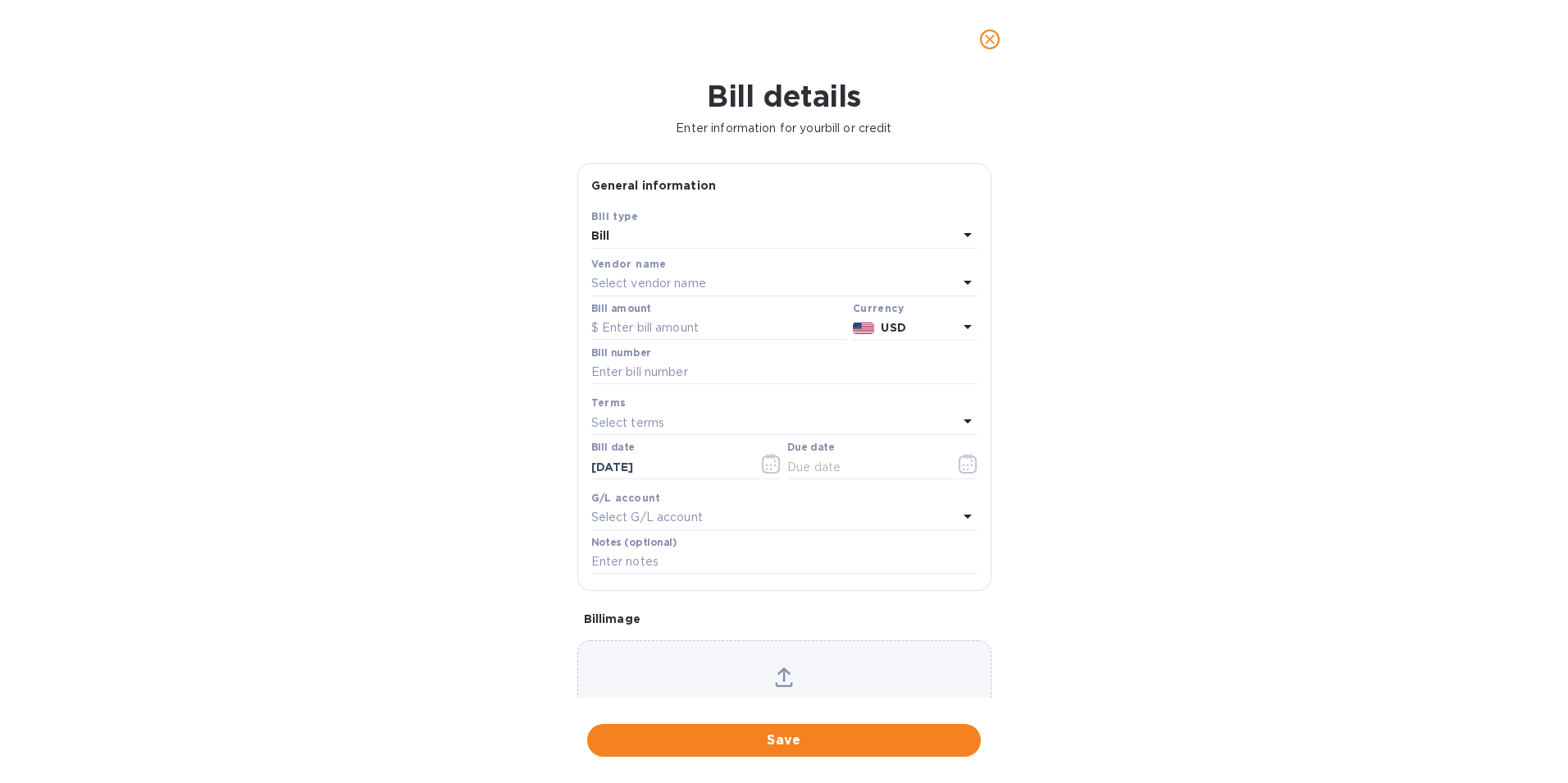
click at [660, 286] on p "Select vendor name" at bounding box center [648, 283] width 115 height 17
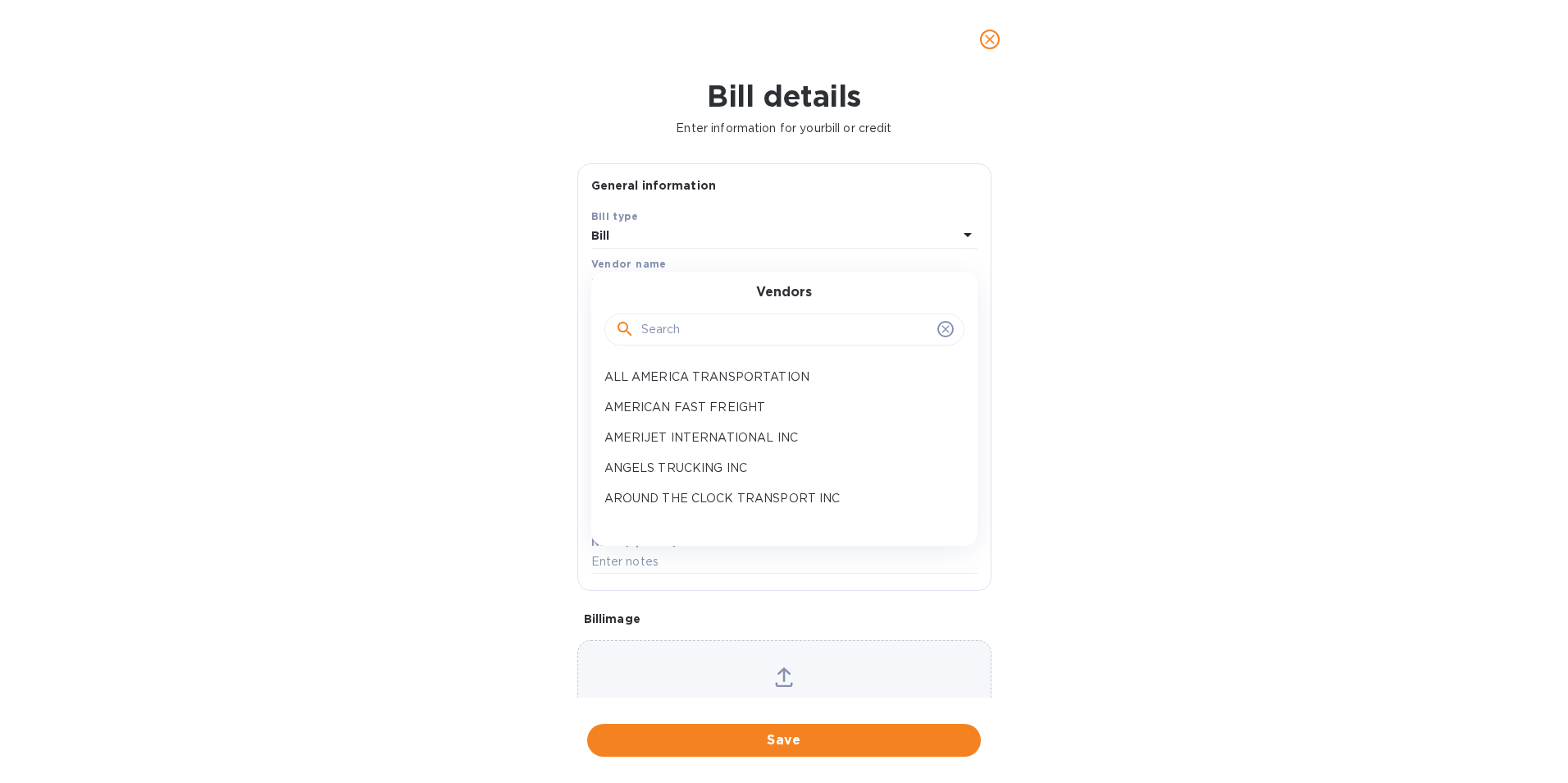
click at [667, 333] on input "text" at bounding box center [786, 330] width 290 height 25
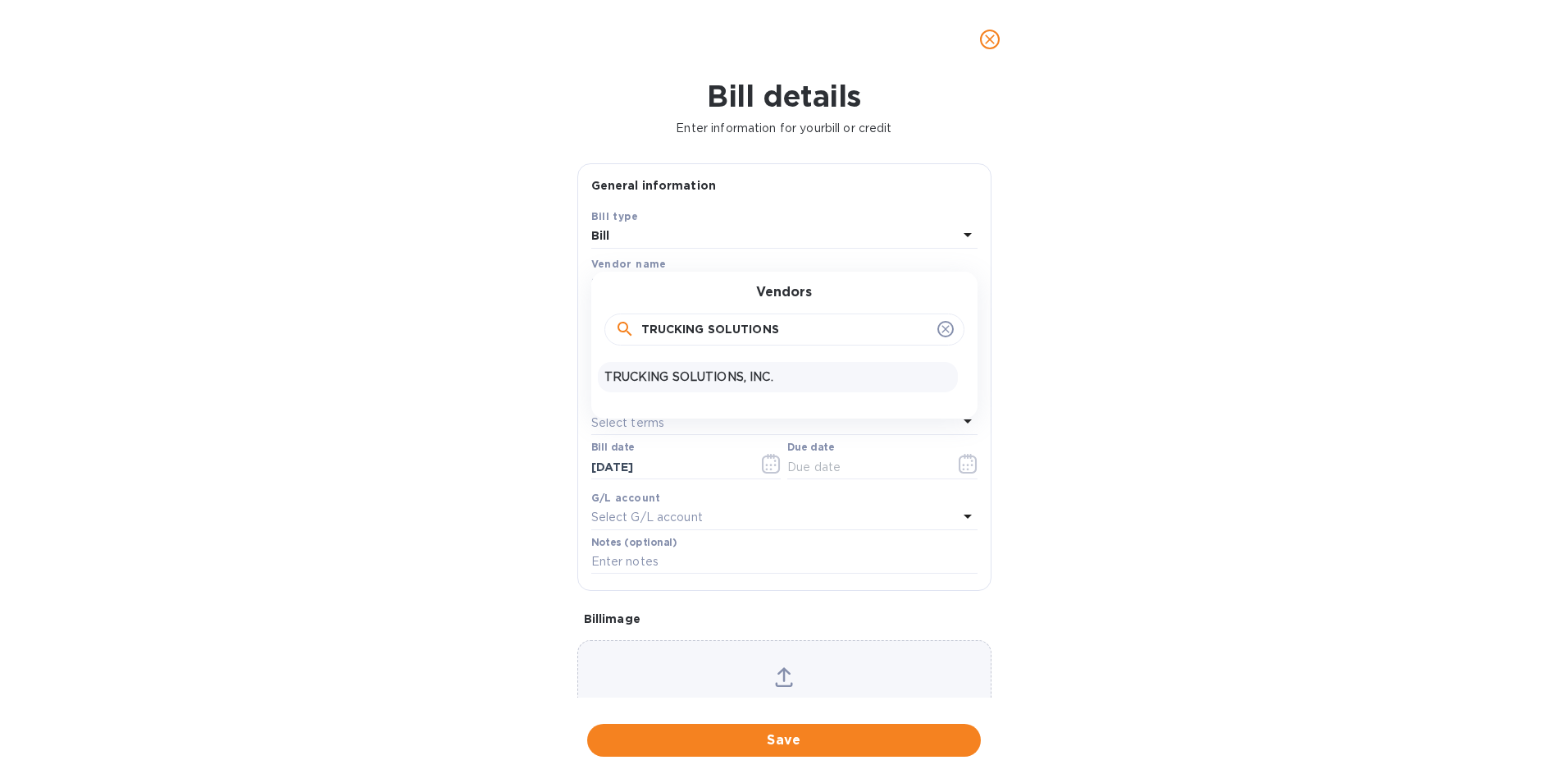
type input "TRUCKING SOLUTIONS"
click at [743, 382] on p "TRUCKING SOLUTIONS, INC." at bounding box center [778, 377] width 347 height 17
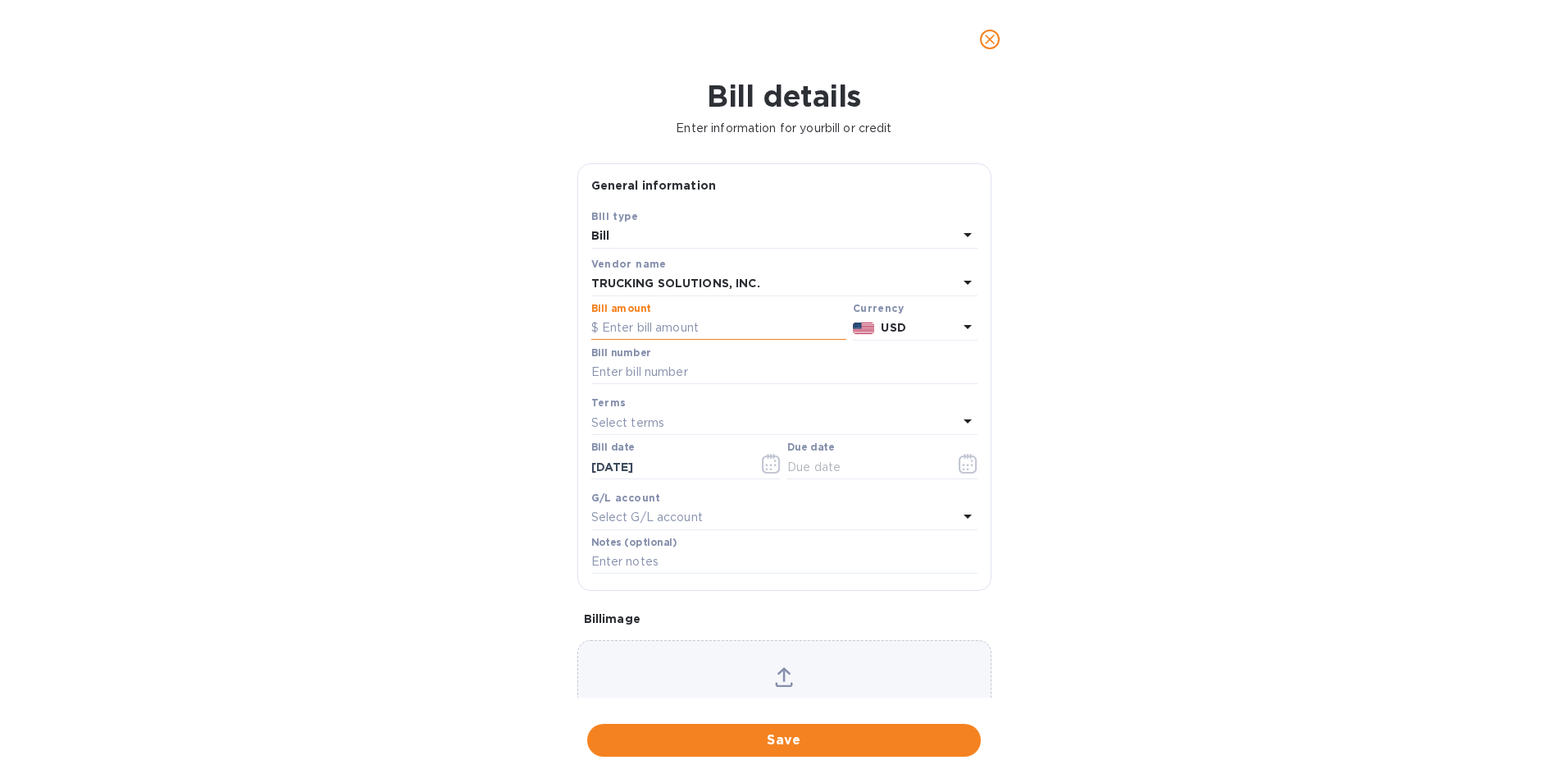
click at [695, 328] on input "text" at bounding box center [718, 328] width 255 height 25
type input "410.00"
click at [637, 371] on input "text" at bounding box center [784, 373] width 386 height 25
type input "3067"
click at [961, 461] on icon "button" at bounding box center [968, 463] width 19 height 20
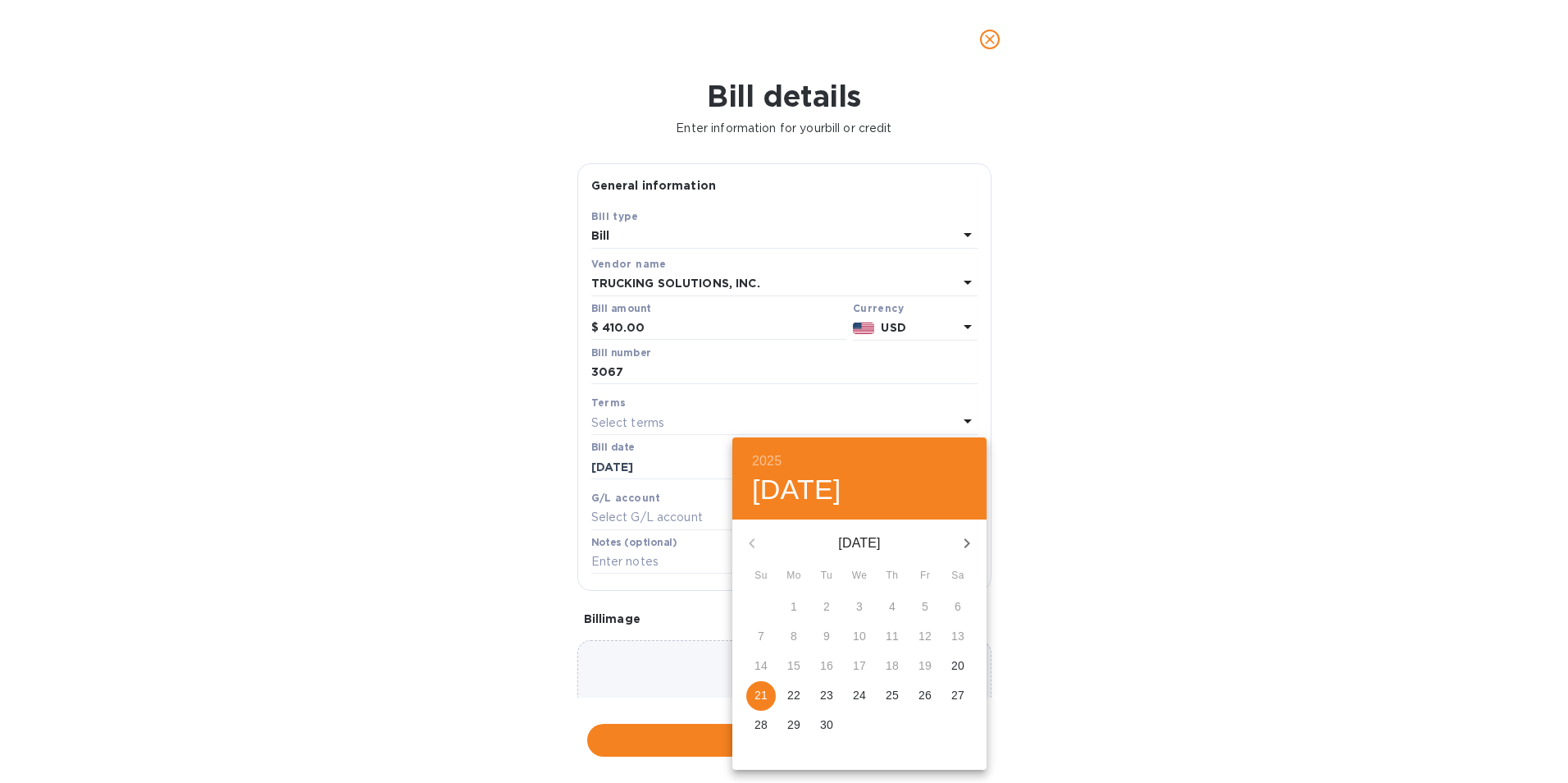
click at [935, 692] on span "26" at bounding box center [926, 695] width 30 height 17
type input "[DATE]"
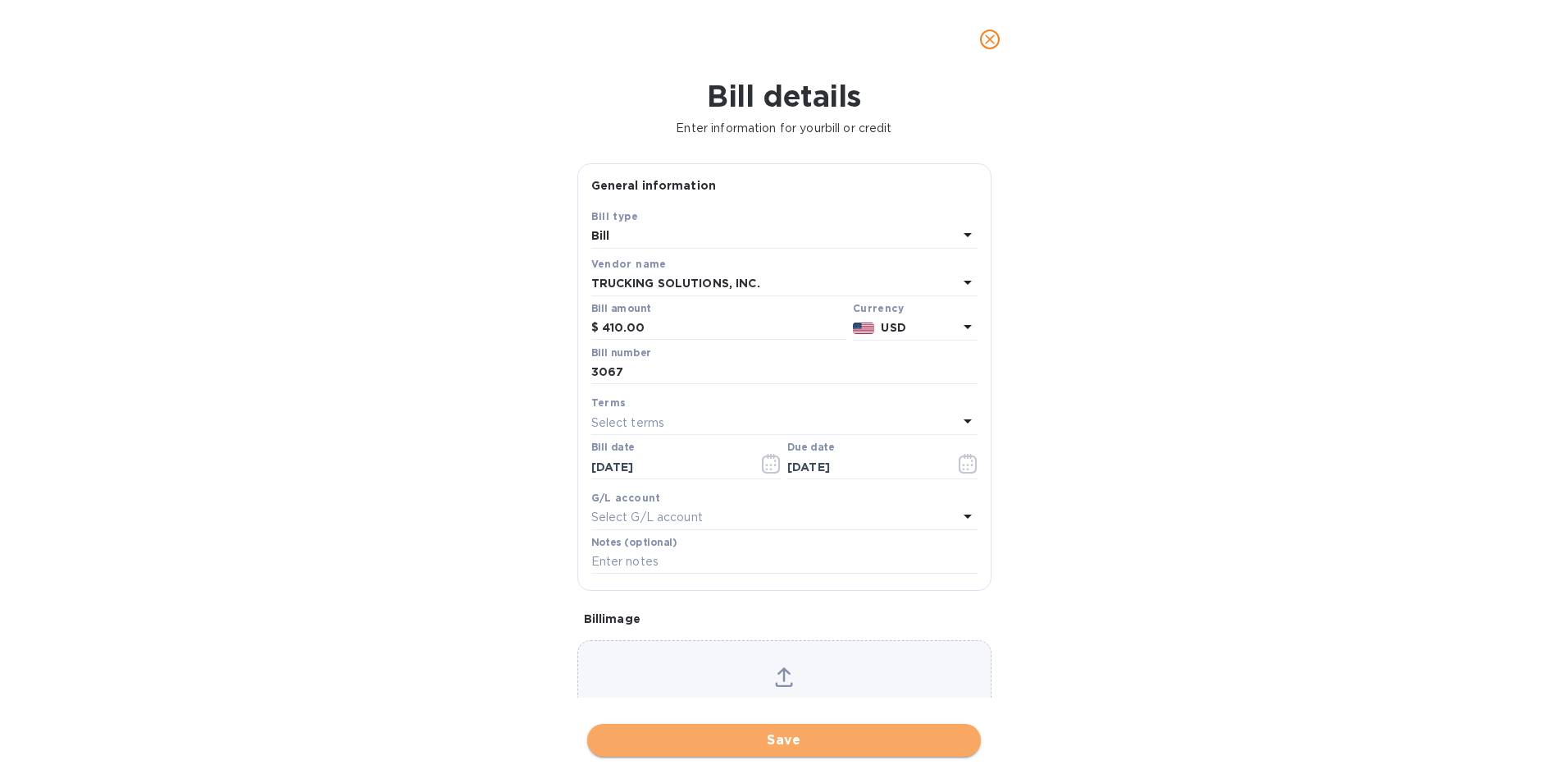
click at [809, 745] on span "Save" at bounding box center [784, 740] width 368 height 20
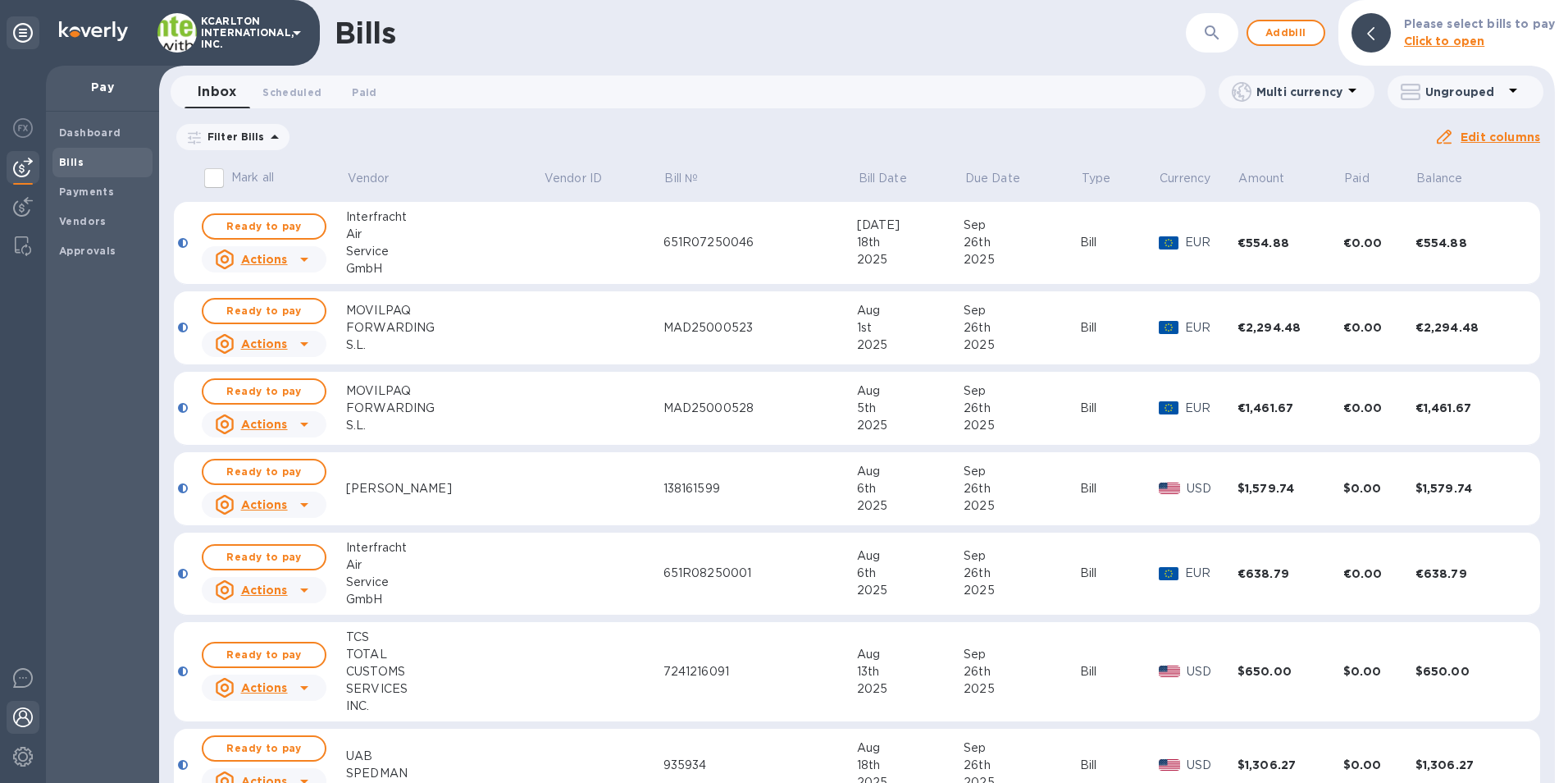
click at [27, 727] on div at bounding box center [23, 718] width 33 height 36
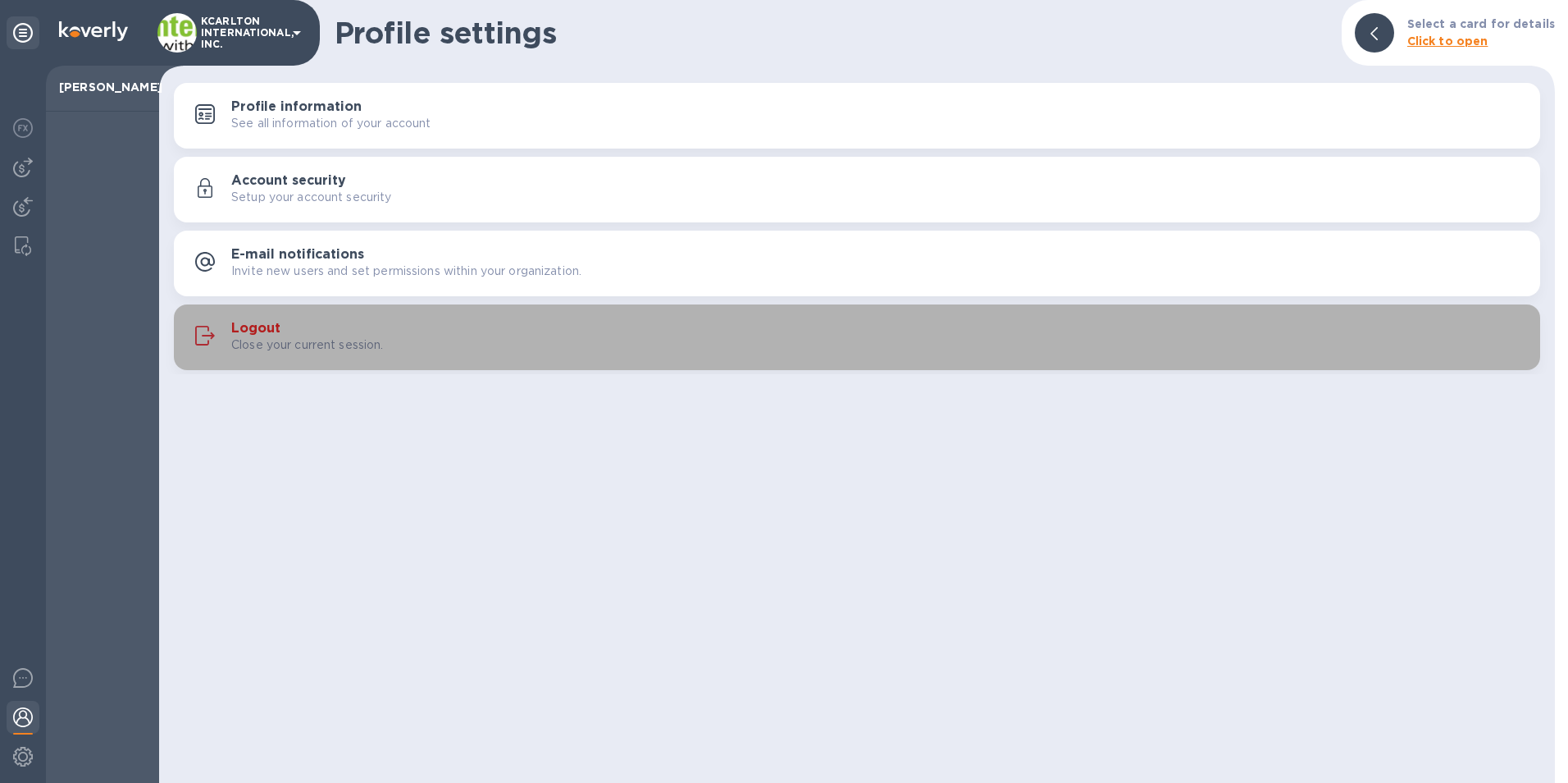
click at [296, 330] on div "Logout Close your current session." at bounding box center [879, 337] width 1296 height 33
